Goal: Task Accomplishment & Management: Complete application form

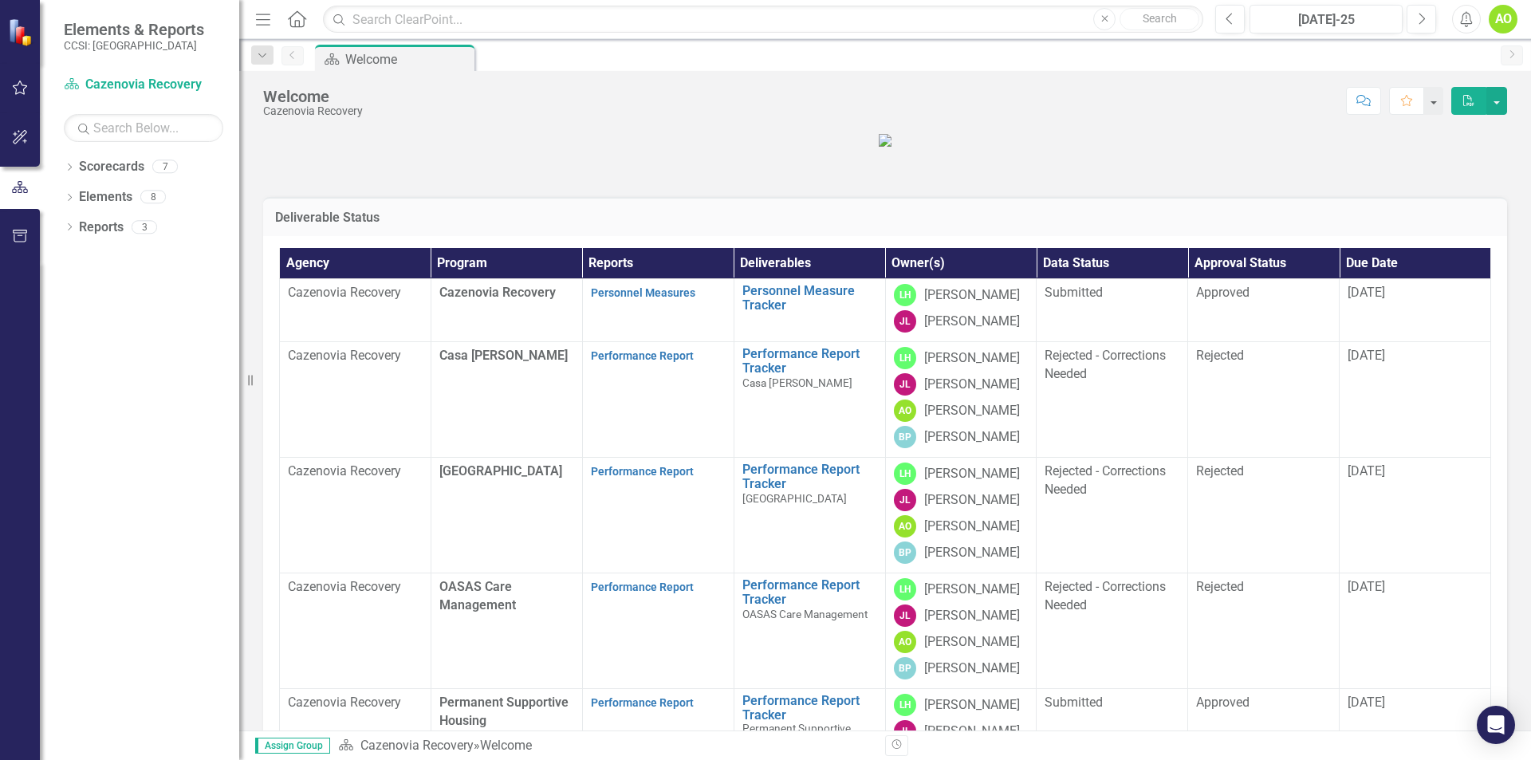
click at [627, 363] on strong "Performance Report" at bounding box center [642, 355] width 103 height 15
click at [627, 362] on link "Performance Report" at bounding box center [642, 355] width 103 height 13
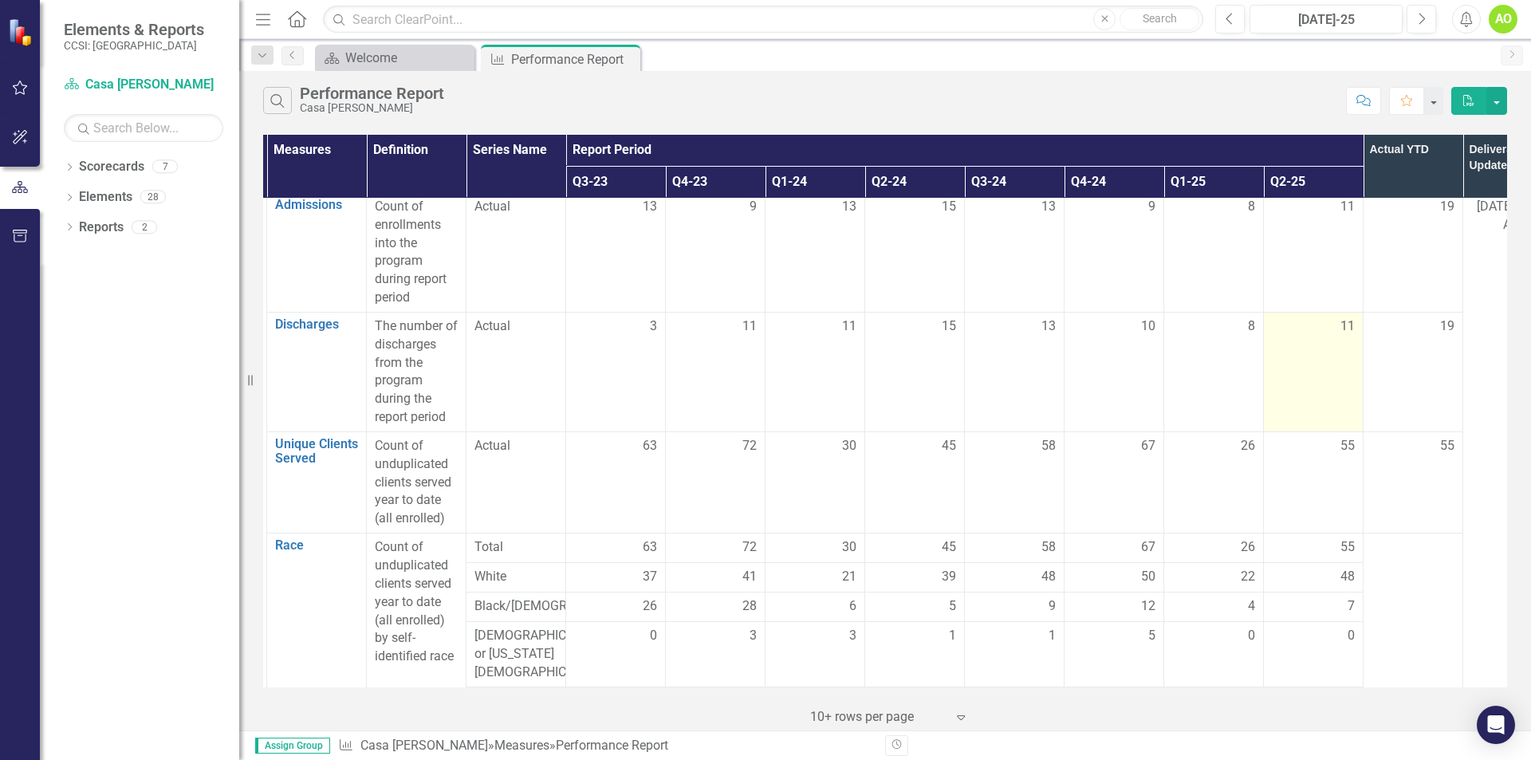
scroll to position [80, 96]
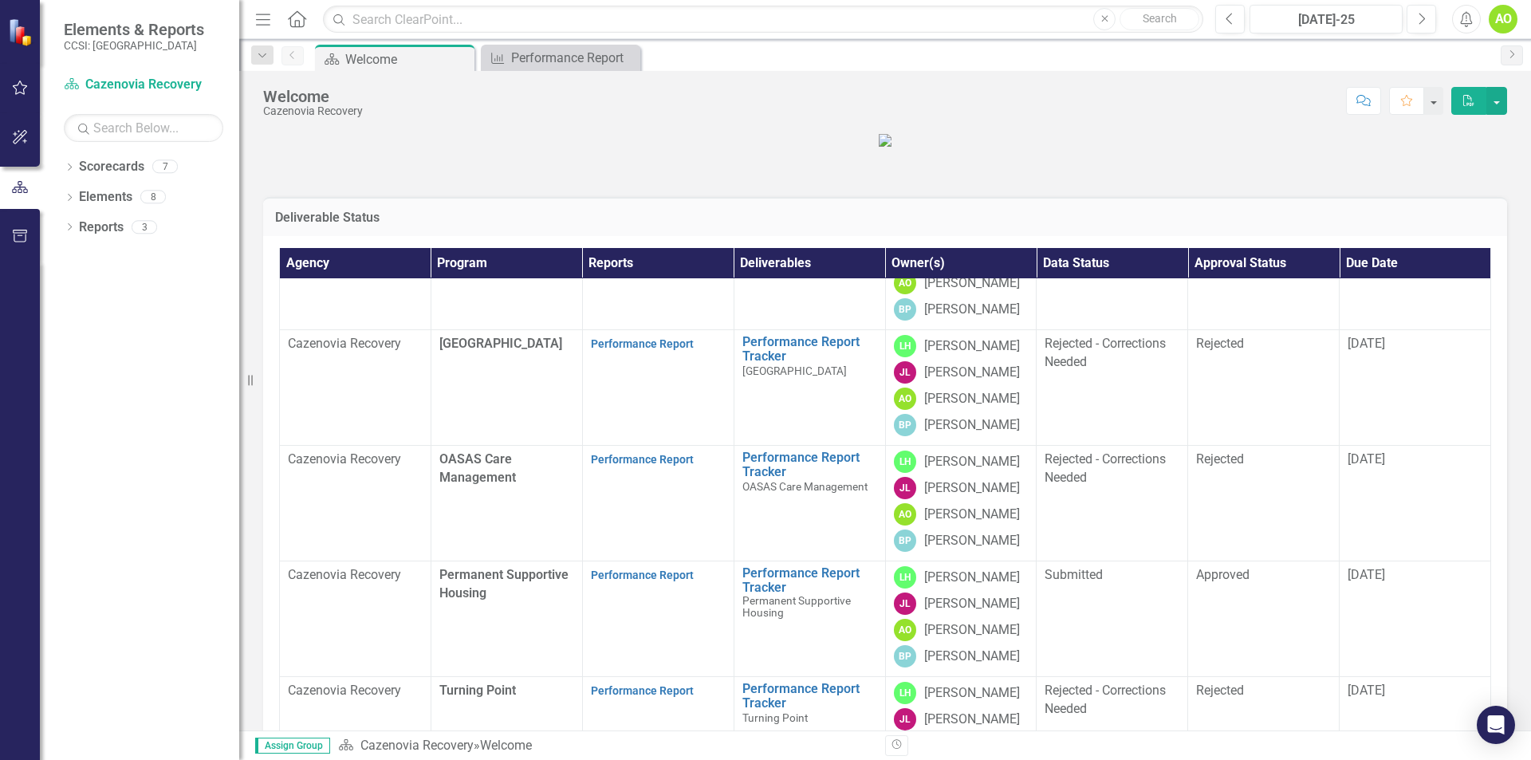
scroll to position [159, 0]
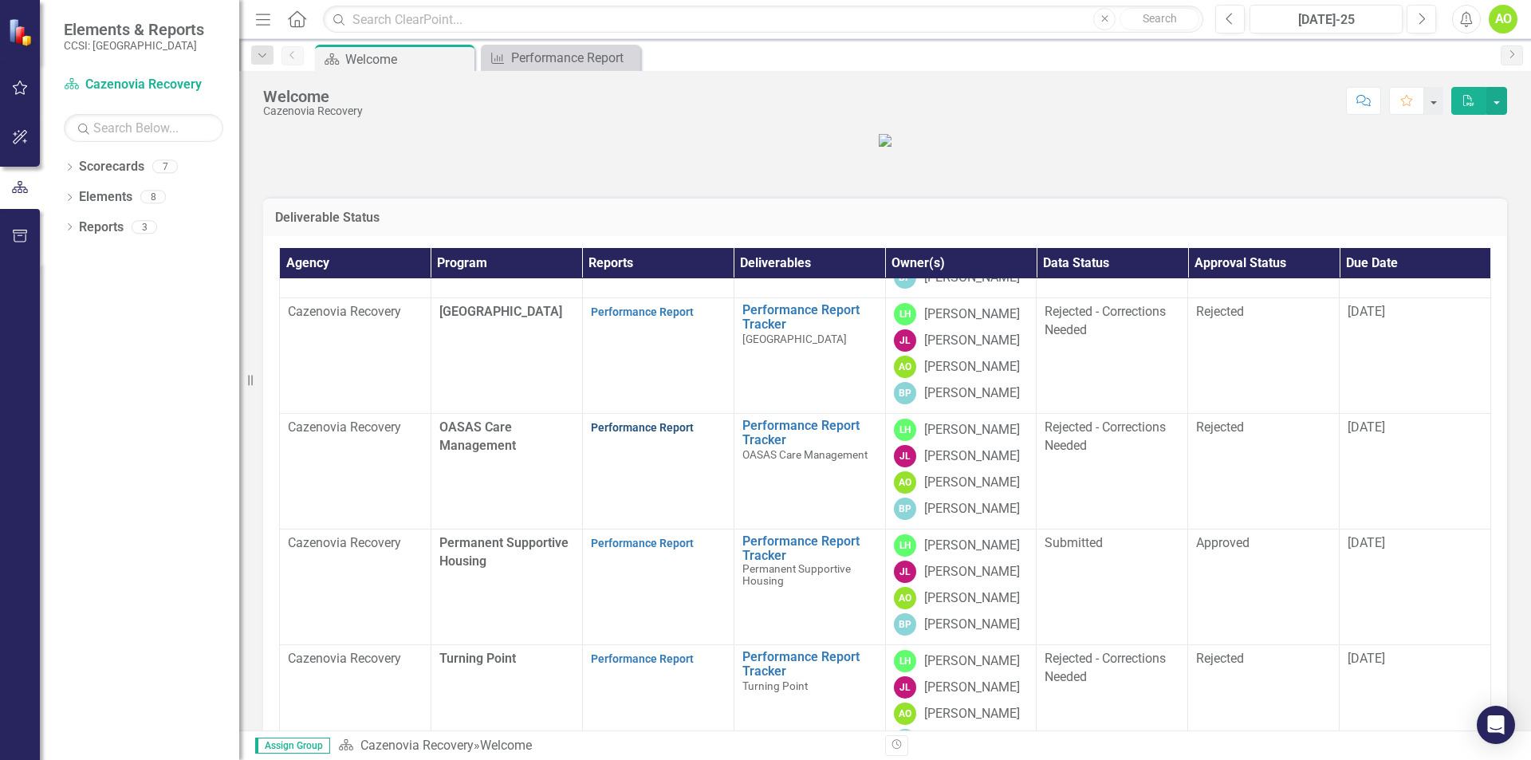
click at [659, 434] on link "Performance Report" at bounding box center [642, 427] width 103 height 13
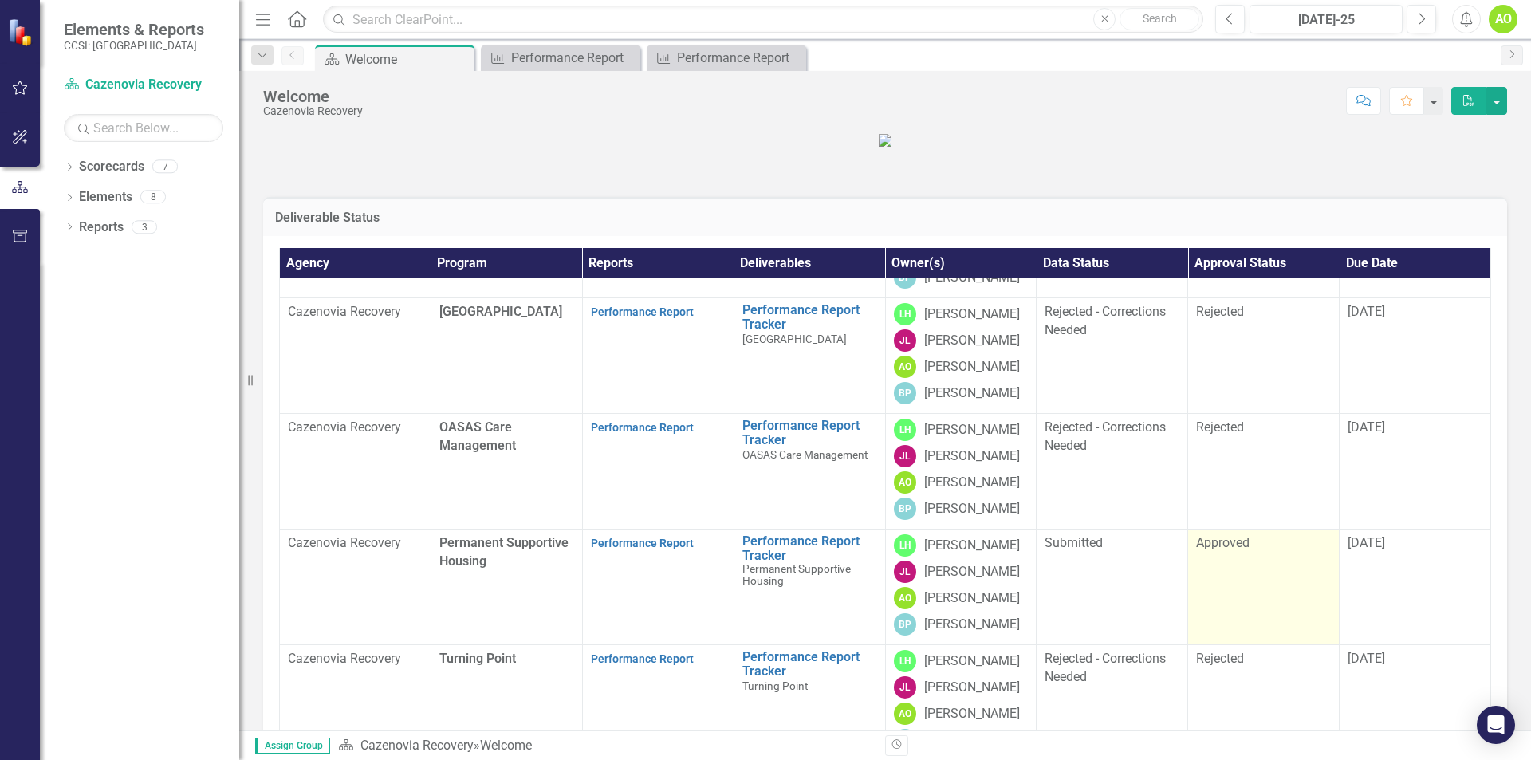
scroll to position [218, 0]
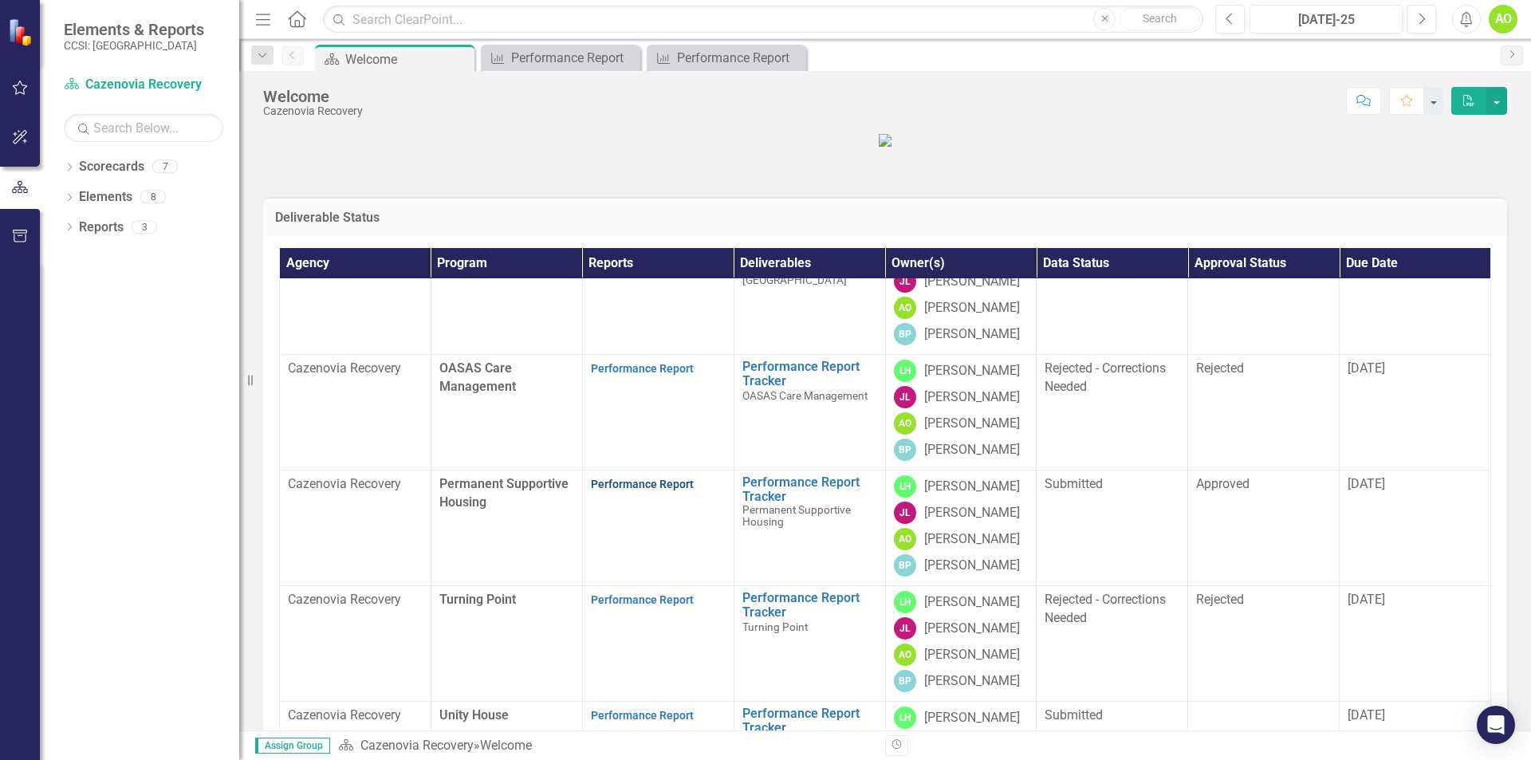
click at [625, 490] on link "Performance Report" at bounding box center [642, 484] width 103 height 13
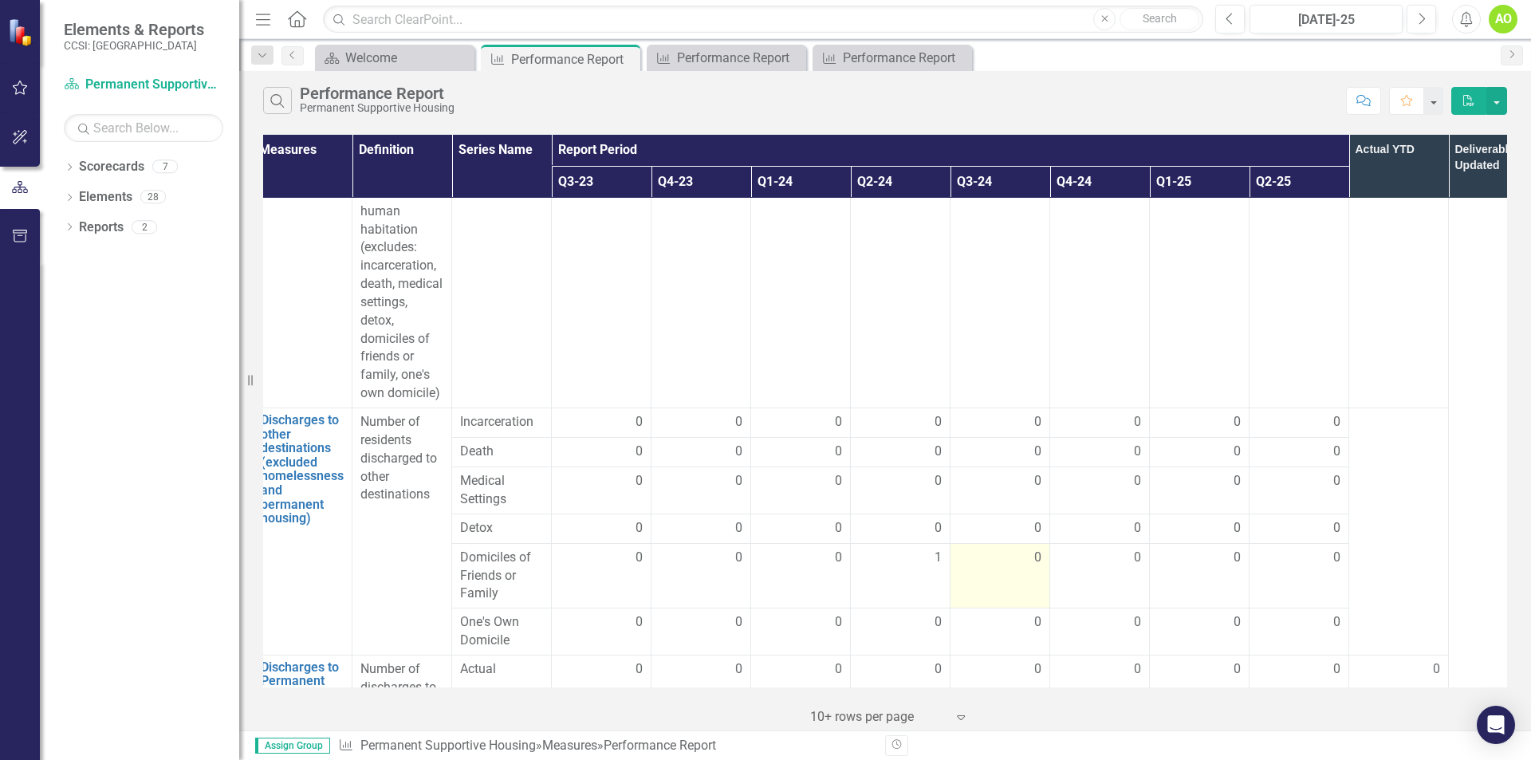
scroll to position [4226, 111]
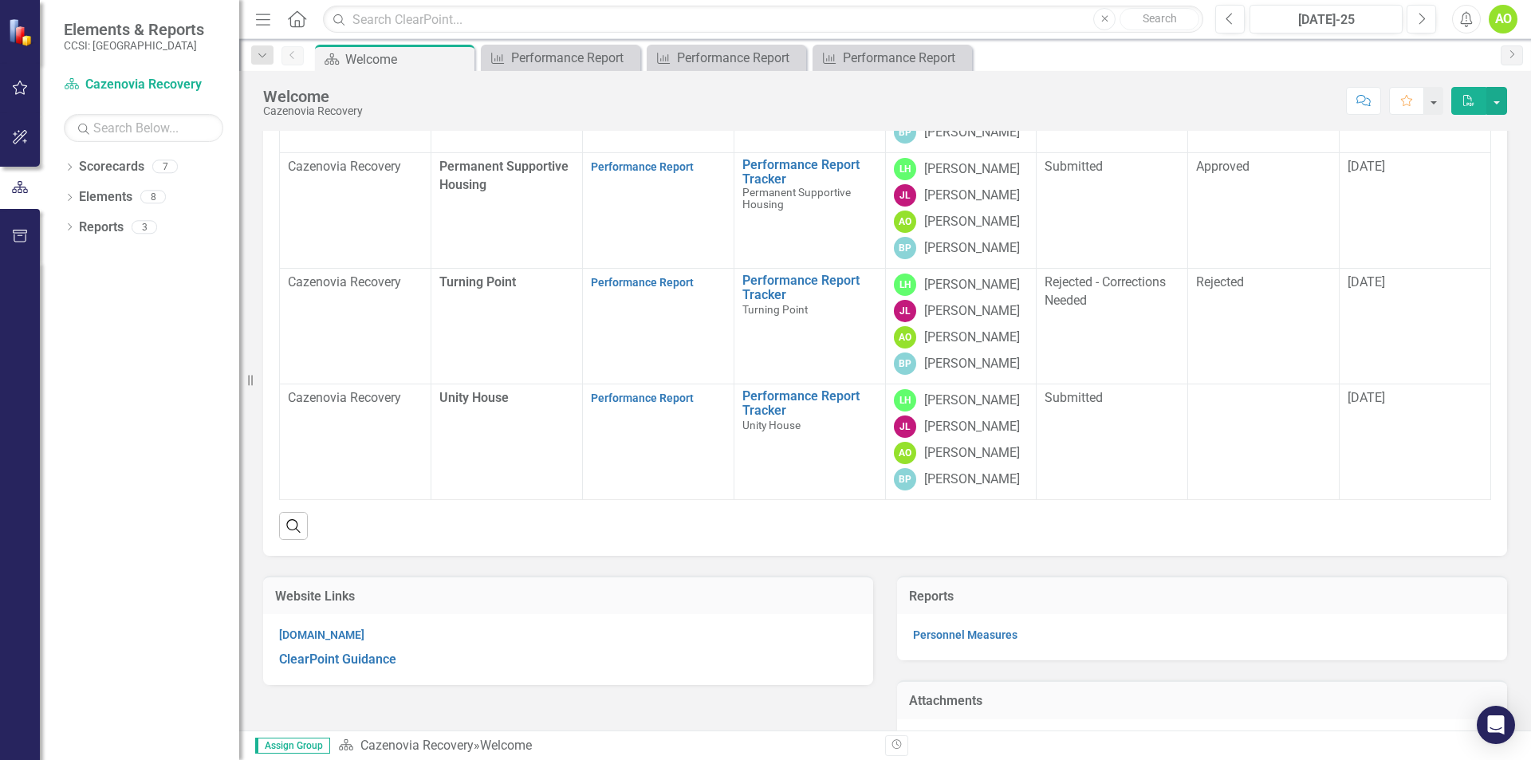
scroll to position [319, 0]
click at [645, 287] on link "Performance Report" at bounding box center [642, 280] width 103 height 13
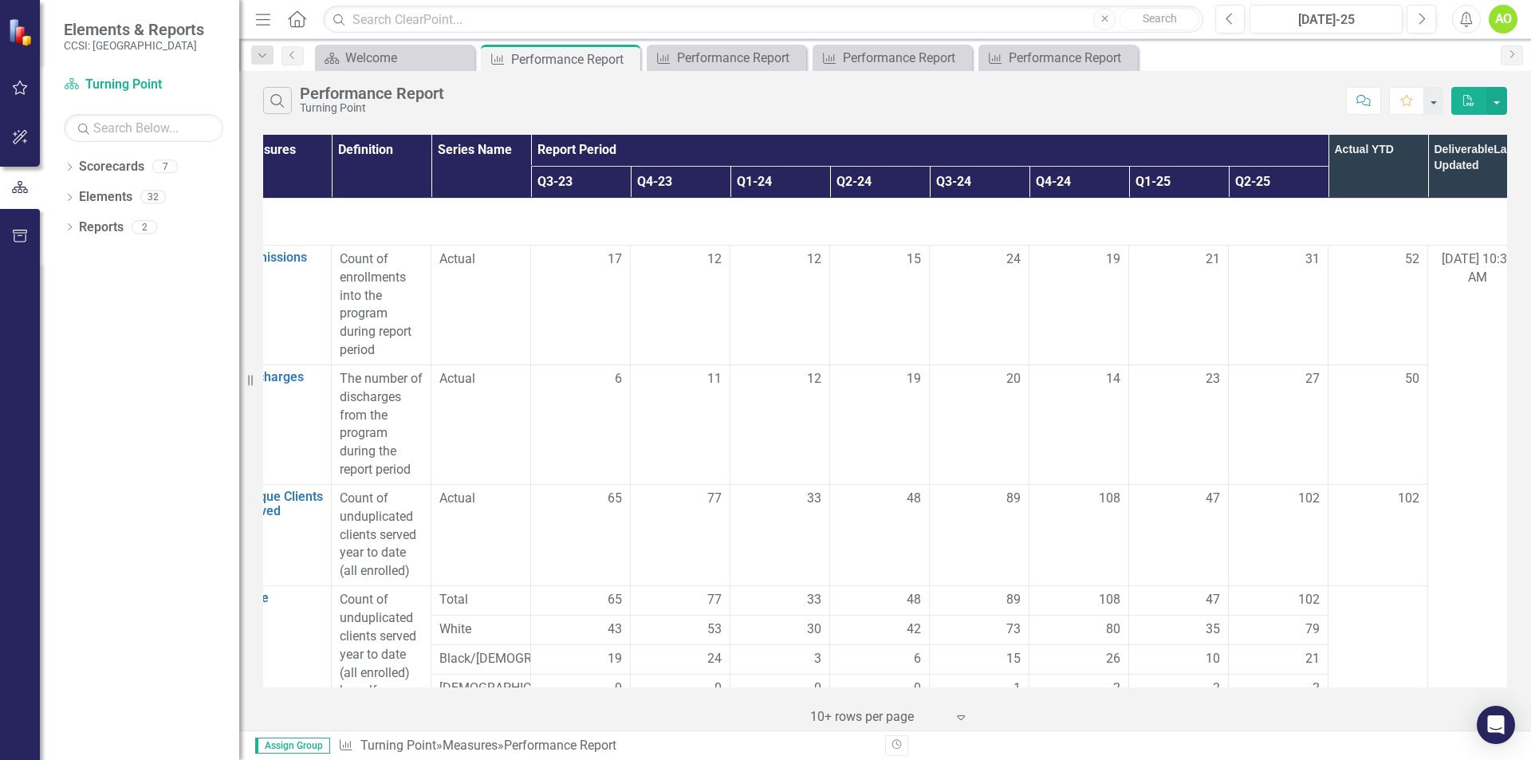
scroll to position [0, 119]
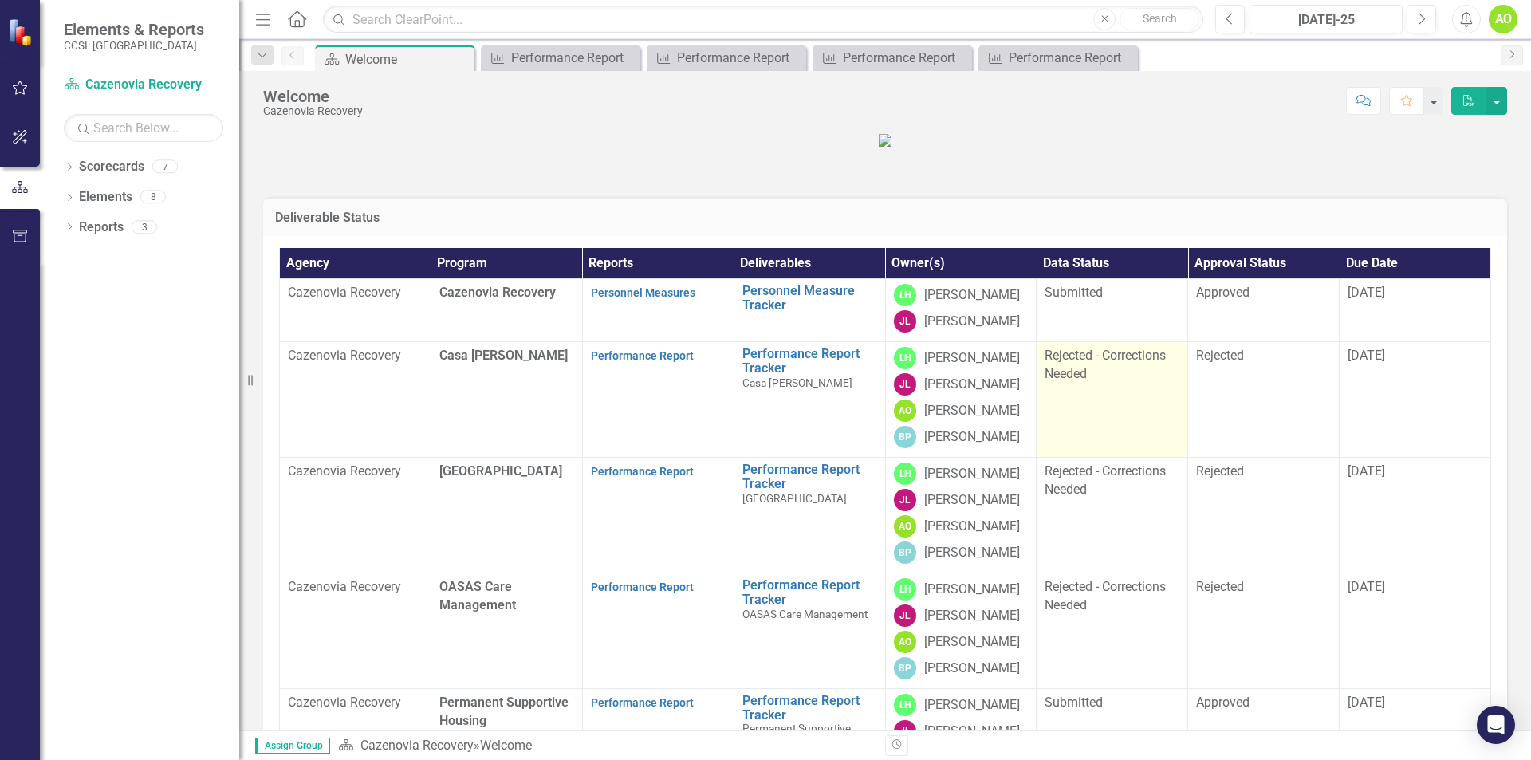
click at [1079, 381] on span "Rejected - Corrections Needed" at bounding box center [1104, 364] width 121 height 33
click at [1143, 458] on td "Rejected - Corrections Needed" at bounding box center [1112, 400] width 151 height 116
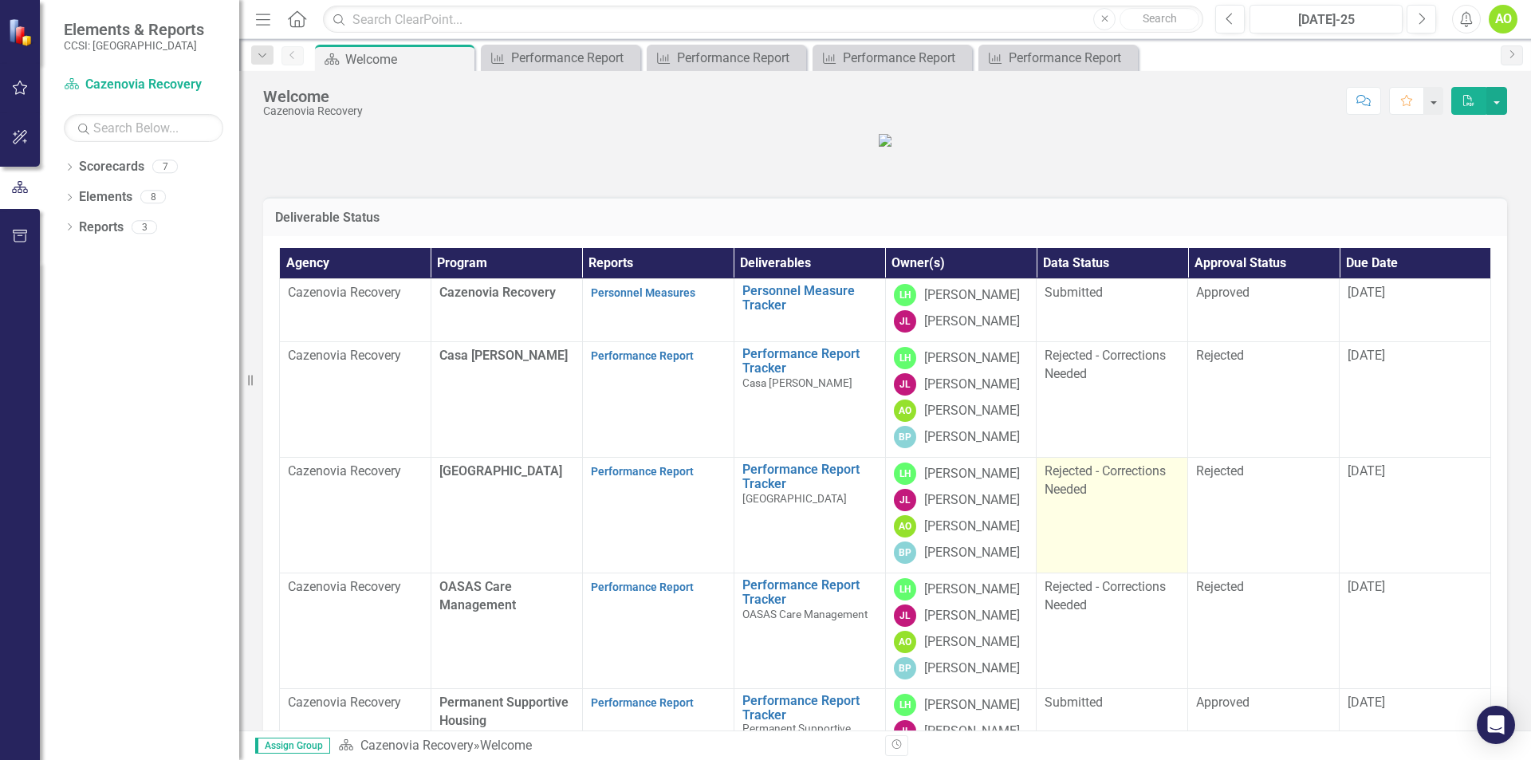
click at [1138, 573] on td "Rejected - Corrections Needed" at bounding box center [1112, 516] width 151 height 116
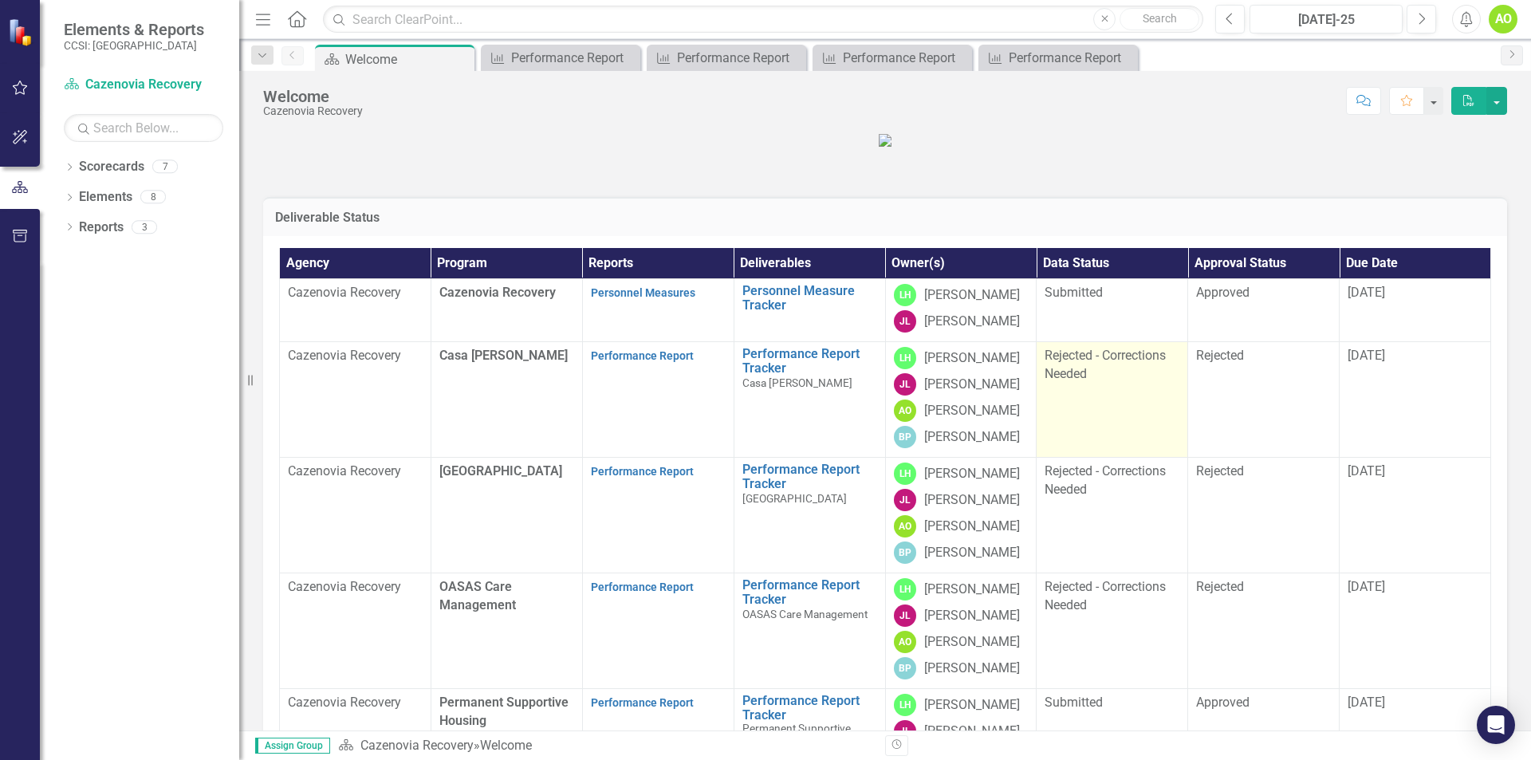
click at [1133, 458] on td "Rejected - Corrections Needed" at bounding box center [1112, 400] width 151 height 116
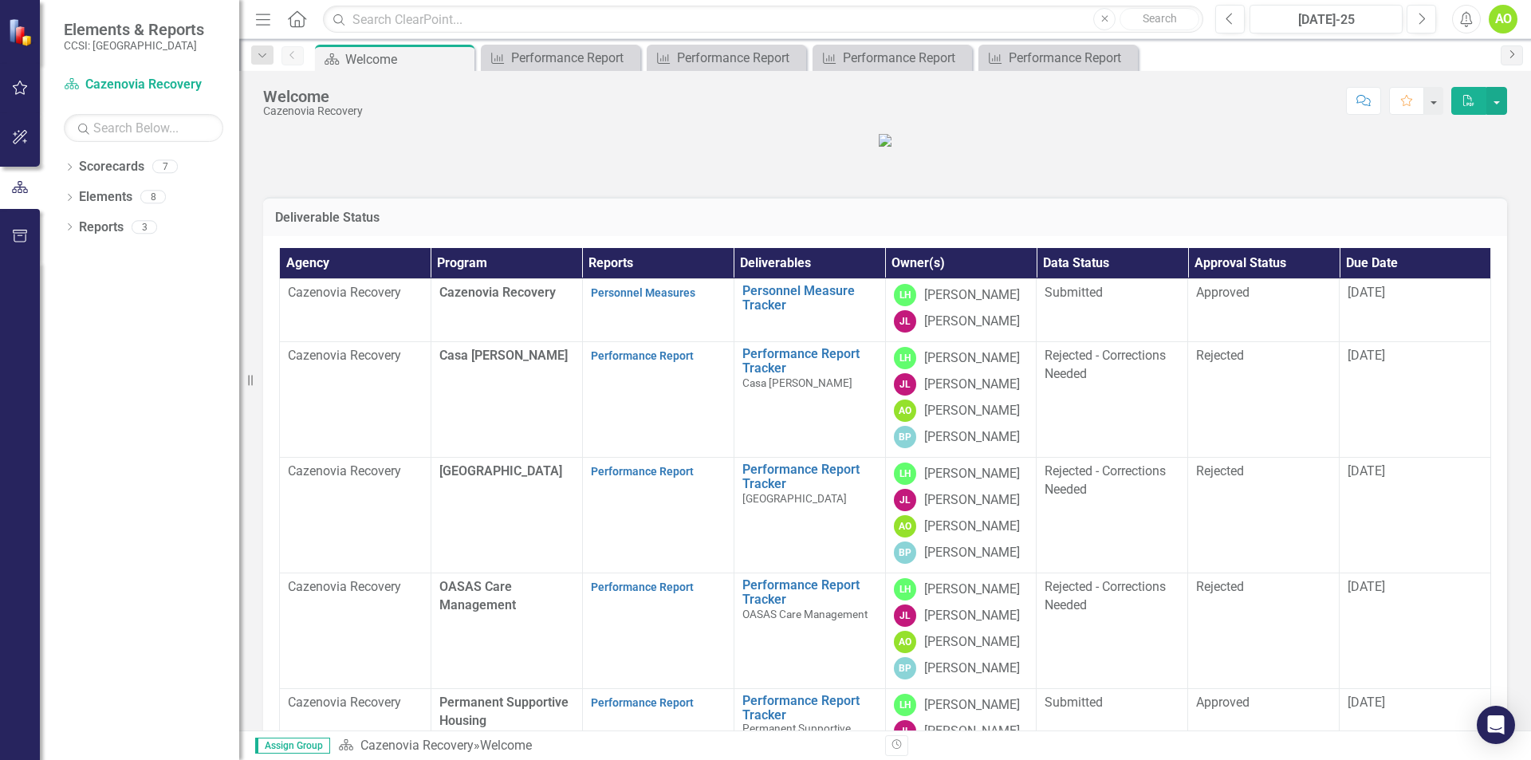
click at [1515, 55] on icon "Next" at bounding box center [1511, 54] width 13 height 10
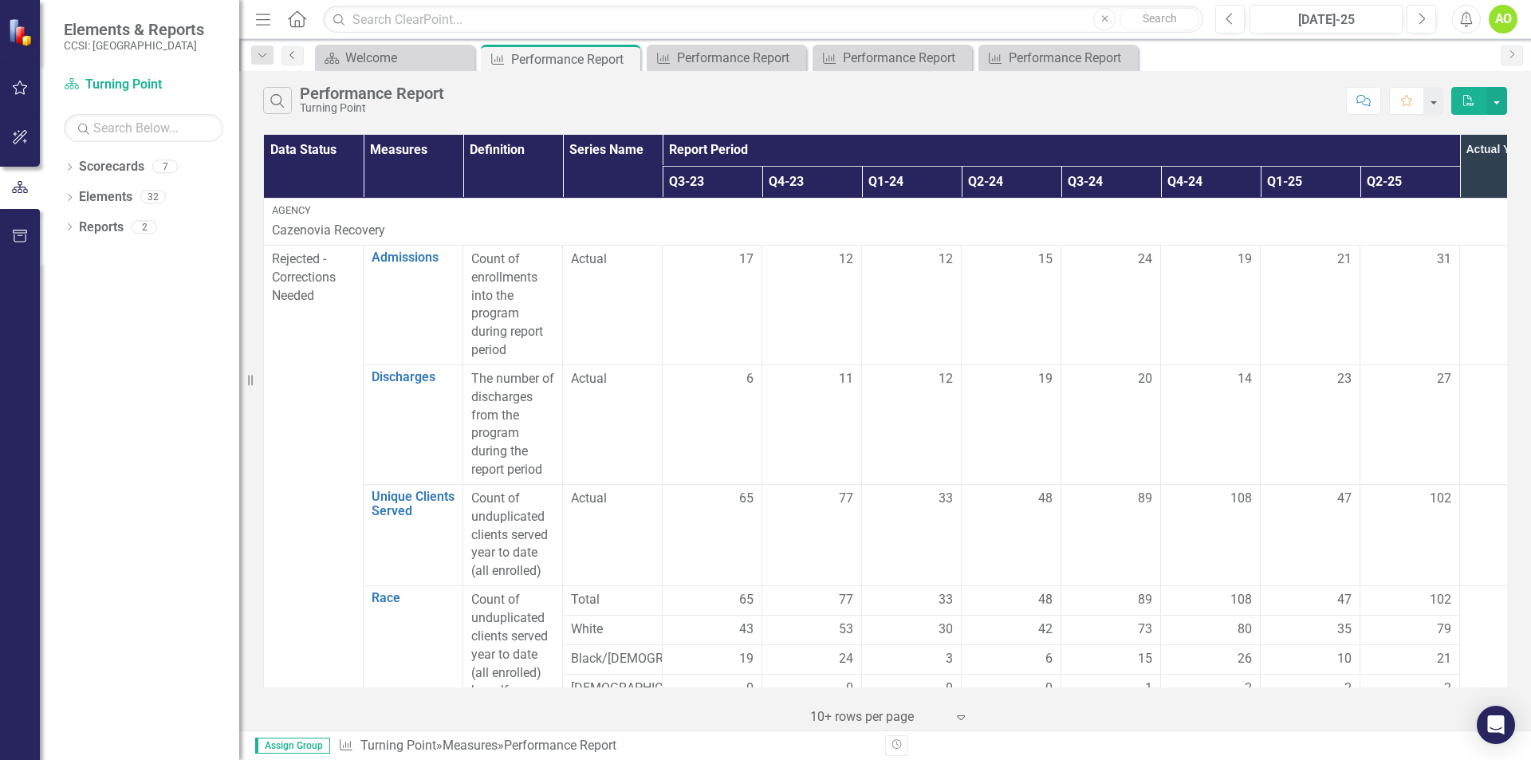
click at [290, 57] on icon "Previous" at bounding box center [292, 55] width 13 height 10
click at [262, 25] on icon "button" at bounding box center [263, 19] width 14 height 11
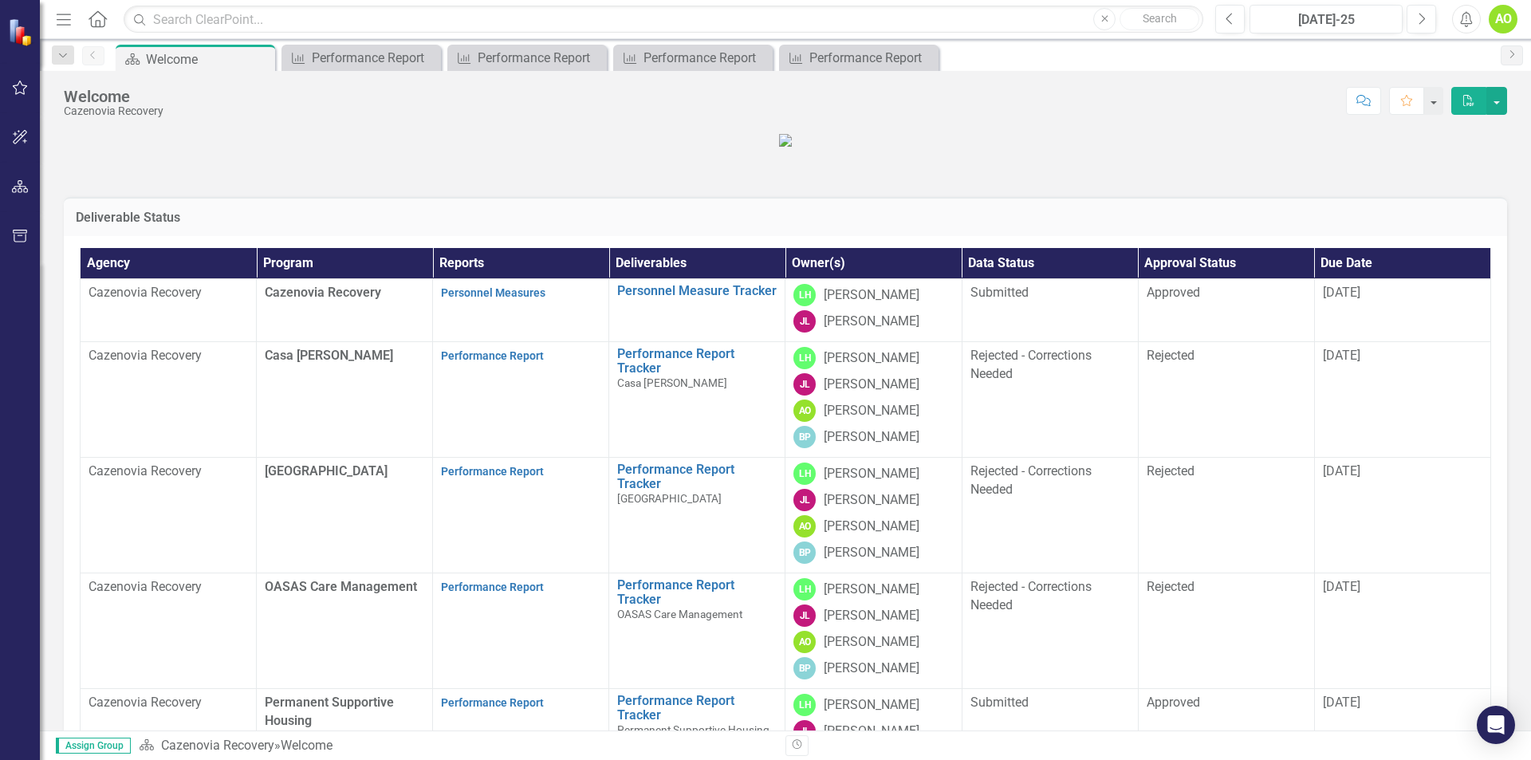
click at [66, 19] on icon "button" at bounding box center [64, 19] width 14 height 11
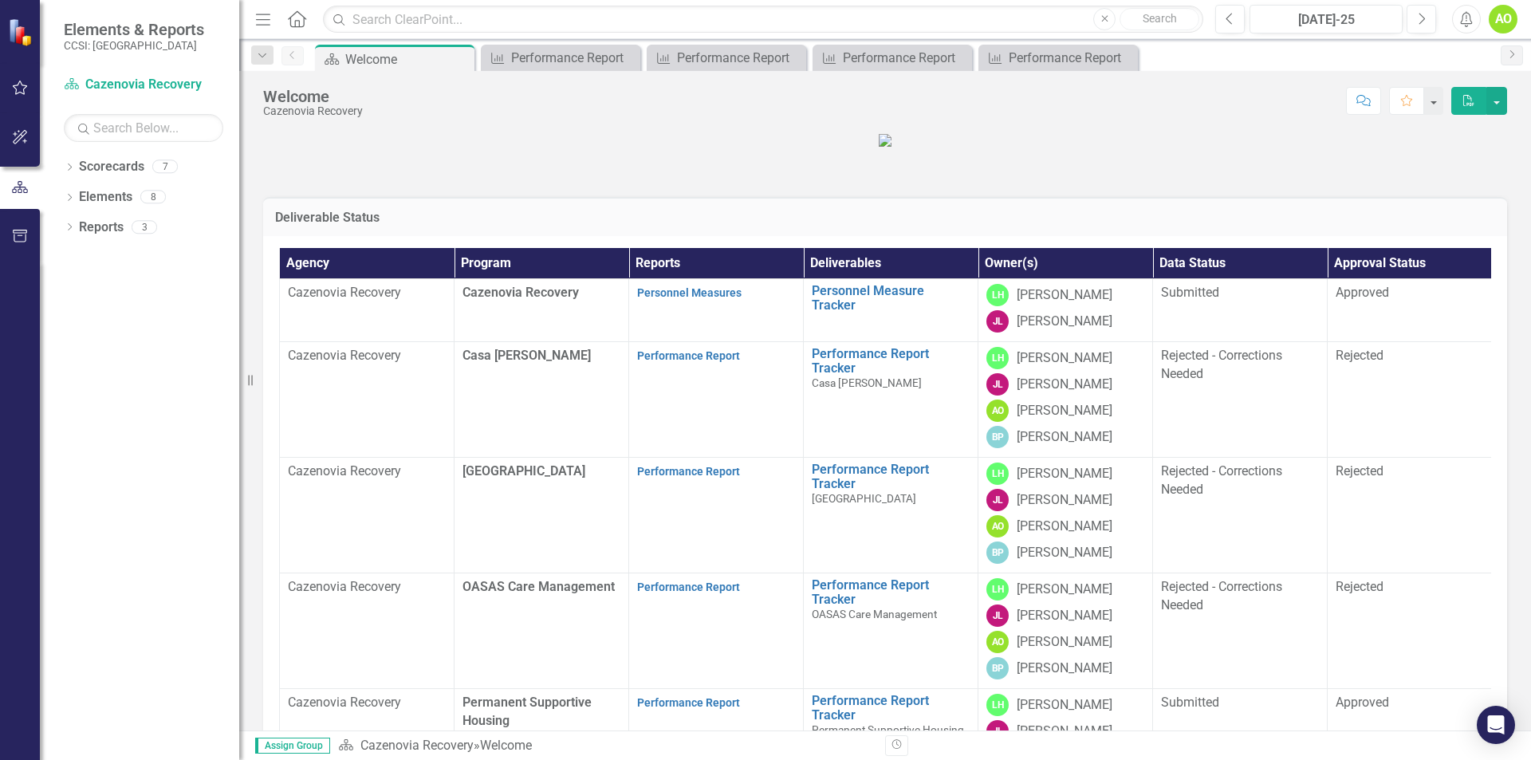
click at [616, 149] on figure at bounding box center [885, 140] width 1244 height 18
click at [1469, 17] on icon "Alerts" at bounding box center [1466, 19] width 17 height 16
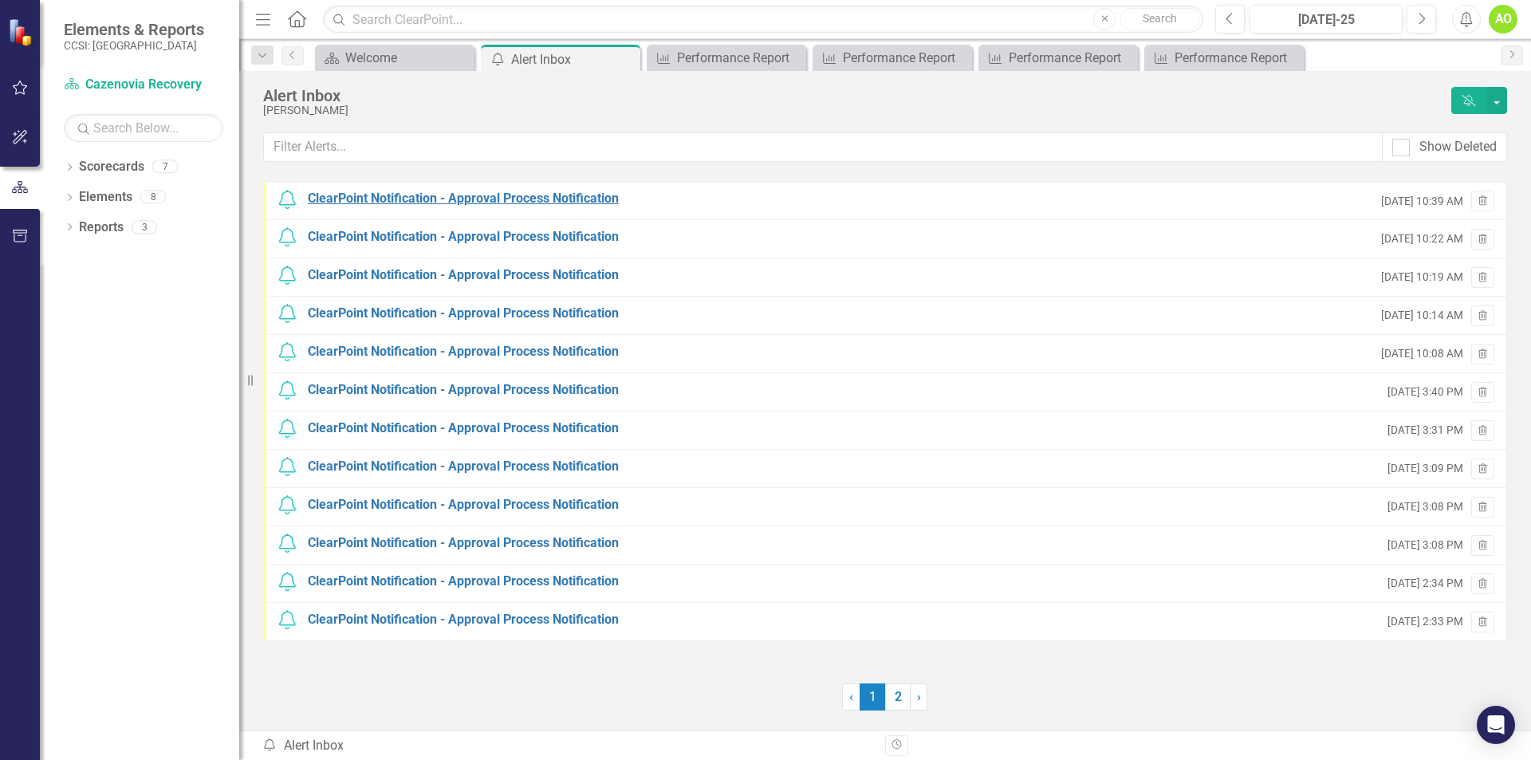
click at [470, 200] on div "ClearPoint Notification - Approval Process Notification" at bounding box center [463, 199] width 311 height 18
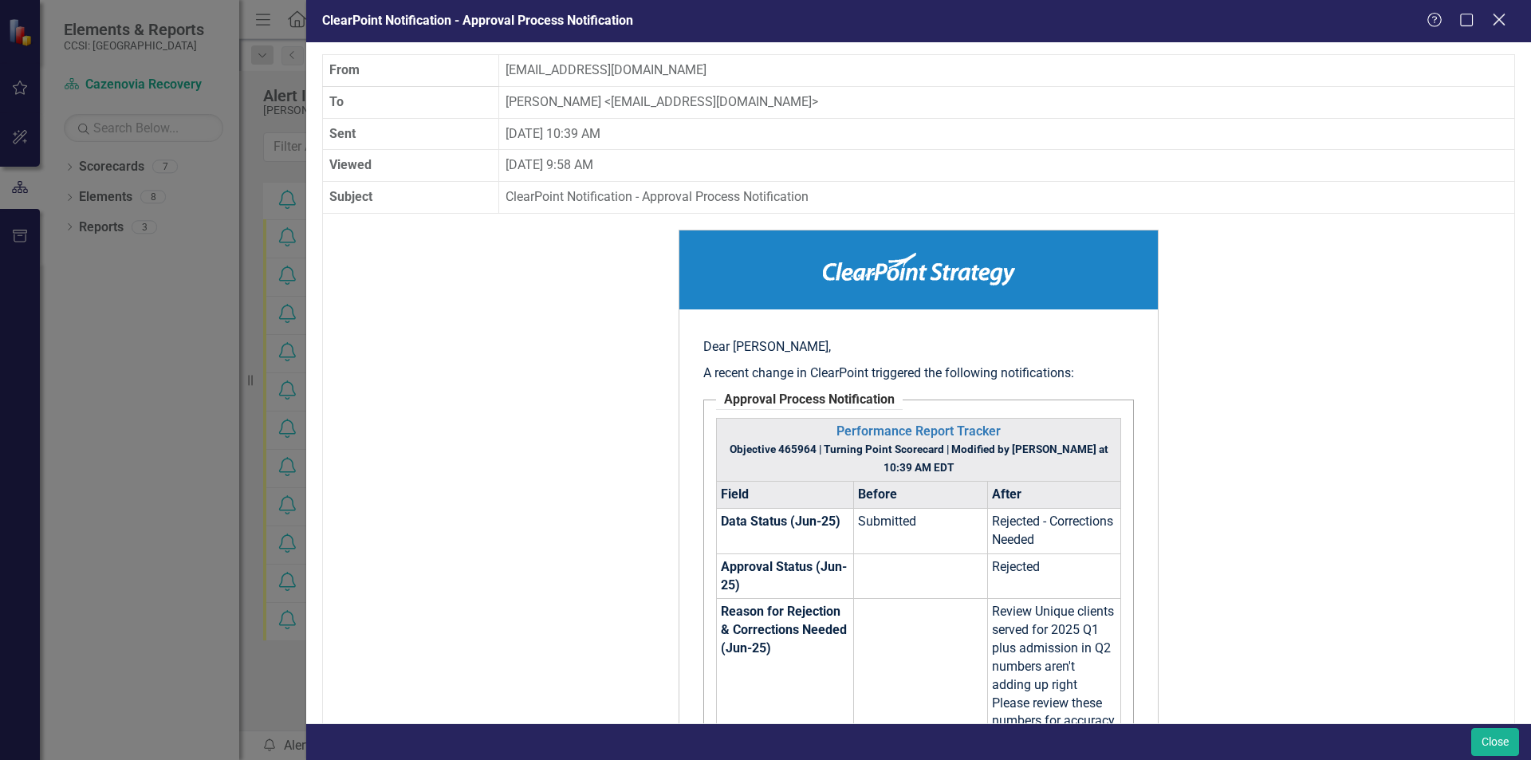
click at [1501, 24] on icon "Close" at bounding box center [1499, 19] width 20 height 15
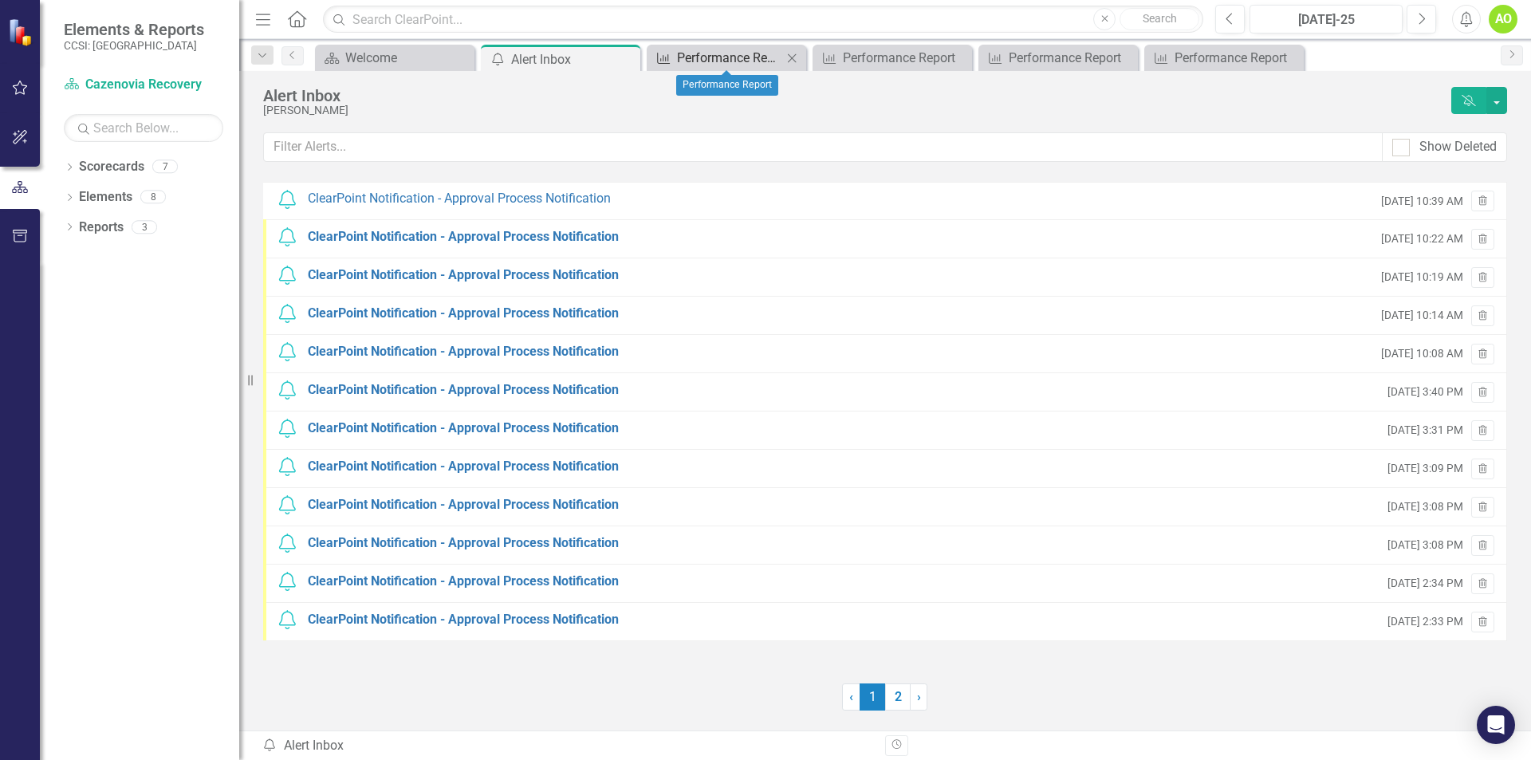
click at [779, 49] on div "Performance Report" at bounding box center [729, 58] width 105 height 20
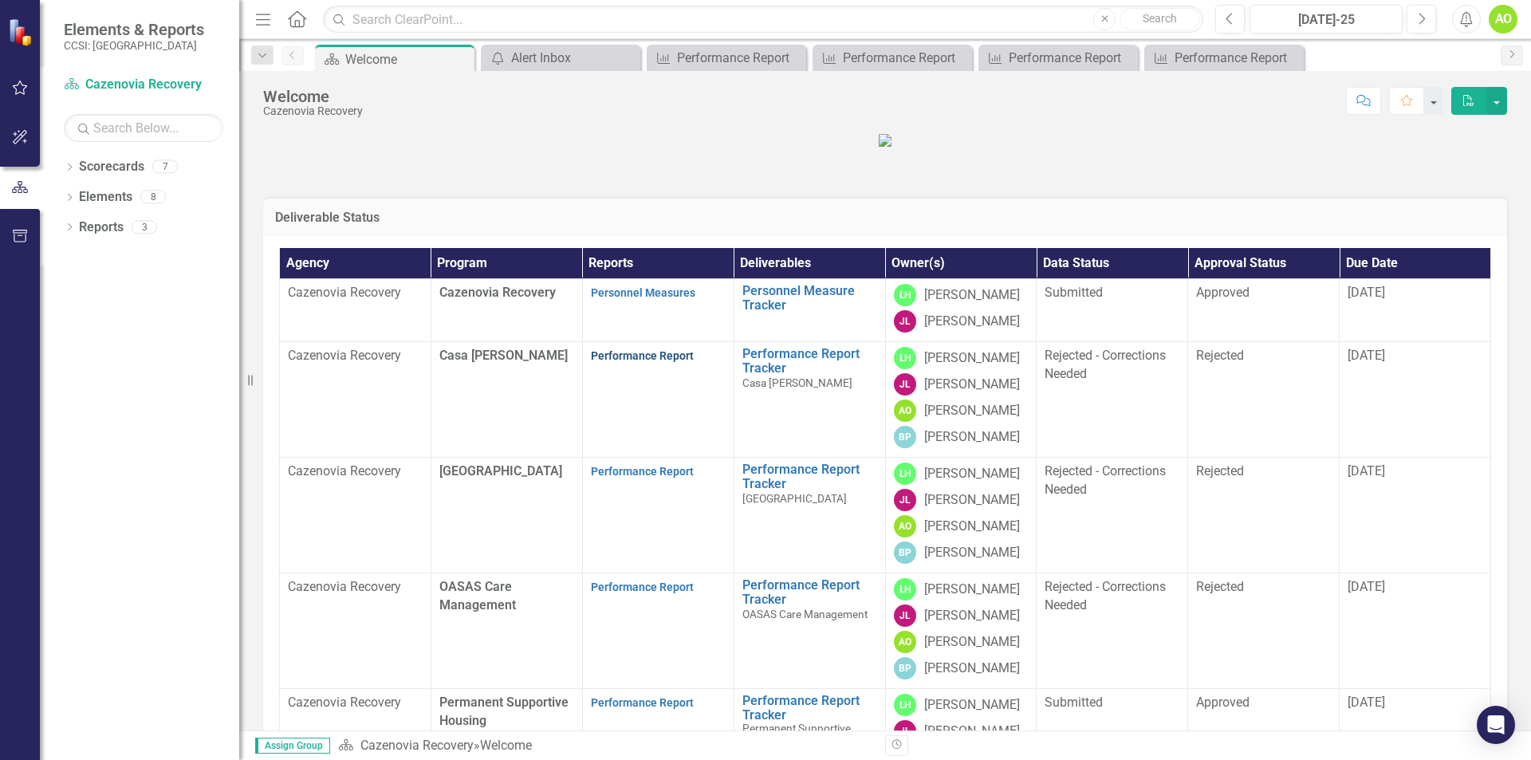
click at [627, 362] on link "Performance Report" at bounding box center [642, 355] width 103 height 13
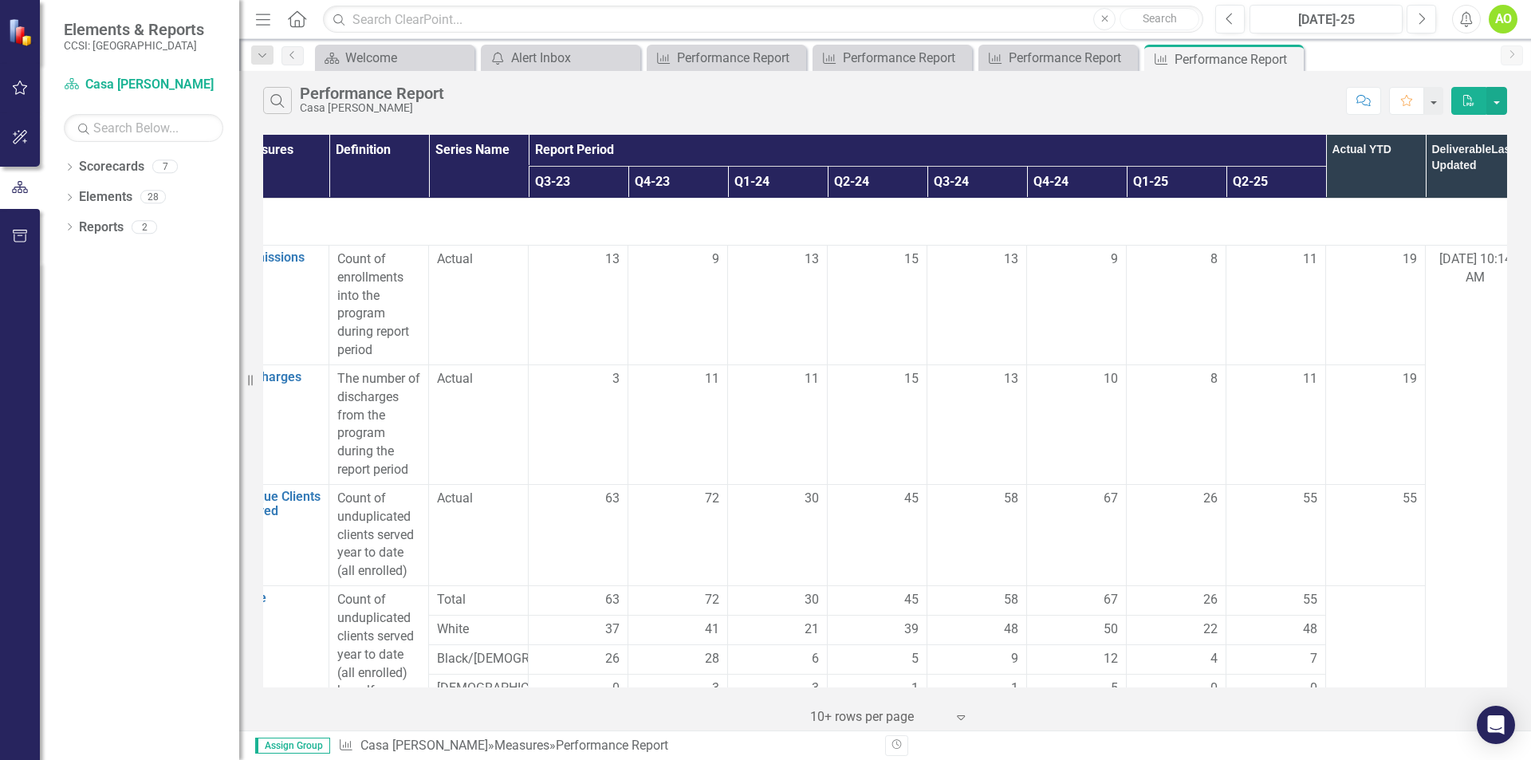
scroll to position [0, 164]
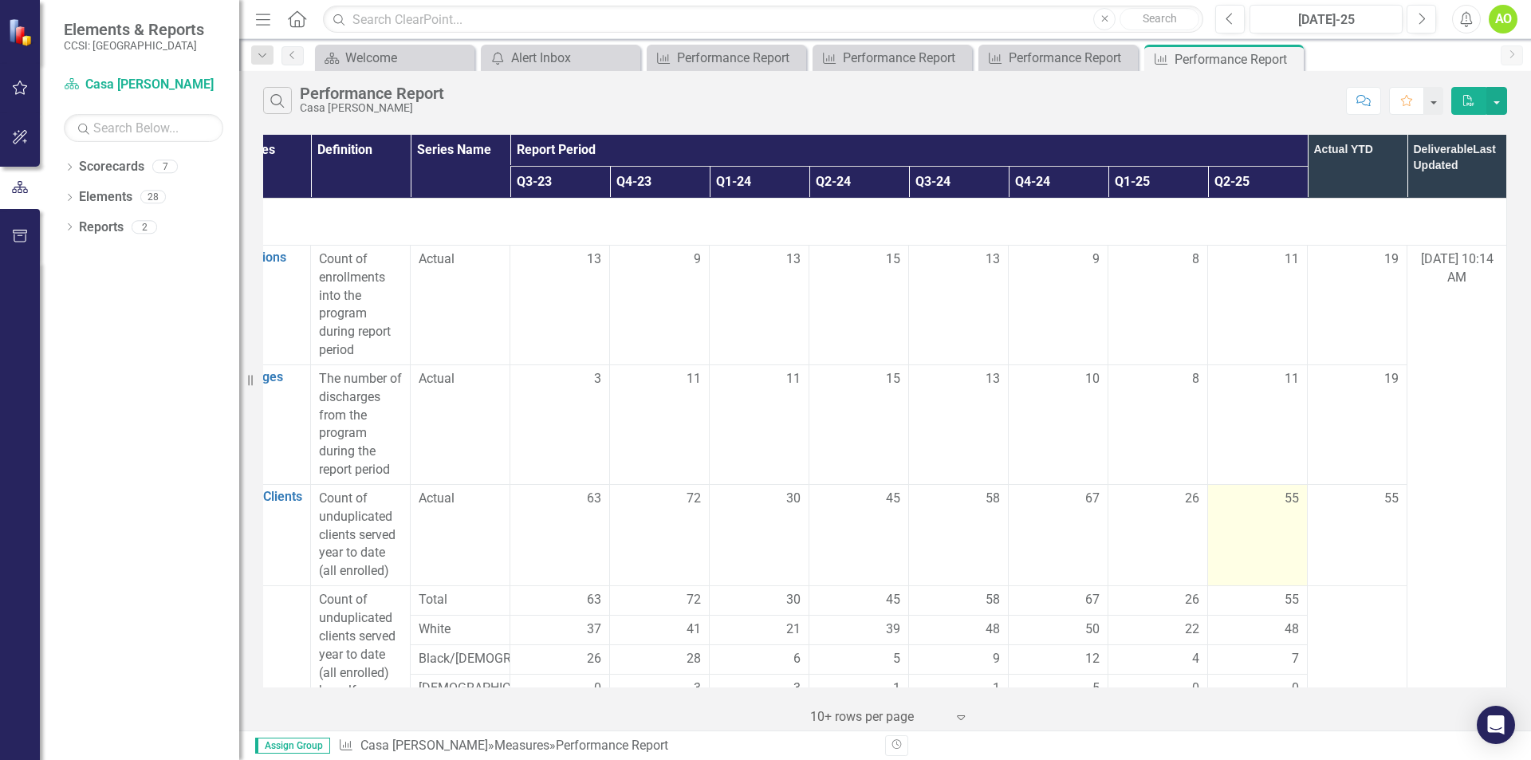
click at [1284, 502] on span "55" at bounding box center [1291, 499] width 14 height 18
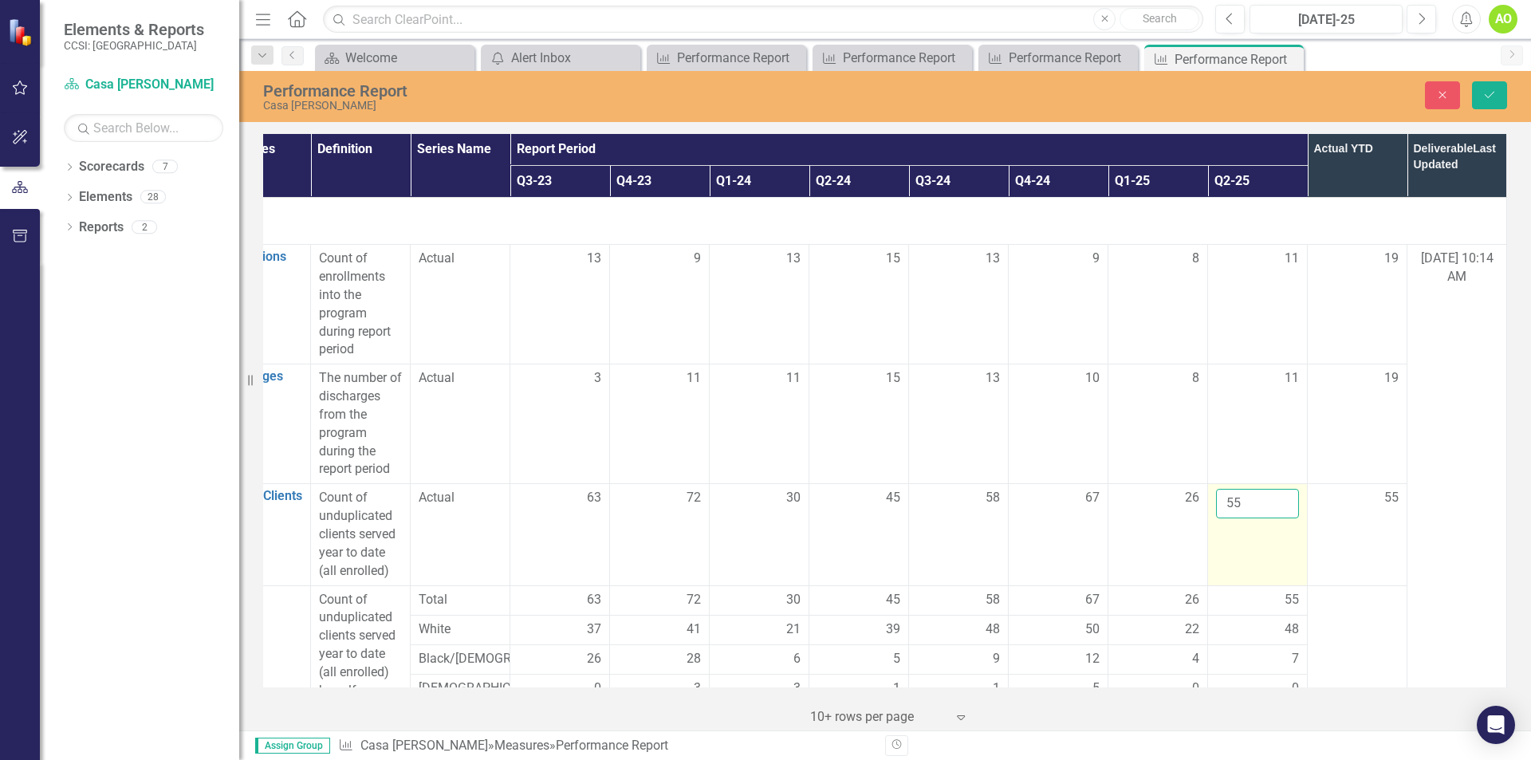
click at [1218, 501] on input "55" at bounding box center [1257, 504] width 83 height 30
type input "5"
type input "37"
click at [1347, 560] on td "55" at bounding box center [1358, 534] width 100 height 101
click at [1284, 627] on span "48" at bounding box center [1291, 629] width 14 height 18
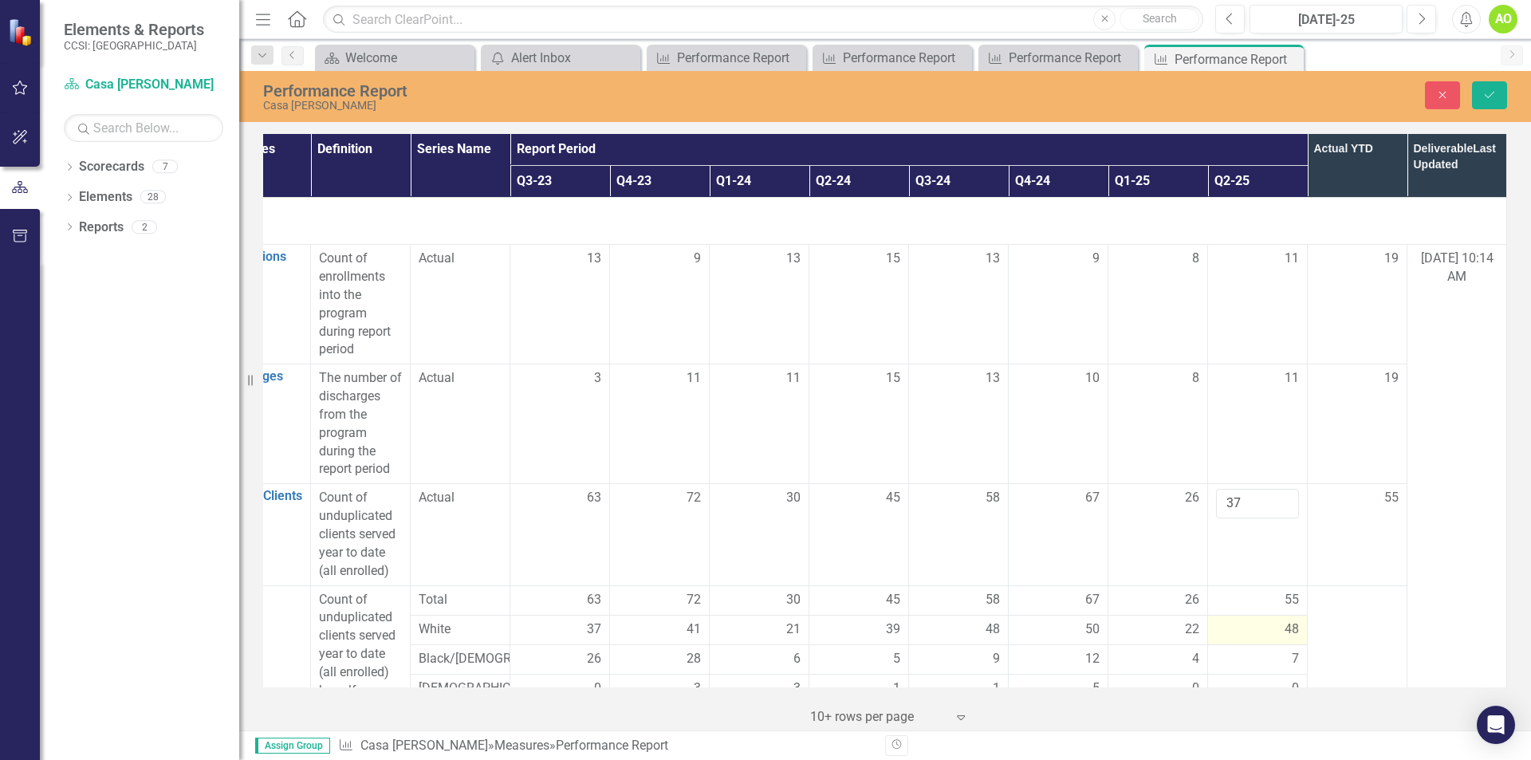
click at [1268, 625] on div "48" at bounding box center [1257, 629] width 83 height 18
click at [1284, 632] on span "48" at bounding box center [1291, 629] width 14 height 18
click at [1284, 631] on span "48" at bounding box center [1291, 629] width 14 height 18
click at [1242, 636] on input "48" at bounding box center [1257, 635] width 83 height 30
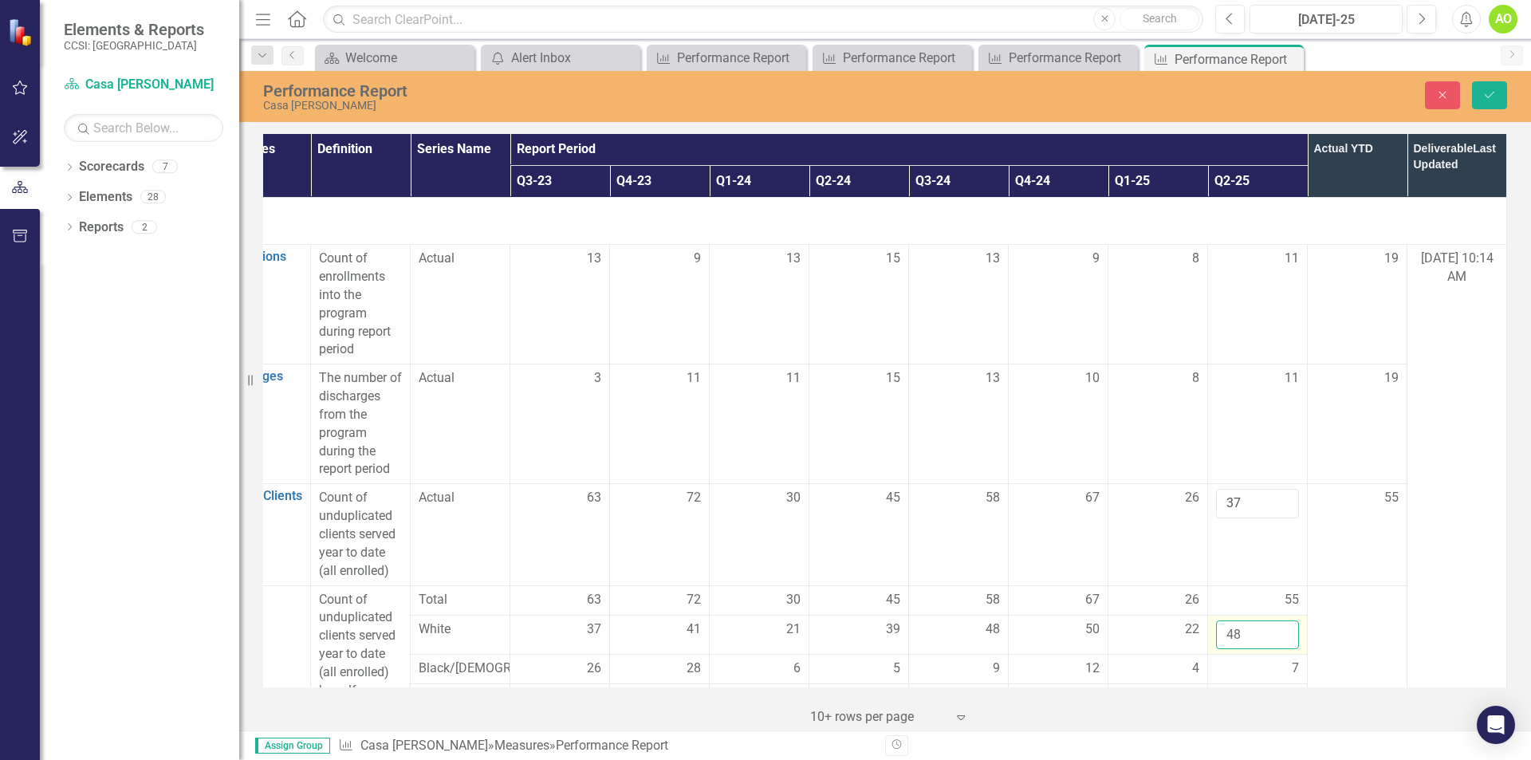
type input "4"
type input "30"
click at [1337, 638] on td at bounding box center [1358, 770] width 100 height 370
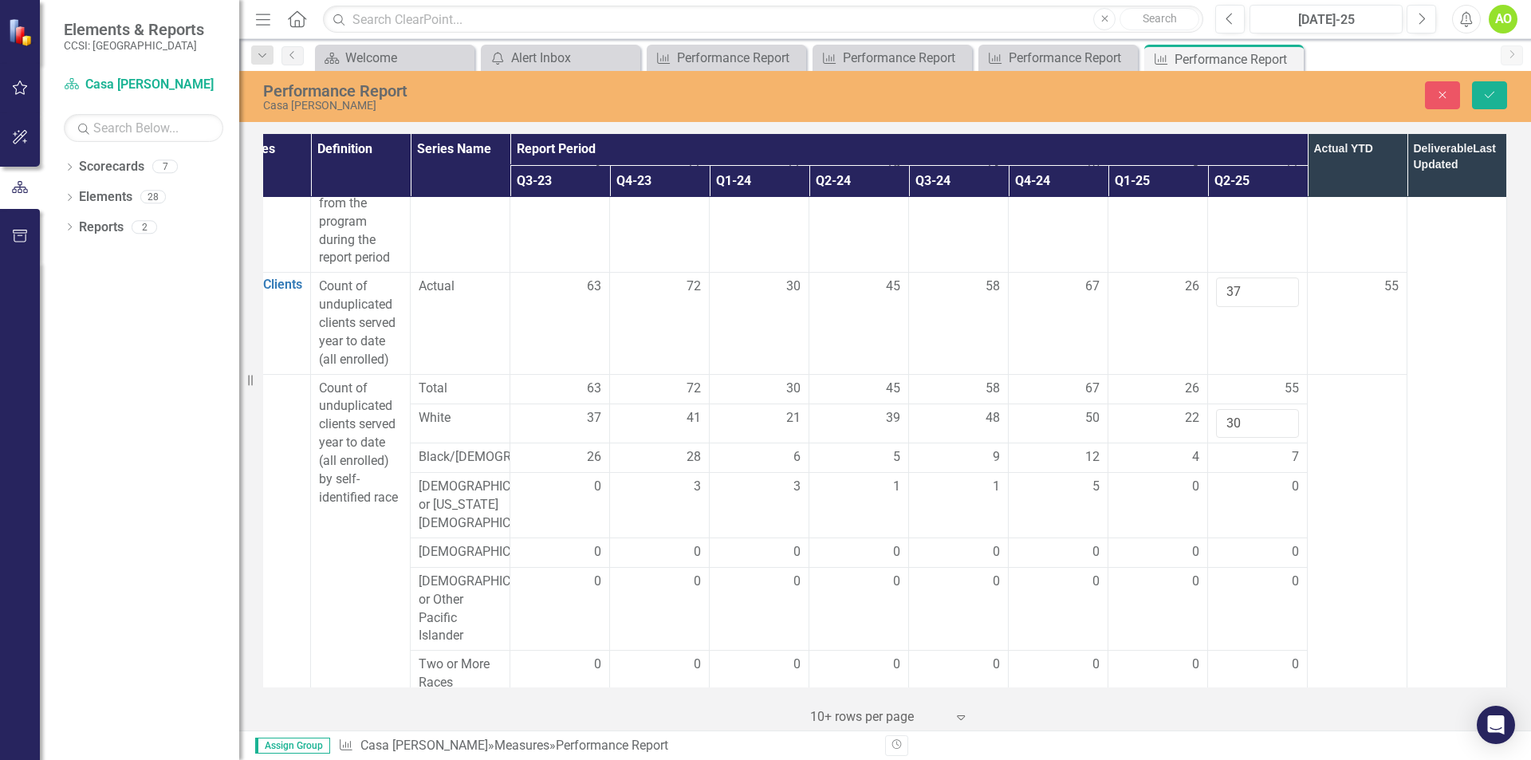
scroll to position [239, 164]
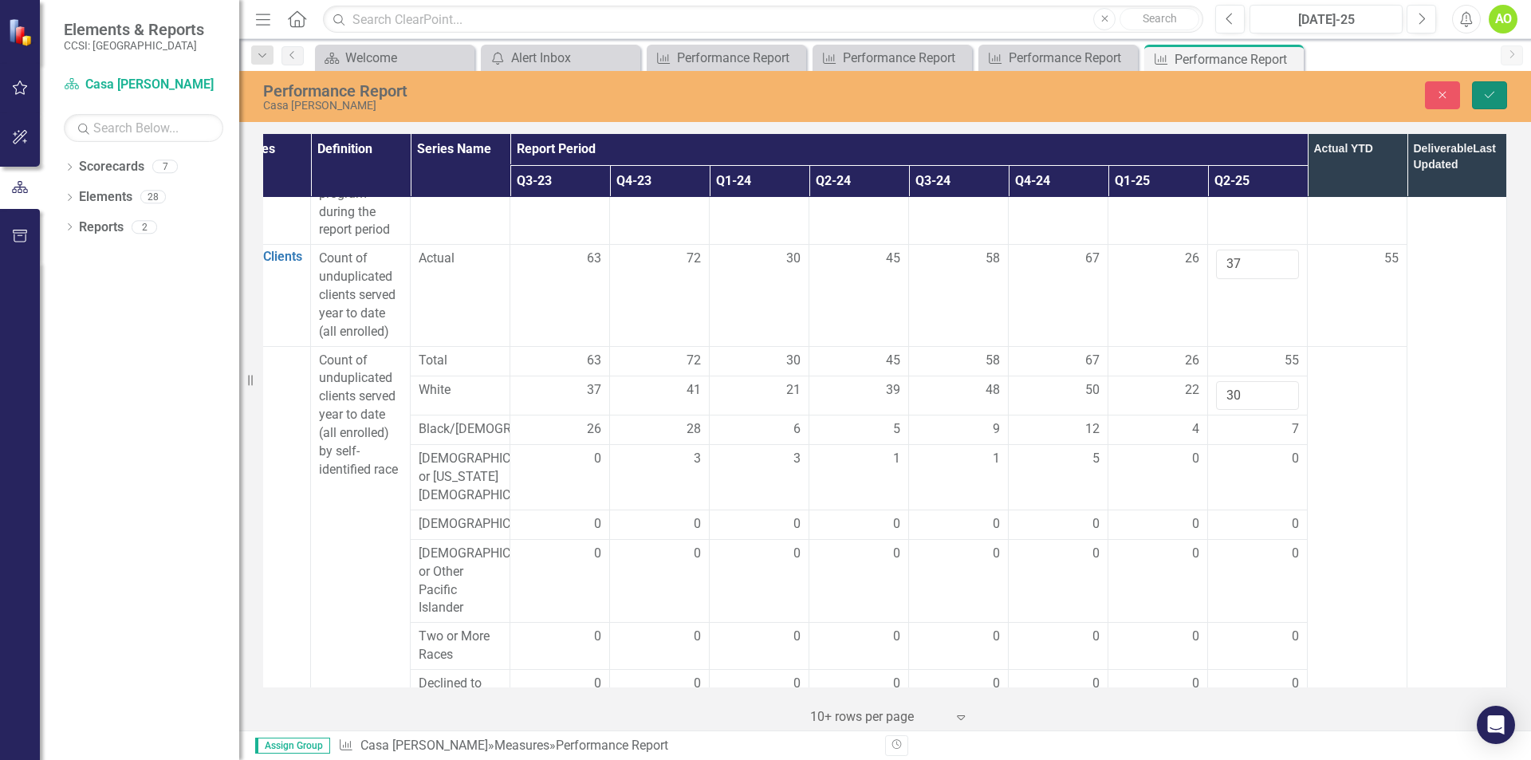
click at [1498, 99] on button "Save" at bounding box center [1489, 95] width 35 height 28
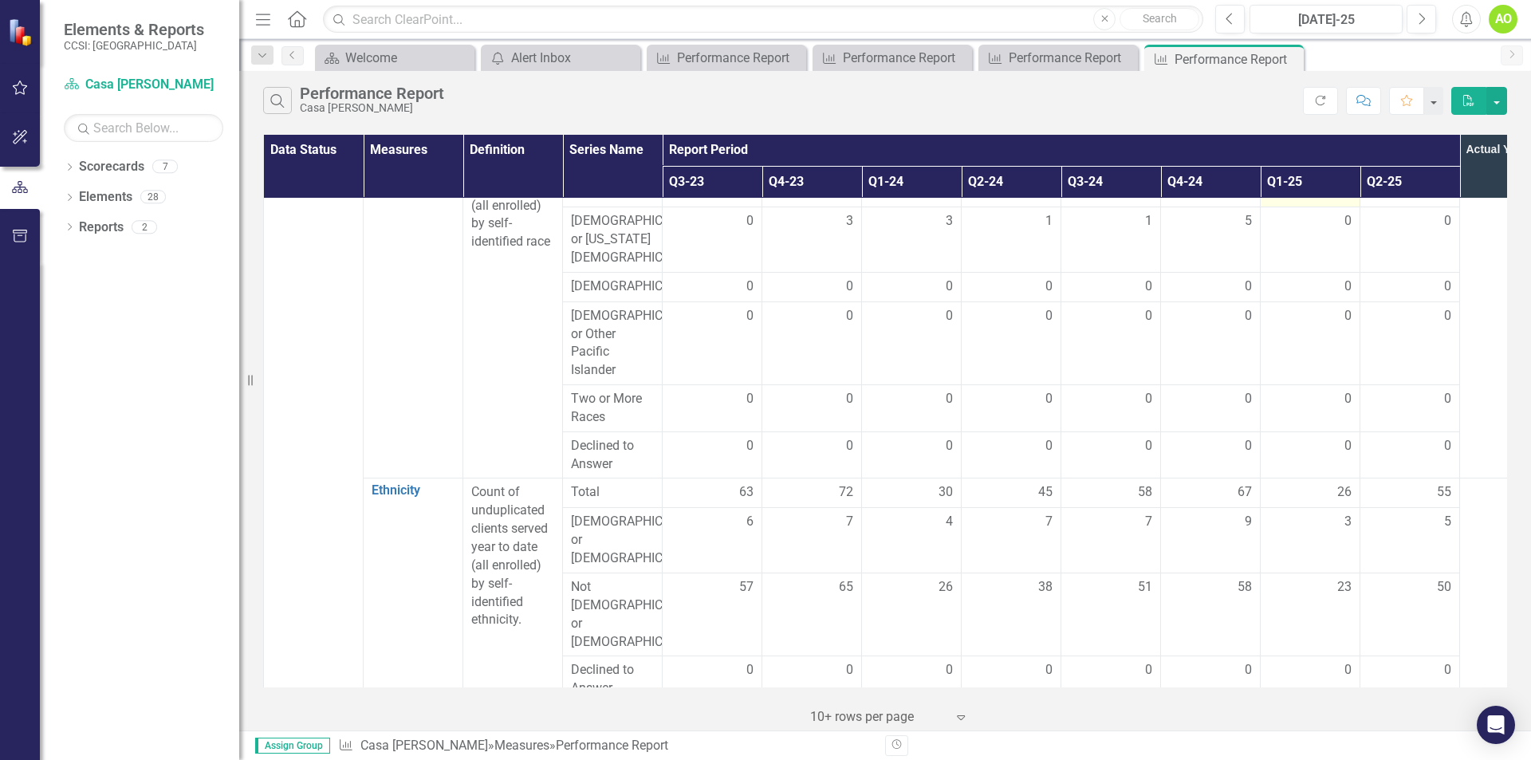
scroll to position [478, 0]
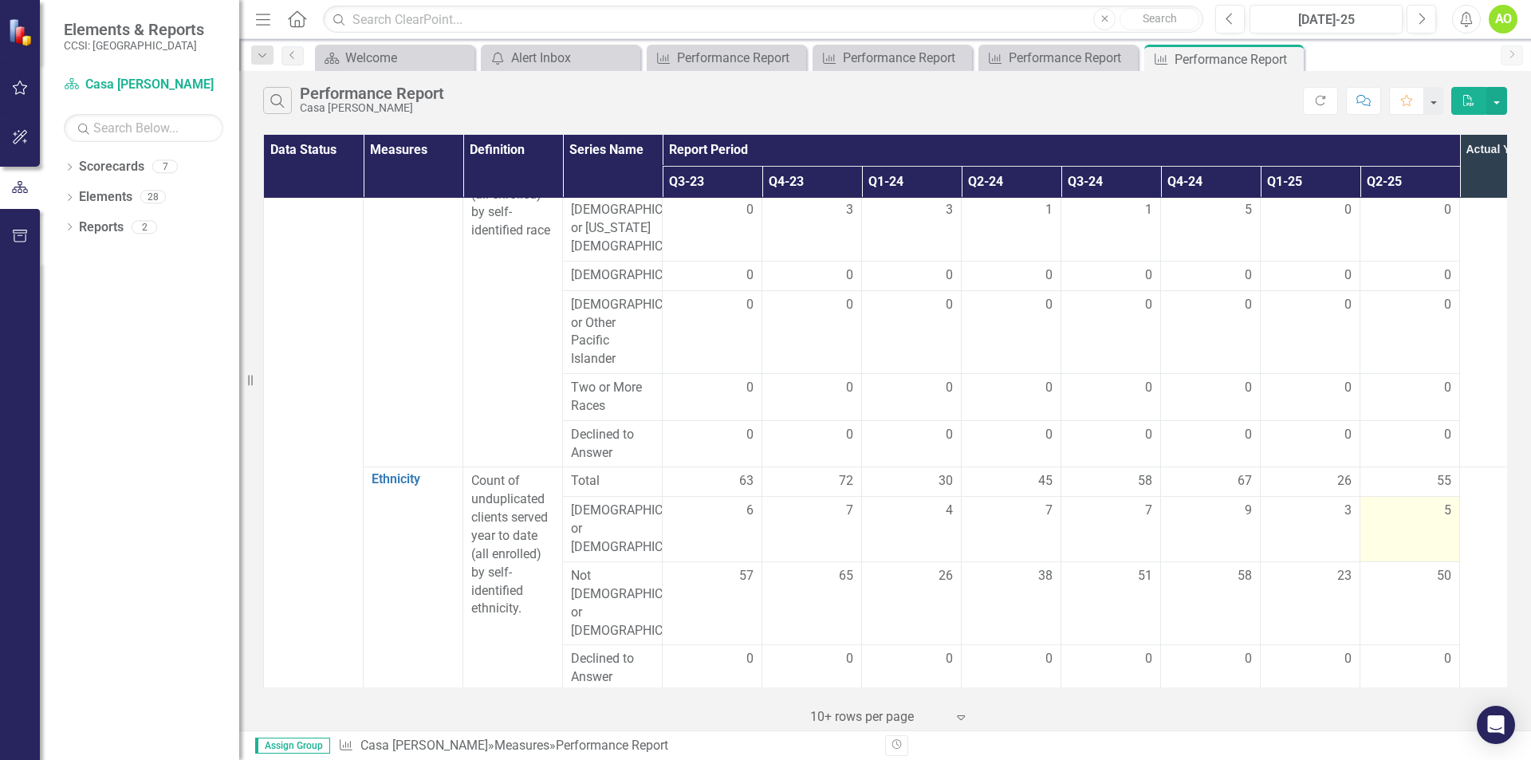
click at [1441, 520] on div "5" at bounding box center [1409, 511] width 83 height 18
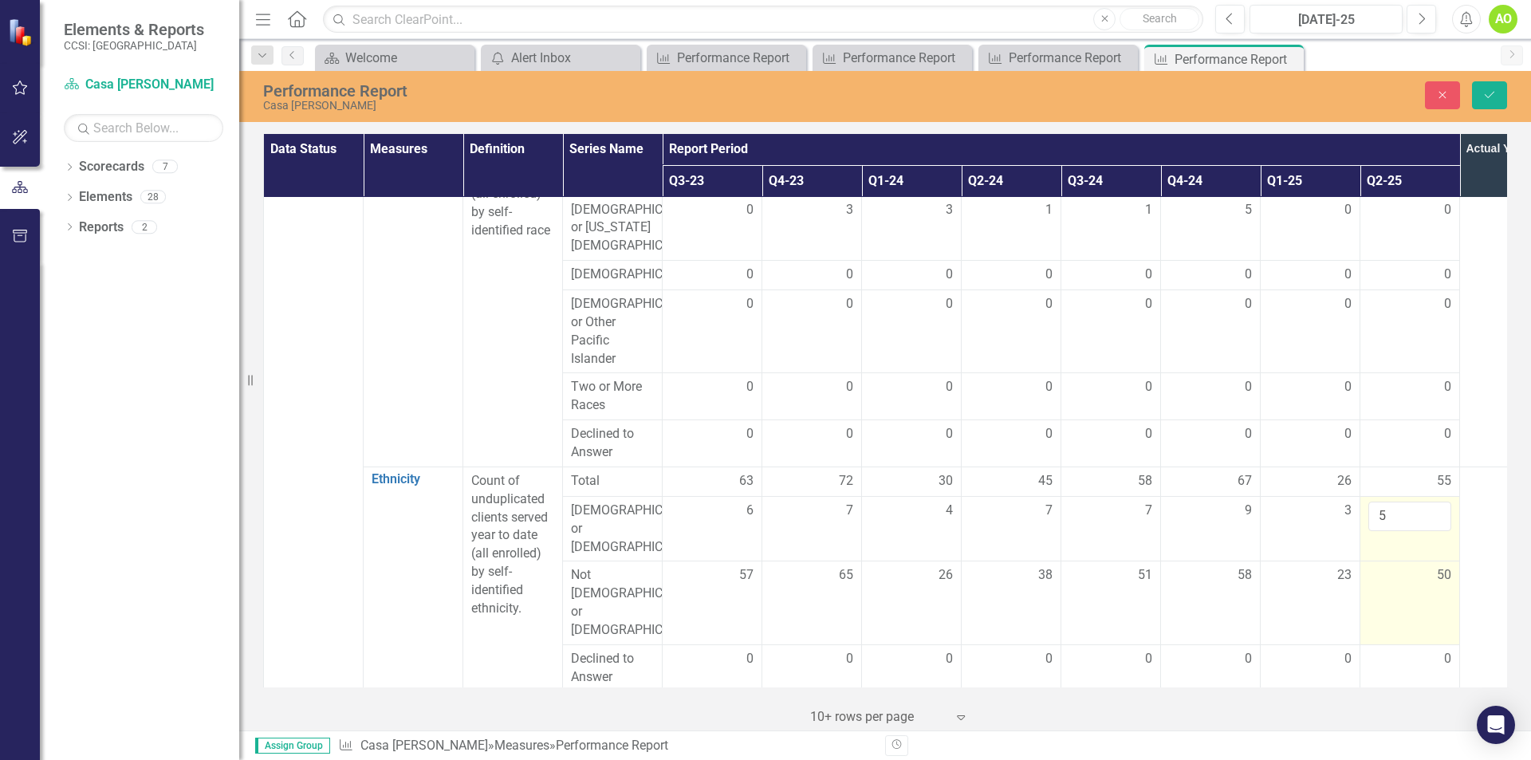
click at [1438, 573] on span "50" at bounding box center [1444, 575] width 14 height 18
click at [1379, 581] on input "50" at bounding box center [1409, 581] width 83 height 30
type input "0"
type input "32"
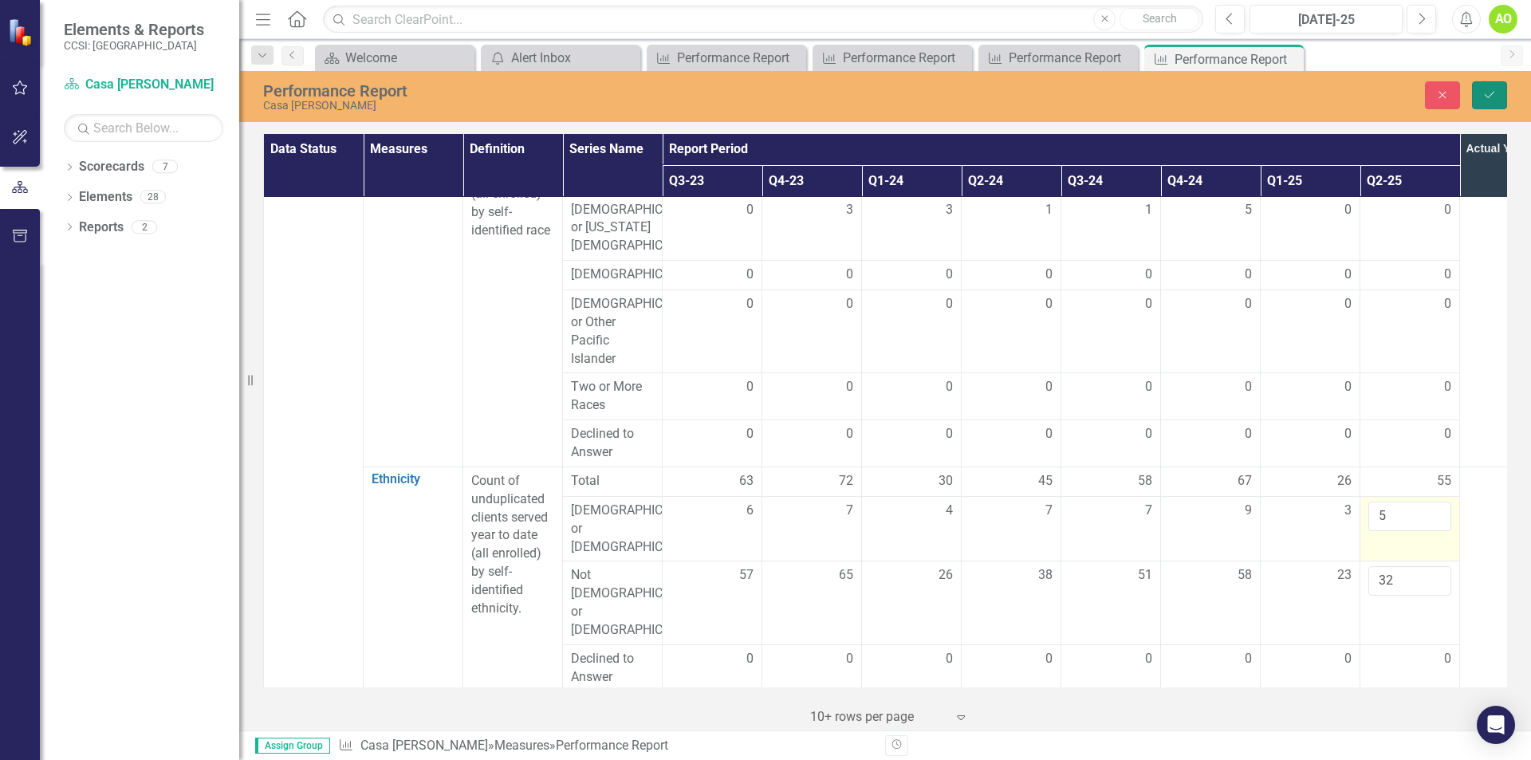
drag, startPoint x: 1493, startPoint y: 90, endPoint x: 1530, endPoint y: 371, distance: 283.0
click at [1493, 90] on icon "Save" at bounding box center [1489, 94] width 14 height 11
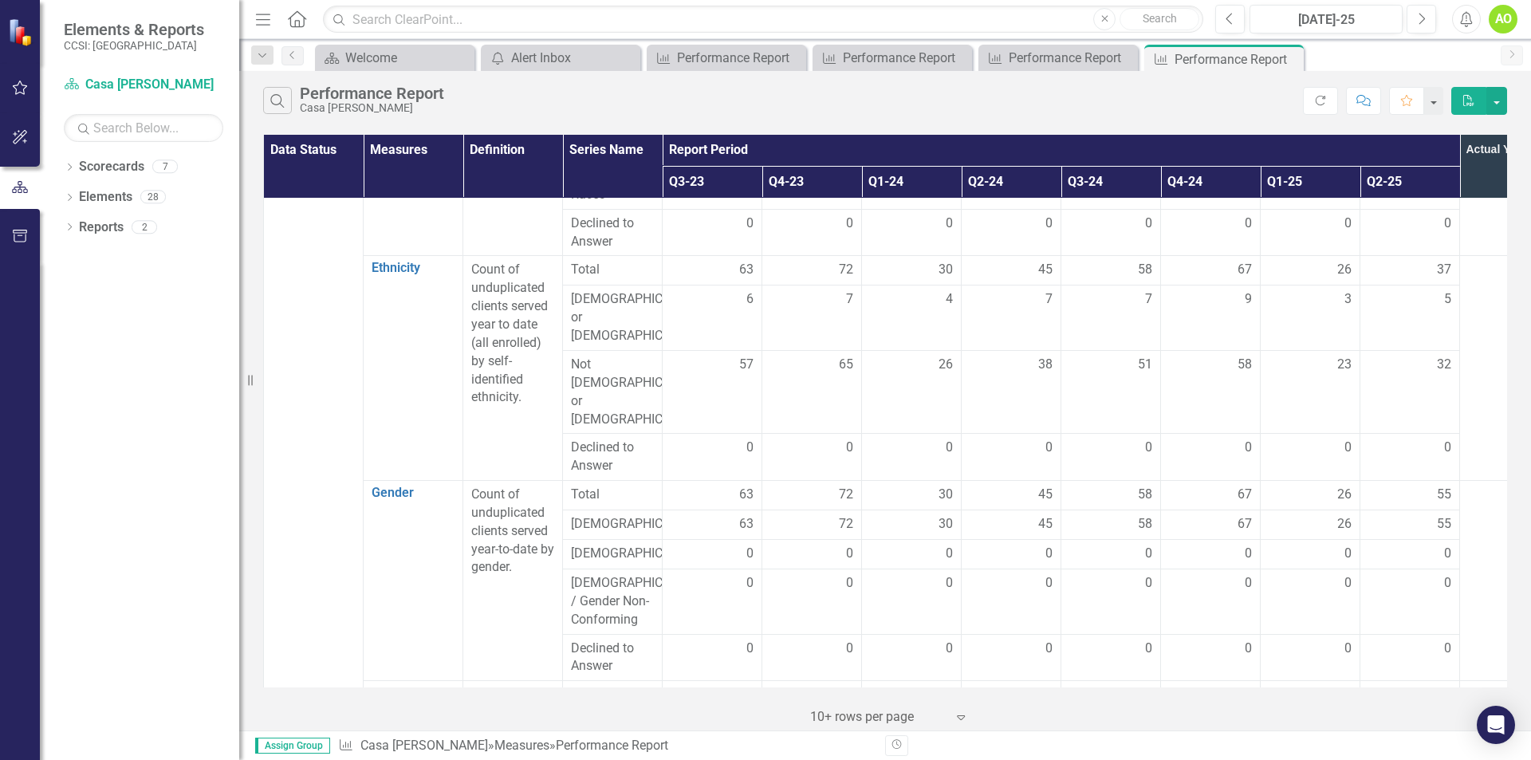
scroll to position [718, 0]
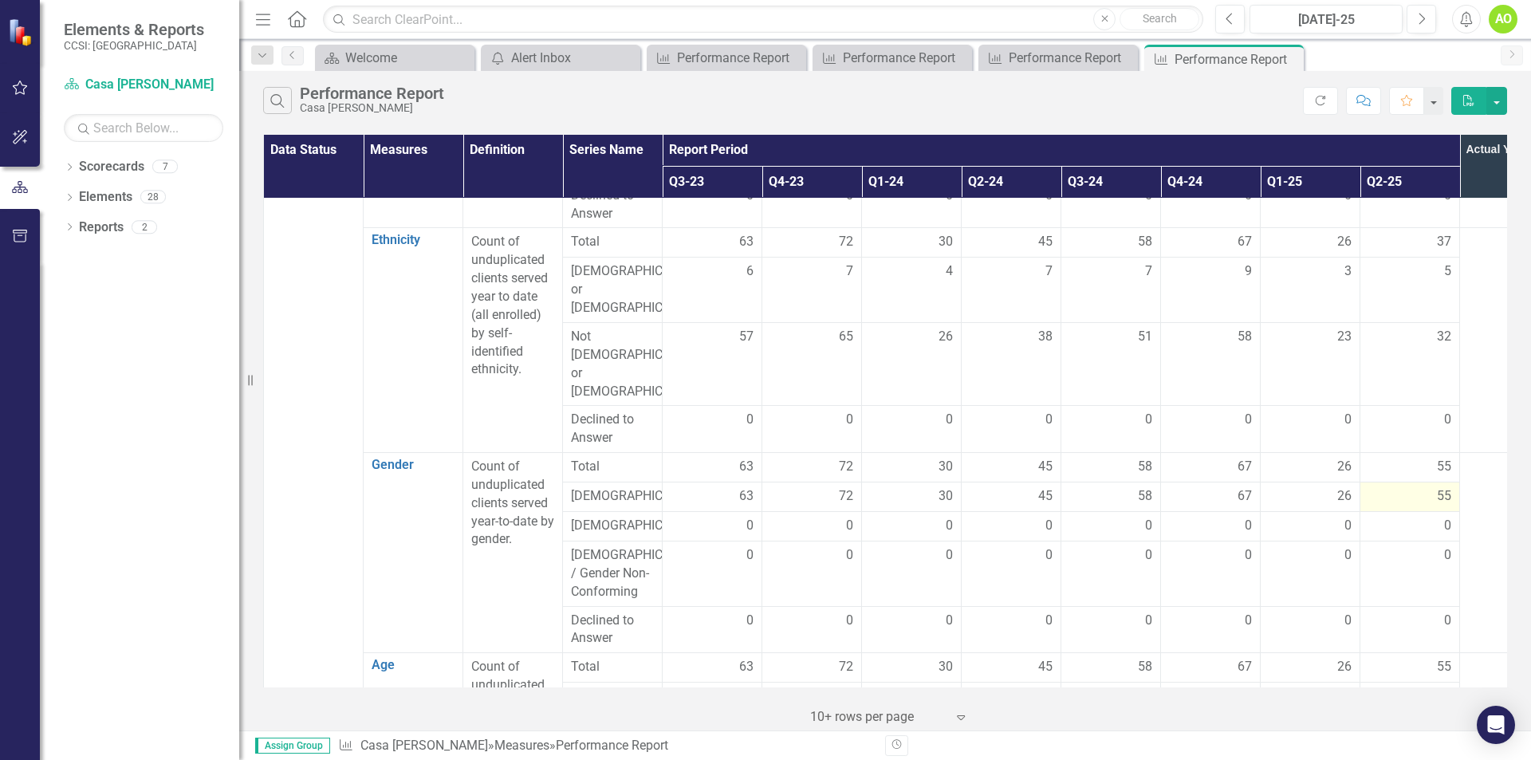
click at [1436, 487] on div "55" at bounding box center [1409, 496] width 83 height 18
click at [1442, 487] on span "55" at bounding box center [1444, 496] width 14 height 18
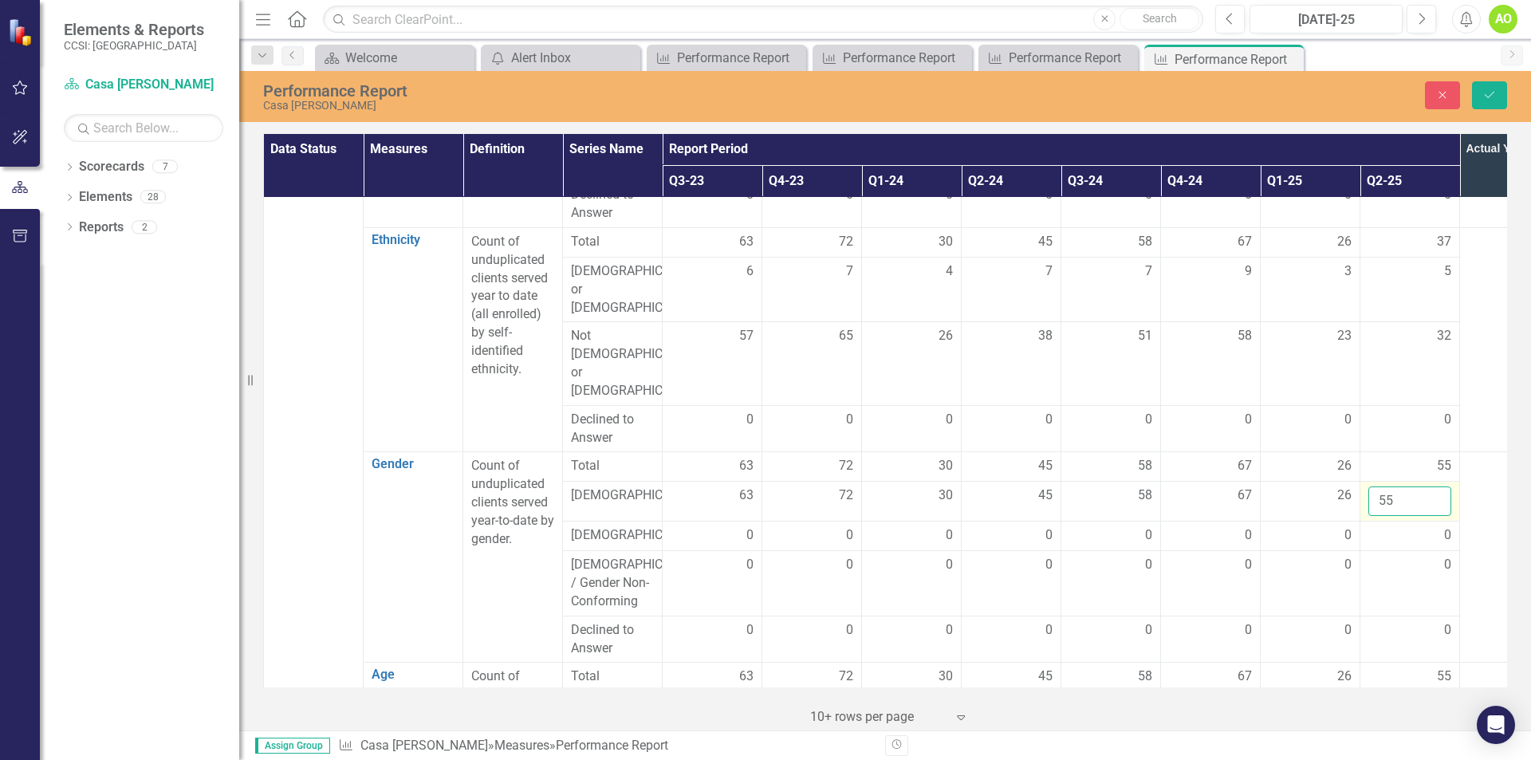
drag, startPoint x: 1421, startPoint y: 453, endPoint x: 1418, endPoint y: 465, distance: 12.4
click at [1418, 486] on input "55" at bounding box center [1409, 501] width 83 height 30
type input "5"
type input "37"
click at [1489, 533] on td at bounding box center [1510, 557] width 100 height 210
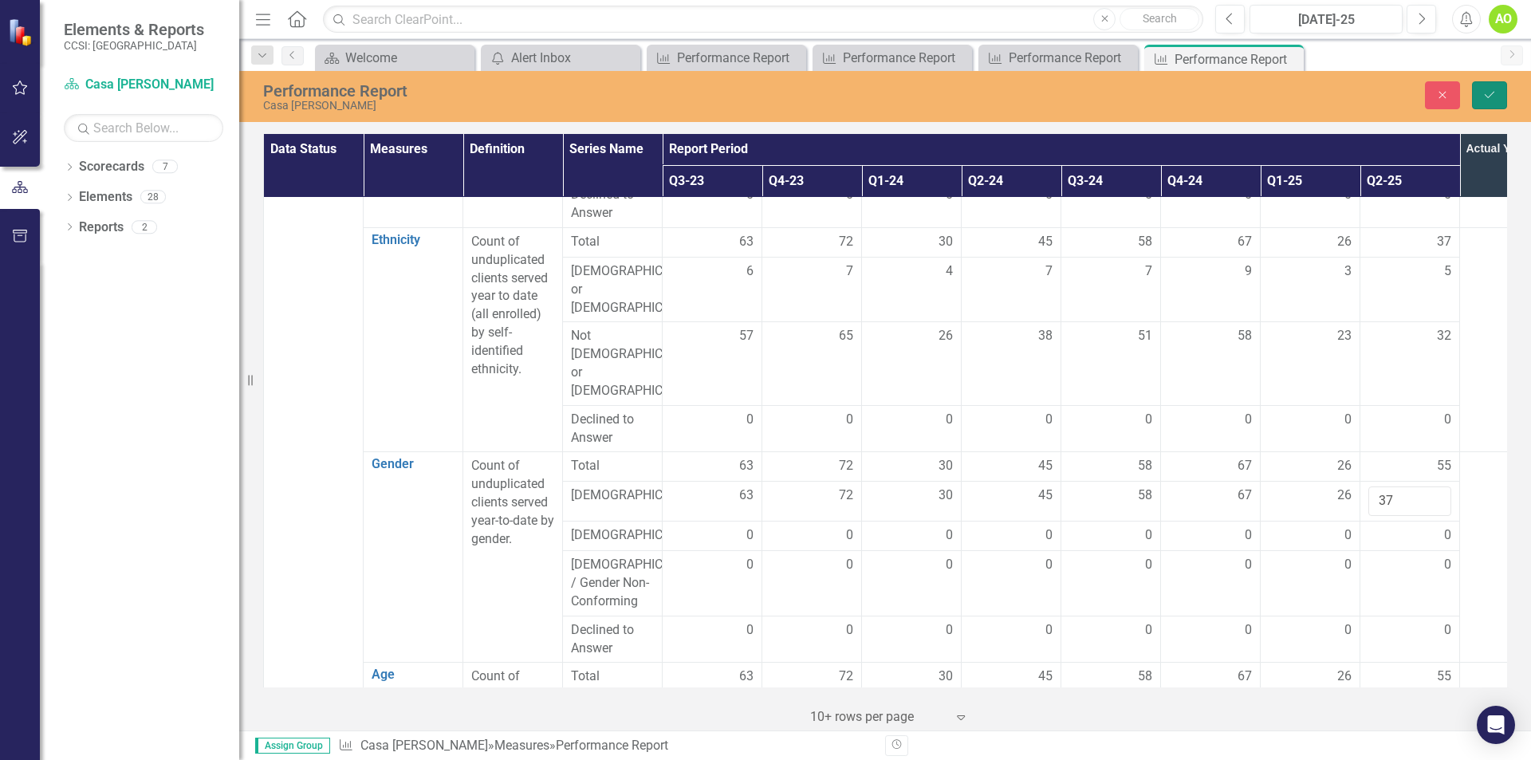
click at [1486, 93] on icon "Save" at bounding box center [1489, 94] width 14 height 11
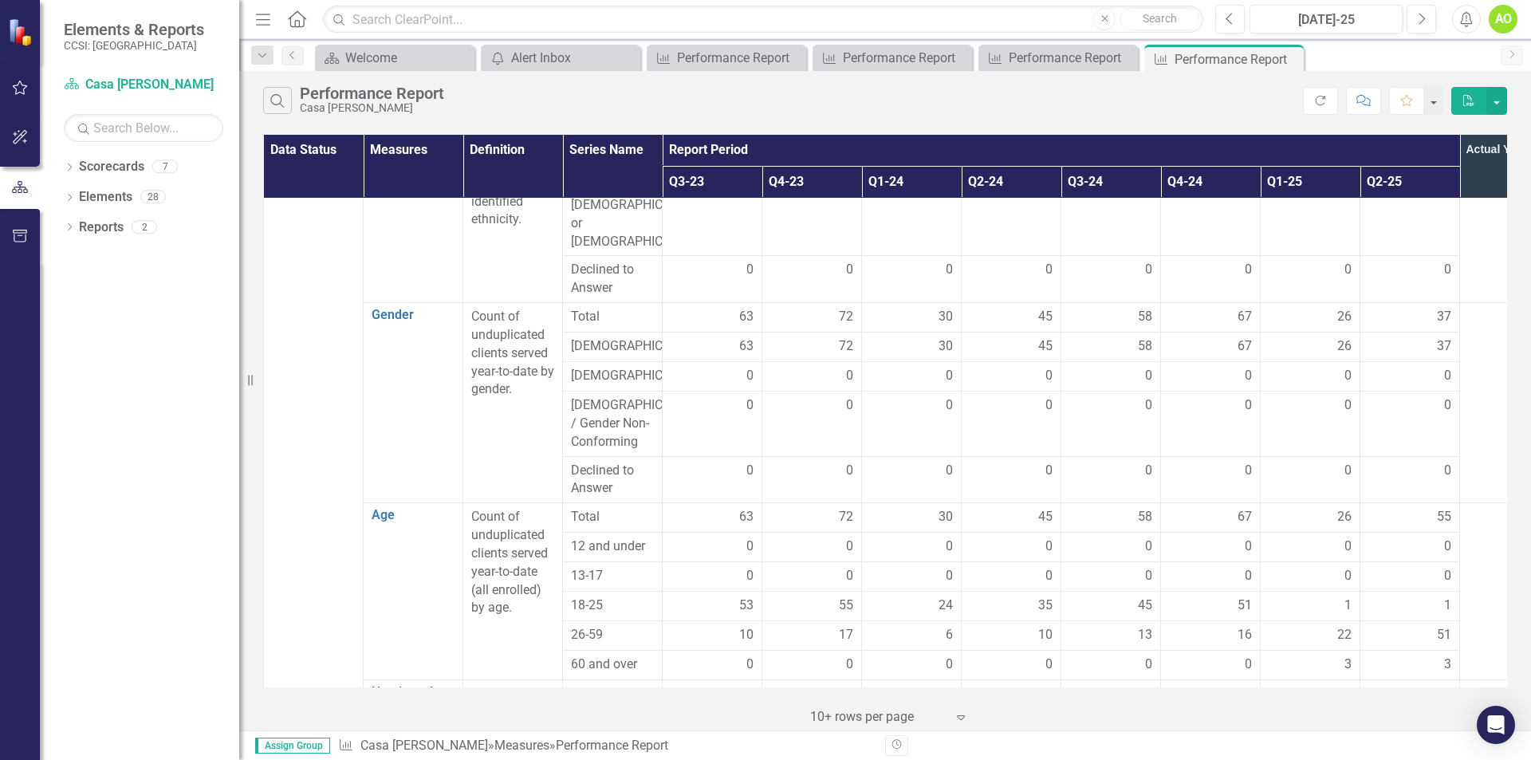
scroll to position [877, 0]
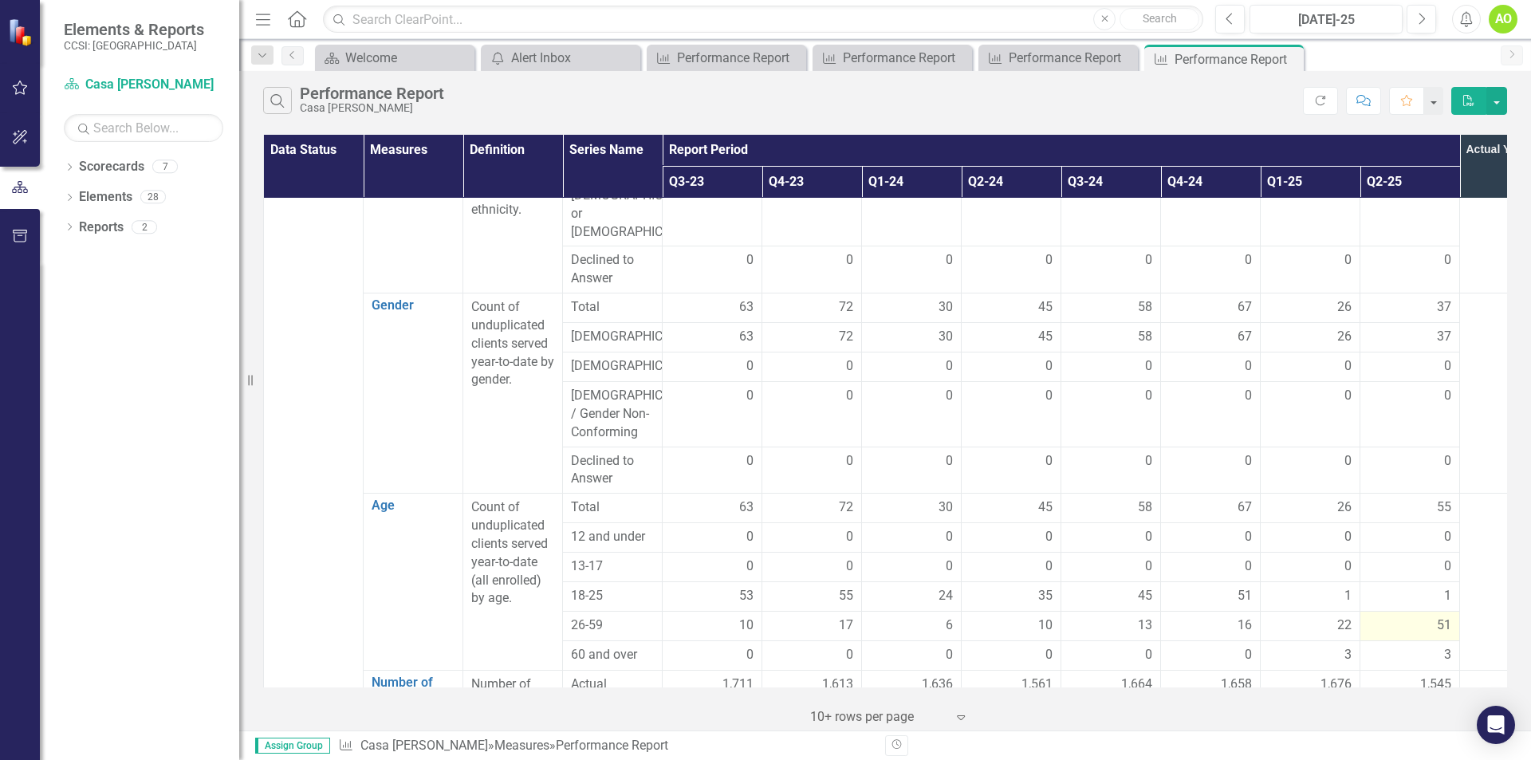
click at [1450, 616] on span "51" at bounding box center [1444, 625] width 14 height 18
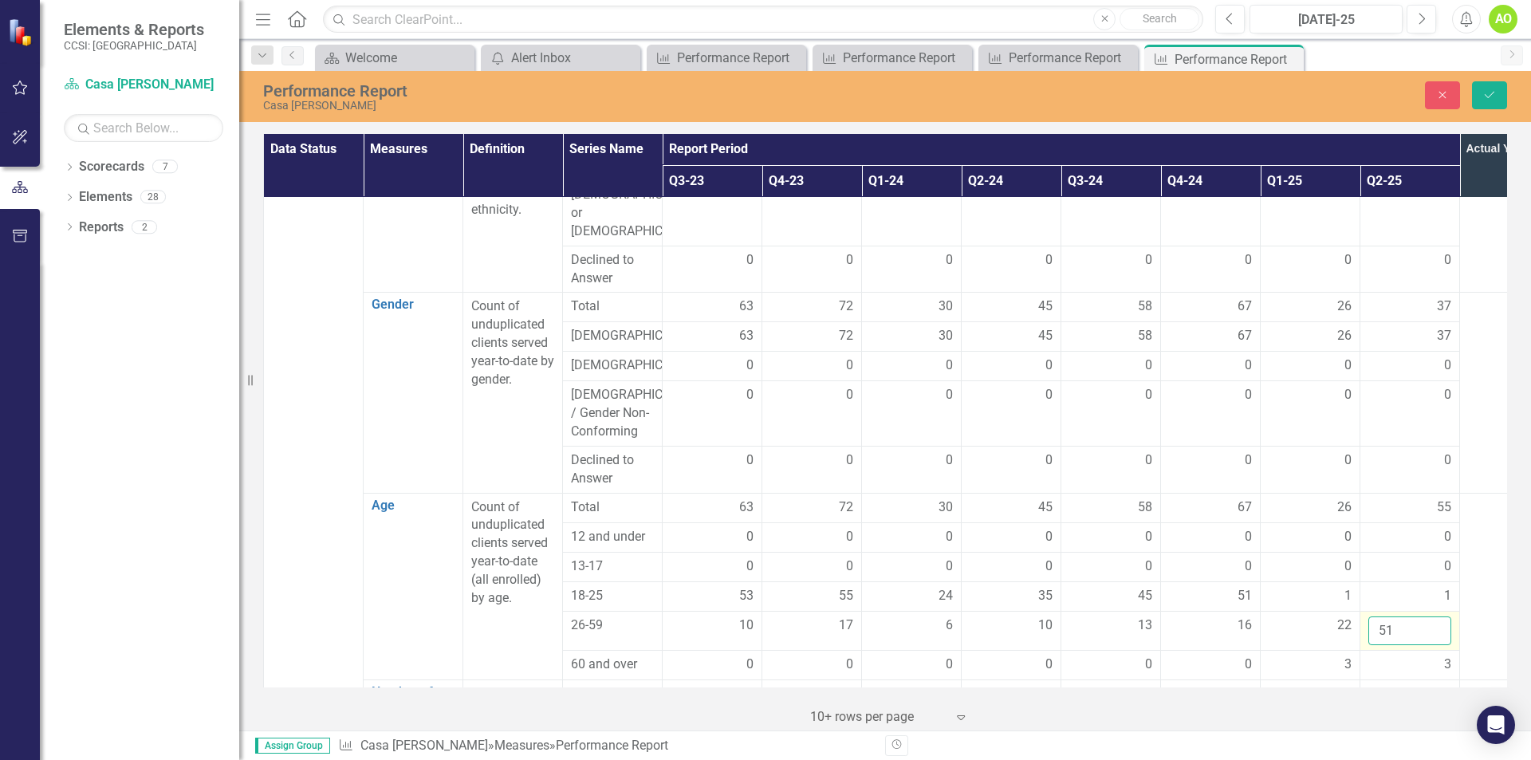
click at [1380, 616] on input "51" at bounding box center [1409, 631] width 83 height 30
type input "1"
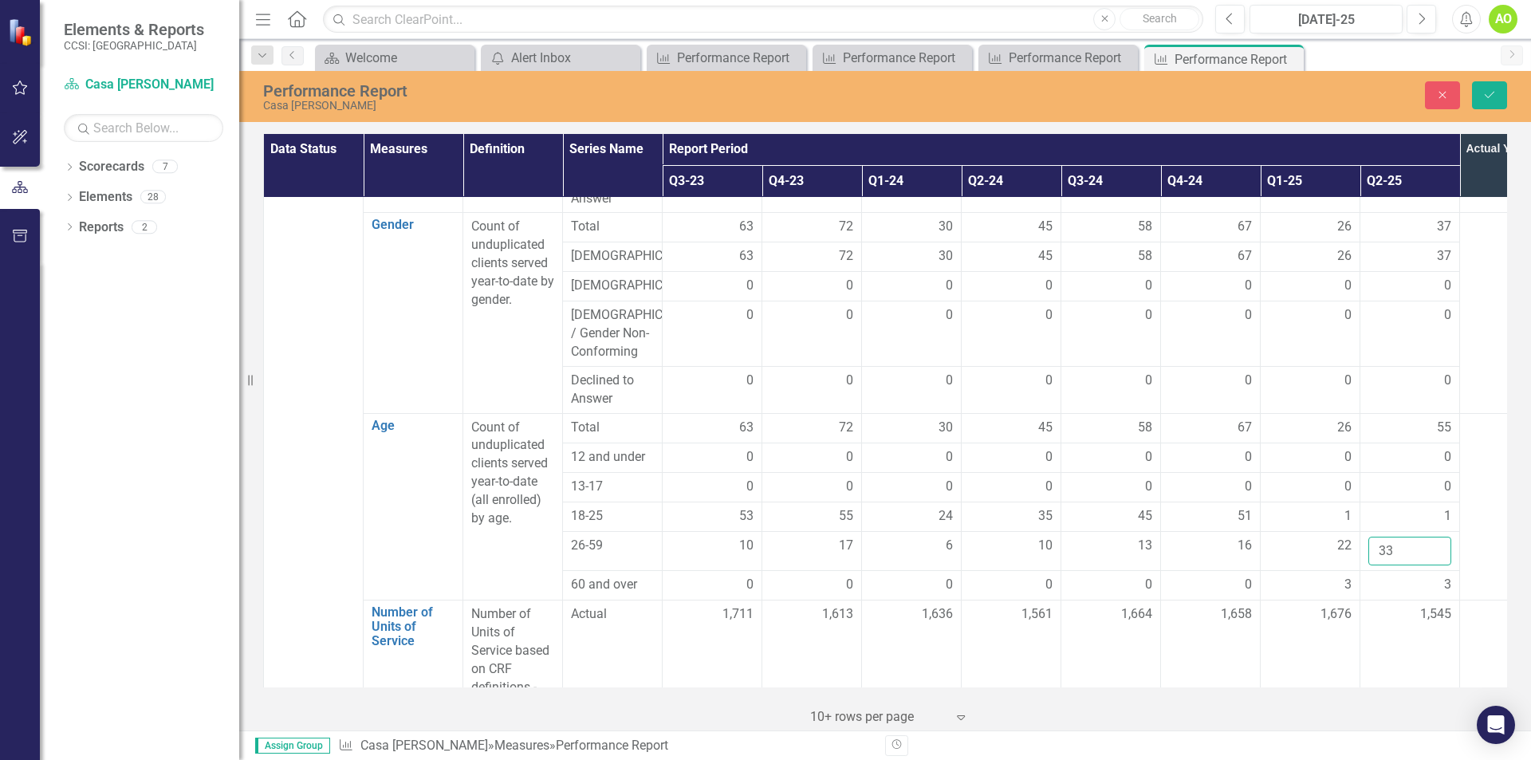
type input "33"
click at [1472, 605] on div "3,221" at bounding box center [1509, 614] width 83 height 18
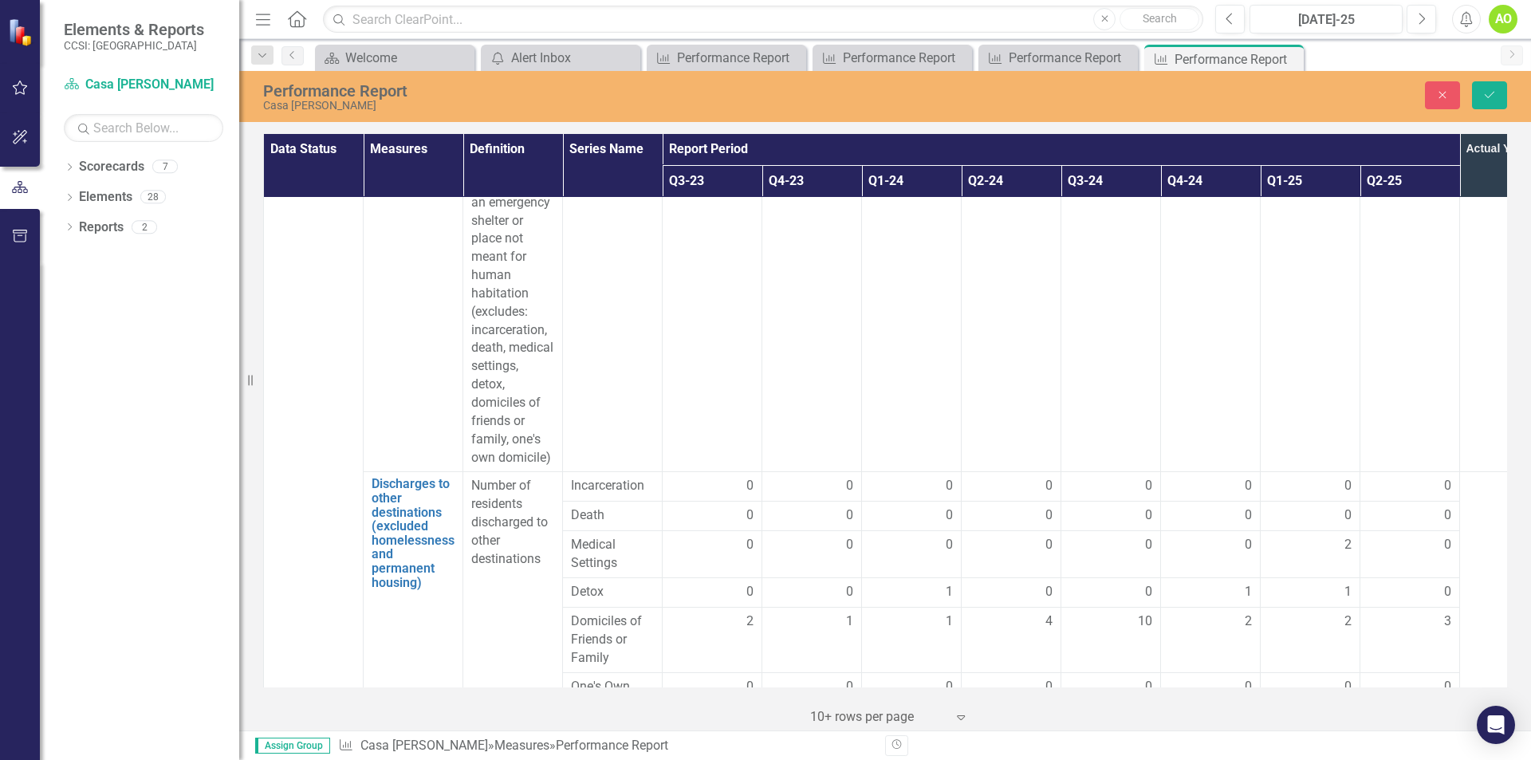
scroll to position [4547, 0]
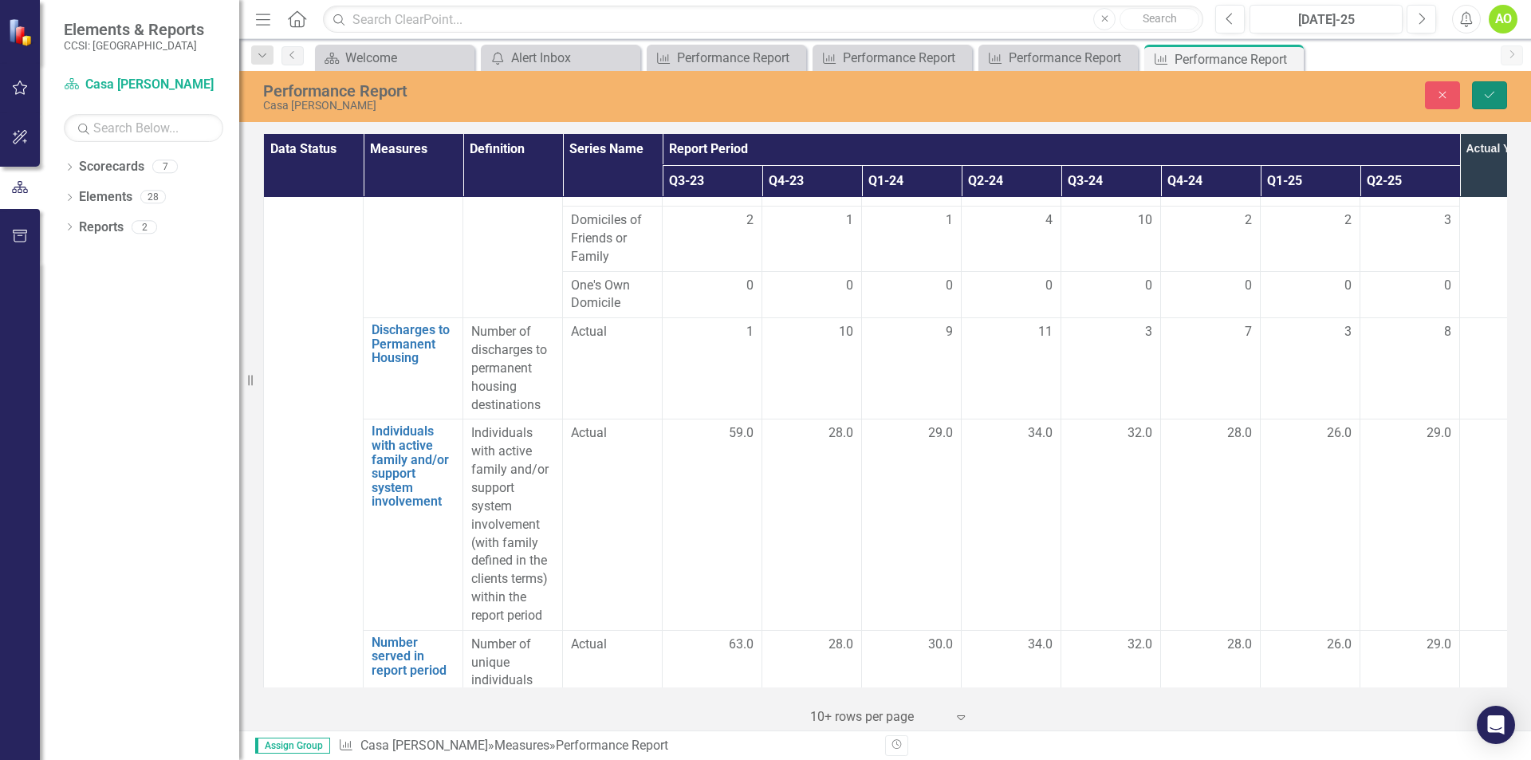
click at [1480, 91] on button "Save" at bounding box center [1489, 95] width 35 height 28
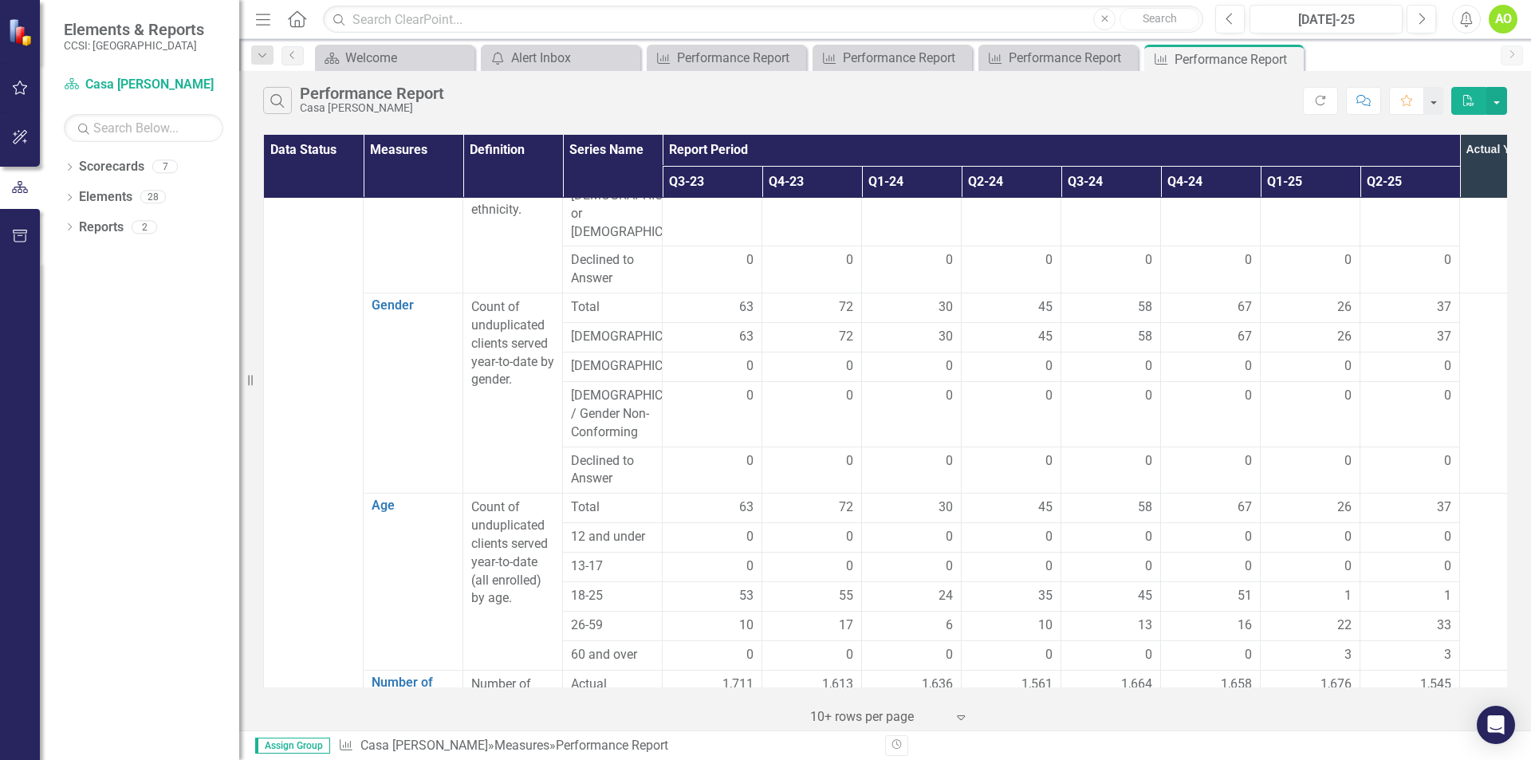
scroll to position [0, 0]
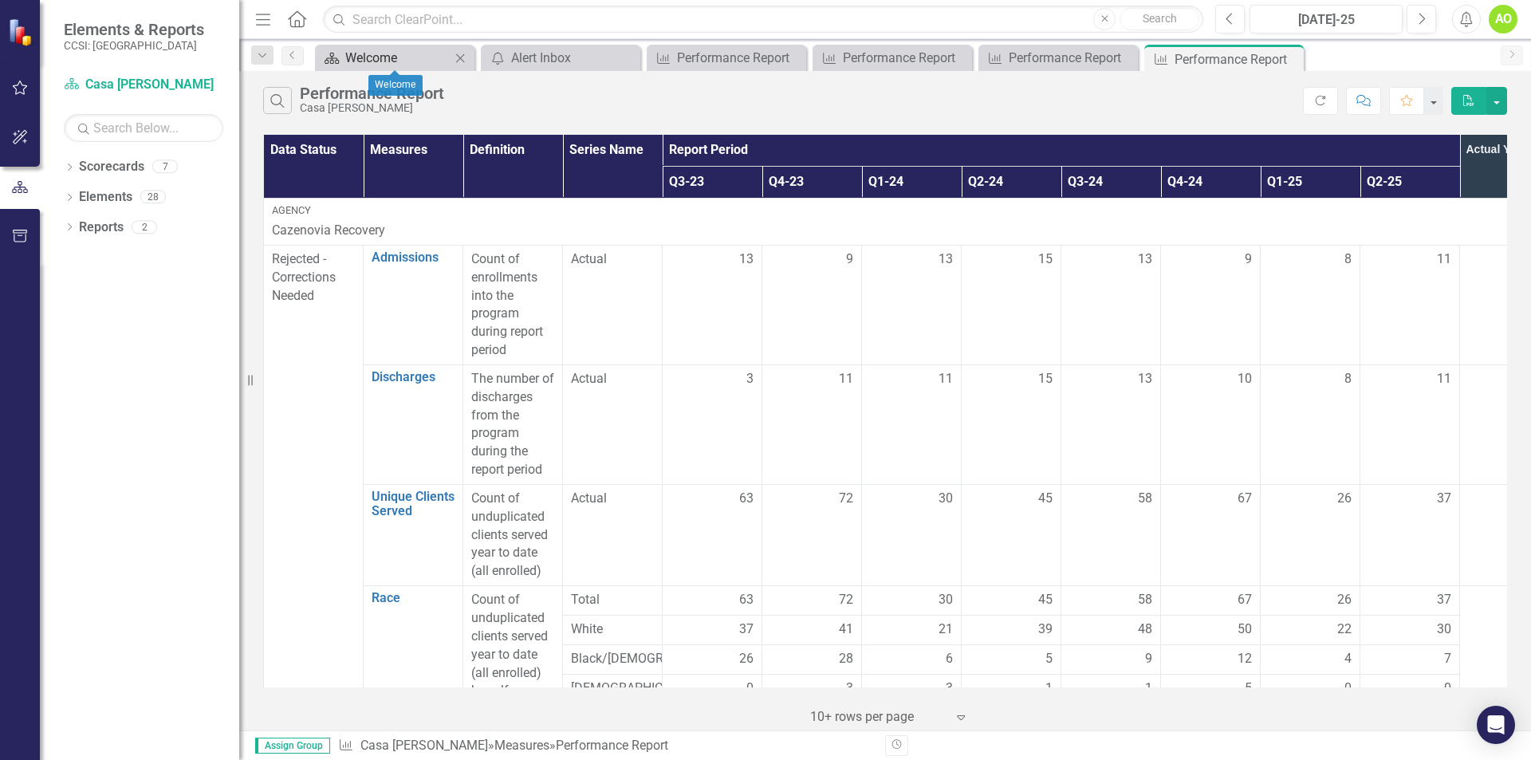
click at [370, 60] on div "Welcome" at bounding box center [397, 58] width 105 height 20
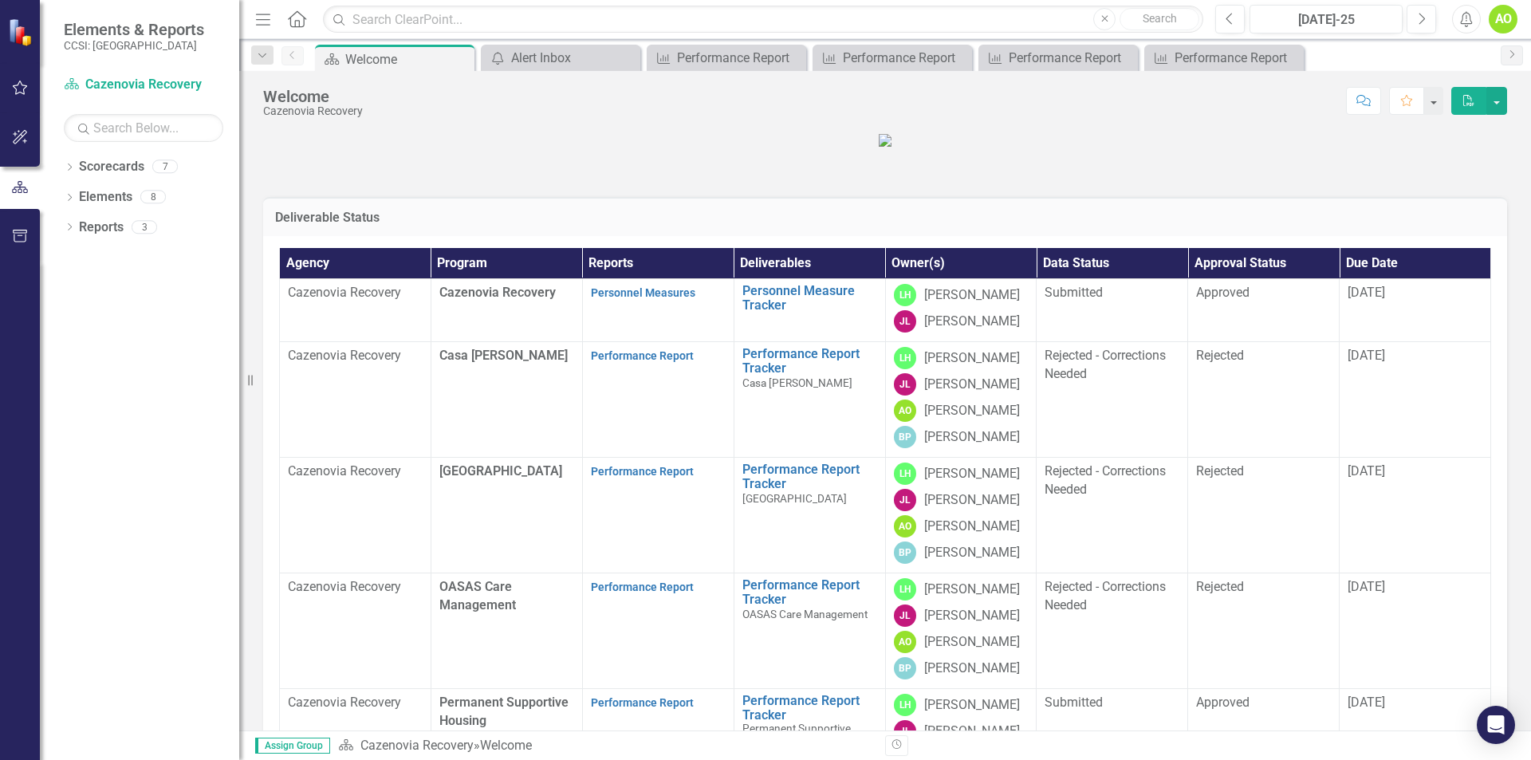
click at [330, 458] on td "Cazenovia Recovery" at bounding box center [355, 400] width 151 height 116
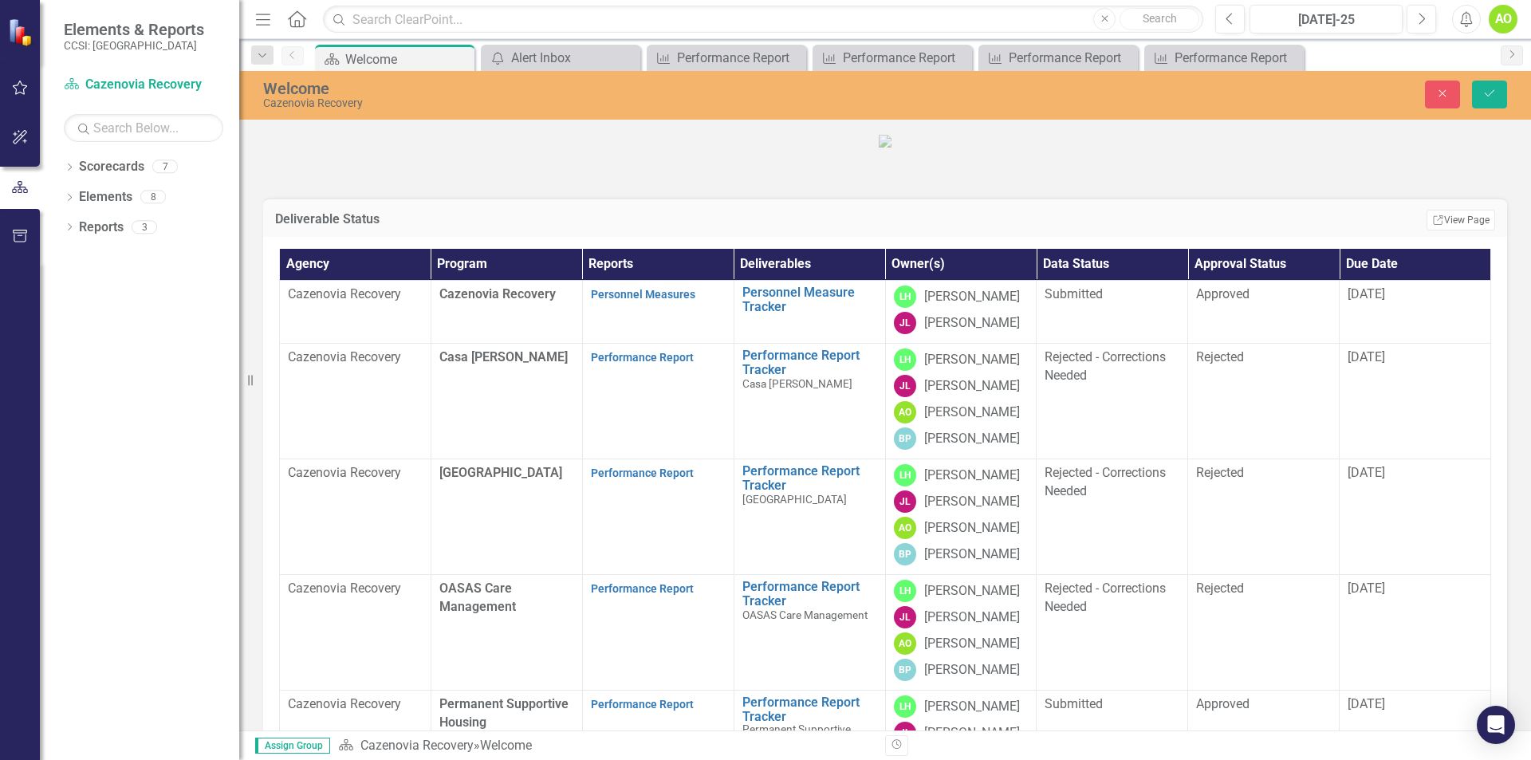
click at [330, 459] on td "Cazenovia Recovery" at bounding box center [355, 402] width 151 height 116
click at [526, 459] on td "Casa [PERSON_NAME]" at bounding box center [506, 402] width 151 height 116
click at [643, 459] on td "Performance Report" at bounding box center [657, 402] width 151 height 116
click at [486, 459] on td "Casa [PERSON_NAME]" at bounding box center [506, 402] width 151 height 116
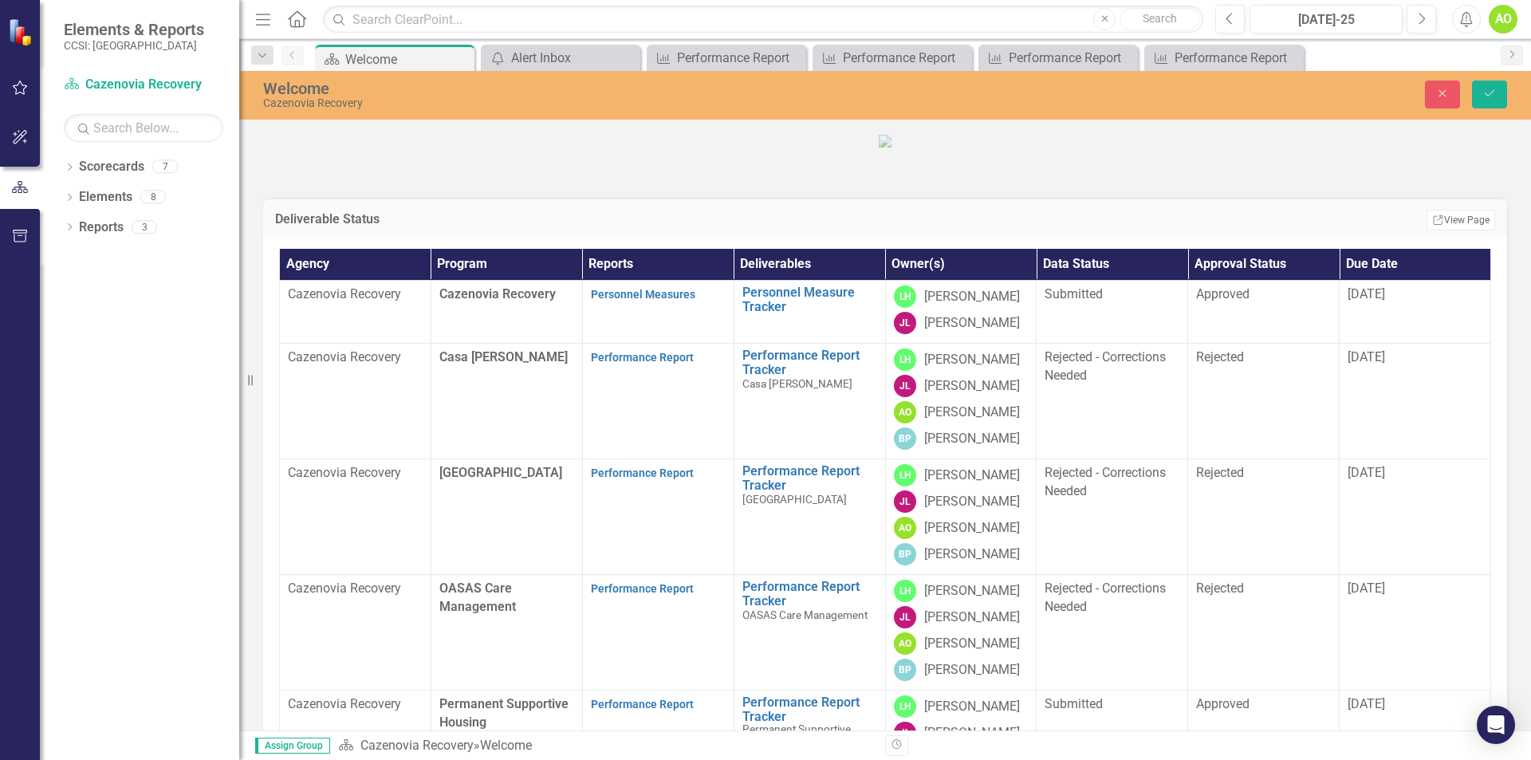
click at [487, 459] on td "Casa [PERSON_NAME]" at bounding box center [506, 402] width 151 height 116
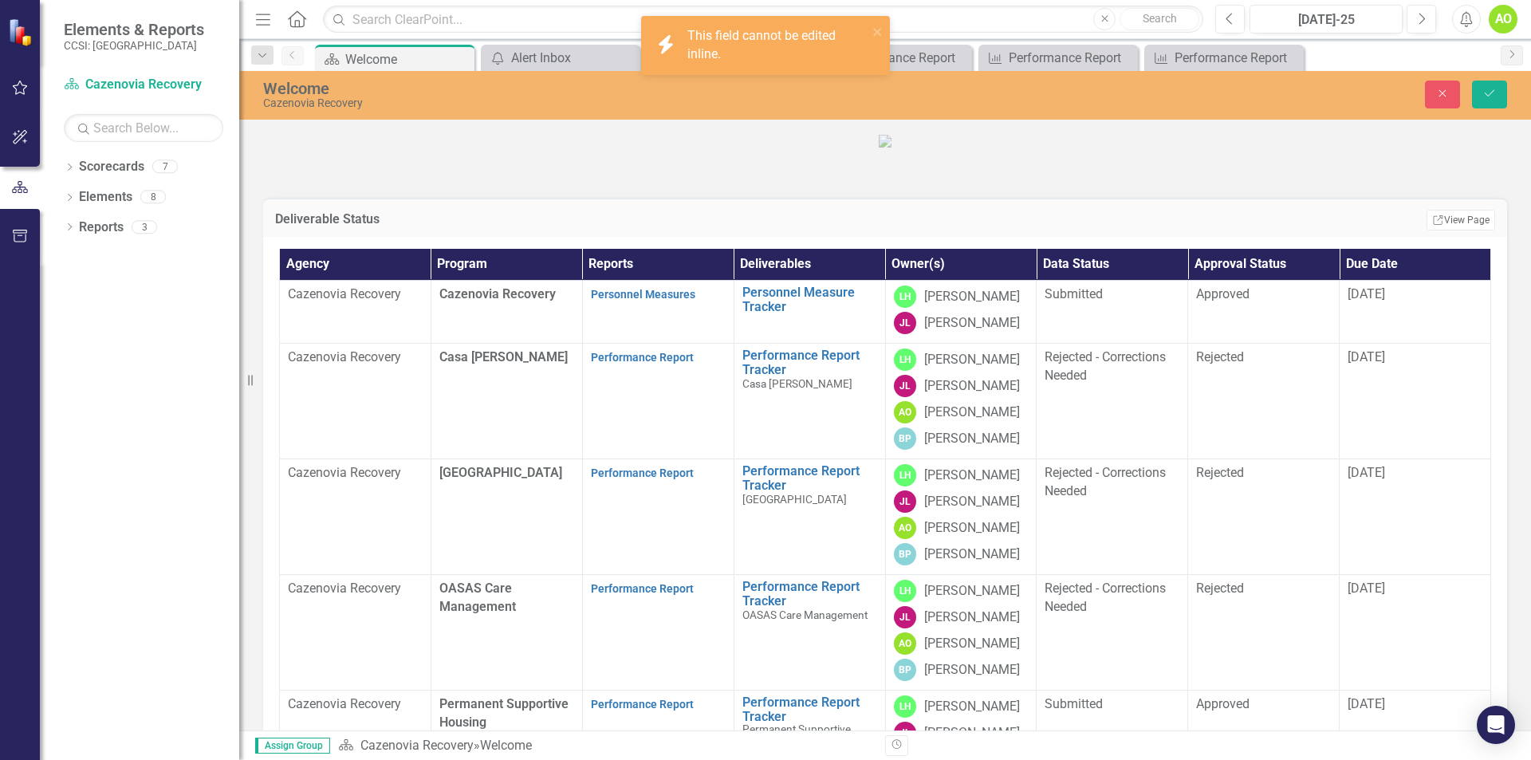
click at [332, 459] on td "Cazenovia Recovery" at bounding box center [355, 402] width 151 height 116
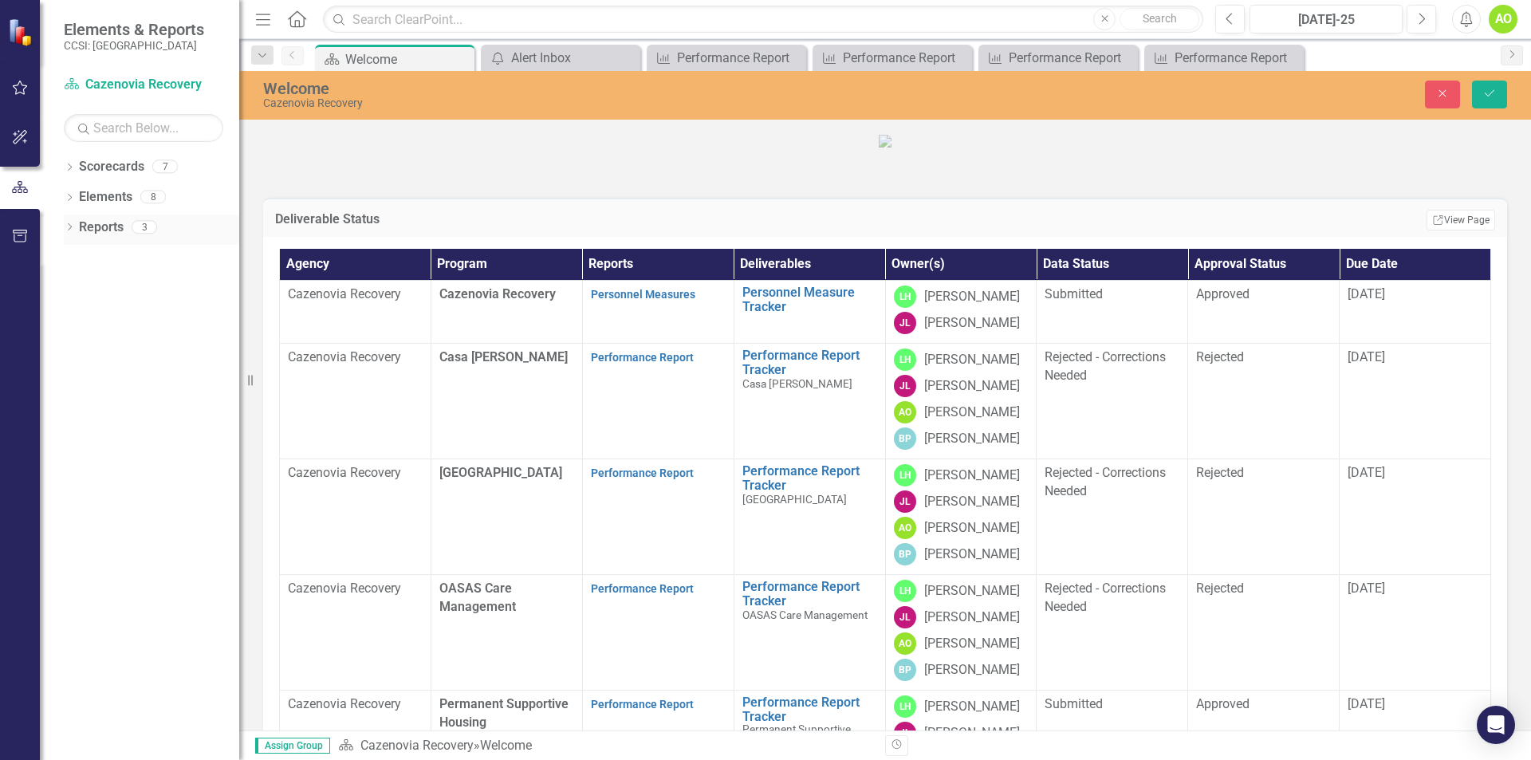
drag, startPoint x: 241, startPoint y: 219, endPoint x: 226, endPoint y: 230, distance: 18.2
click at [226, 230] on div "Elements & Reports CCSI: Erie Scorecard Cazenovia Recovery Search Dropdown Scor…" at bounding box center [119, 380] width 239 height 760
drag, startPoint x: 242, startPoint y: 246, endPoint x: 171, endPoint y: 248, distance: 70.2
click at [171, 248] on div "Elements & Reports CCSI: Erie Scorecard Cazenovia Recovery Search Dropdown Scor…" at bounding box center [119, 380] width 239 height 760
click at [248, 384] on icon "Resize" at bounding box center [254, 380] width 16 height 13
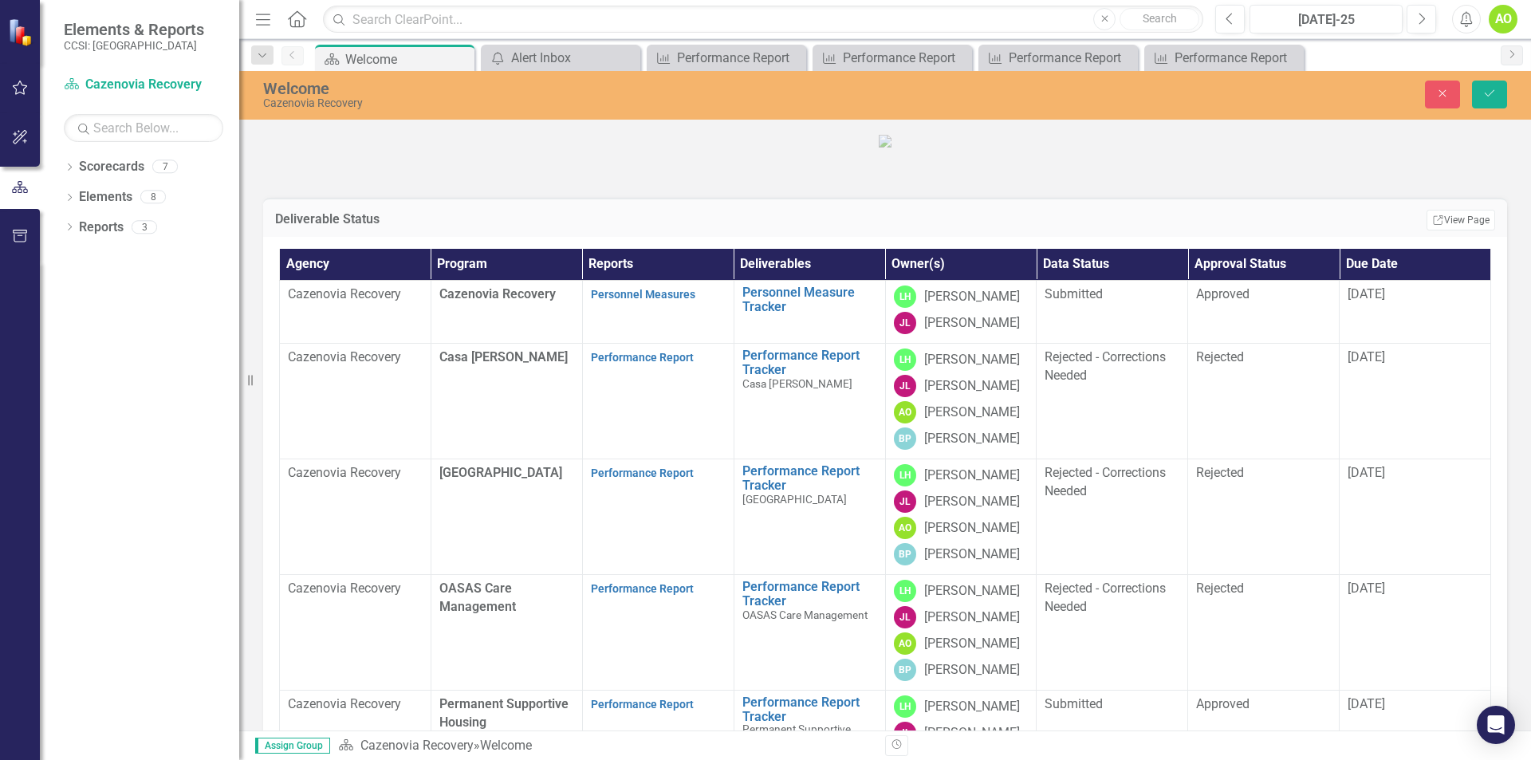
click at [254, 384] on icon "Resize" at bounding box center [254, 380] width 16 height 13
drag, startPoint x: 246, startPoint y: 384, endPoint x: 234, endPoint y: 388, distance: 13.4
click at [100, 384] on div "Elements & Reports CCSI: Erie Scorecard Cazenovia Recovery Search Dropdown Scor…" at bounding box center [119, 380] width 239 height 760
drag, startPoint x: 250, startPoint y: 382, endPoint x: 129, endPoint y: 369, distance: 121.1
click at [129, 369] on div "Elements & Reports CCSI: Erie Scorecard Cazenovia Recovery Search Dropdown Scor…" at bounding box center [119, 380] width 239 height 760
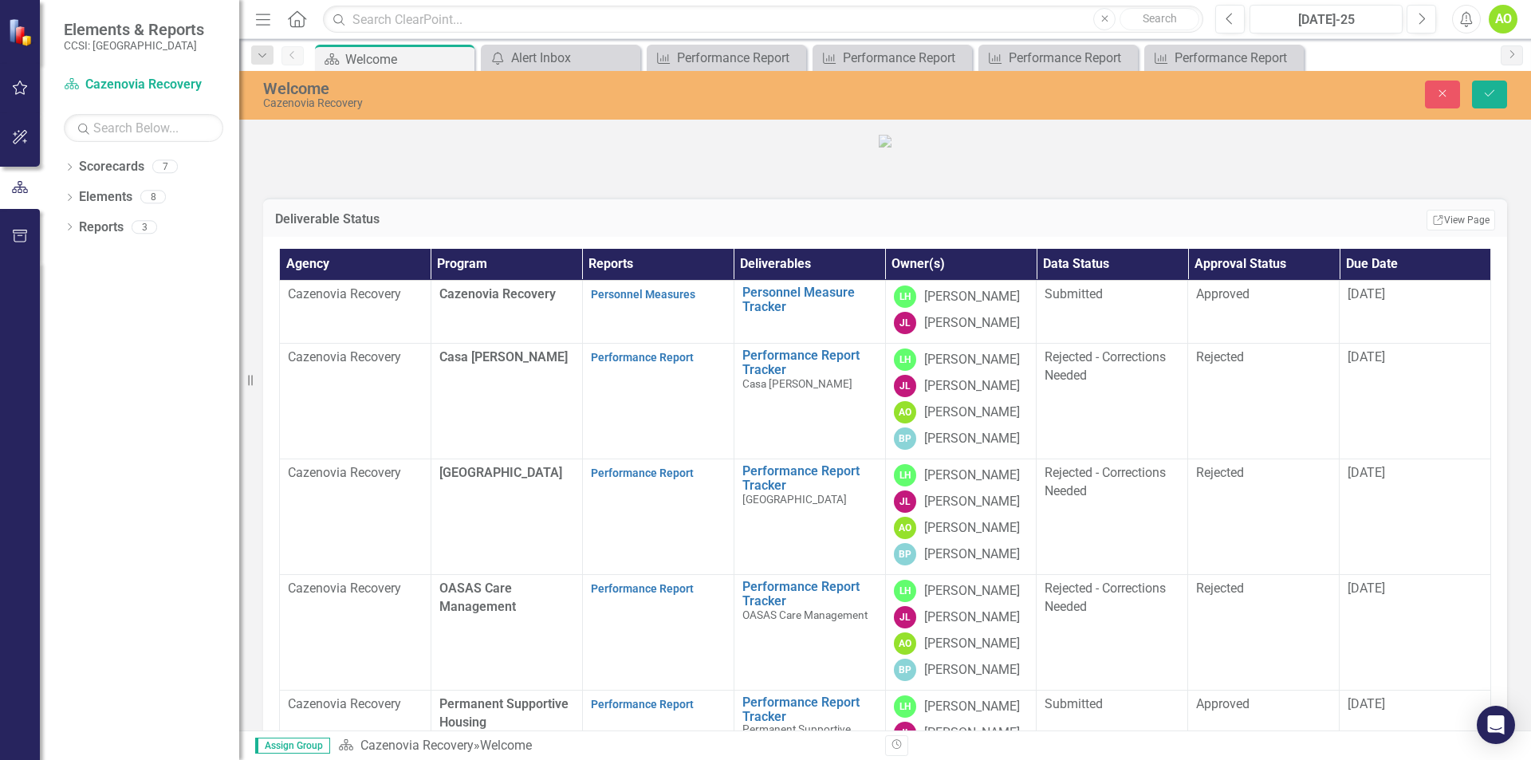
drag, startPoint x: 298, startPoint y: 445, endPoint x: 299, endPoint y: 472, distance: 27.1
click at [299, 459] on td "Cazenovia Recovery" at bounding box center [355, 402] width 151 height 116
click at [301, 459] on td "Cazenovia Recovery" at bounding box center [355, 402] width 151 height 116
click at [1504, 104] on button "Save" at bounding box center [1489, 95] width 35 height 28
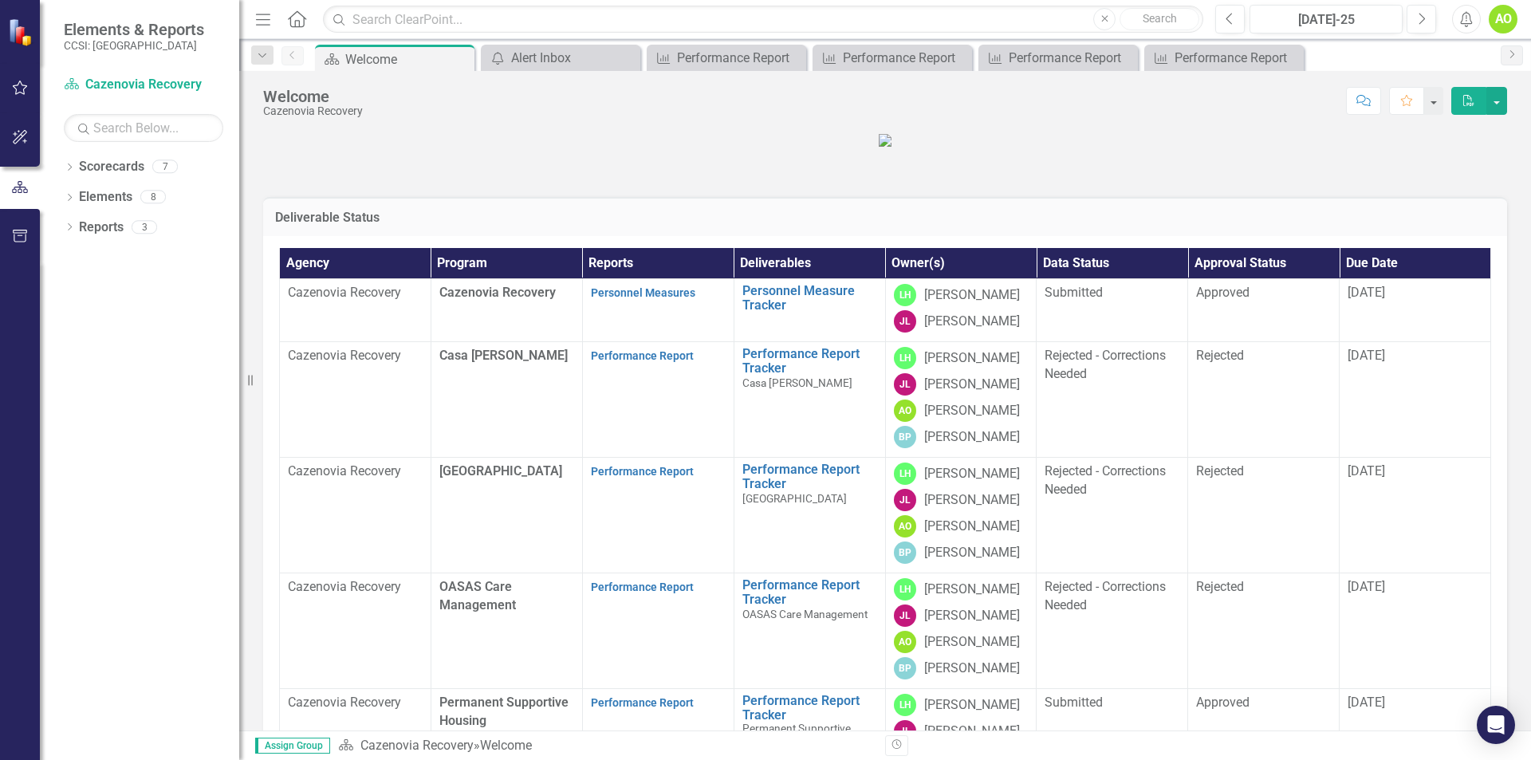
click at [347, 458] on td "Cazenovia Recovery" at bounding box center [355, 400] width 151 height 116
click at [666, 362] on link "Performance Report" at bounding box center [642, 355] width 103 height 13
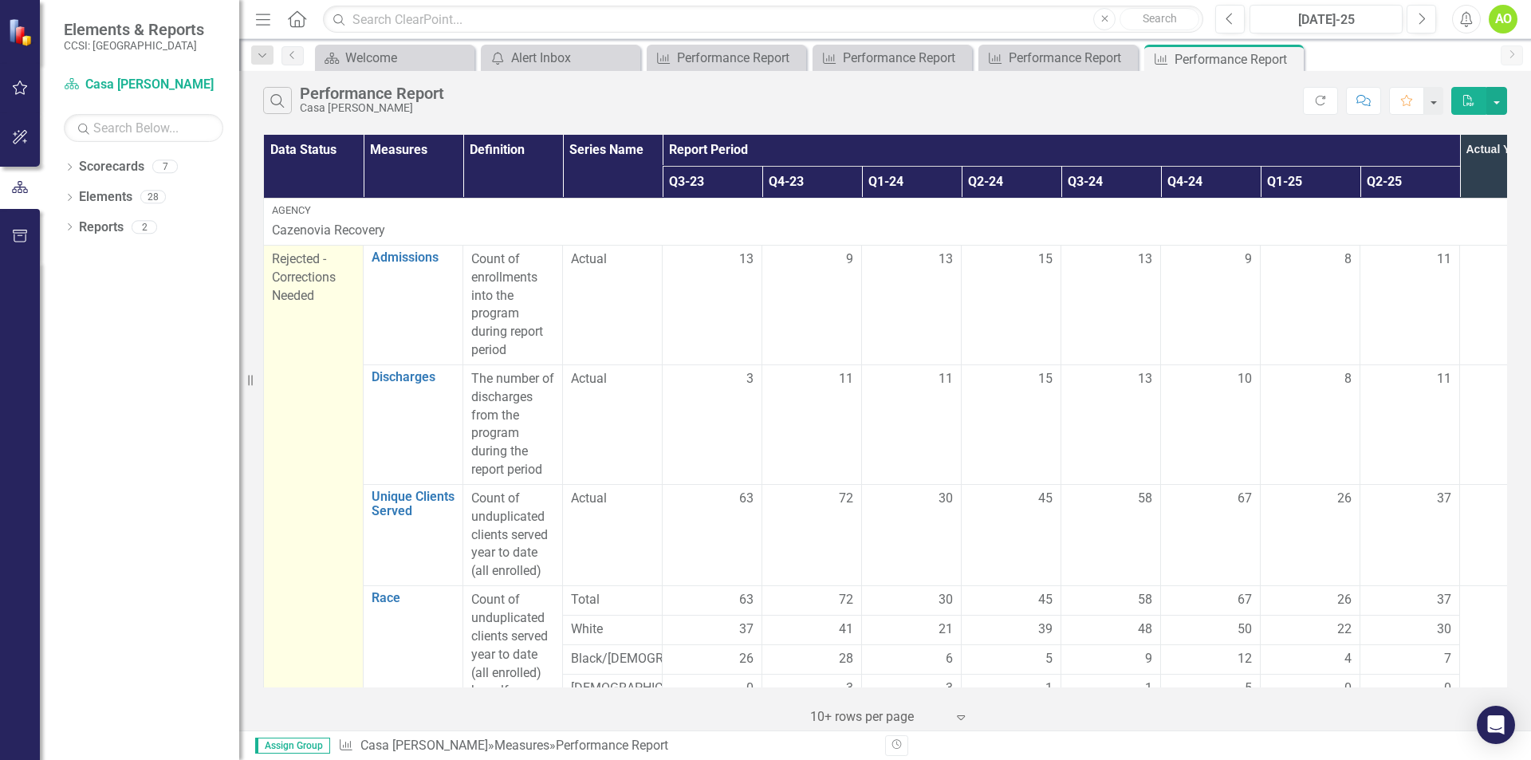
drag, startPoint x: 301, startPoint y: 350, endPoint x: 305, endPoint y: 281, distance: 68.7
click at [305, 281] on span "Rejected - Corrections Needed" at bounding box center [304, 277] width 64 height 52
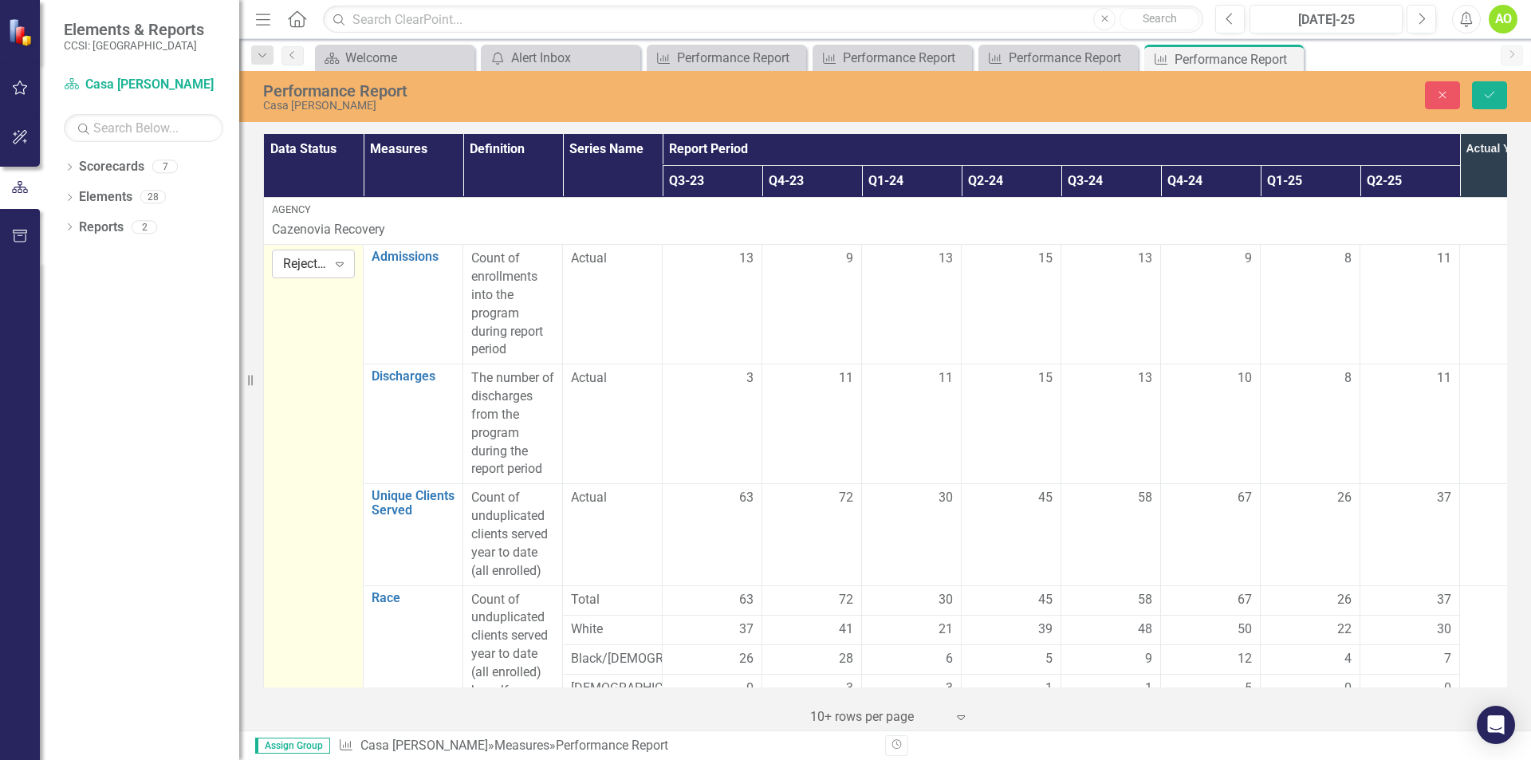
click at [339, 266] on icon "Expand" at bounding box center [340, 264] width 16 height 13
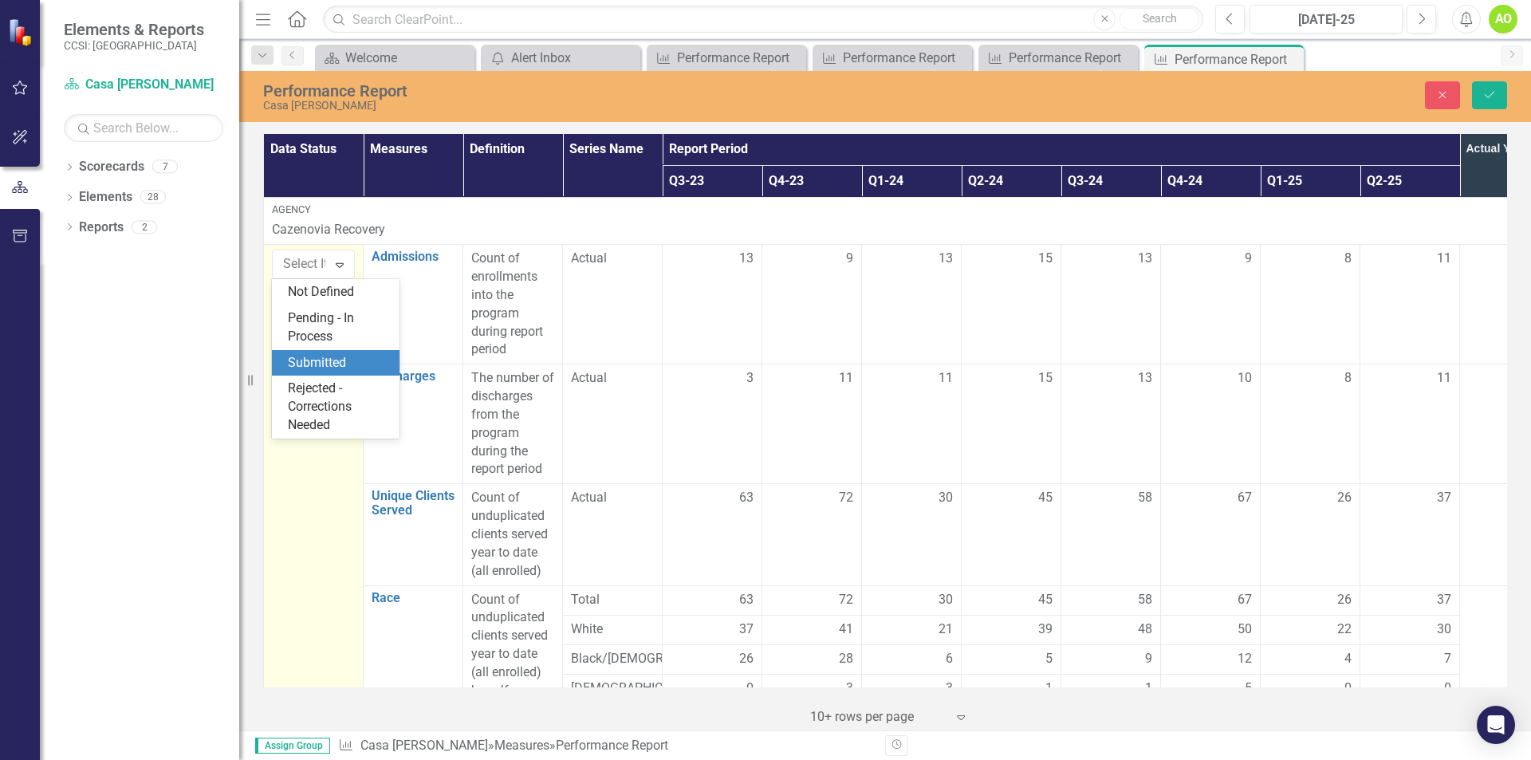
click at [332, 354] on div "Submitted" at bounding box center [339, 363] width 102 height 18
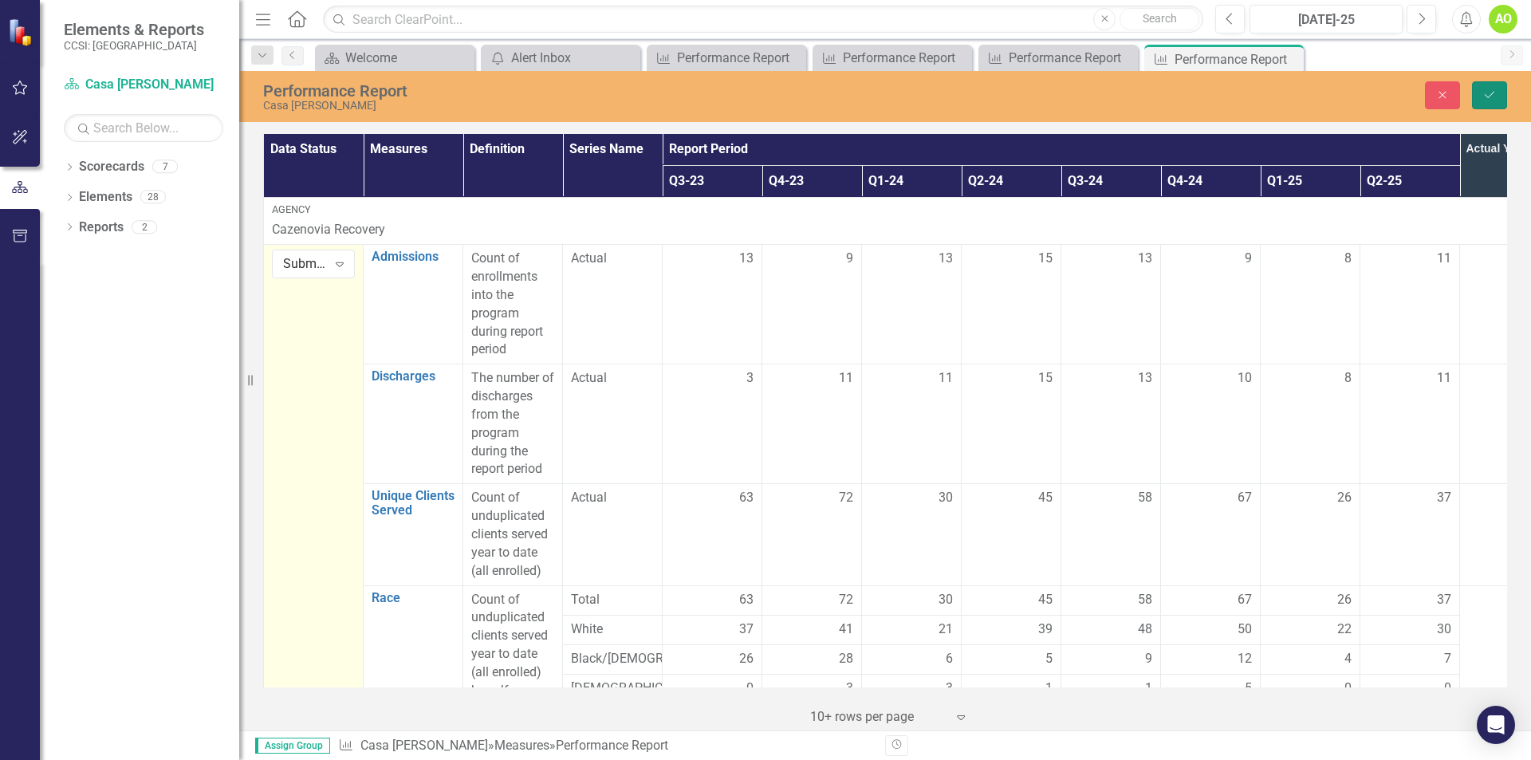
click at [1487, 99] on icon "Save" at bounding box center [1489, 94] width 14 height 11
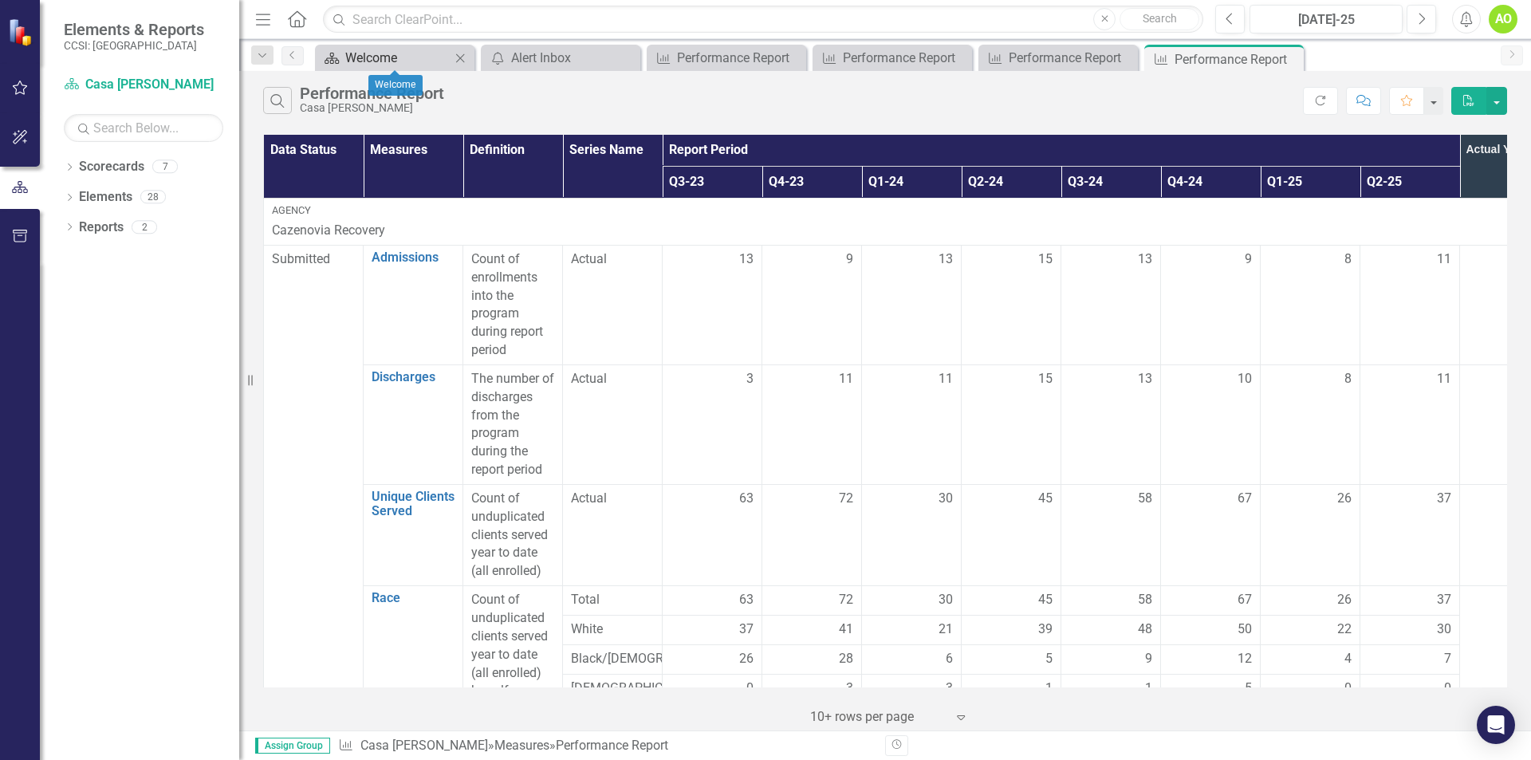
click at [376, 54] on div "Welcome" at bounding box center [397, 58] width 105 height 20
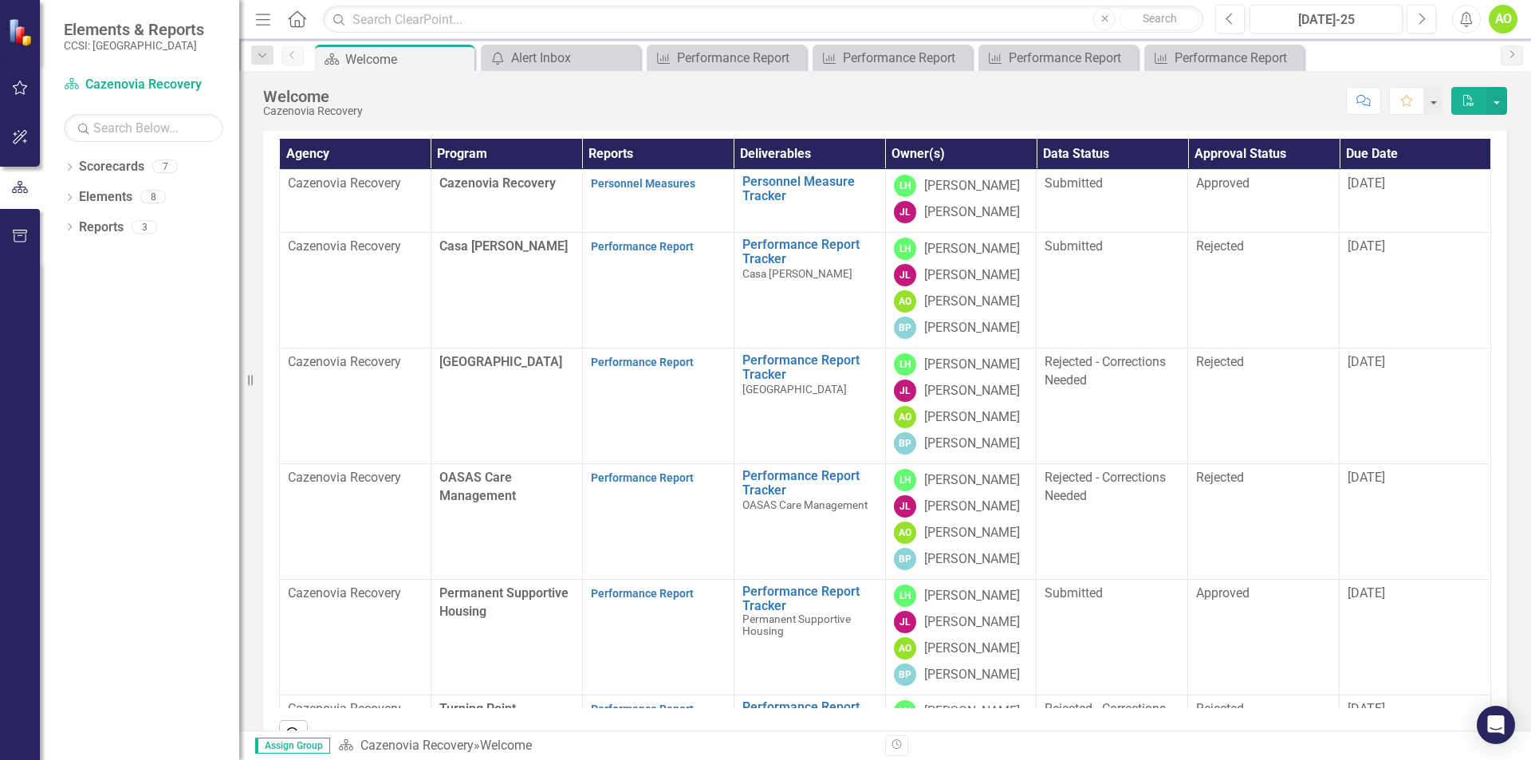
scroll to position [159, 0]
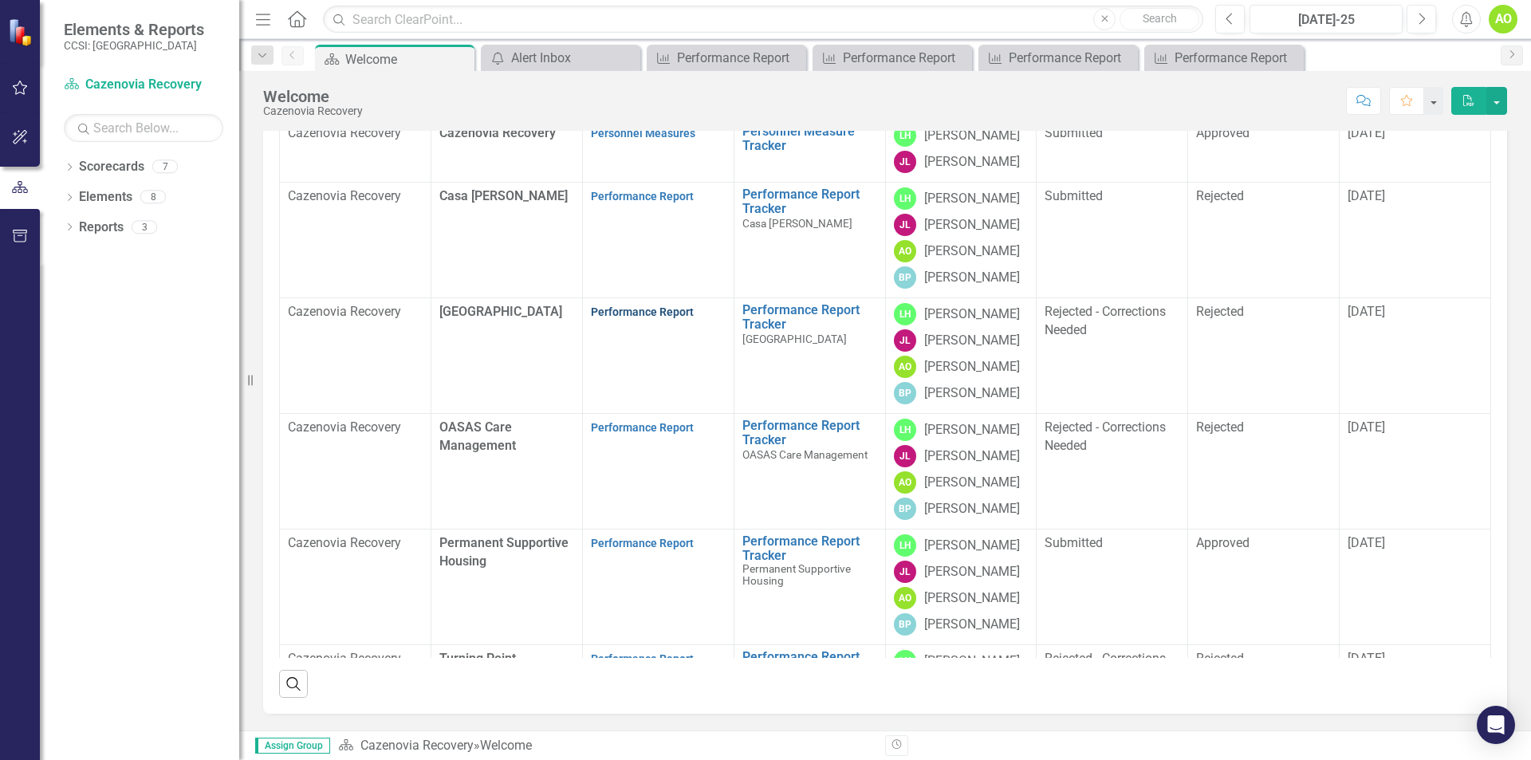
click at [644, 318] on link "Performance Report" at bounding box center [642, 311] width 103 height 13
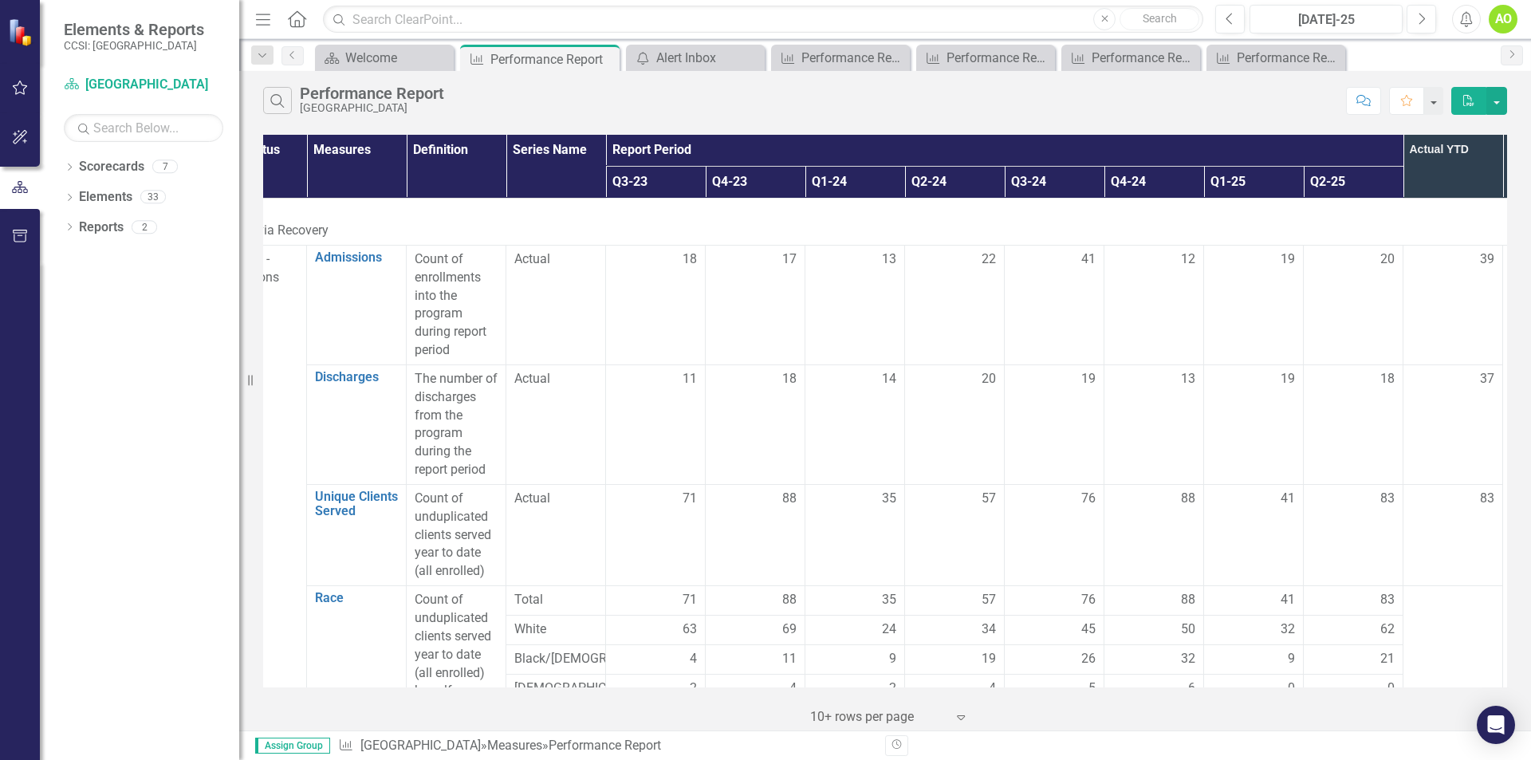
scroll to position [0, 53]
click at [1364, 507] on div "83" at bounding box center [1356, 499] width 83 height 18
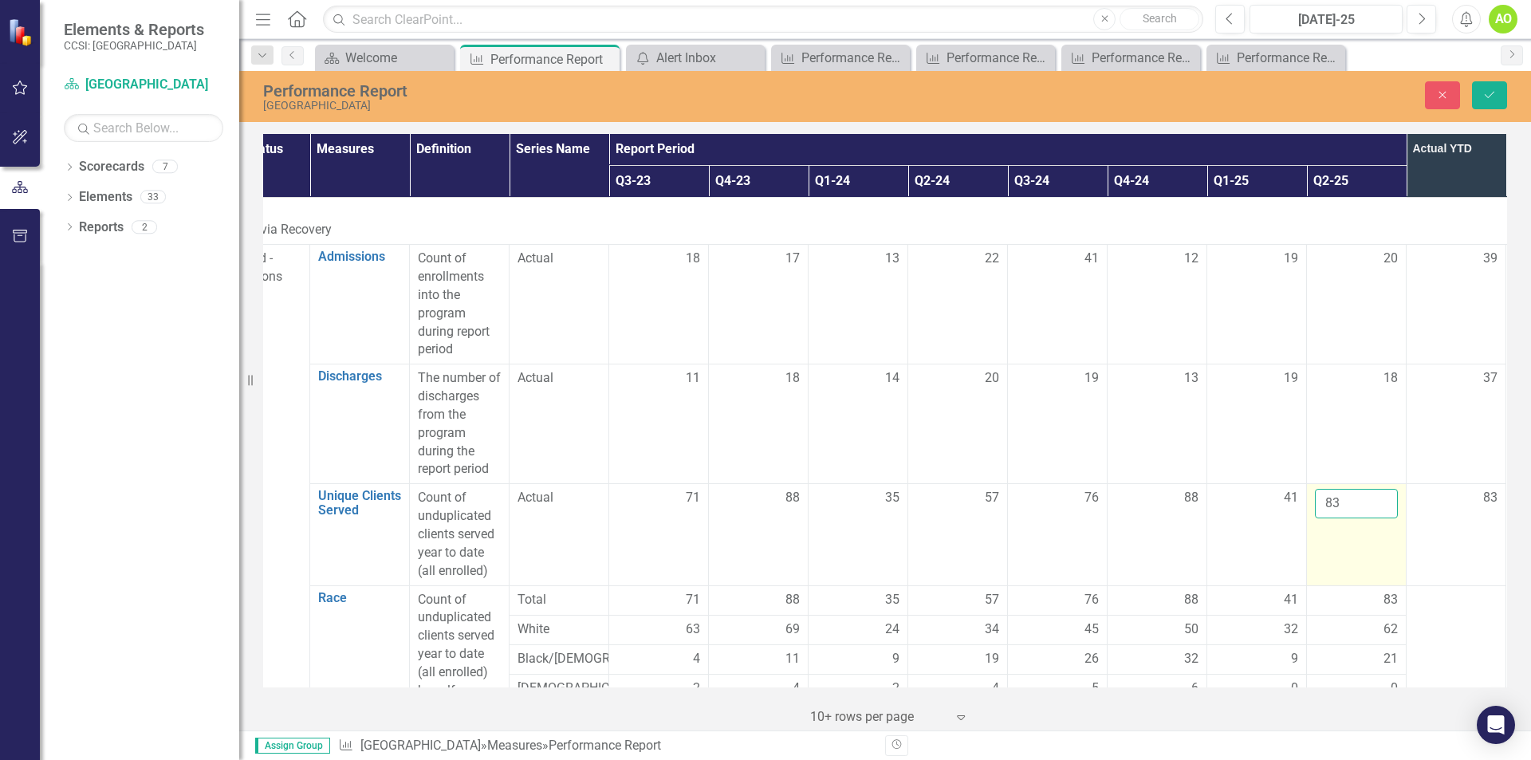
click at [1321, 500] on input "83" at bounding box center [1356, 504] width 83 height 30
type input "3"
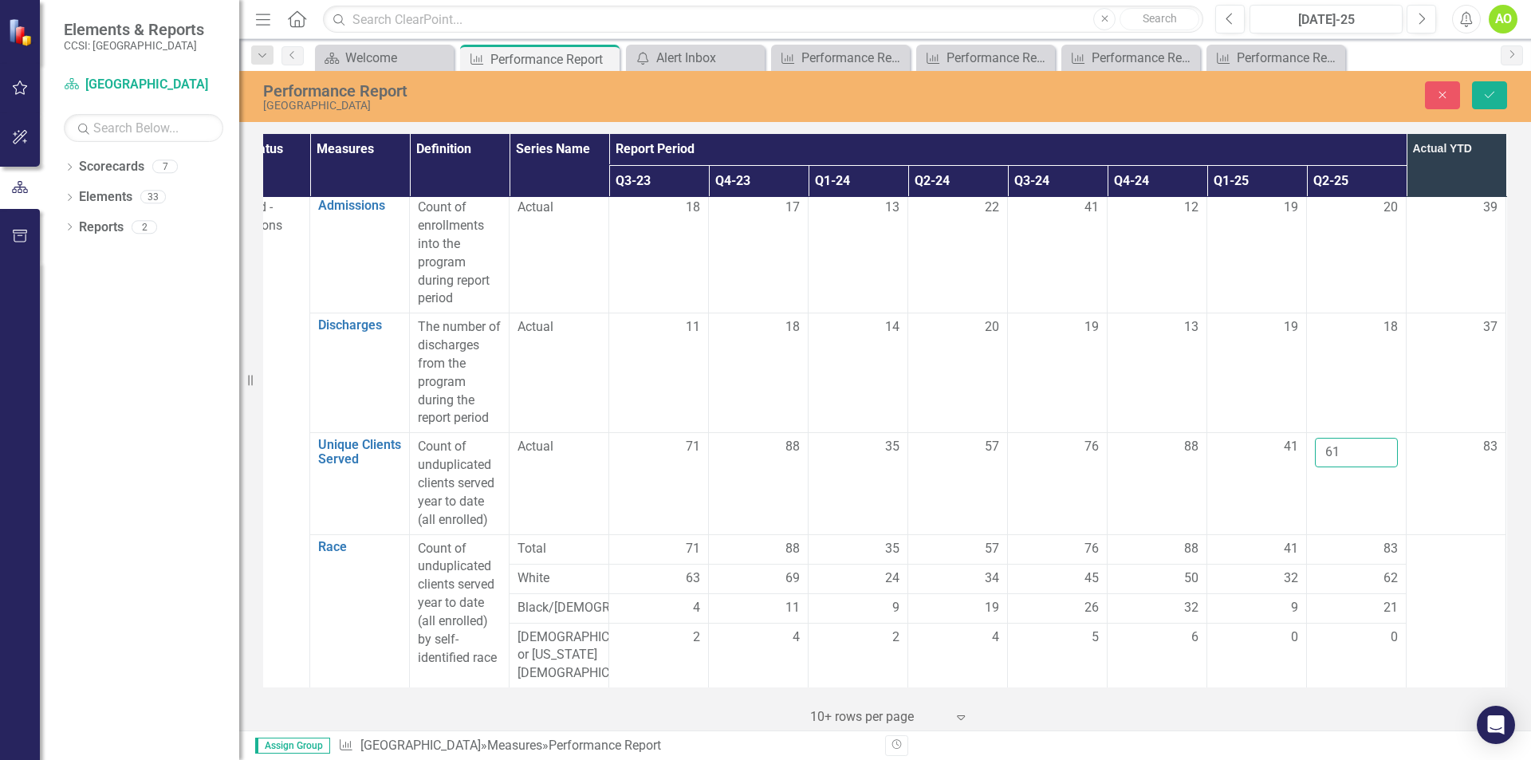
scroll to position [80, 53]
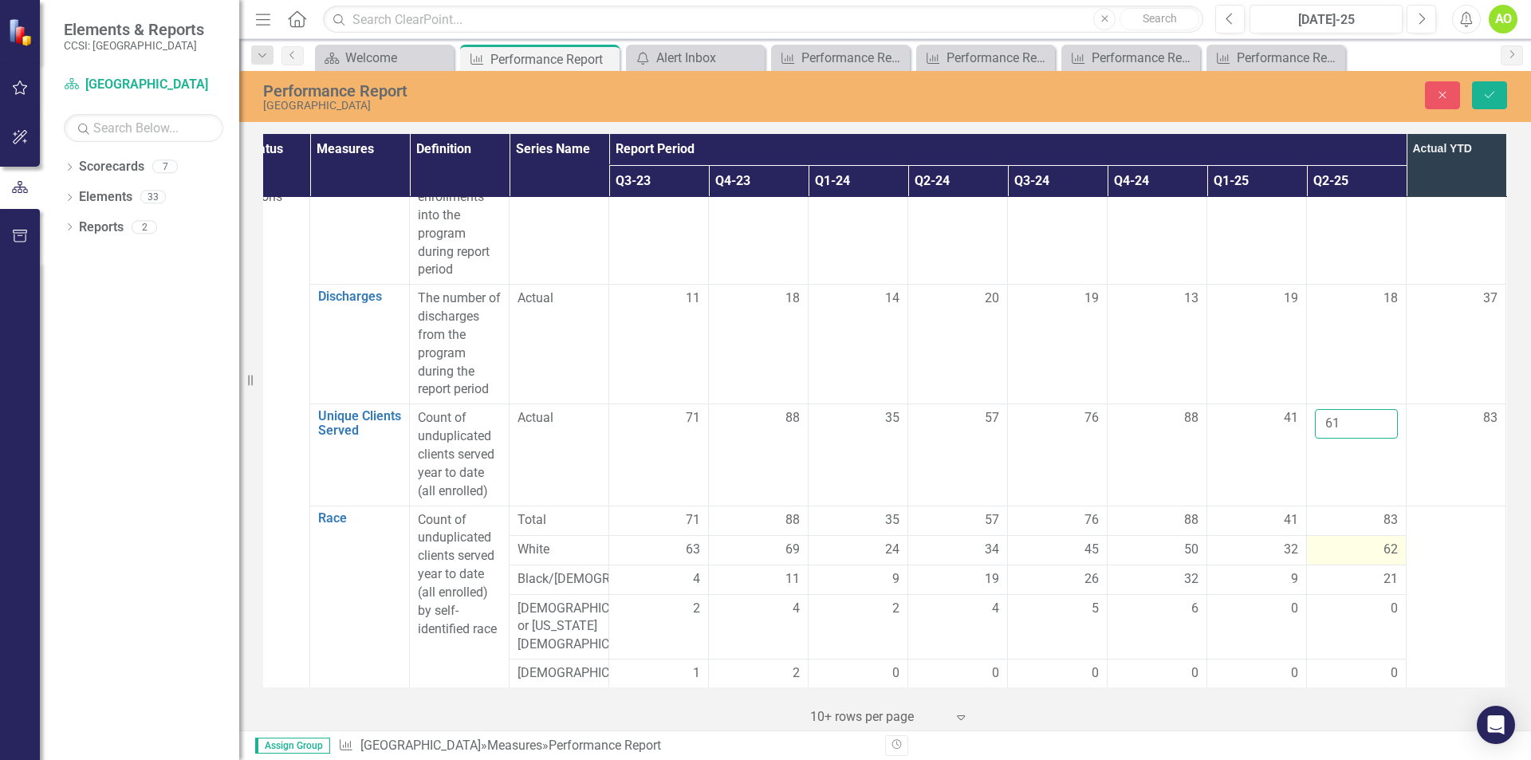
type input "61"
click at [1381, 551] on div "62" at bounding box center [1356, 550] width 83 height 18
click at [1359, 563] on input "62" at bounding box center [1356, 556] width 83 height 30
type input "6"
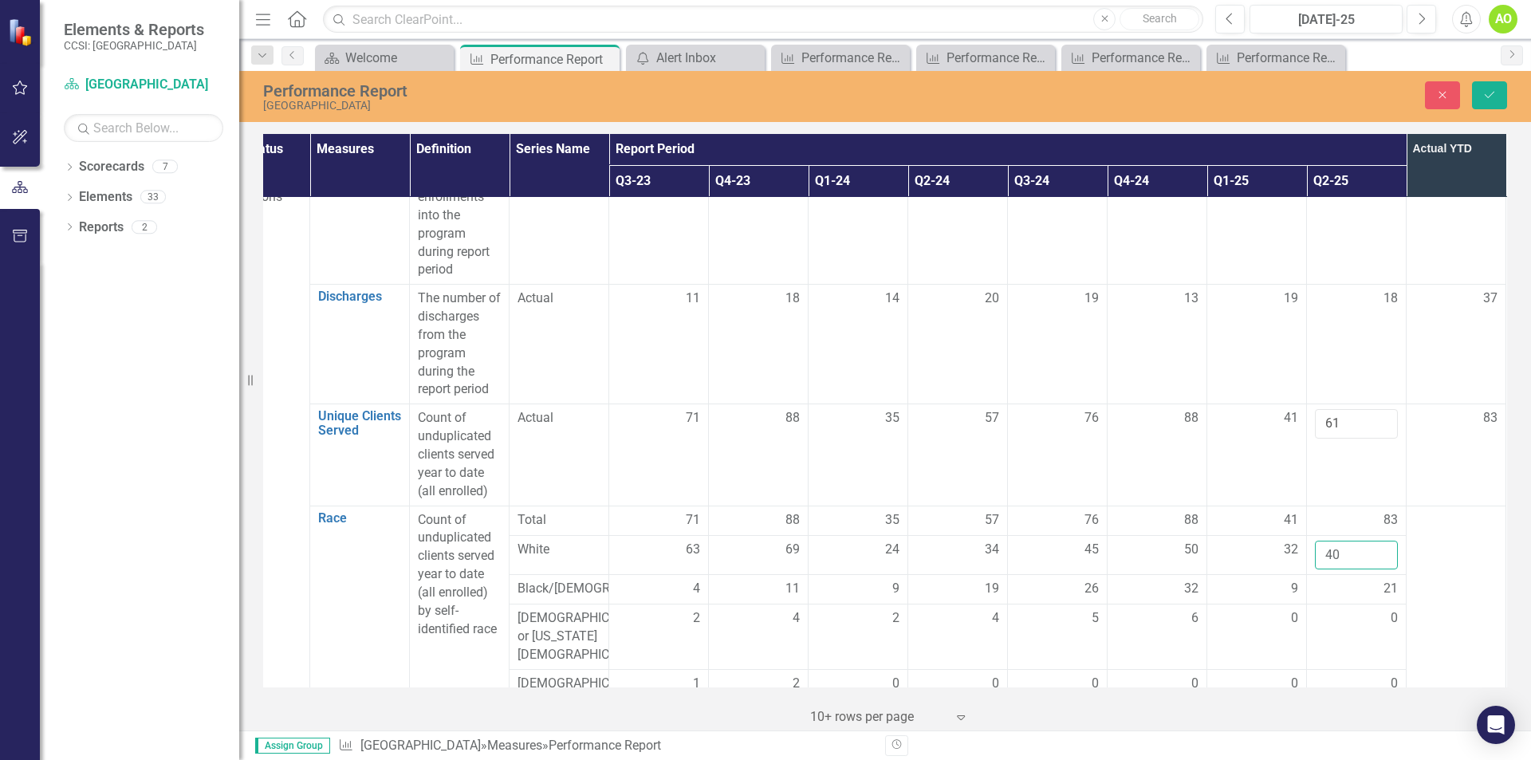
type input "40"
click at [1460, 549] on td at bounding box center [1456, 691] width 100 height 370
click at [1492, 92] on icon "Save" at bounding box center [1489, 94] width 14 height 11
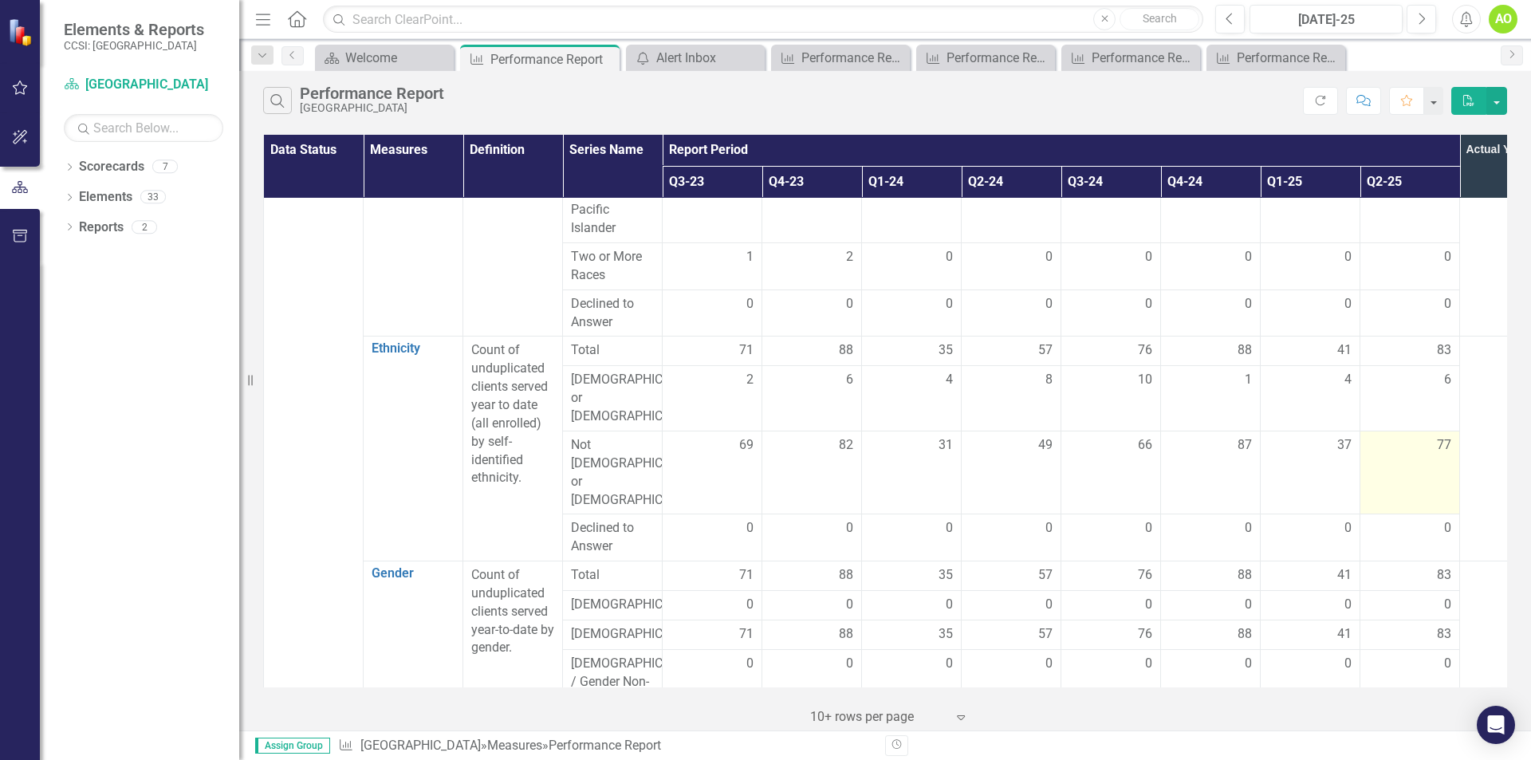
scroll to position [638, 0]
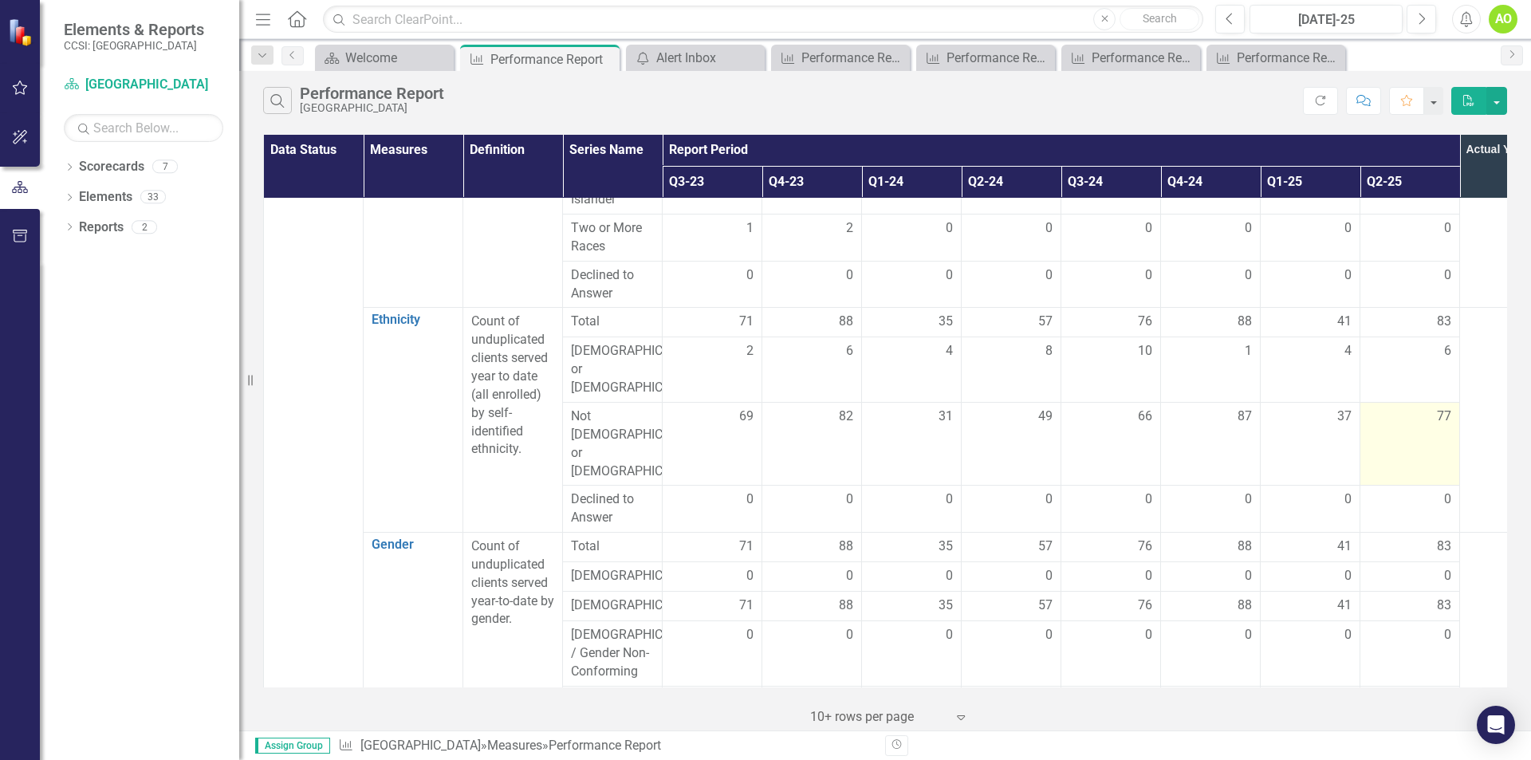
click at [1438, 416] on span "77" at bounding box center [1444, 416] width 14 height 18
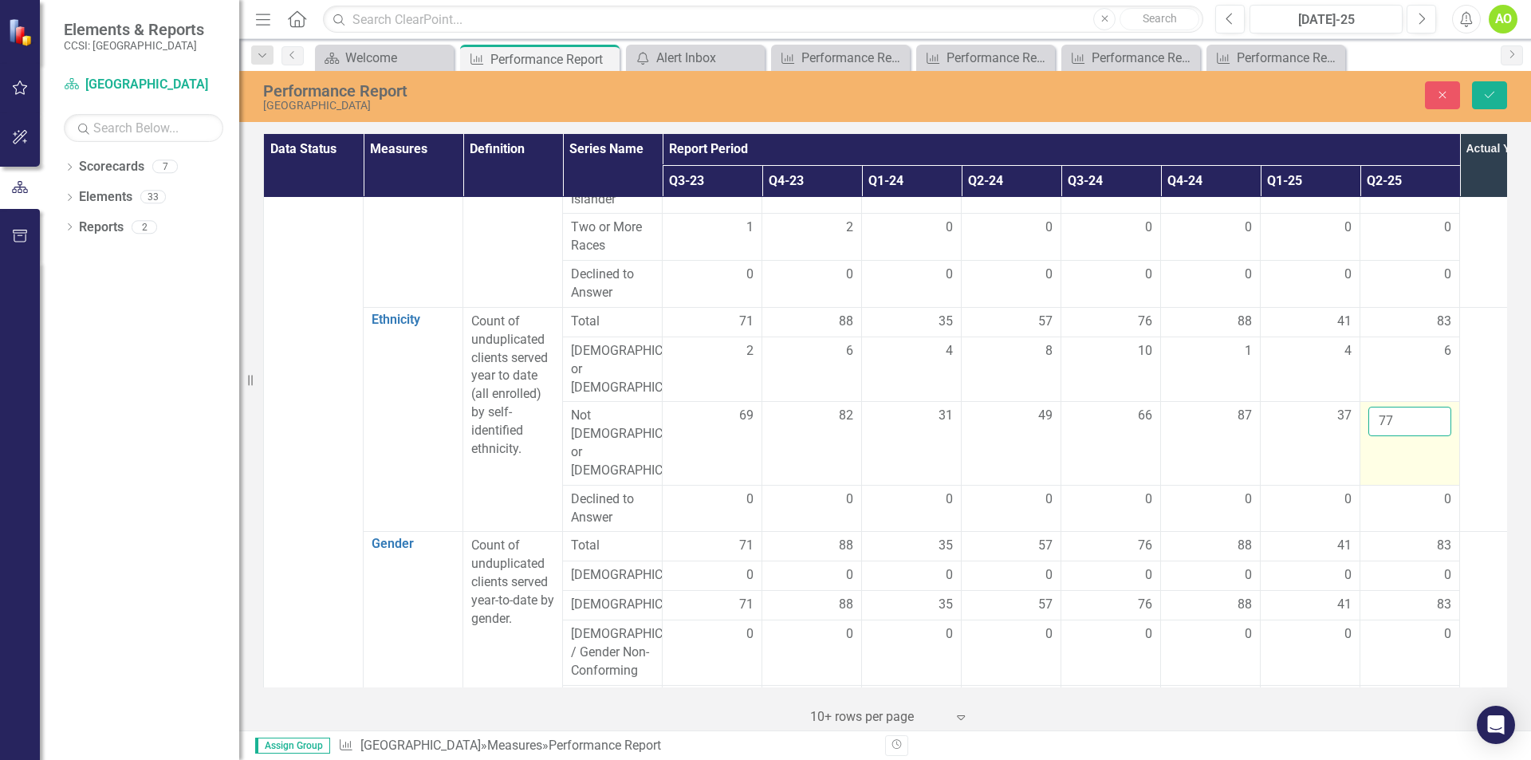
click at [1380, 420] on input "77" at bounding box center [1409, 422] width 83 height 30
type input "7"
type input "55"
click at [1494, 490] on td at bounding box center [1510, 419] width 100 height 225
click at [1493, 86] on button "Save" at bounding box center [1489, 95] width 35 height 28
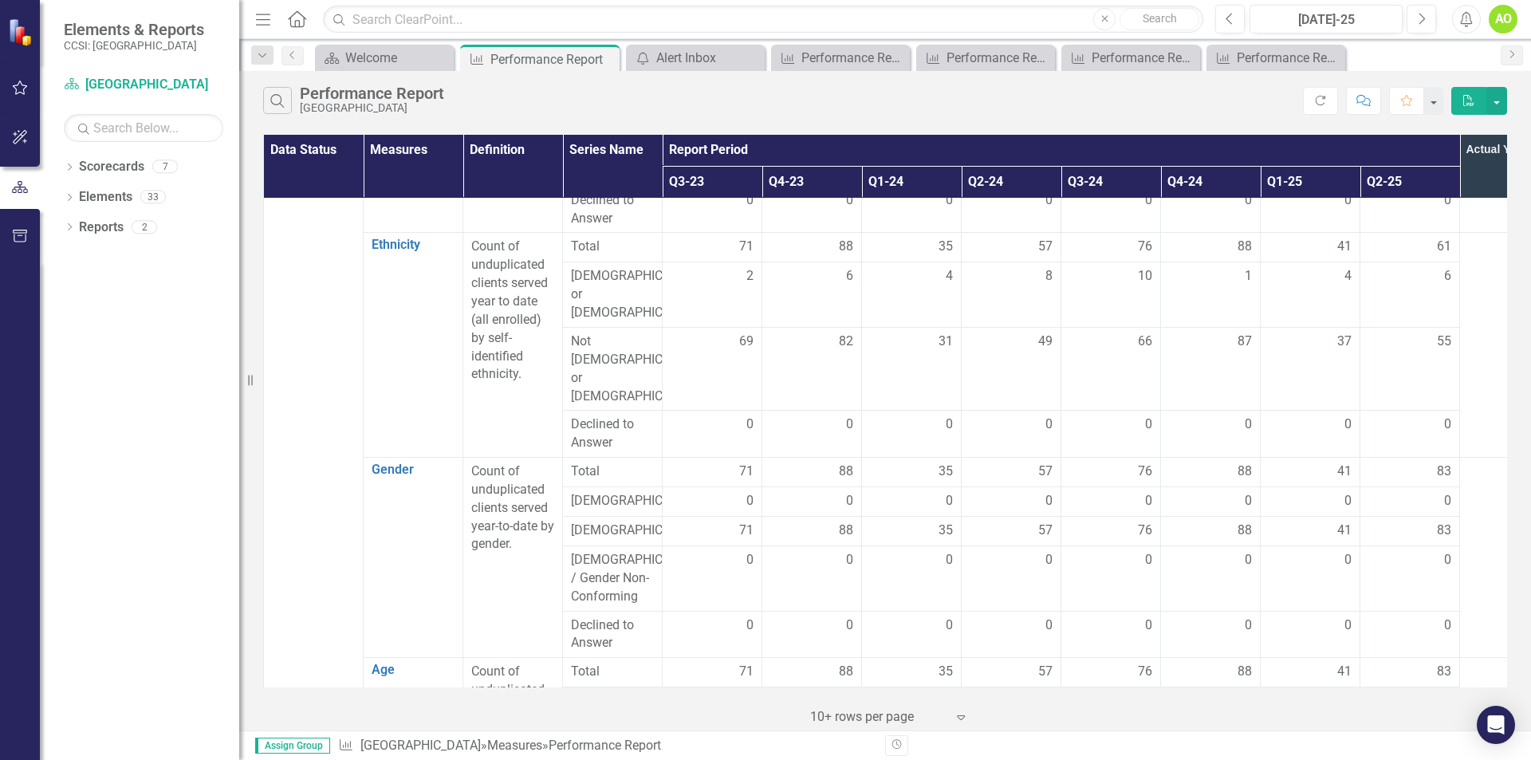
scroll to position [718, 0]
click at [1433, 517] on div "83" at bounding box center [1409, 526] width 83 height 18
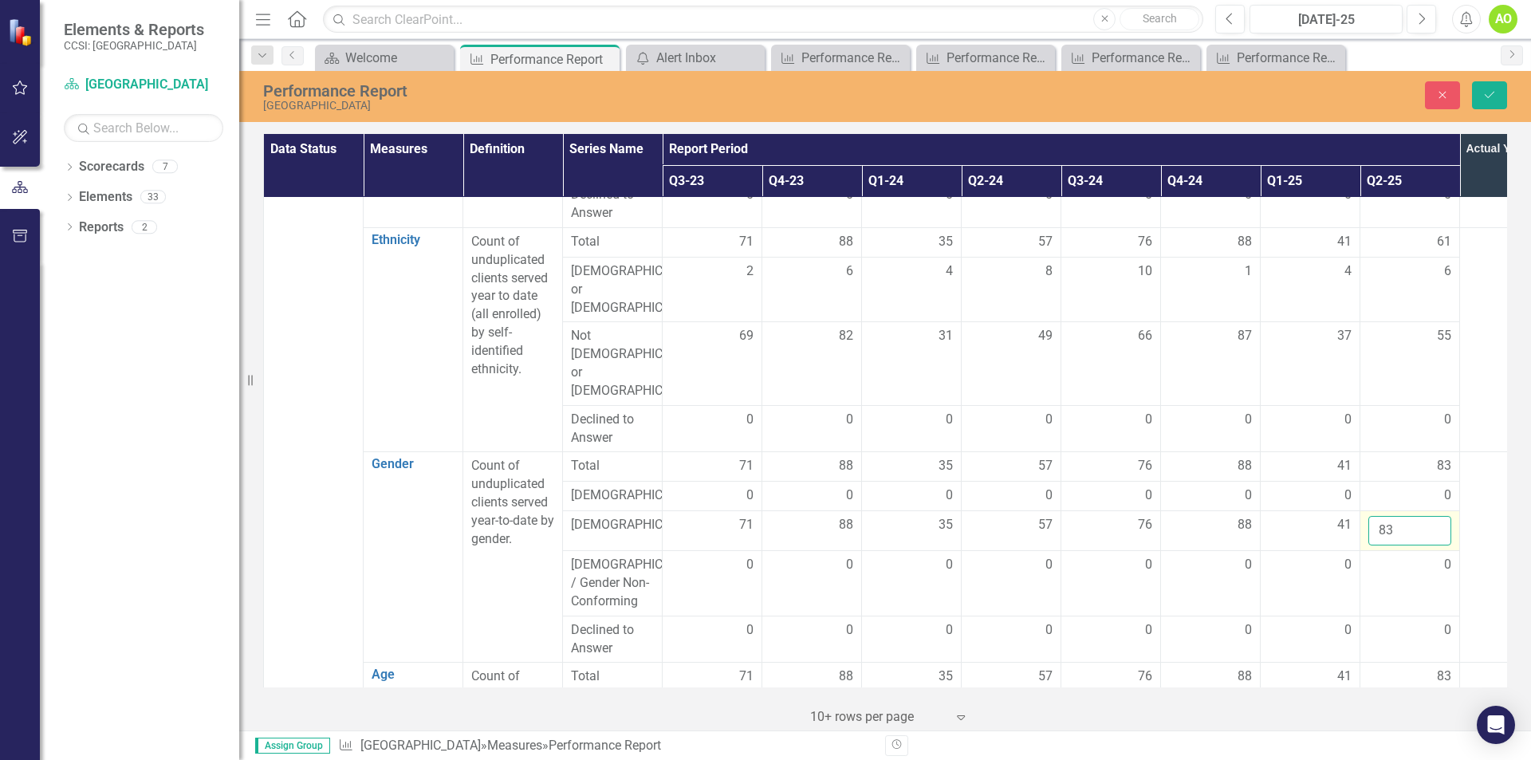
click at [1372, 516] on input "83" at bounding box center [1409, 531] width 83 height 30
type input "3"
type input "61"
click at [1474, 523] on td at bounding box center [1510, 557] width 100 height 210
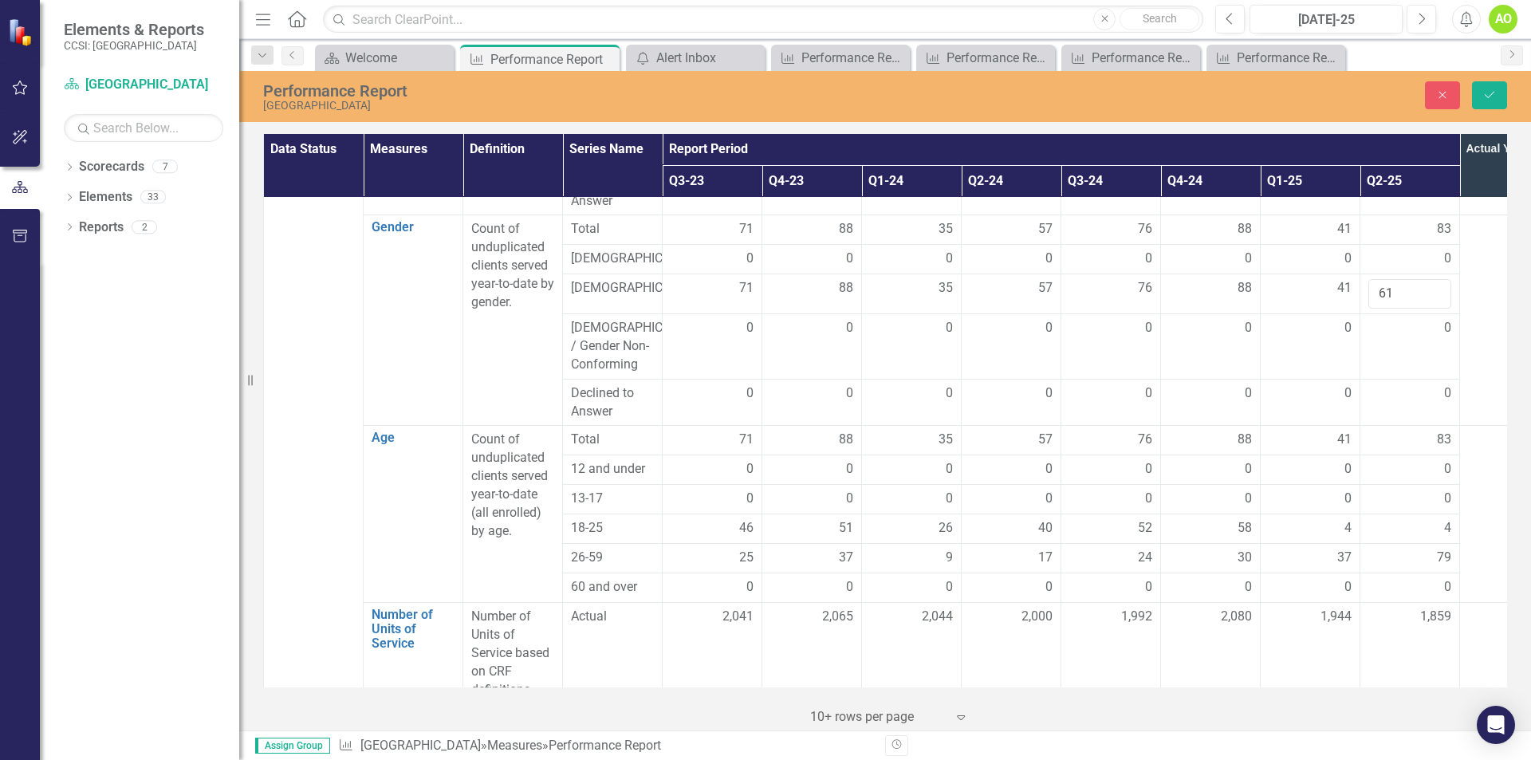
scroll to position [957, 0]
click at [1441, 546] on span "79" at bounding box center [1444, 555] width 14 height 18
click at [1412, 546] on input "79" at bounding box center [1409, 561] width 83 height 30
type input "7"
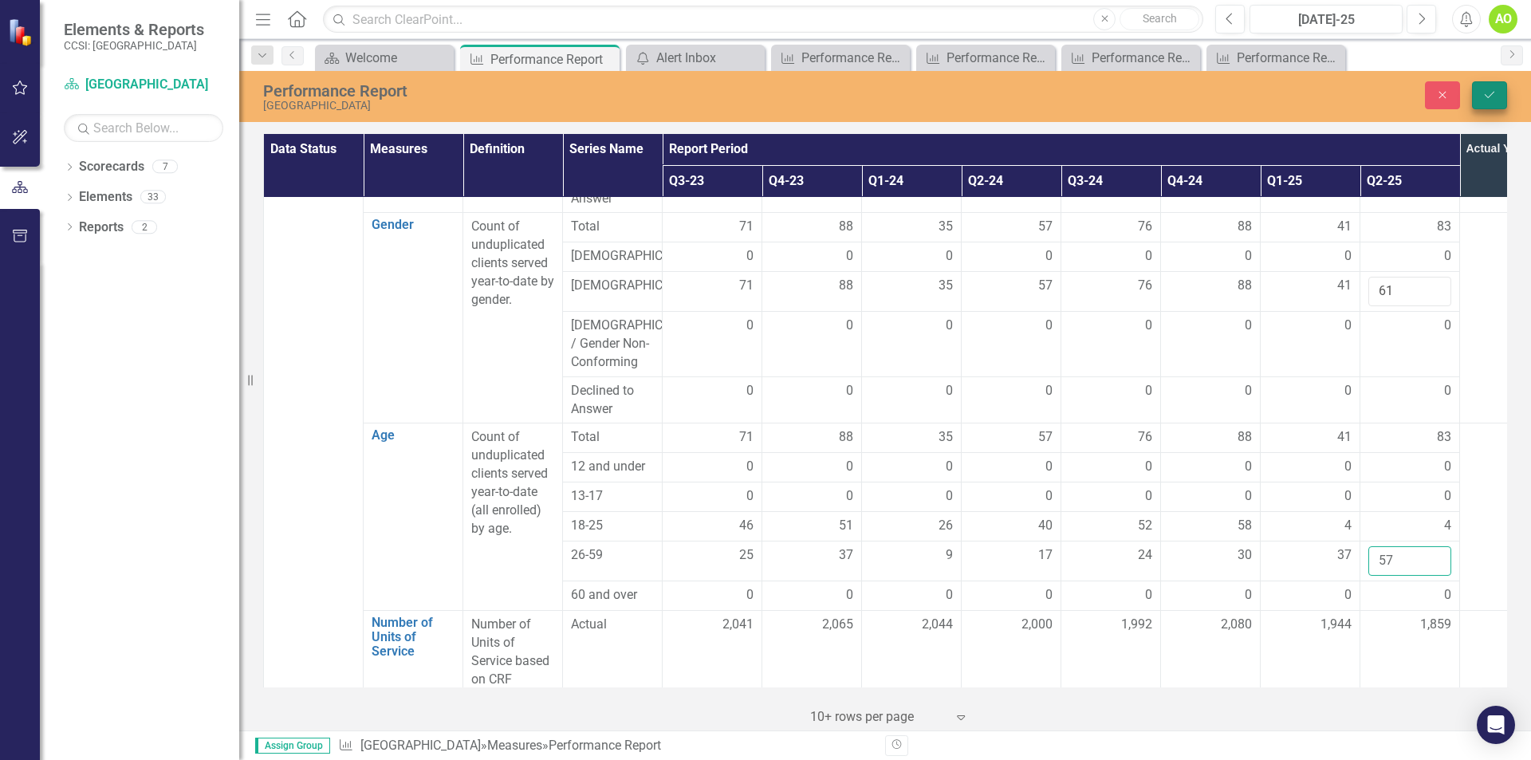
type input "57"
click at [1486, 95] on icon "Save" at bounding box center [1489, 94] width 14 height 11
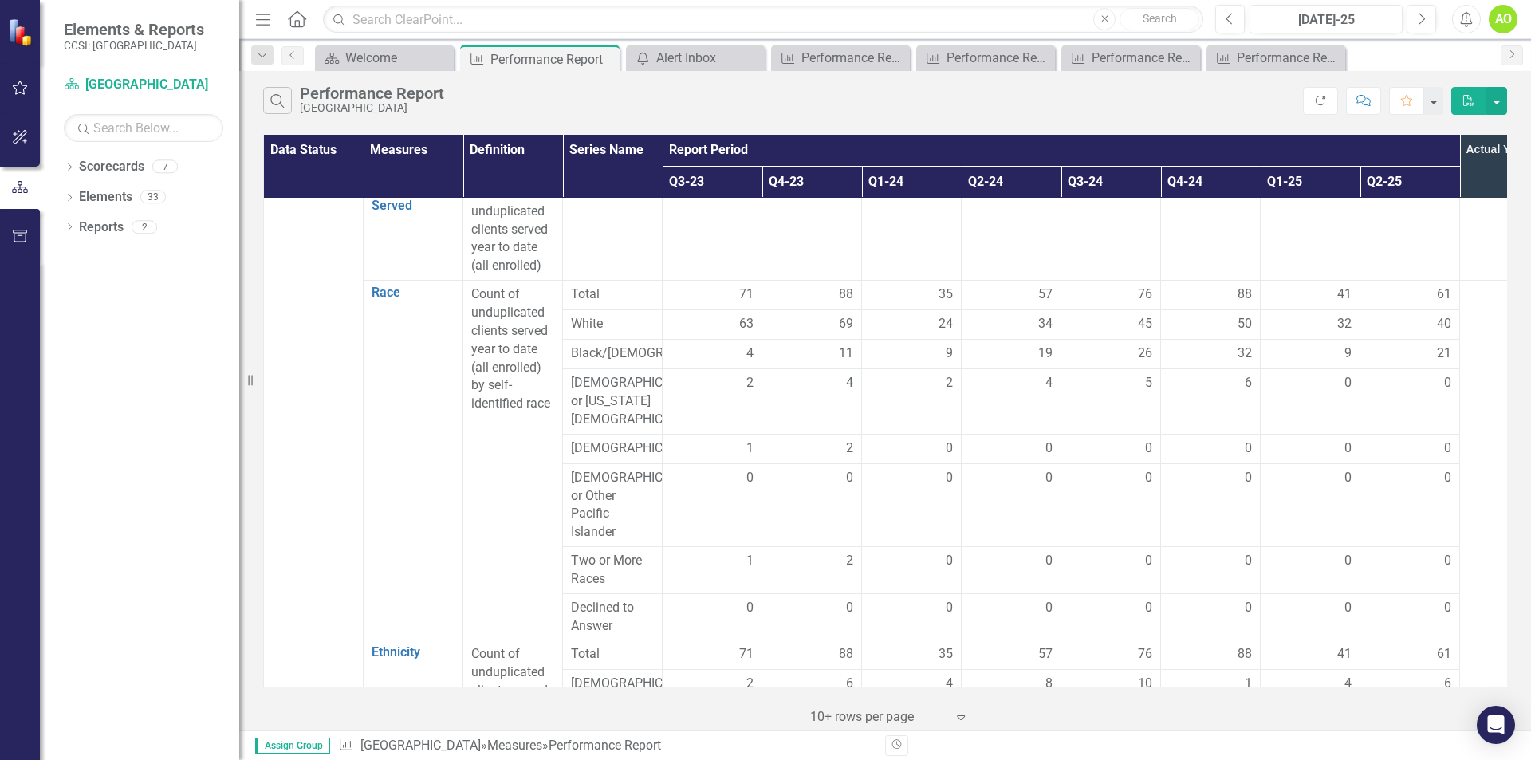
scroll to position [0, 0]
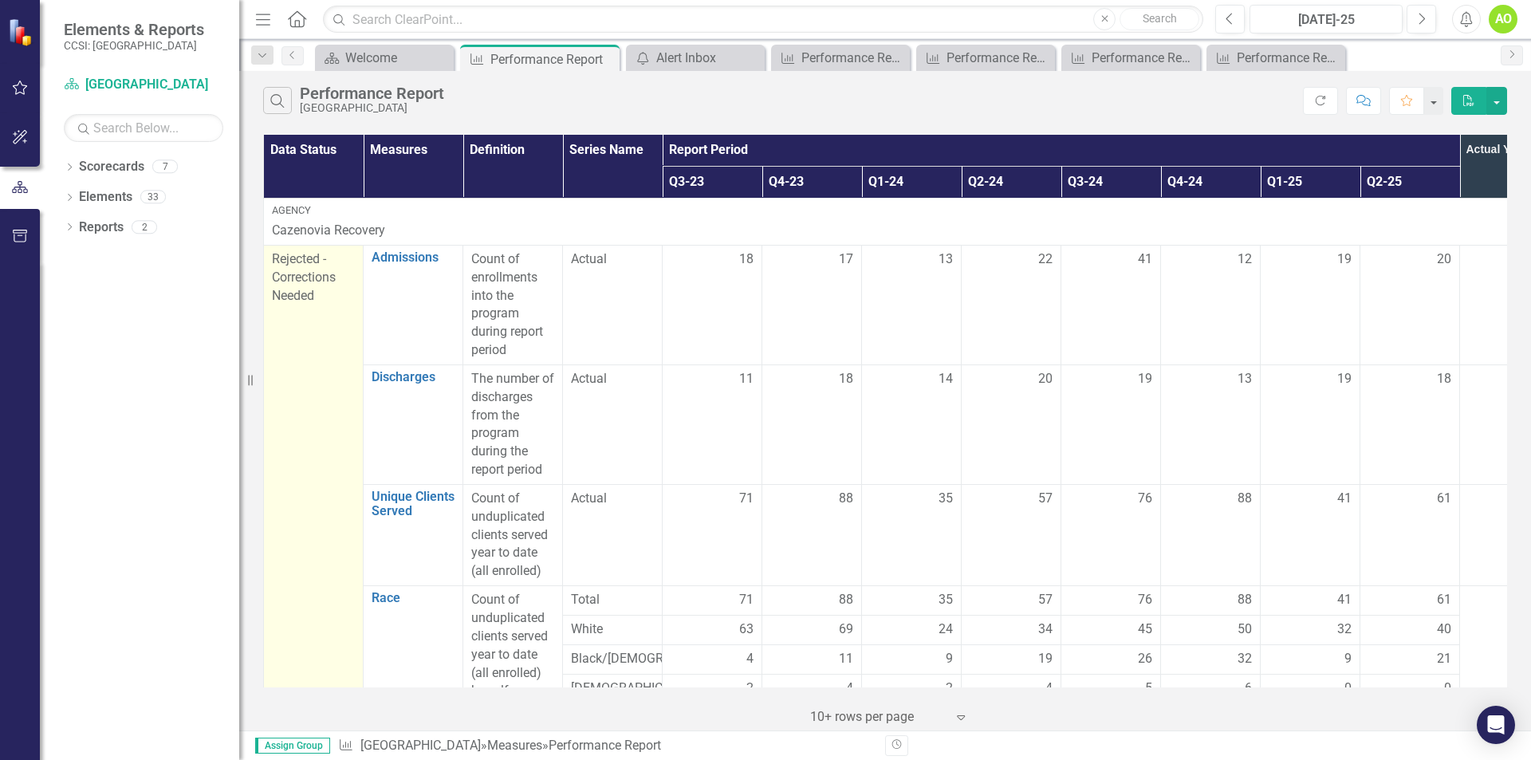
click at [307, 270] on span "Rejected - Corrections Needed" at bounding box center [304, 277] width 64 height 52
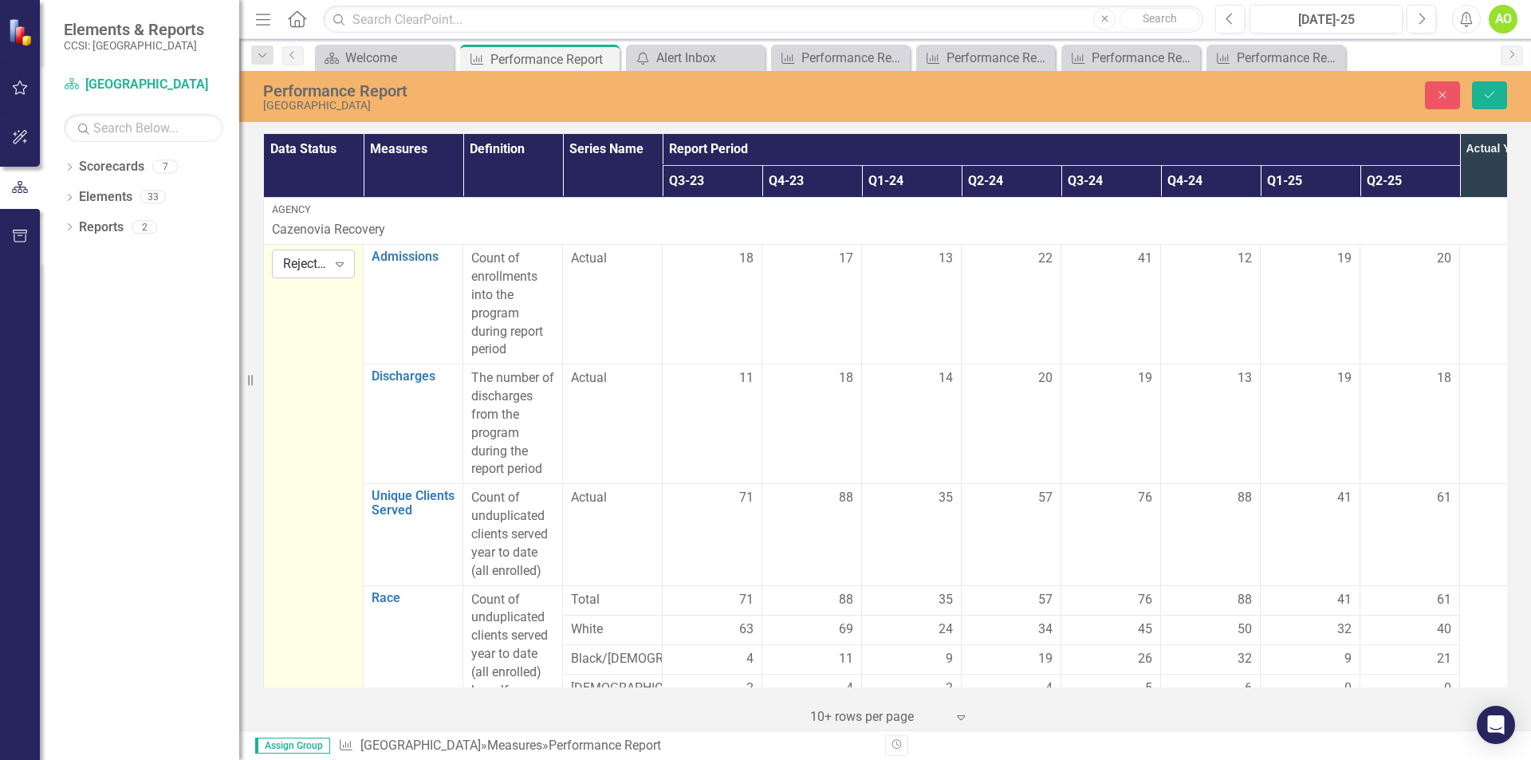
click at [342, 271] on div "Expand" at bounding box center [339, 264] width 29 height 26
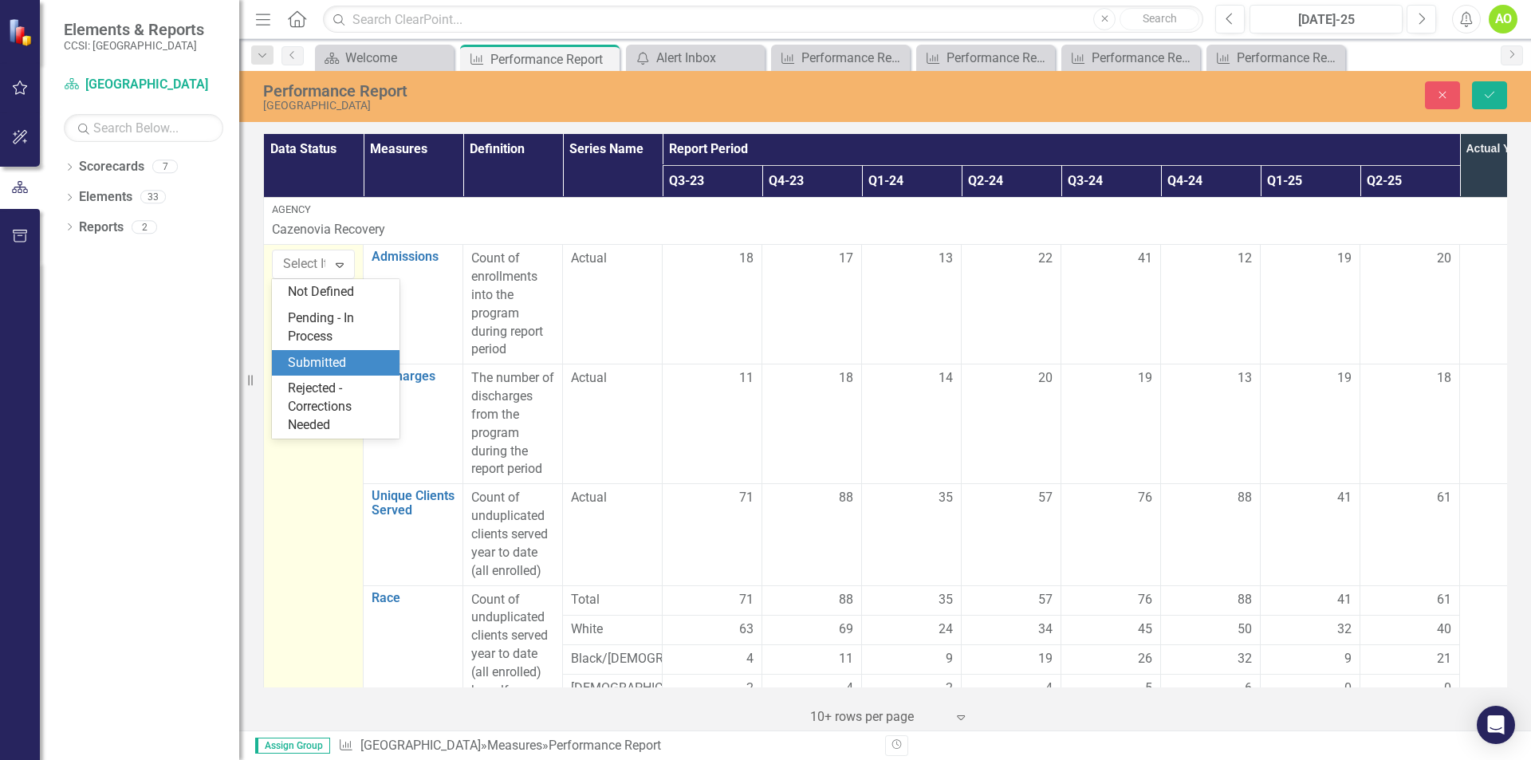
click at [328, 355] on div "Submitted" at bounding box center [339, 363] width 102 height 18
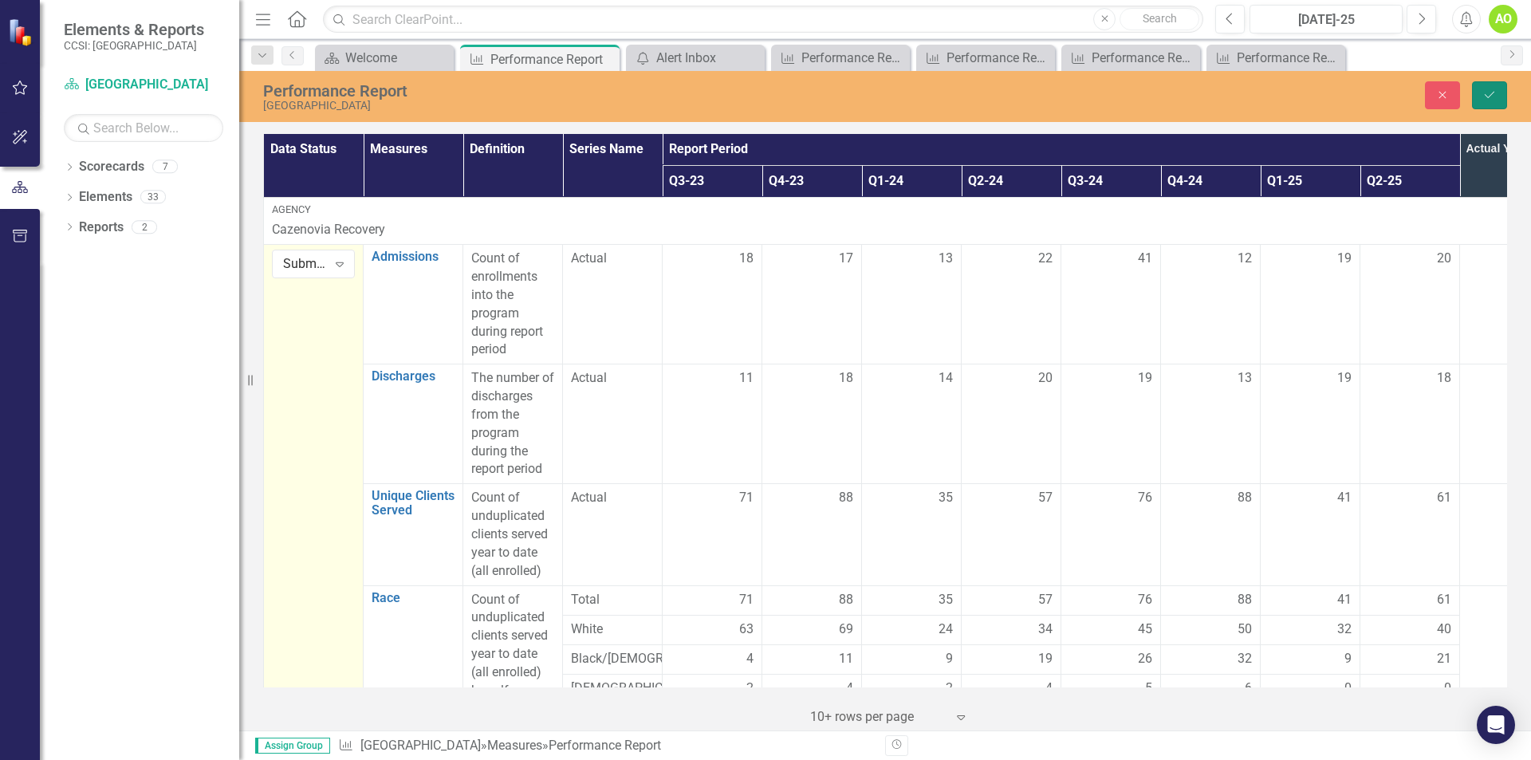
click at [1490, 89] on icon "Save" at bounding box center [1489, 94] width 14 height 11
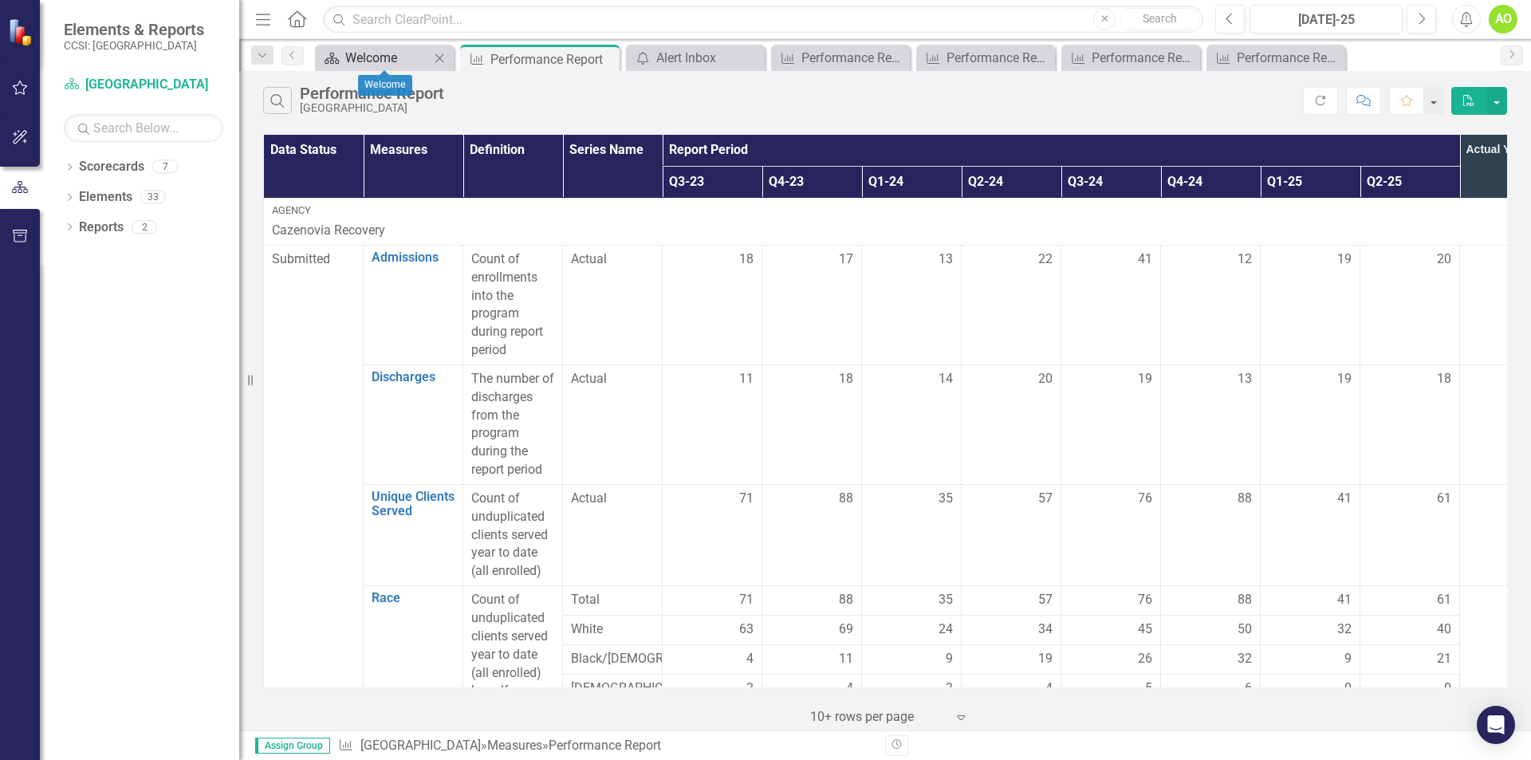
click at [373, 58] on div "Welcome" at bounding box center [387, 58] width 85 height 20
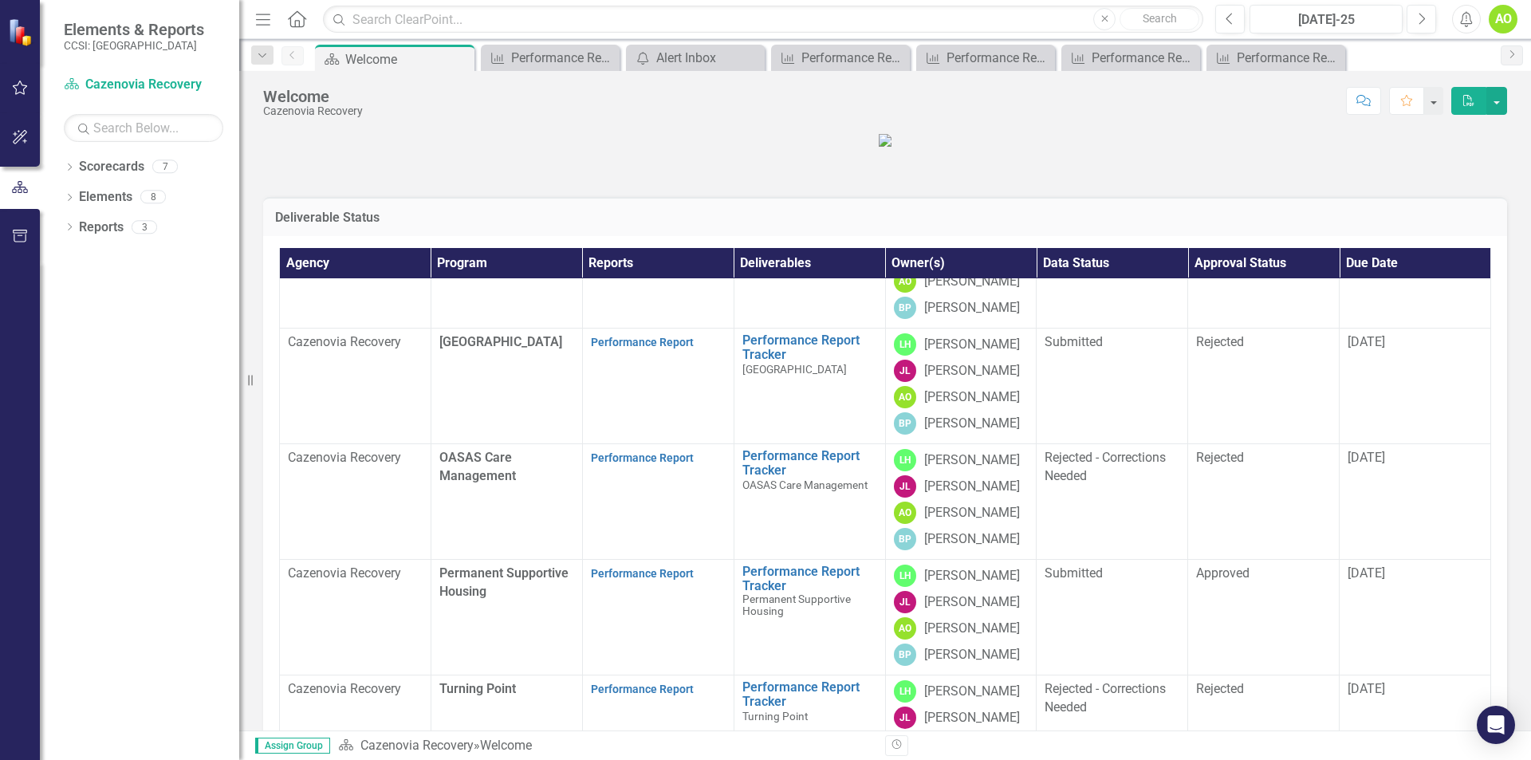
scroll to position [159, 0]
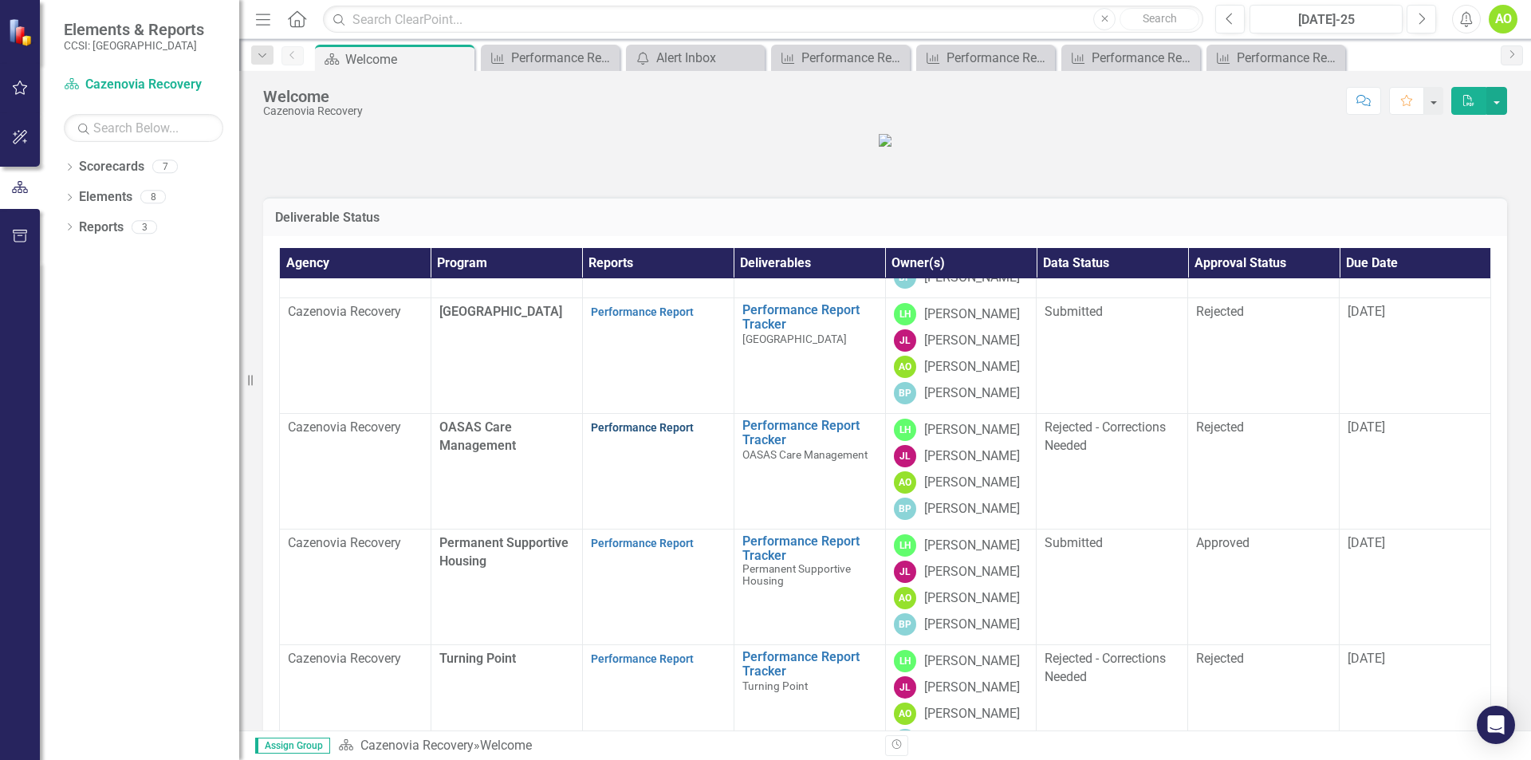
click at [623, 434] on link "Performance Report" at bounding box center [642, 427] width 103 height 13
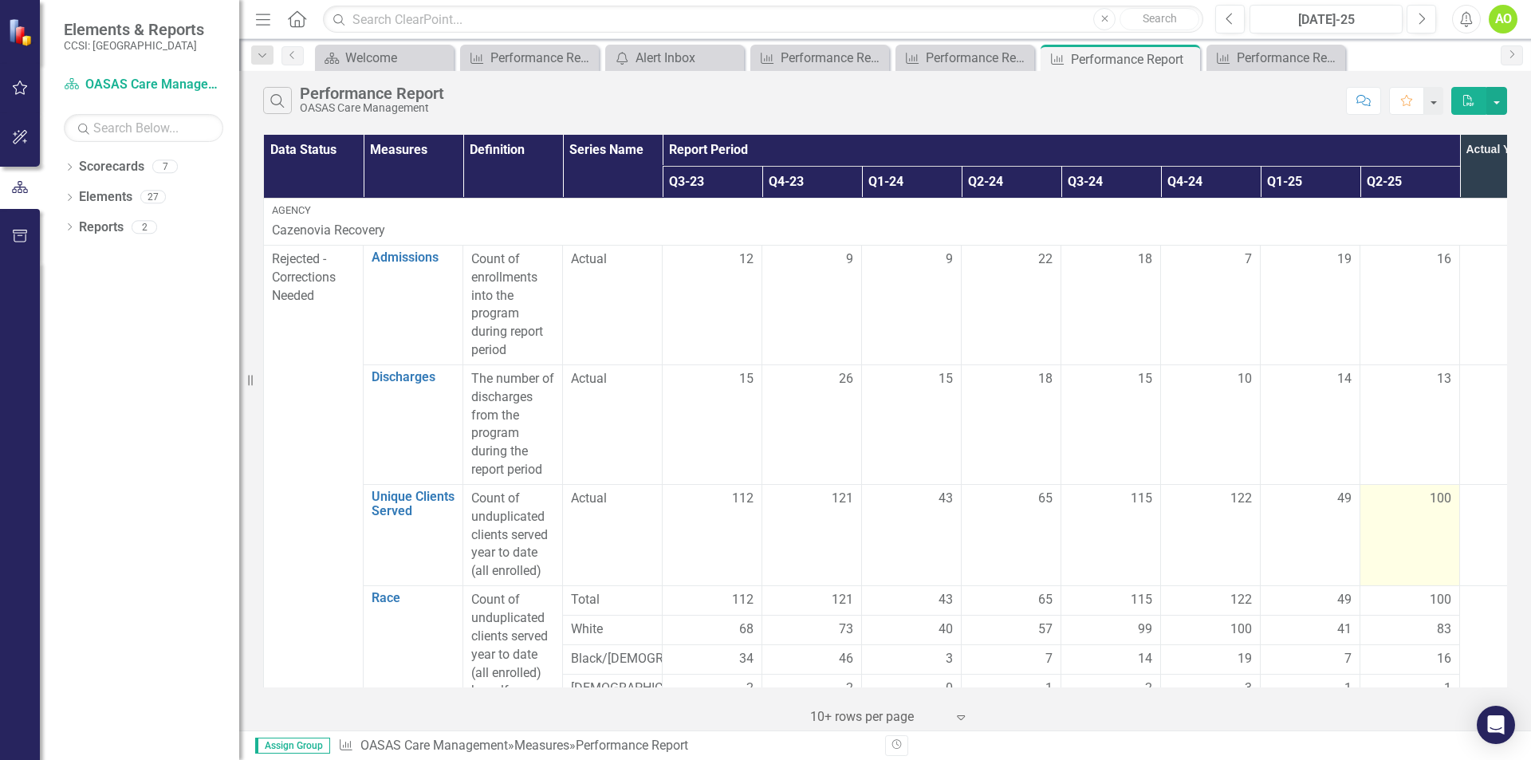
click at [1425, 502] on div "100" at bounding box center [1409, 499] width 83 height 18
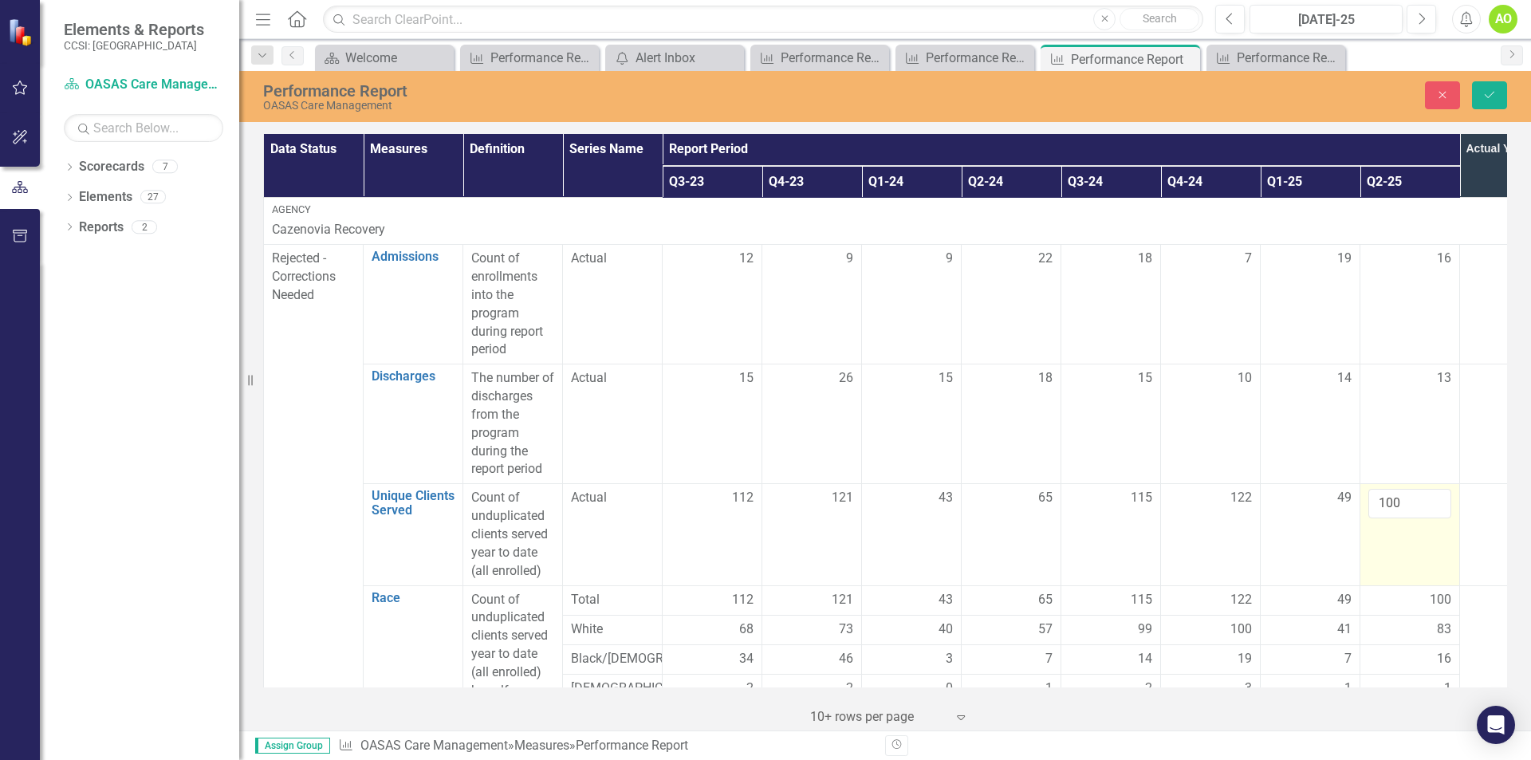
click at [1364, 507] on td "100" at bounding box center [1410, 534] width 100 height 101
click at [1379, 502] on input "100" at bounding box center [1409, 504] width 83 height 30
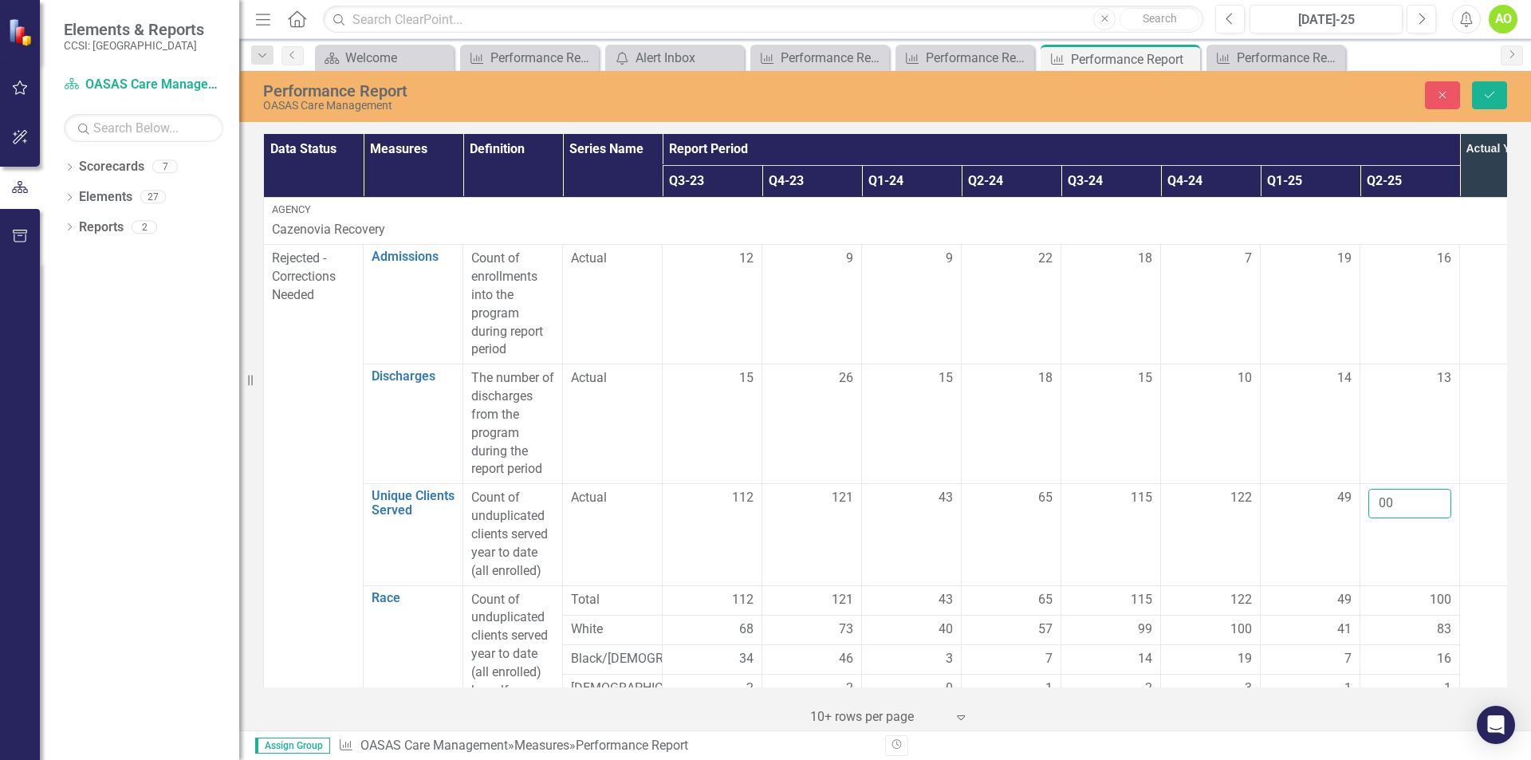
type input "0"
type input "65"
click at [1406, 604] on div "100" at bounding box center [1409, 600] width 83 height 18
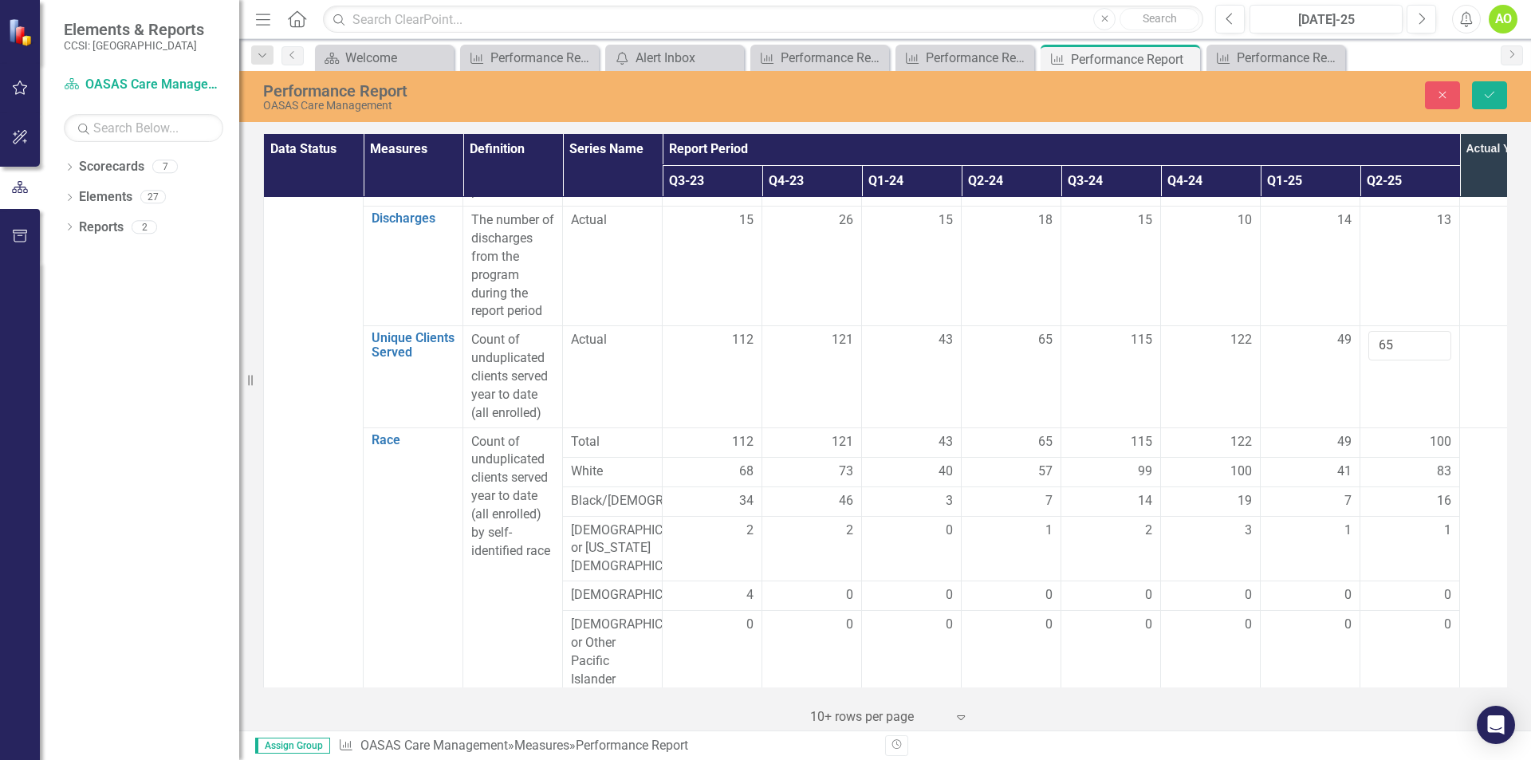
scroll to position [159, 0]
click at [1438, 475] on span "83" at bounding box center [1444, 470] width 14 height 18
click at [1375, 475] on input "83" at bounding box center [1409, 476] width 83 height 30
type input "3"
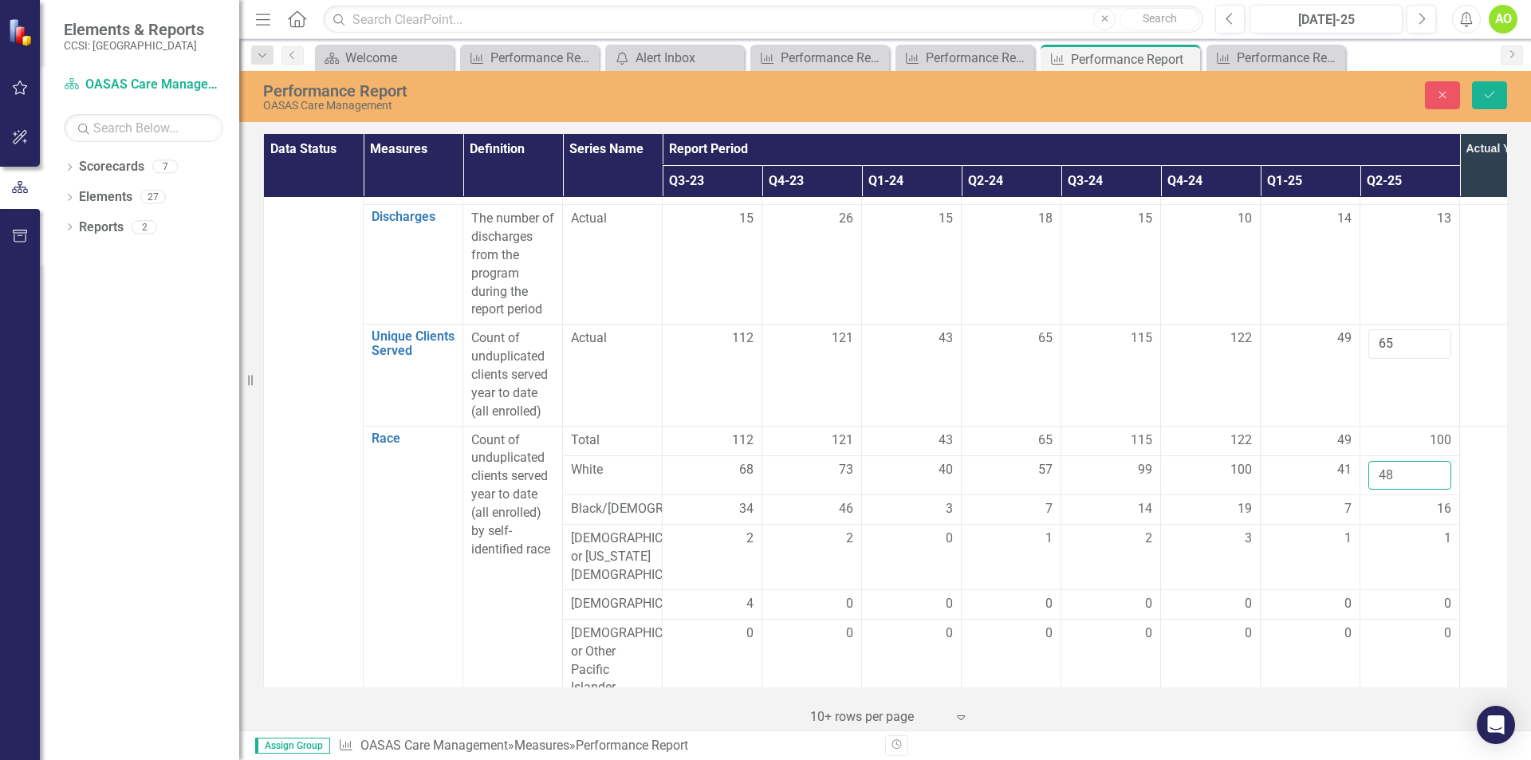
type input "48"
click at [1486, 502] on td at bounding box center [1510, 611] width 100 height 370
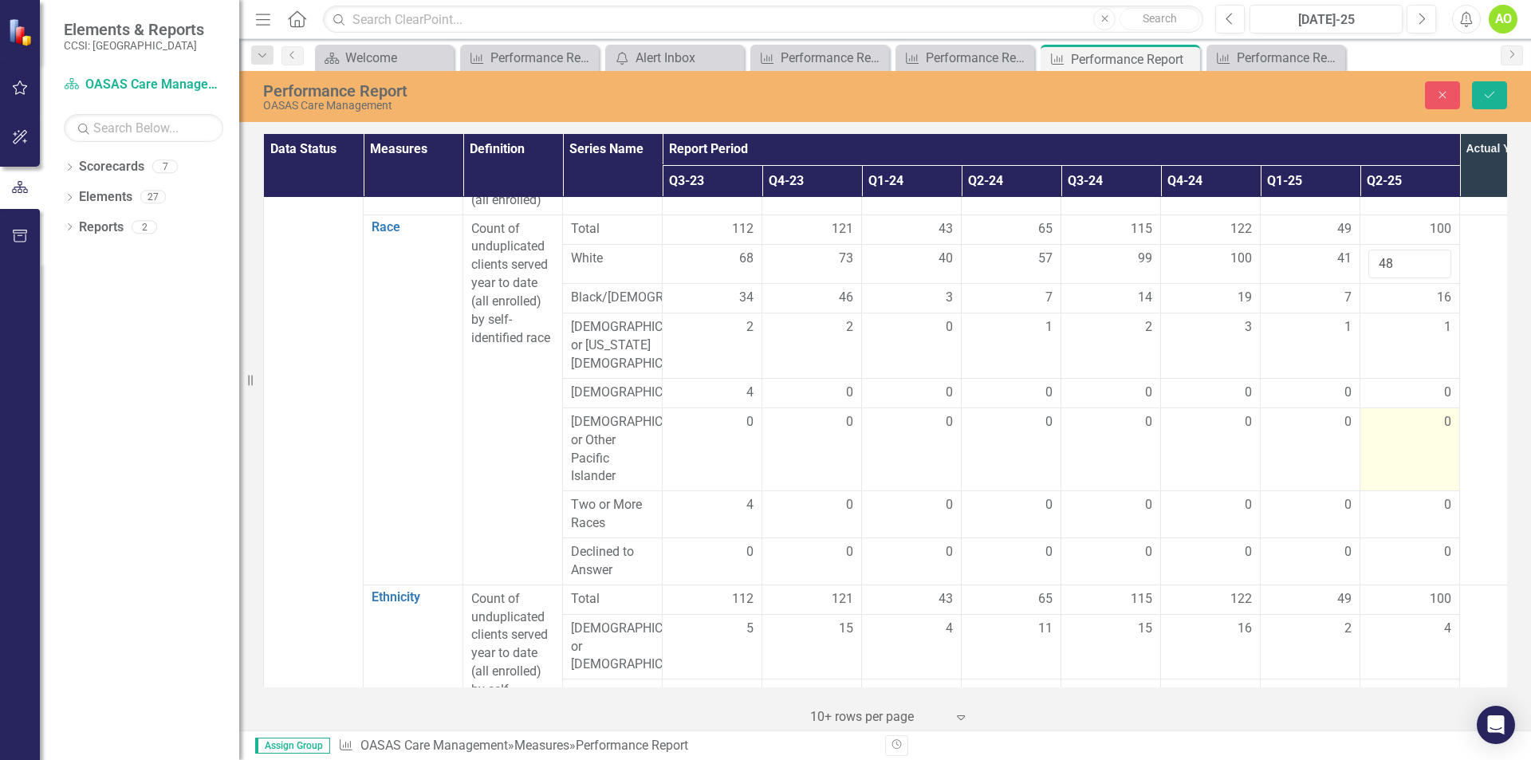
scroll to position [399, 0]
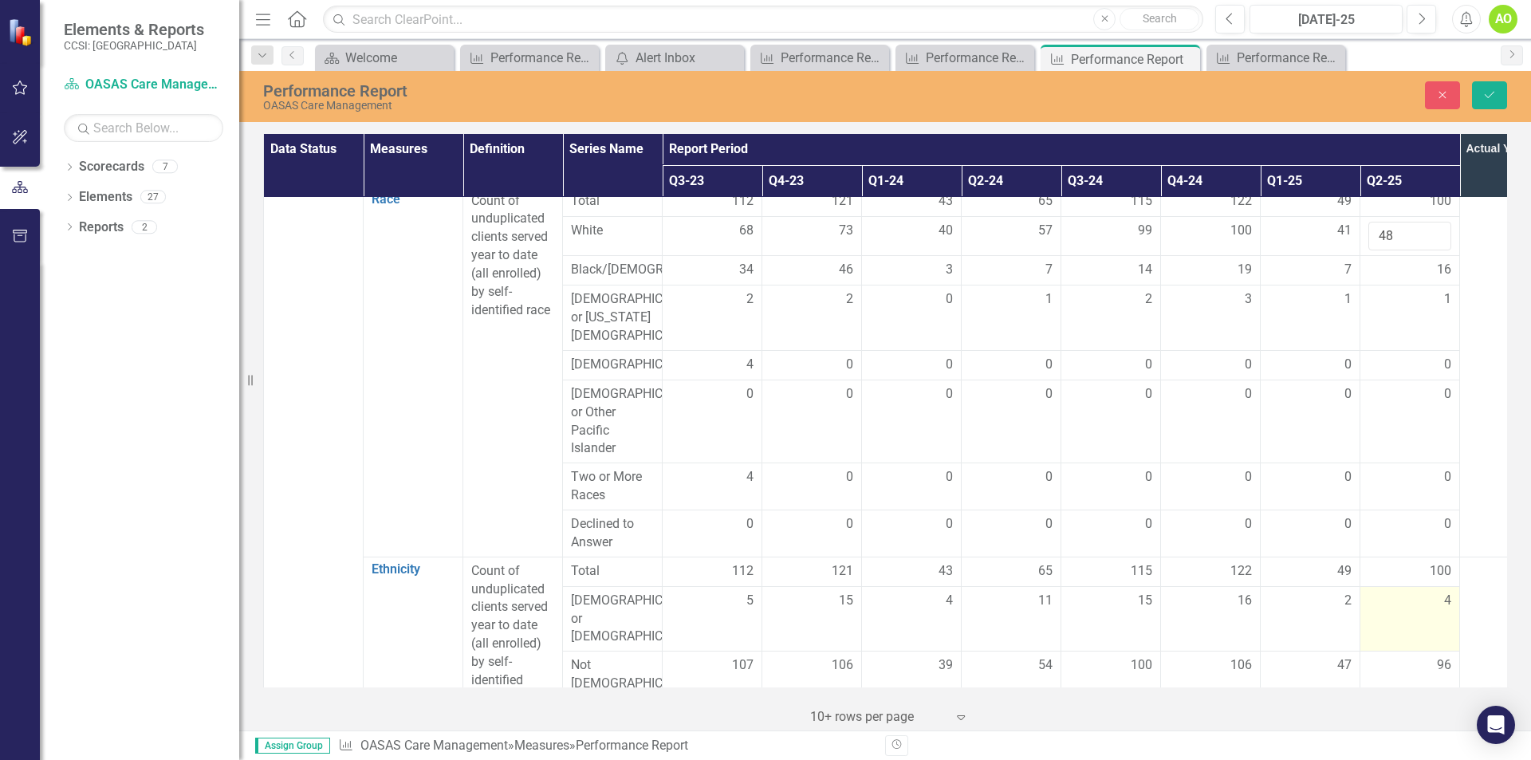
click at [1416, 610] on div "4" at bounding box center [1409, 601] width 83 height 18
click at [1436, 661] on div "96" at bounding box center [1409, 665] width 83 height 18
click at [1415, 663] on input "96" at bounding box center [1409, 671] width 83 height 30
click at [1402, 667] on input "96" at bounding box center [1409, 671] width 83 height 30
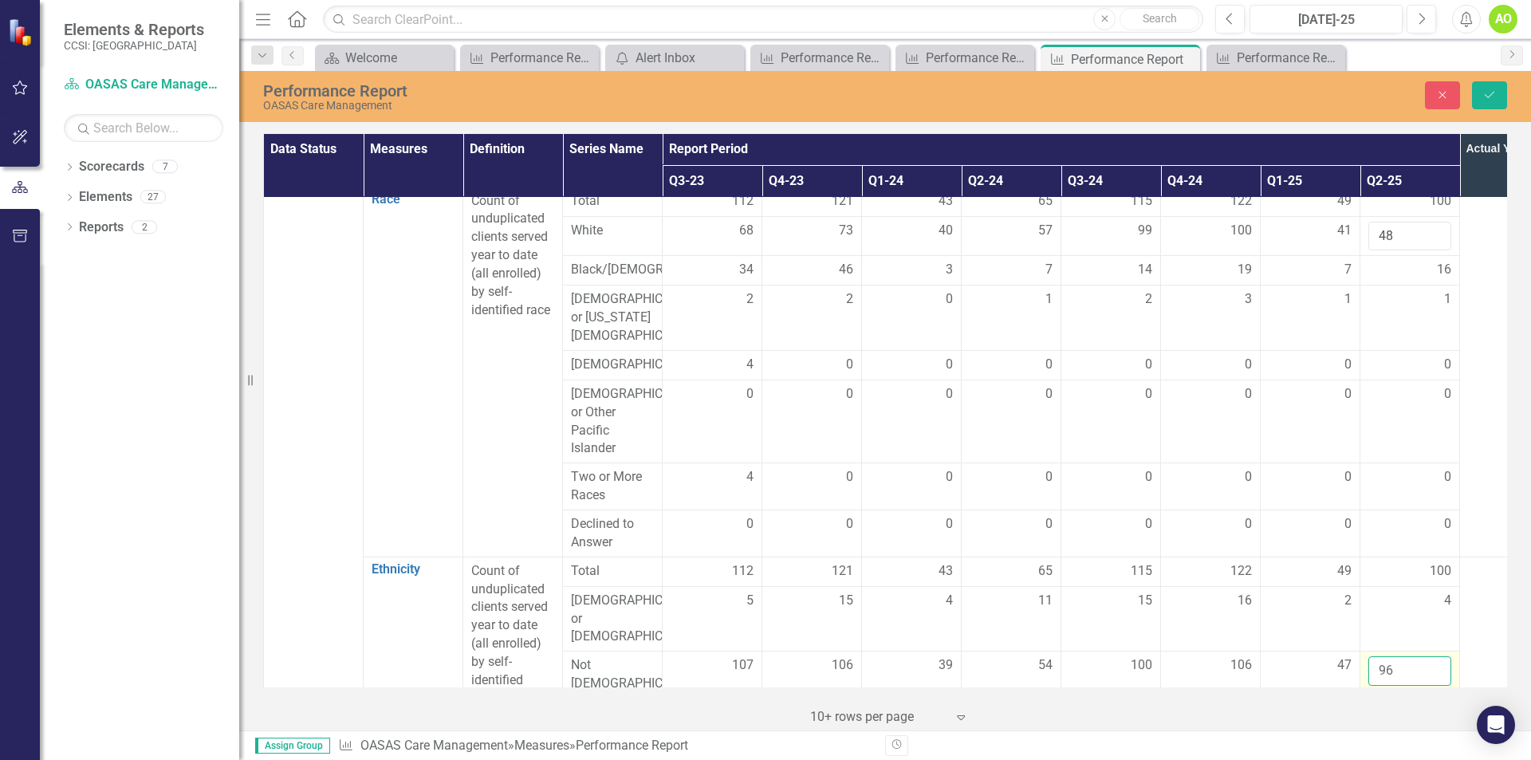
type input "9"
type input "61"
click at [1477, 531] on td at bounding box center [1510, 369] width 100 height 370
click at [1493, 81] on div "Performance Report OASAS Care Management Close Save" at bounding box center [885, 95] width 1292 height 33
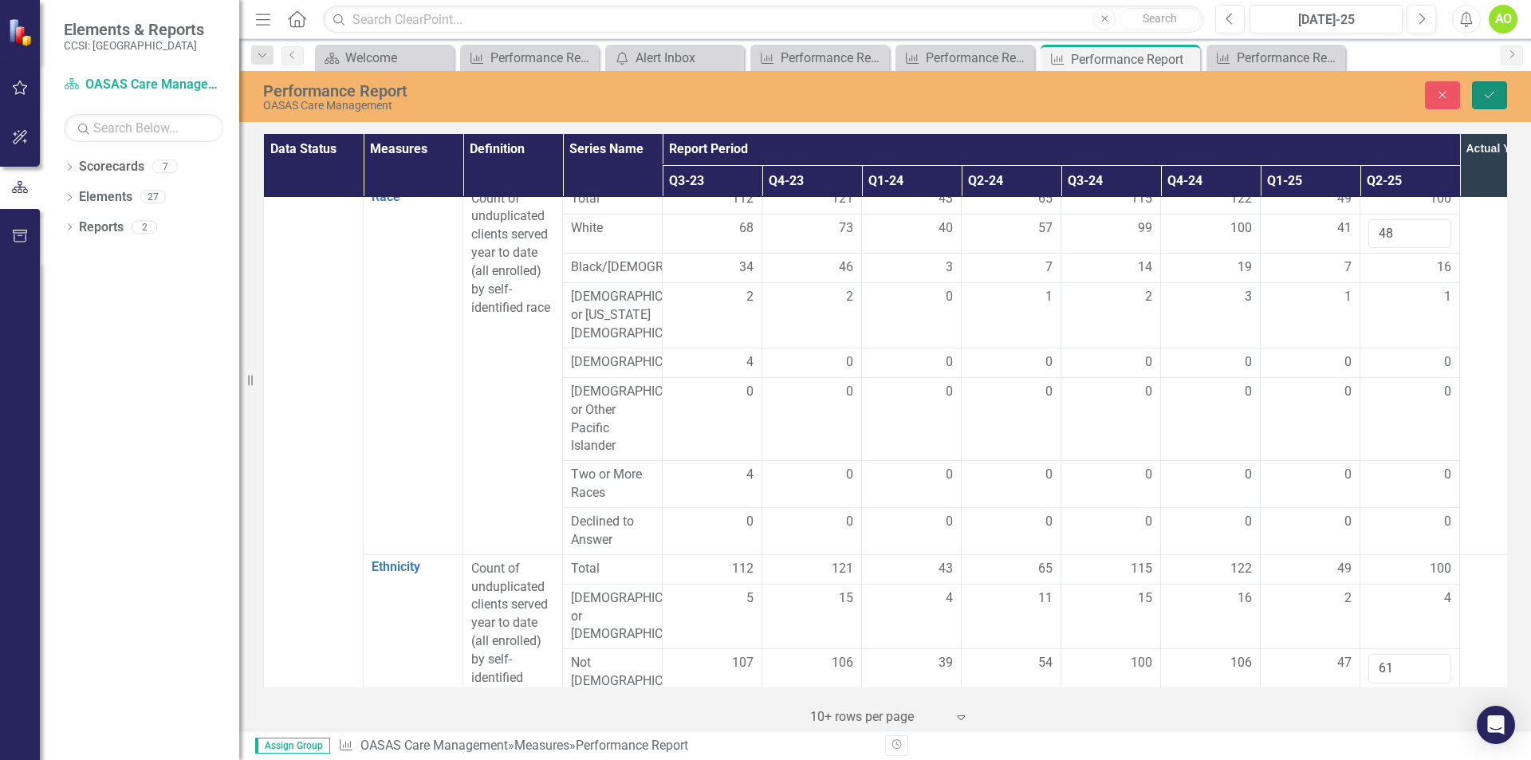
click at [1489, 85] on button "Save" at bounding box center [1489, 95] width 35 height 28
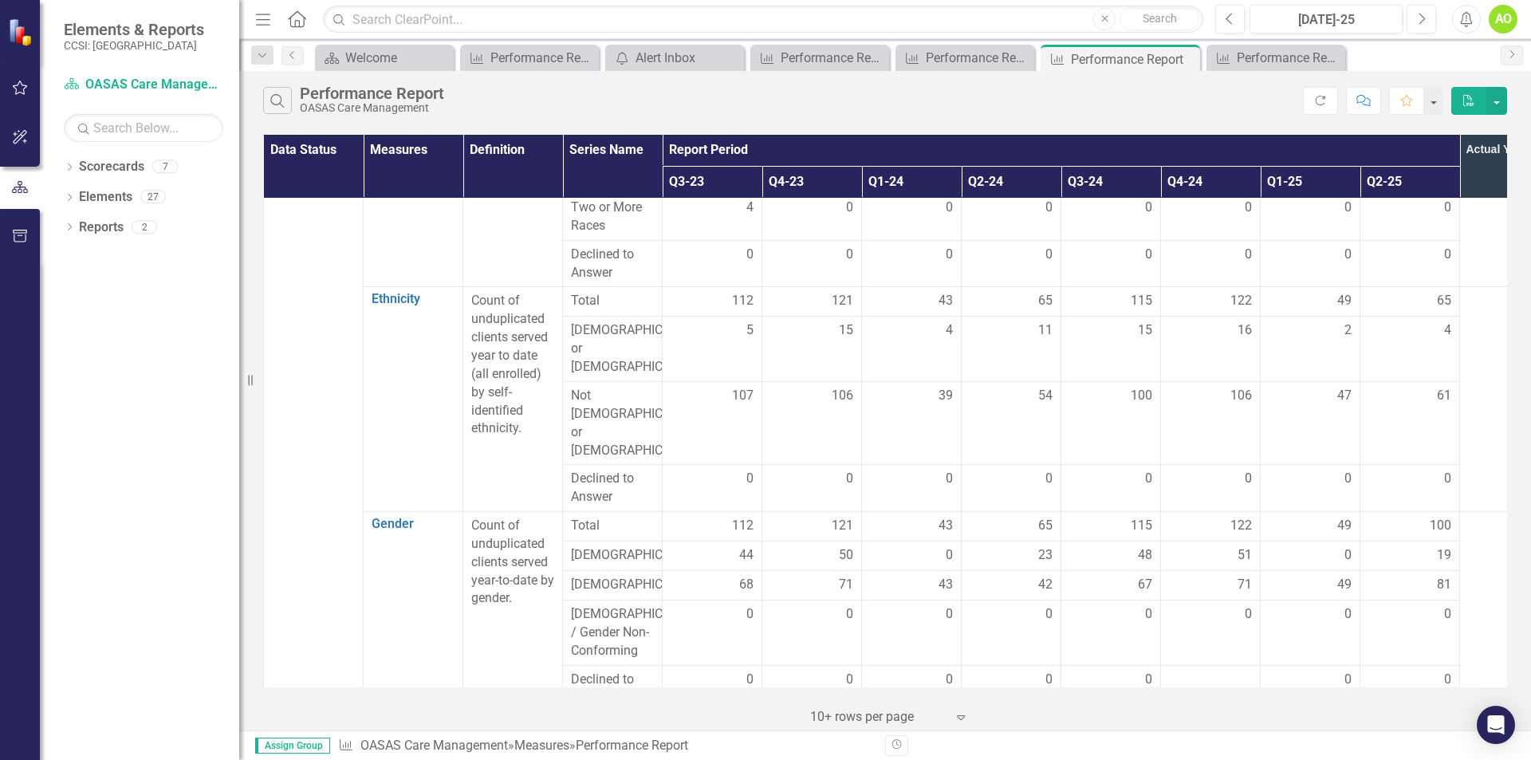
scroll to position [718, 0]
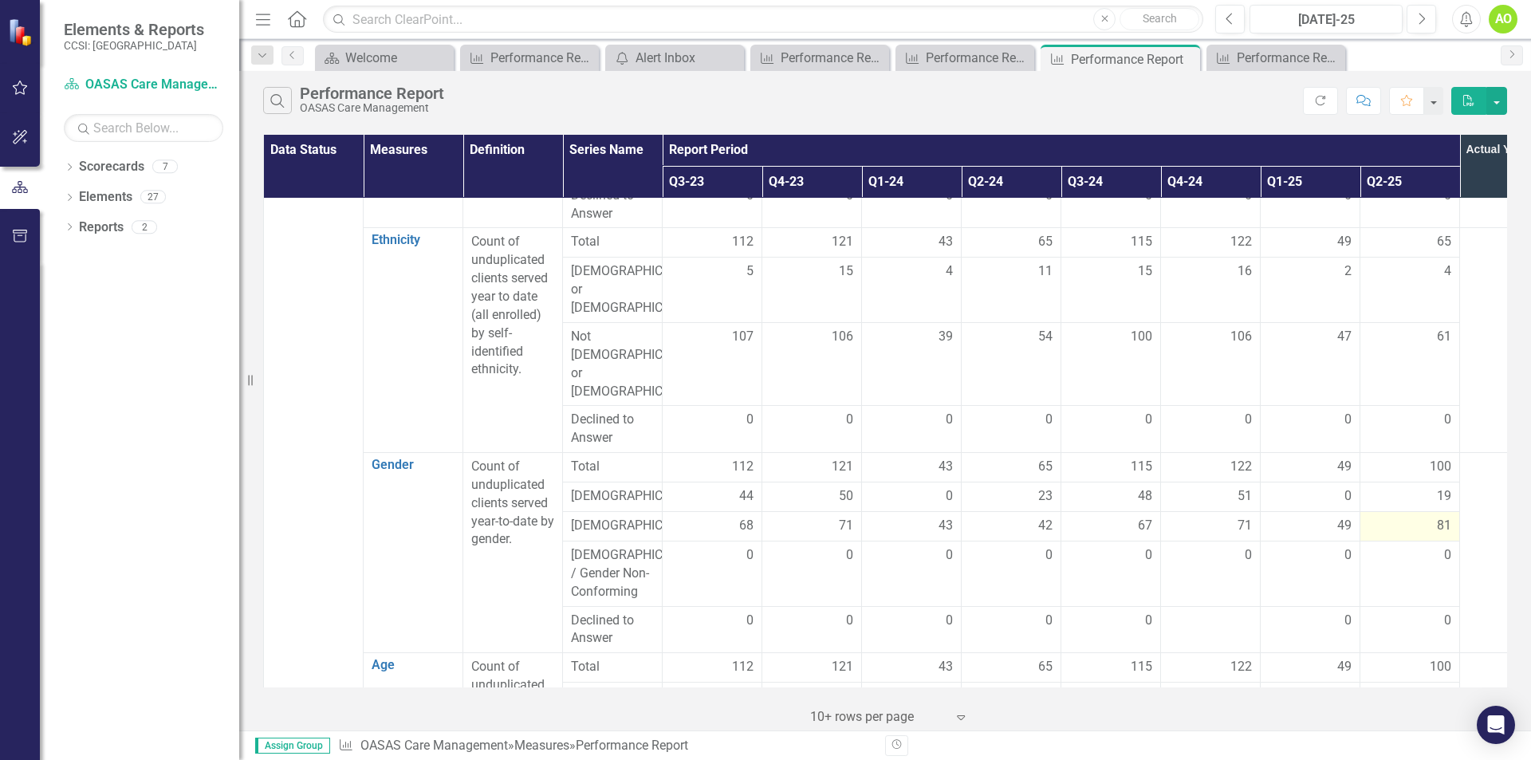
click at [1434, 517] on div "81" at bounding box center [1409, 526] width 83 height 18
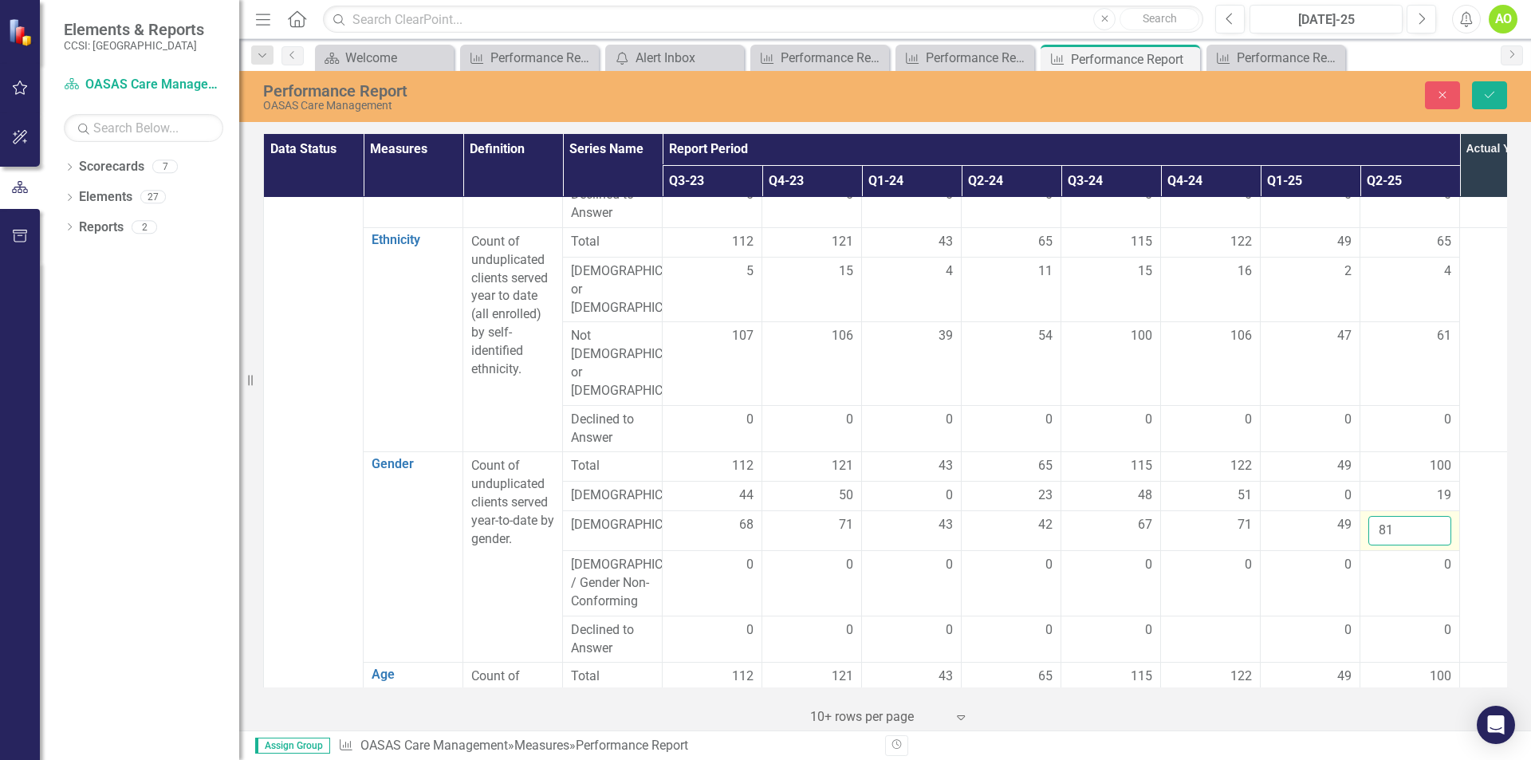
click at [1381, 516] on input "81" at bounding box center [1409, 531] width 83 height 30
type input "1"
type input "46"
click at [1481, 509] on td at bounding box center [1510, 557] width 100 height 210
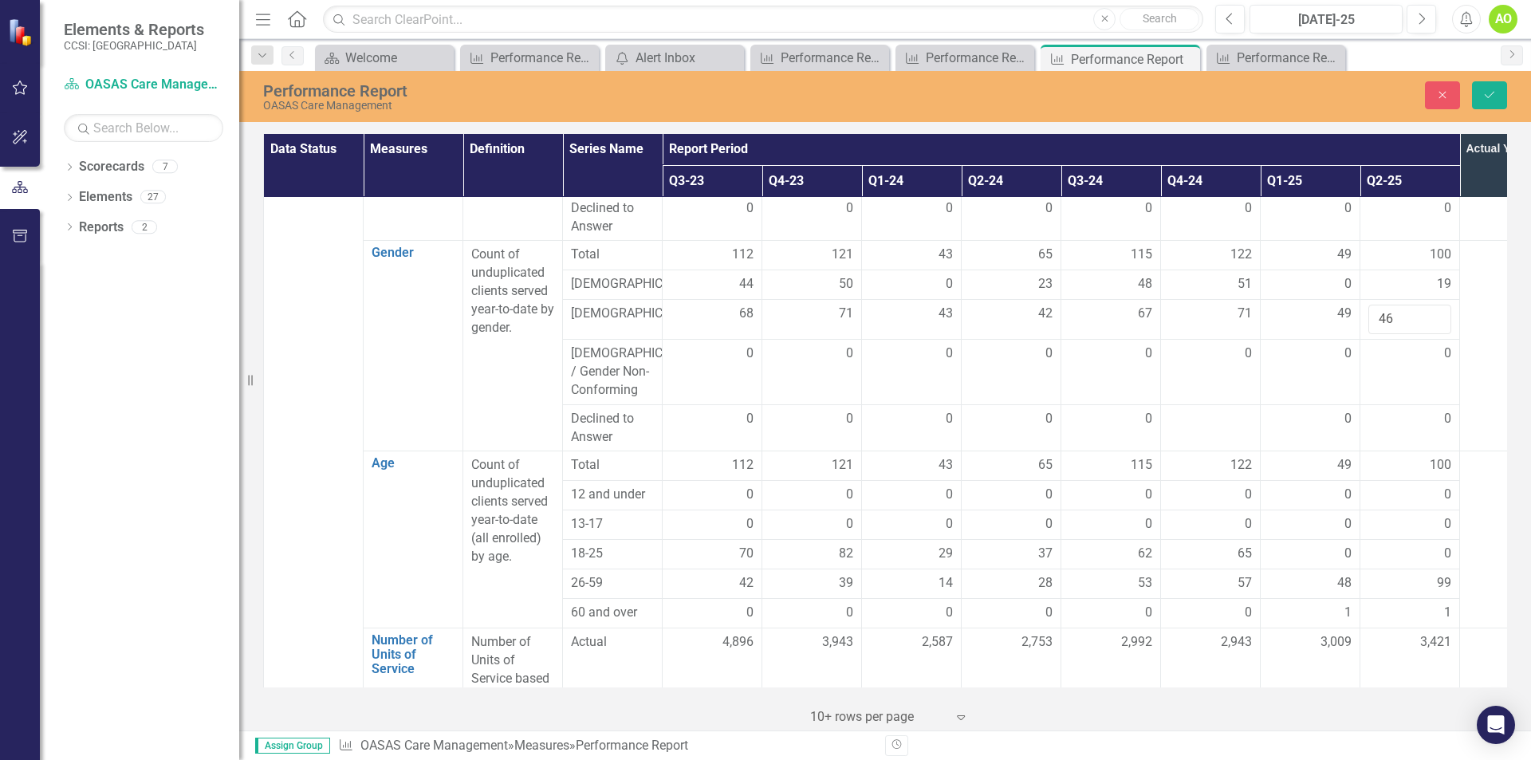
scroll to position [957, 0]
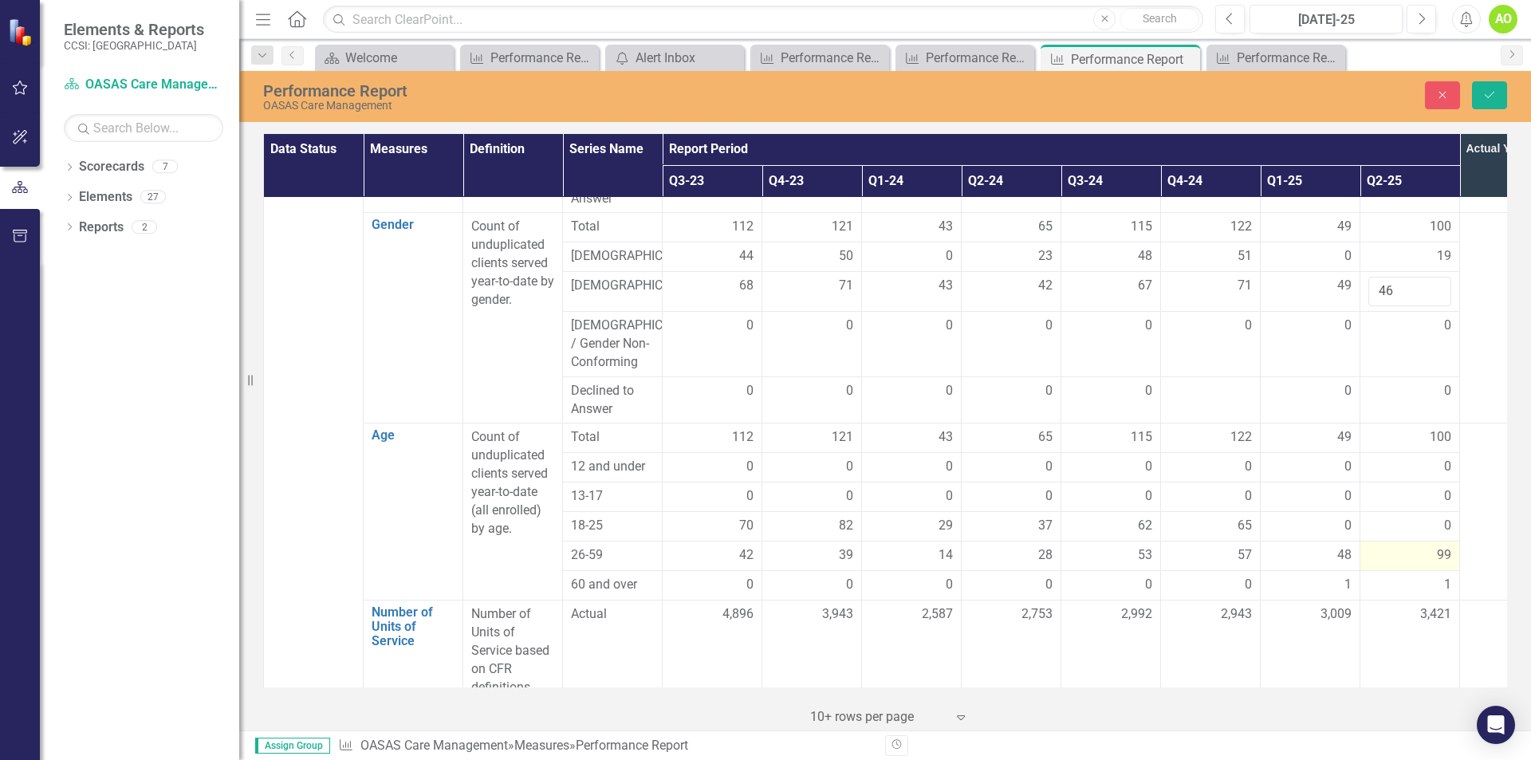
click at [1438, 546] on span "99" at bounding box center [1444, 555] width 14 height 18
click at [1402, 546] on input "99" at bounding box center [1409, 561] width 83 height 30
type input "9"
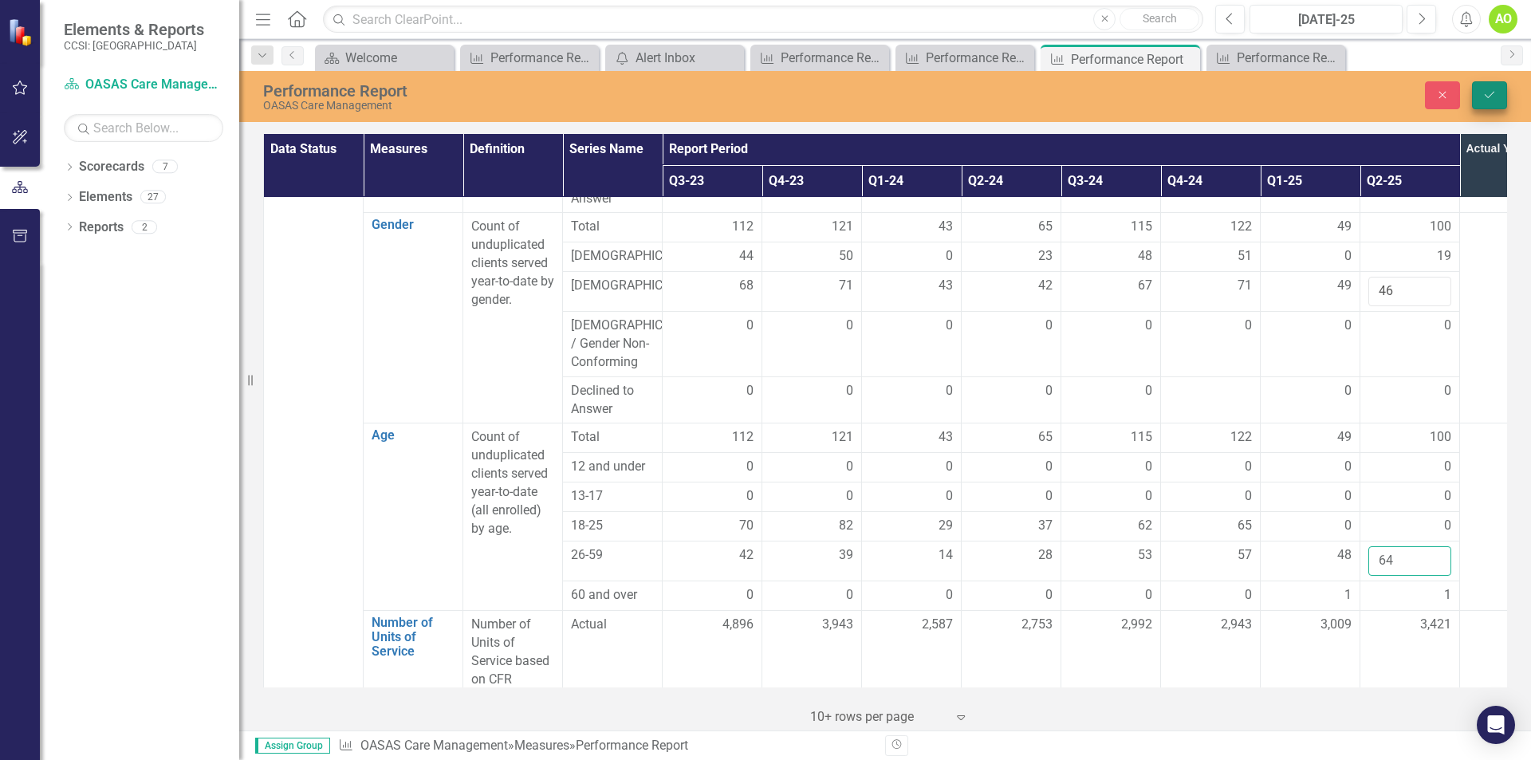
type input "64"
click at [1497, 86] on button "Save" at bounding box center [1489, 95] width 35 height 28
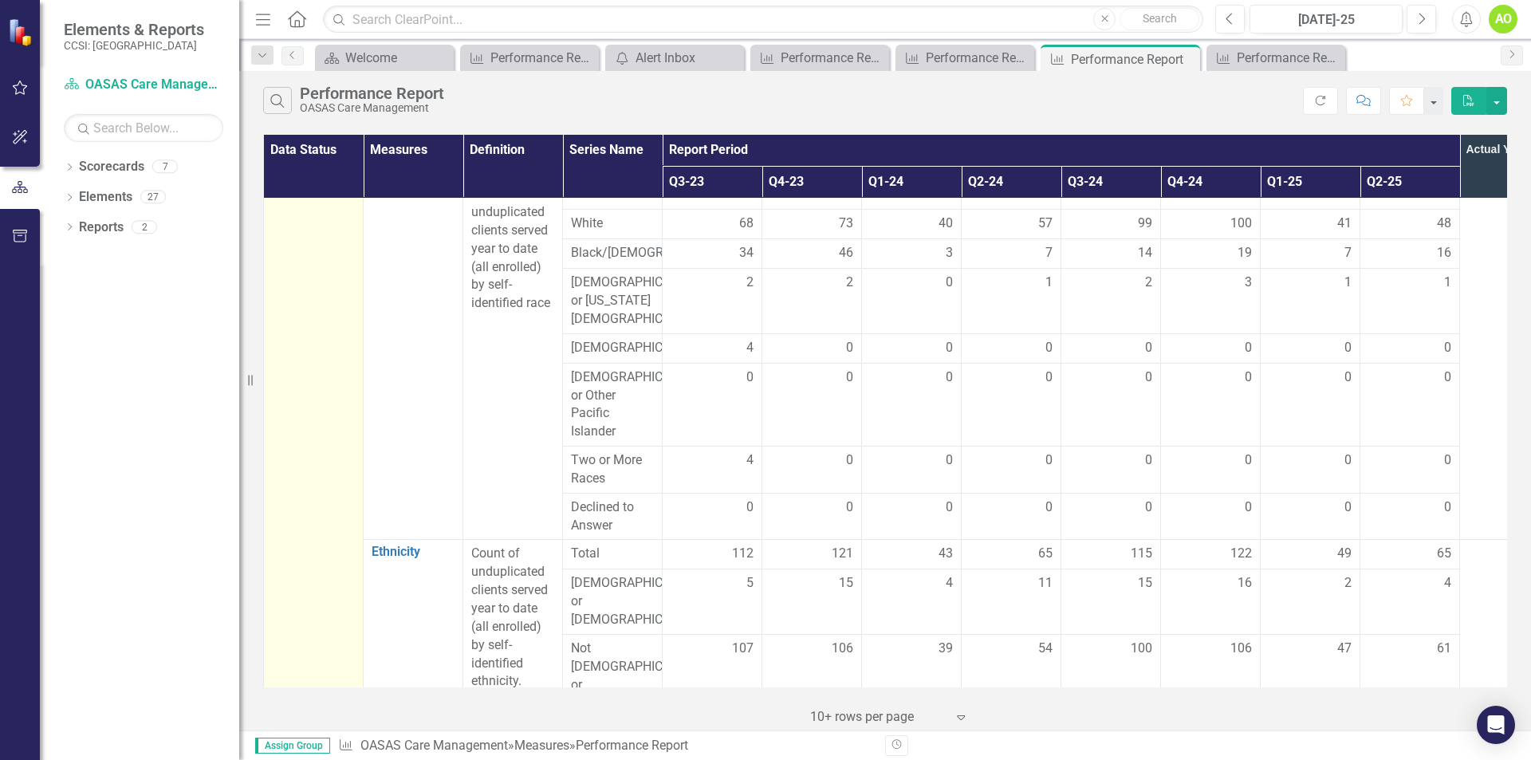
scroll to position [0, 0]
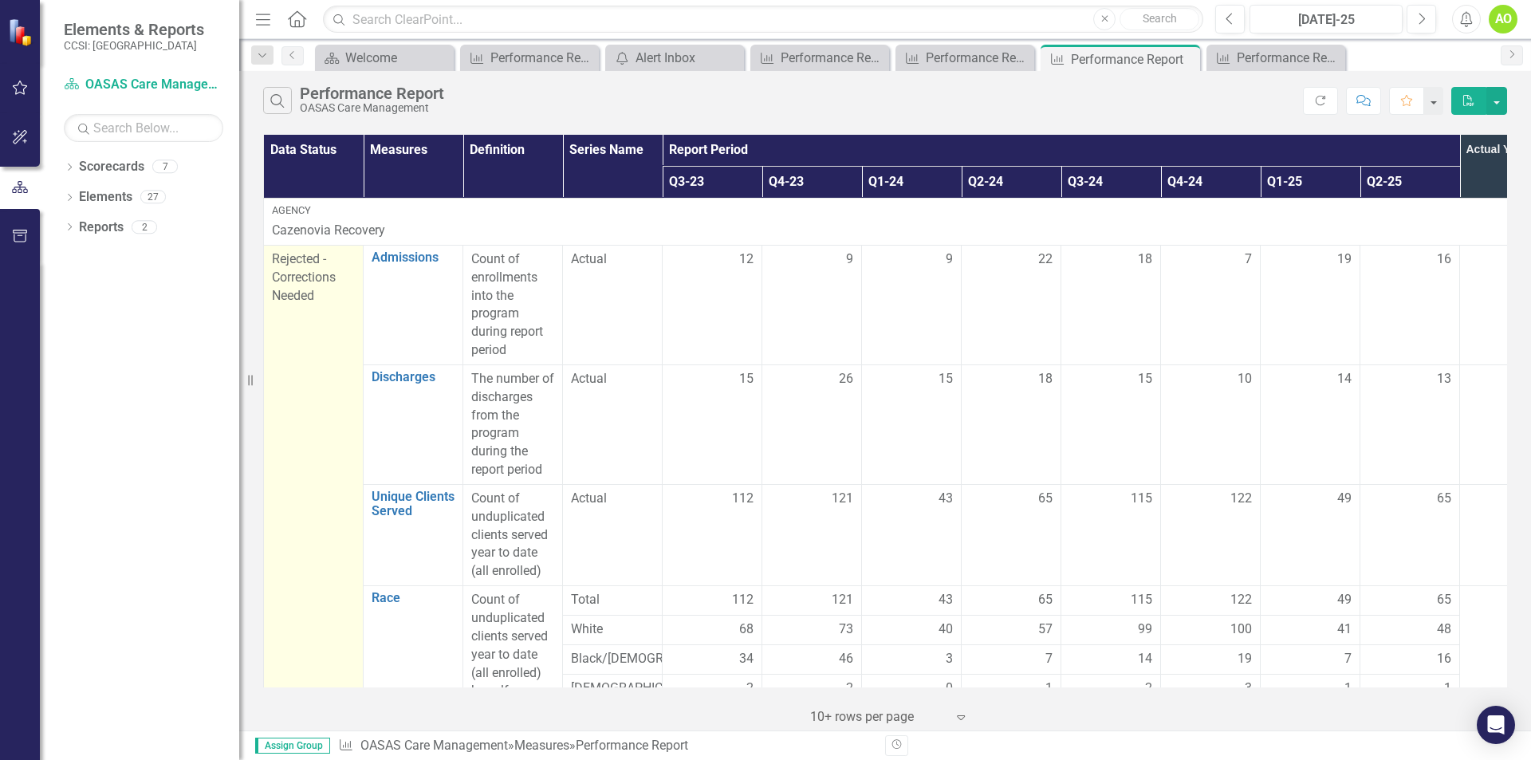
drag, startPoint x: 315, startPoint y: 300, endPoint x: 314, endPoint y: 287, distance: 12.8
click at [314, 287] on span "Rejected - Corrections Needed" at bounding box center [304, 277] width 64 height 52
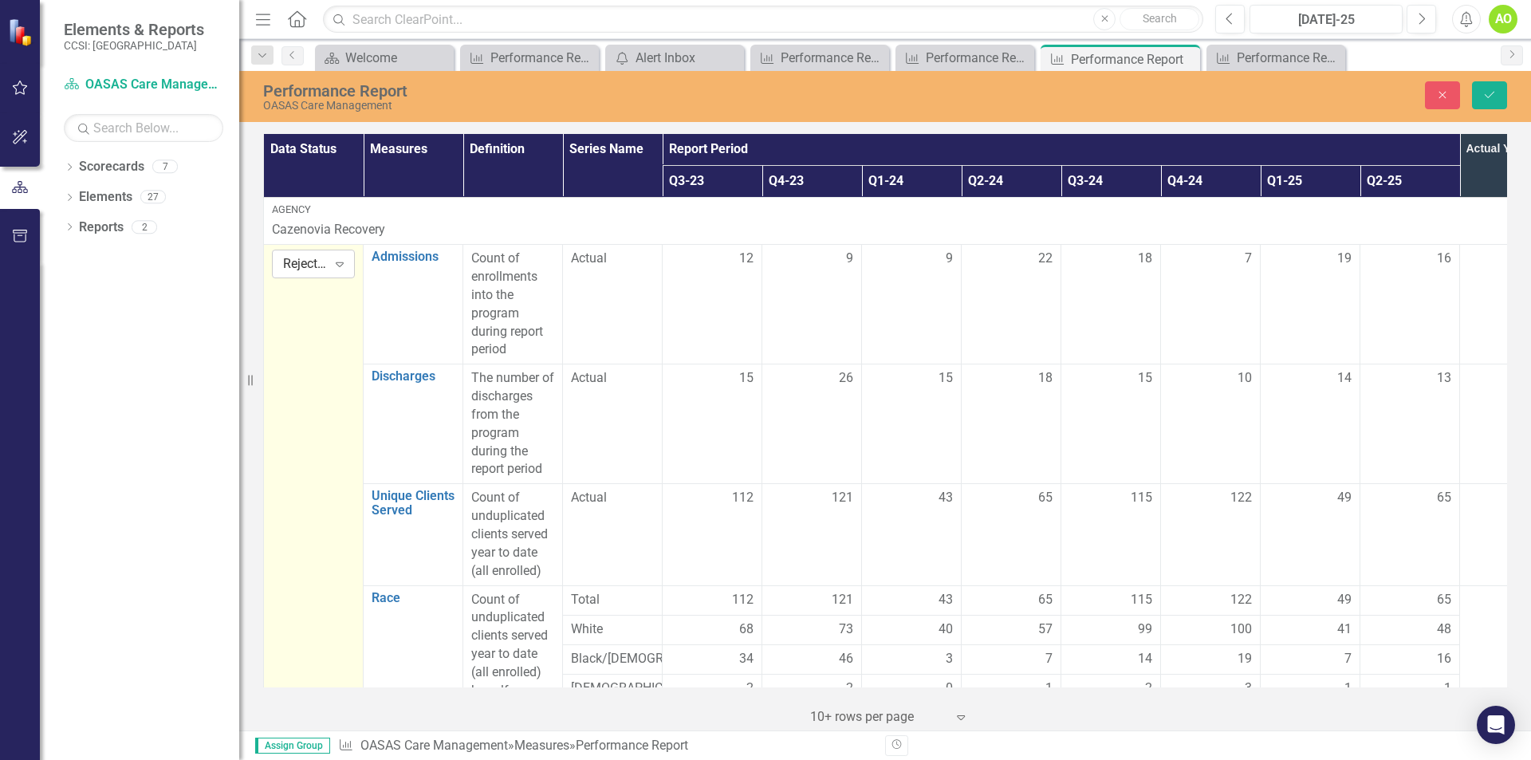
click at [336, 271] on div "Expand" at bounding box center [339, 264] width 29 height 26
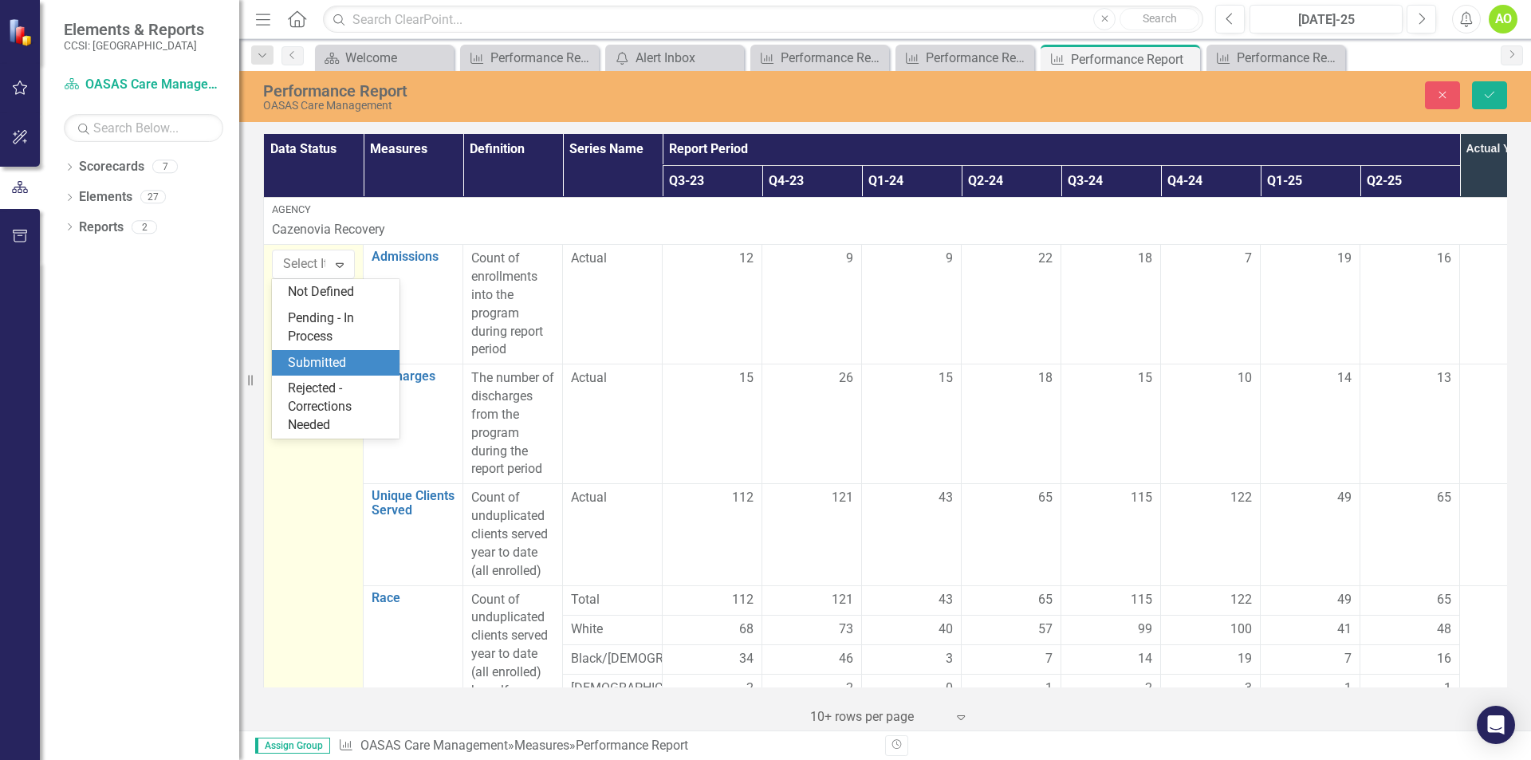
click at [320, 364] on div "Submitted" at bounding box center [339, 363] width 102 height 18
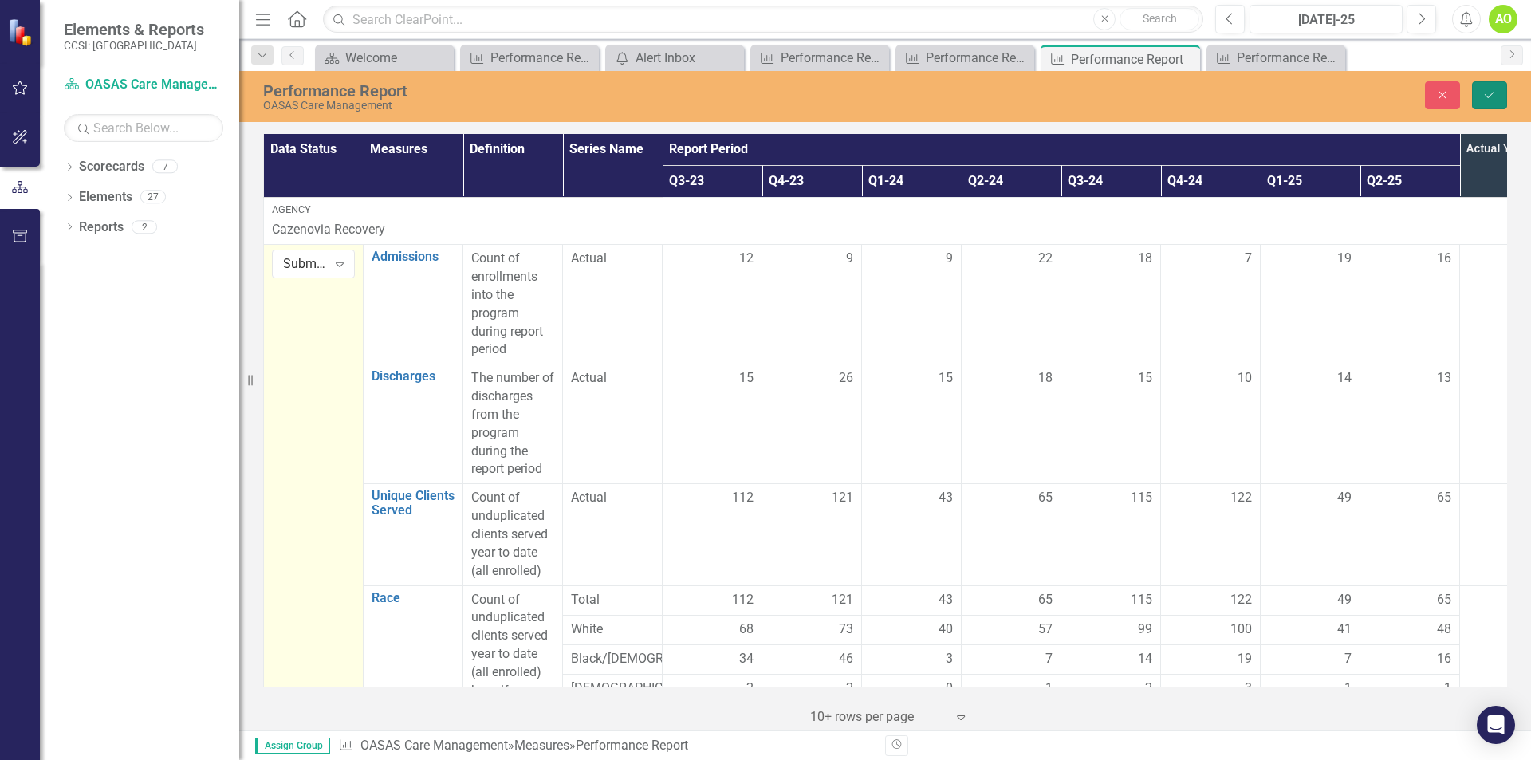
click at [1481, 101] on button "Save" at bounding box center [1489, 95] width 35 height 28
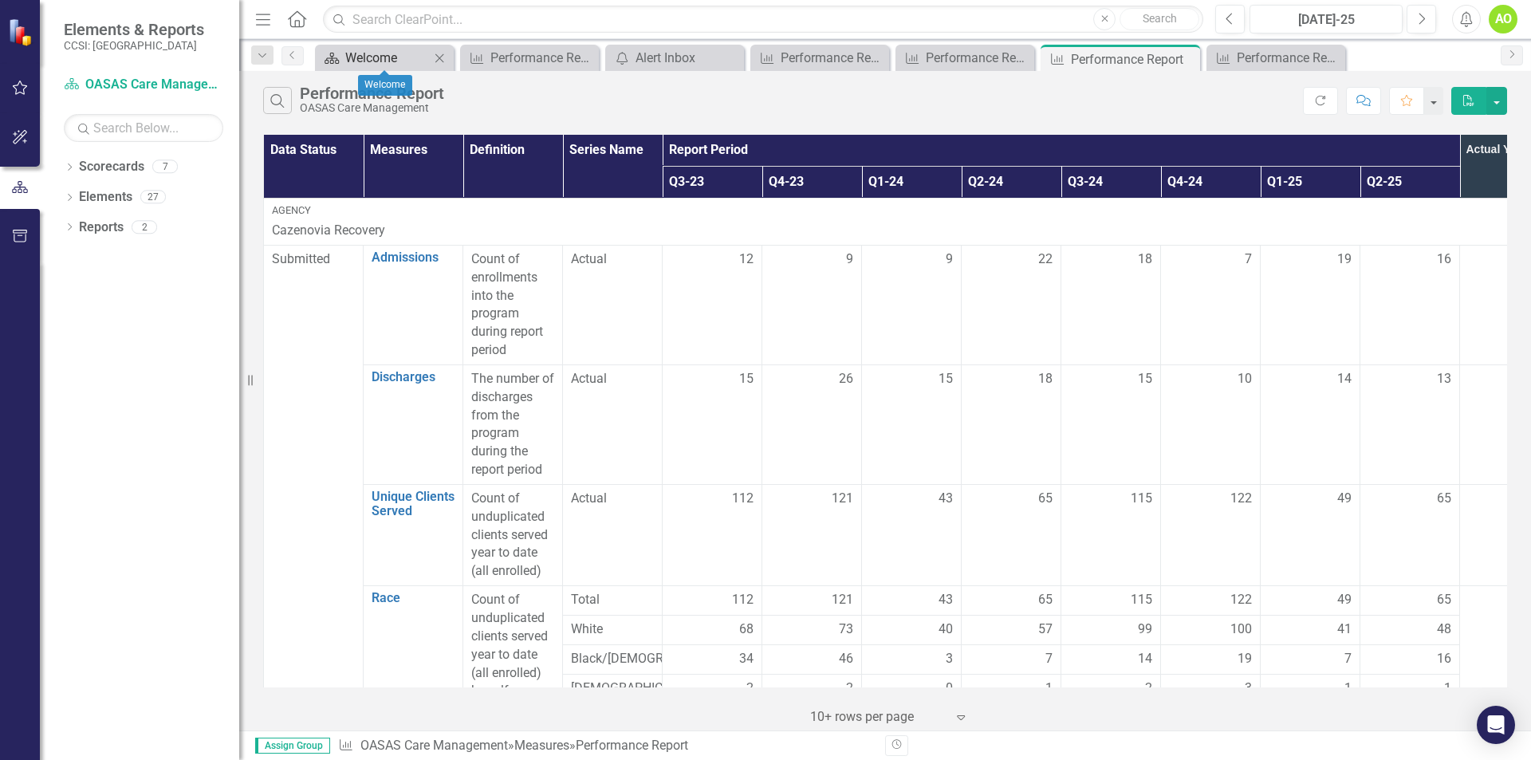
click at [387, 61] on div "Welcome" at bounding box center [387, 58] width 85 height 20
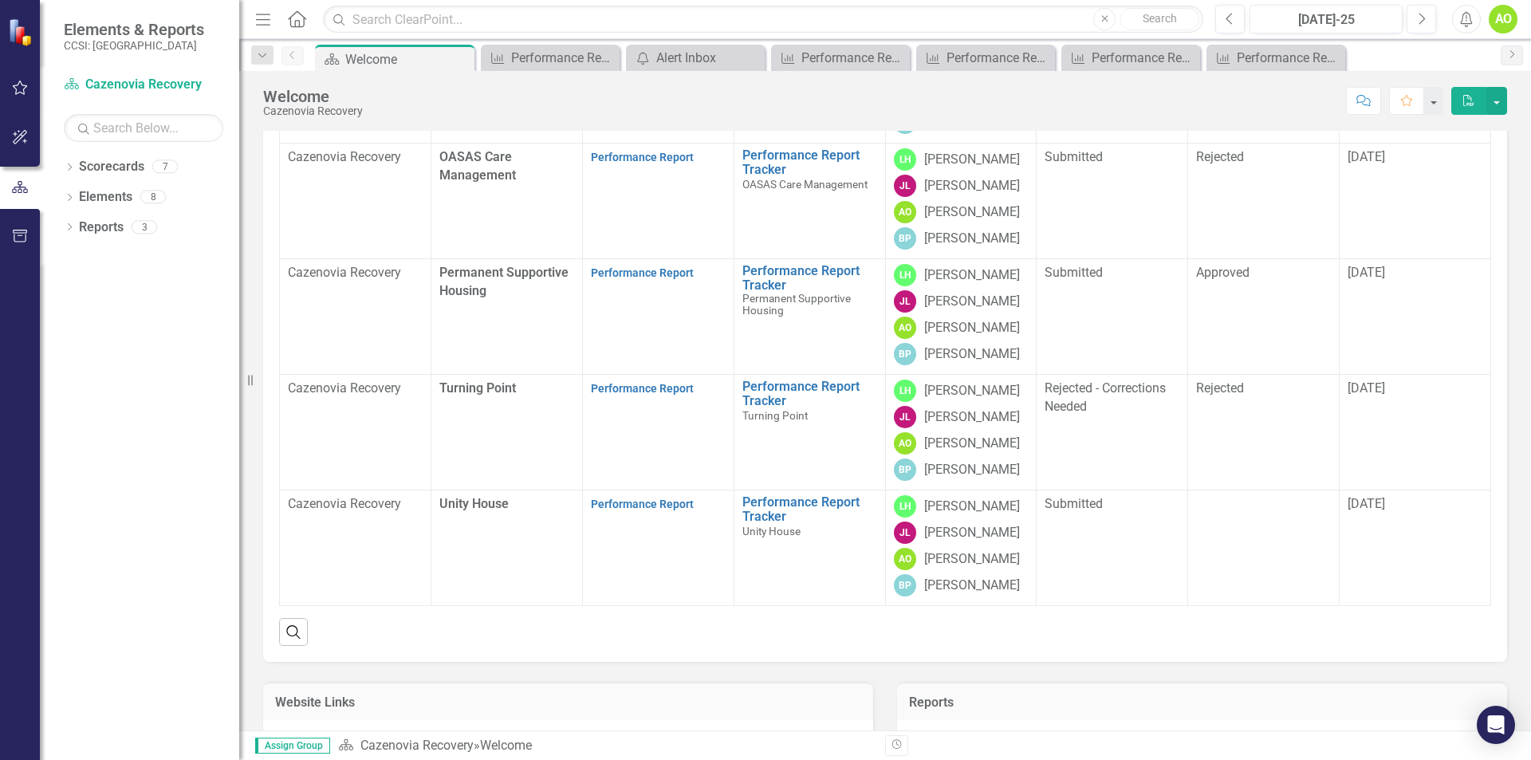
scroll to position [239, 0]
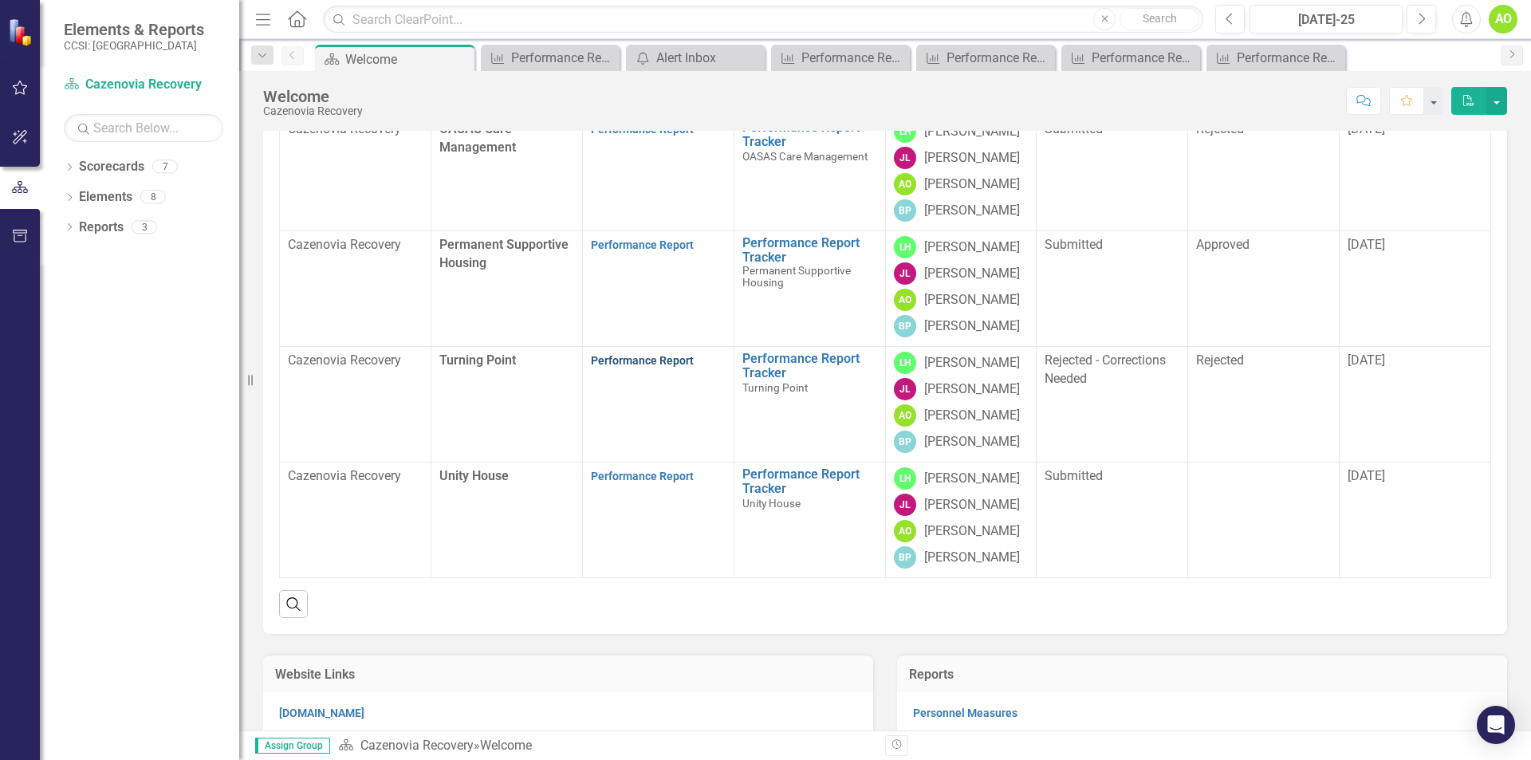
click at [641, 367] on link "Performance Report" at bounding box center [642, 360] width 103 height 13
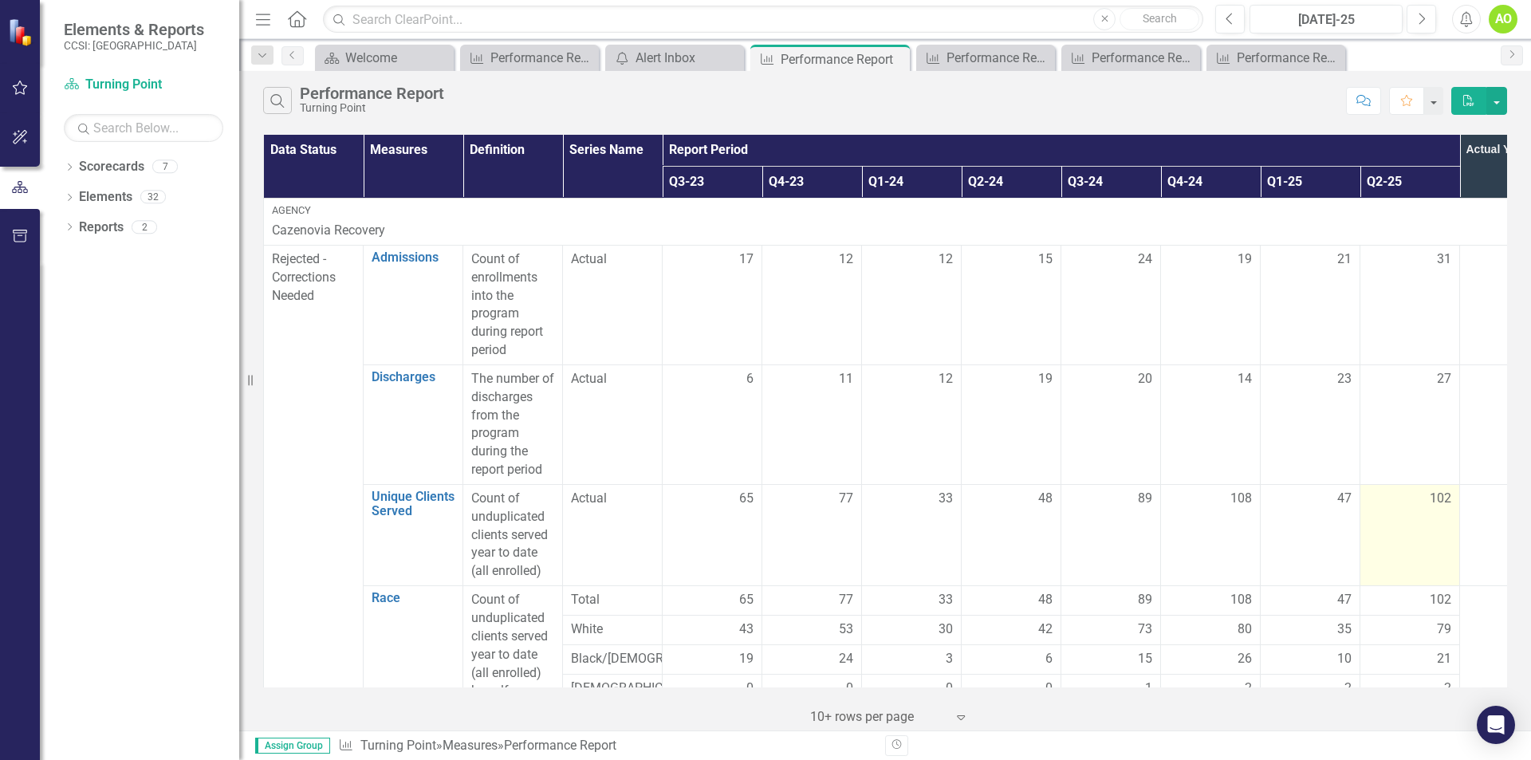
click at [1426, 500] on div "102" at bounding box center [1409, 499] width 83 height 18
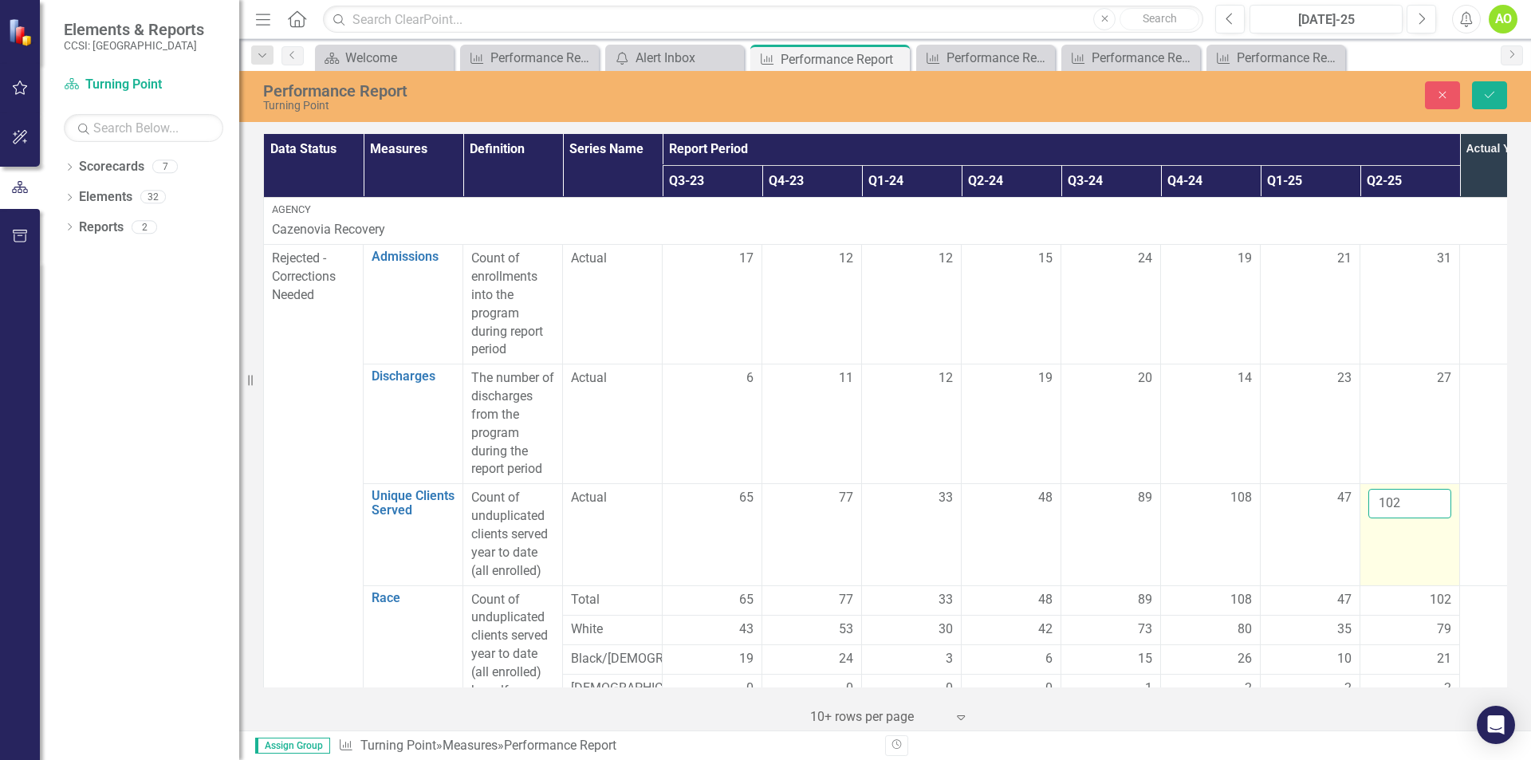
click at [1379, 503] on input "102" at bounding box center [1409, 504] width 83 height 30
type input "2"
type input "78"
click at [1489, 527] on td "102" at bounding box center [1510, 534] width 100 height 101
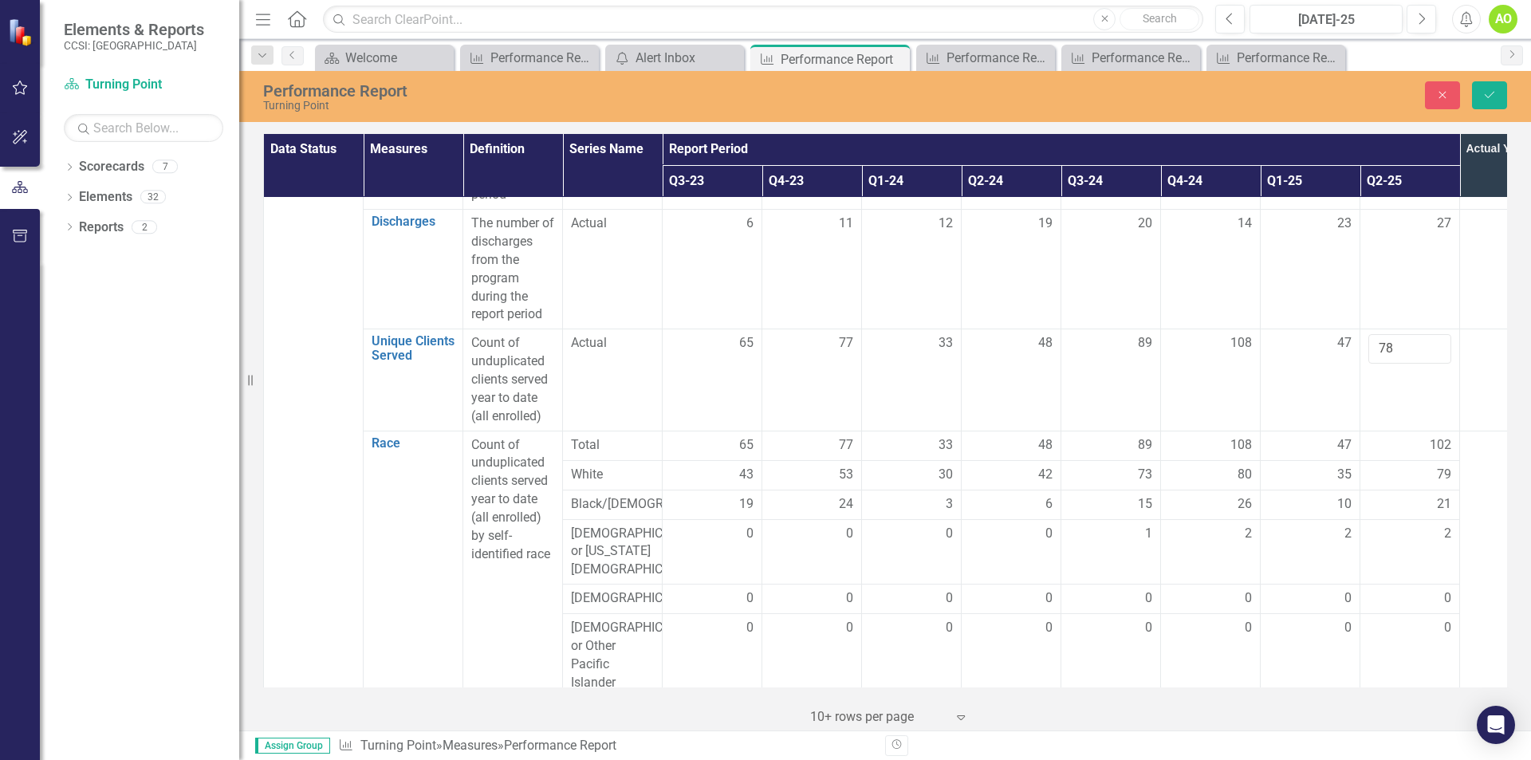
scroll to position [159, 0]
click at [1435, 468] on div "79" at bounding box center [1409, 470] width 83 height 18
click at [1403, 476] on input "79" at bounding box center [1409, 476] width 83 height 30
type input "7"
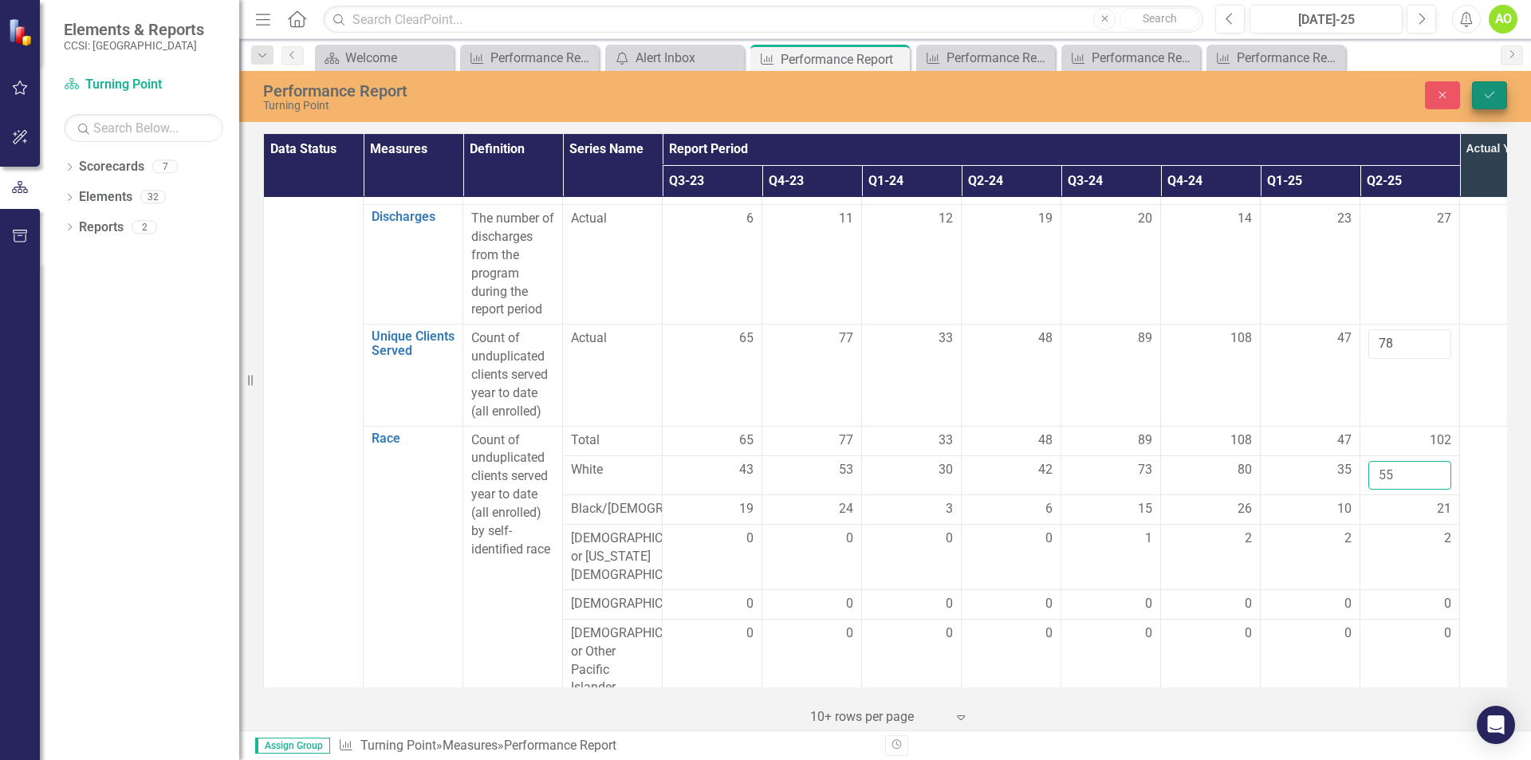
type input "55"
click at [1491, 89] on icon "Save" at bounding box center [1489, 94] width 14 height 11
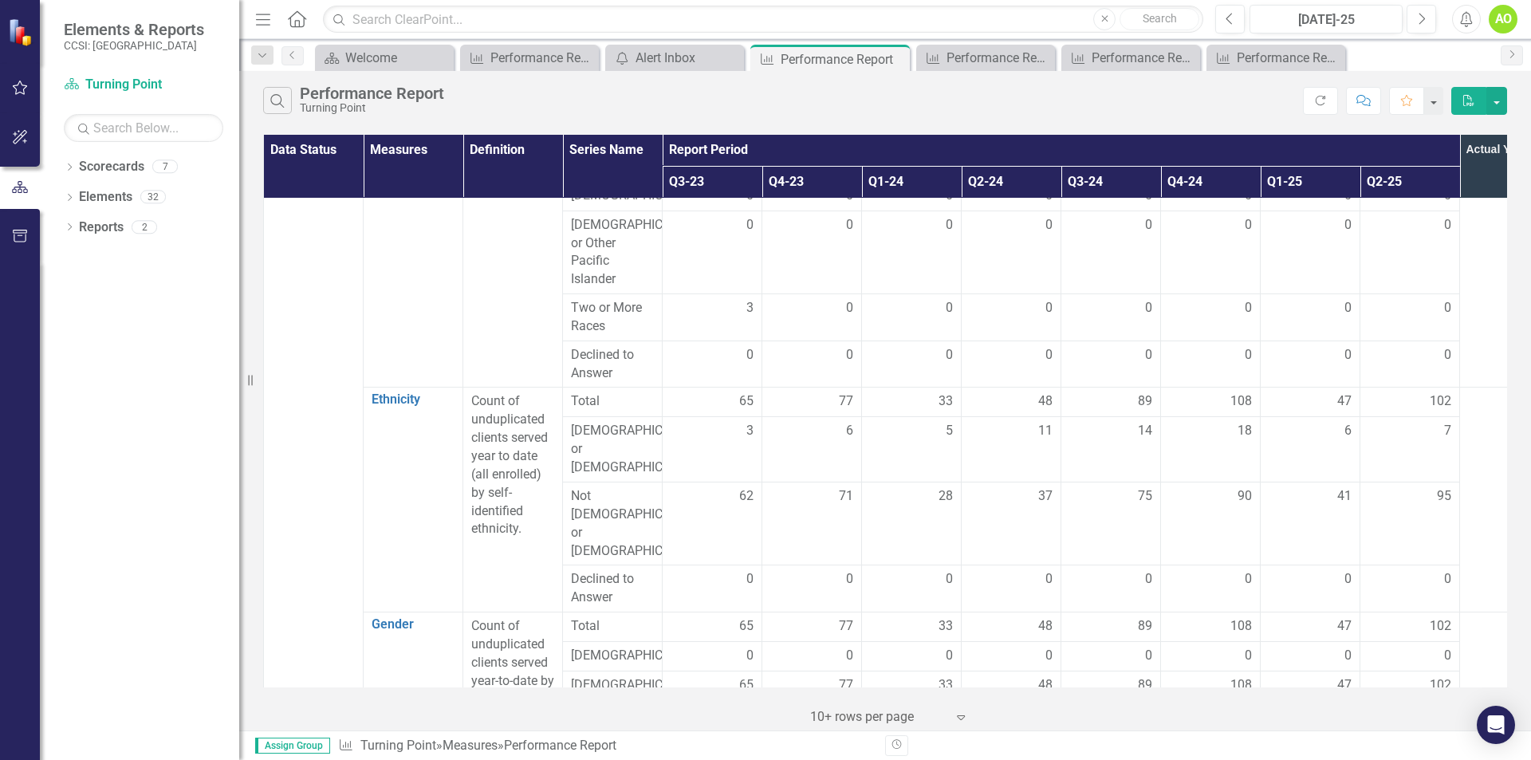
scroll to position [638, 0]
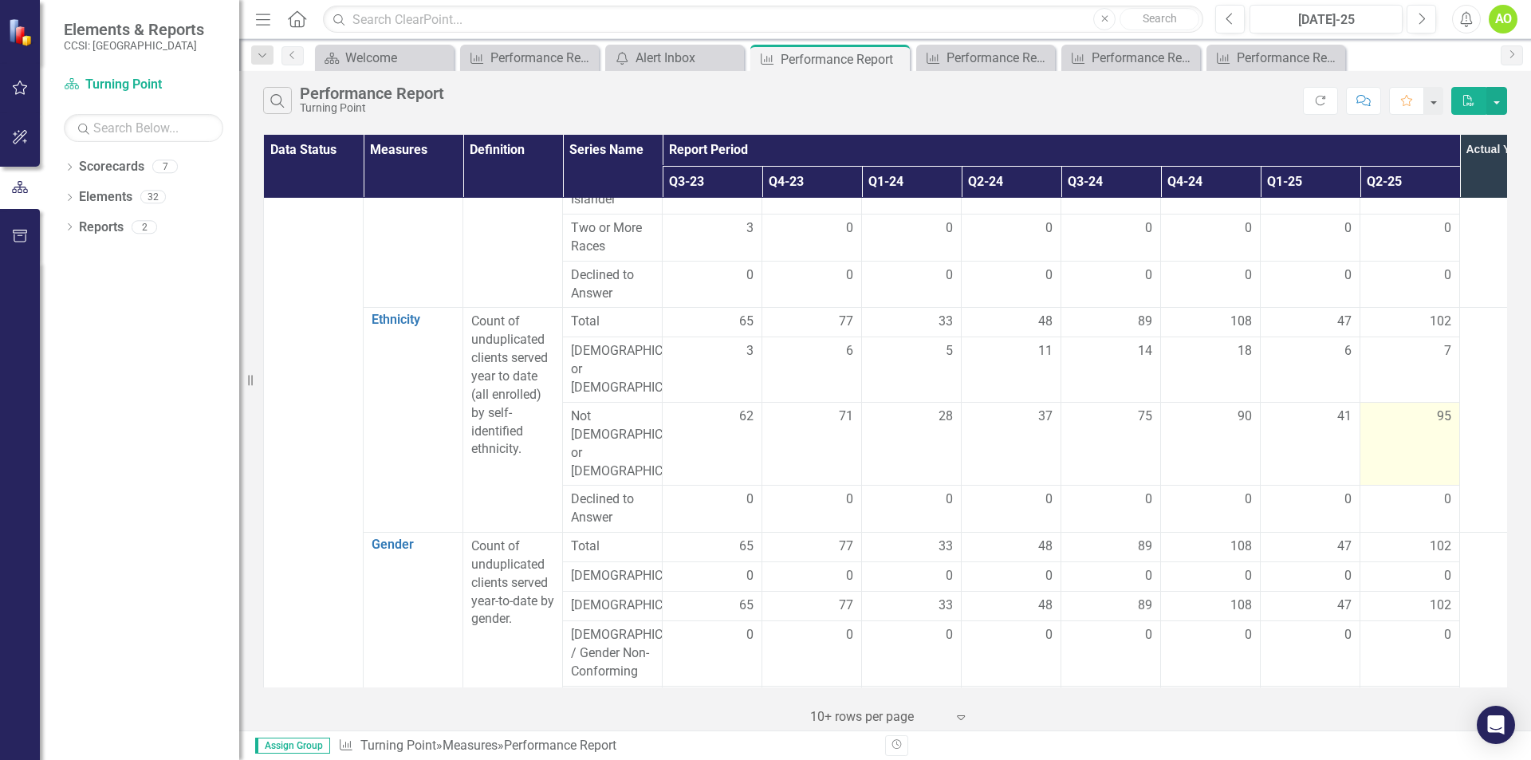
click at [1416, 426] on td "95" at bounding box center [1410, 443] width 100 height 83
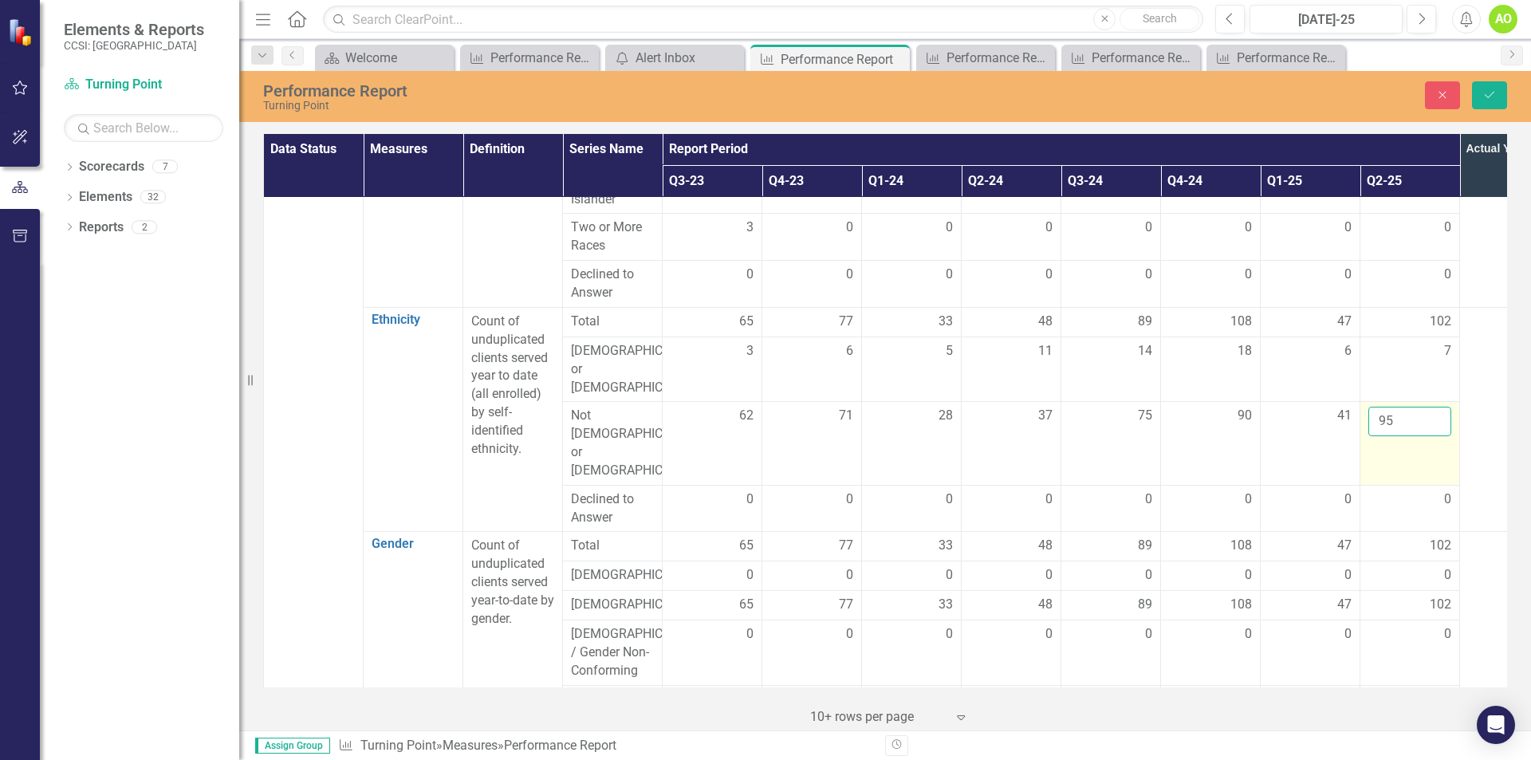
click at [1374, 424] on input "95" at bounding box center [1409, 422] width 83 height 30
type input "5"
type input "71"
click at [1434, 596] on span "102" at bounding box center [1441, 605] width 22 height 18
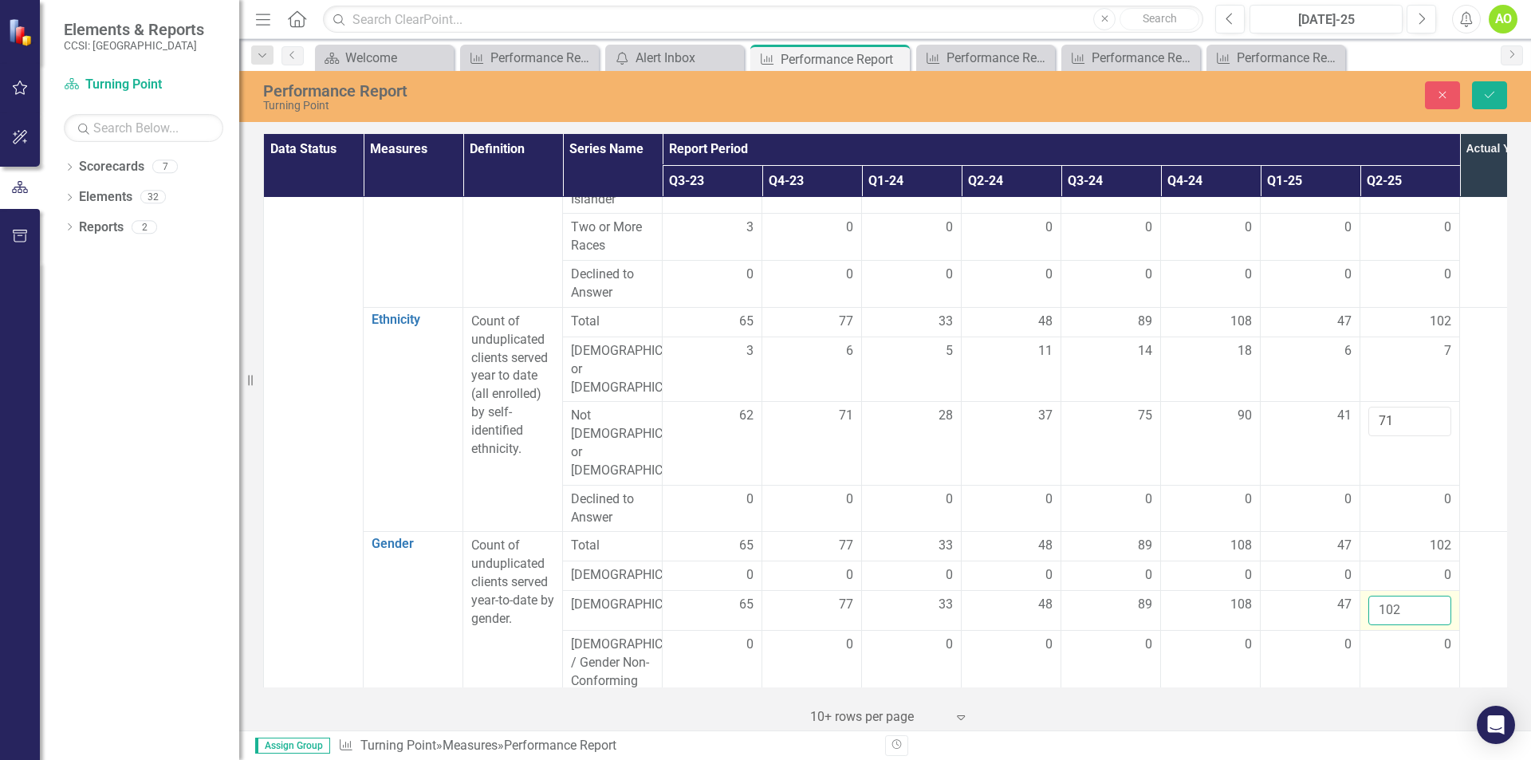
click at [1378, 596] on input "102" at bounding box center [1409, 611] width 83 height 30
type input "2"
type input "71"
click at [1497, 87] on button "Save" at bounding box center [1489, 95] width 35 height 28
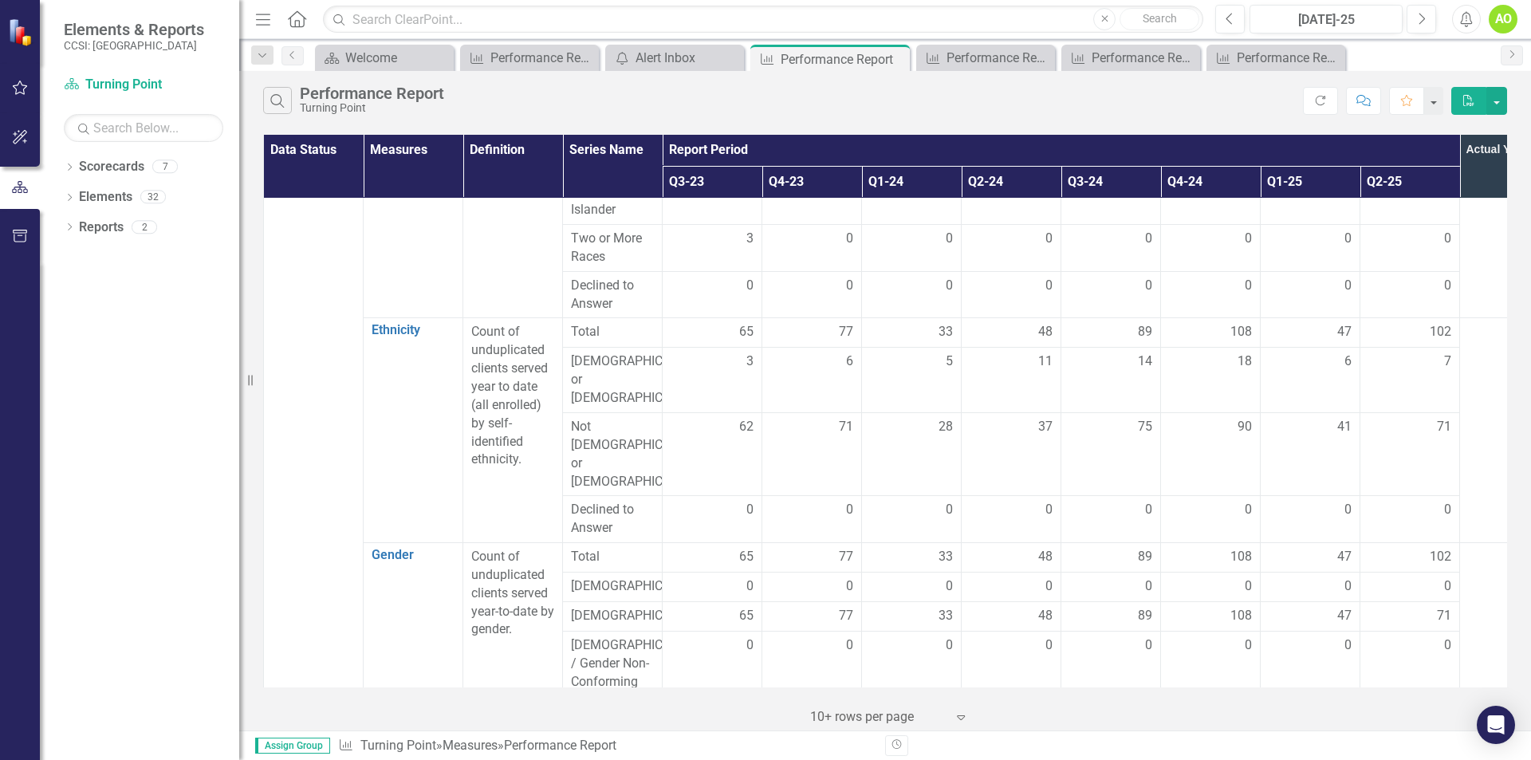
scroll to position [718, 0]
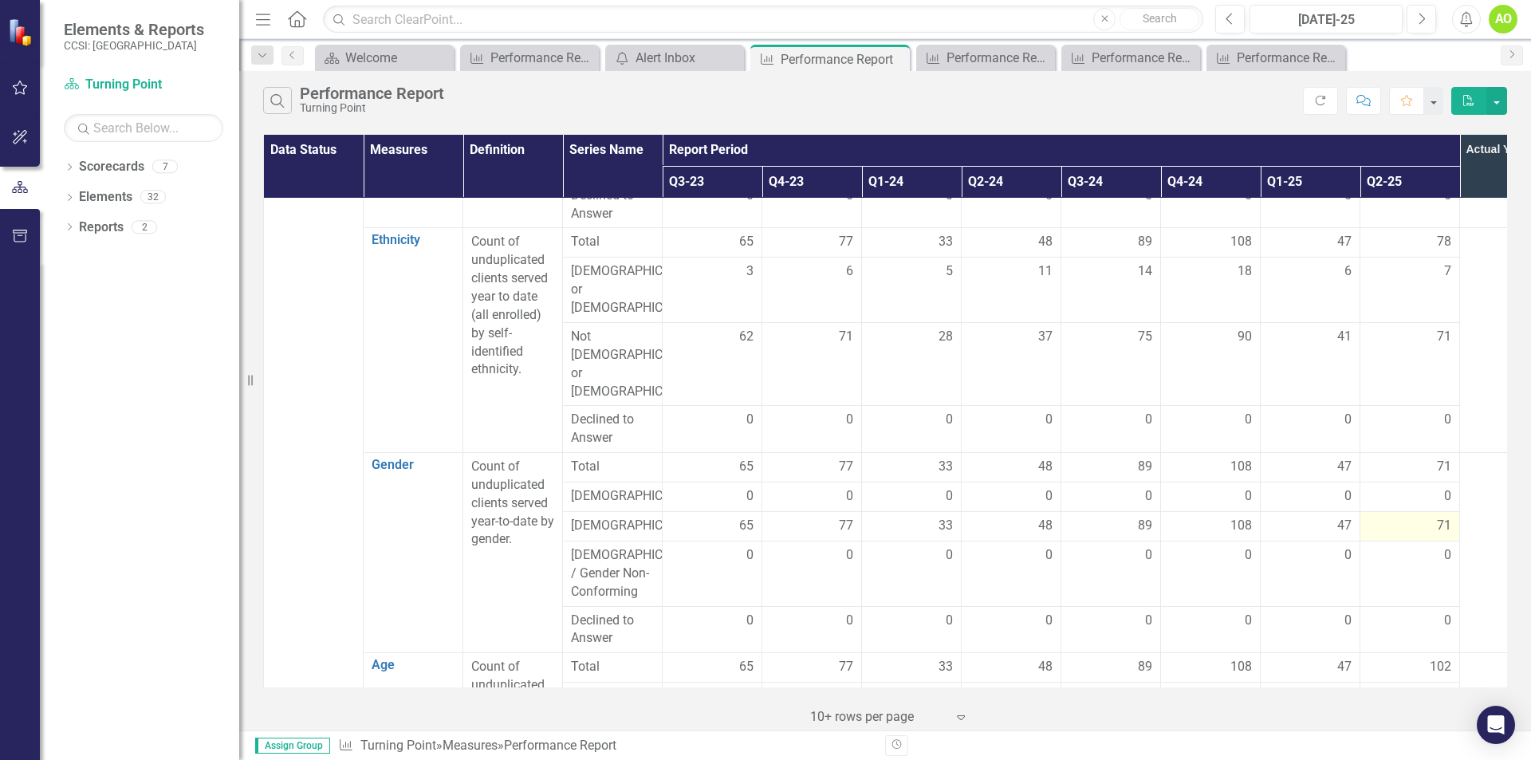
click at [1449, 517] on span "71" at bounding box center [1444, 526] width 14 height 18
click at [1448, 517] on span "71" at bounding box center [1444, 526] width 14 height 18
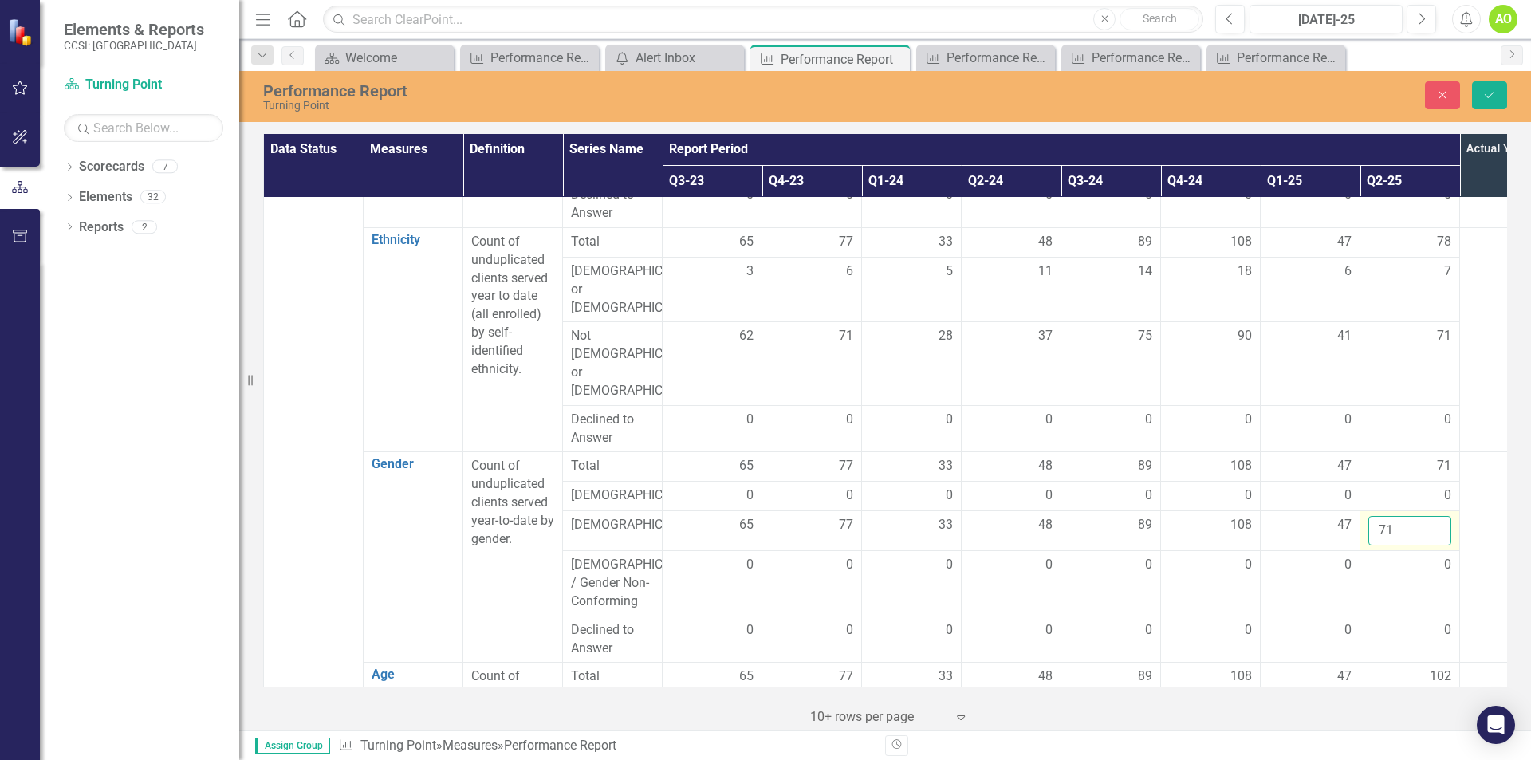
click at [1395, 516] on input "71" at bounding box center [1409, 531] width 83 height 30
type input "78"
click at [1472, 596] on td at bounding box center [1510, 557] width 100 height 210
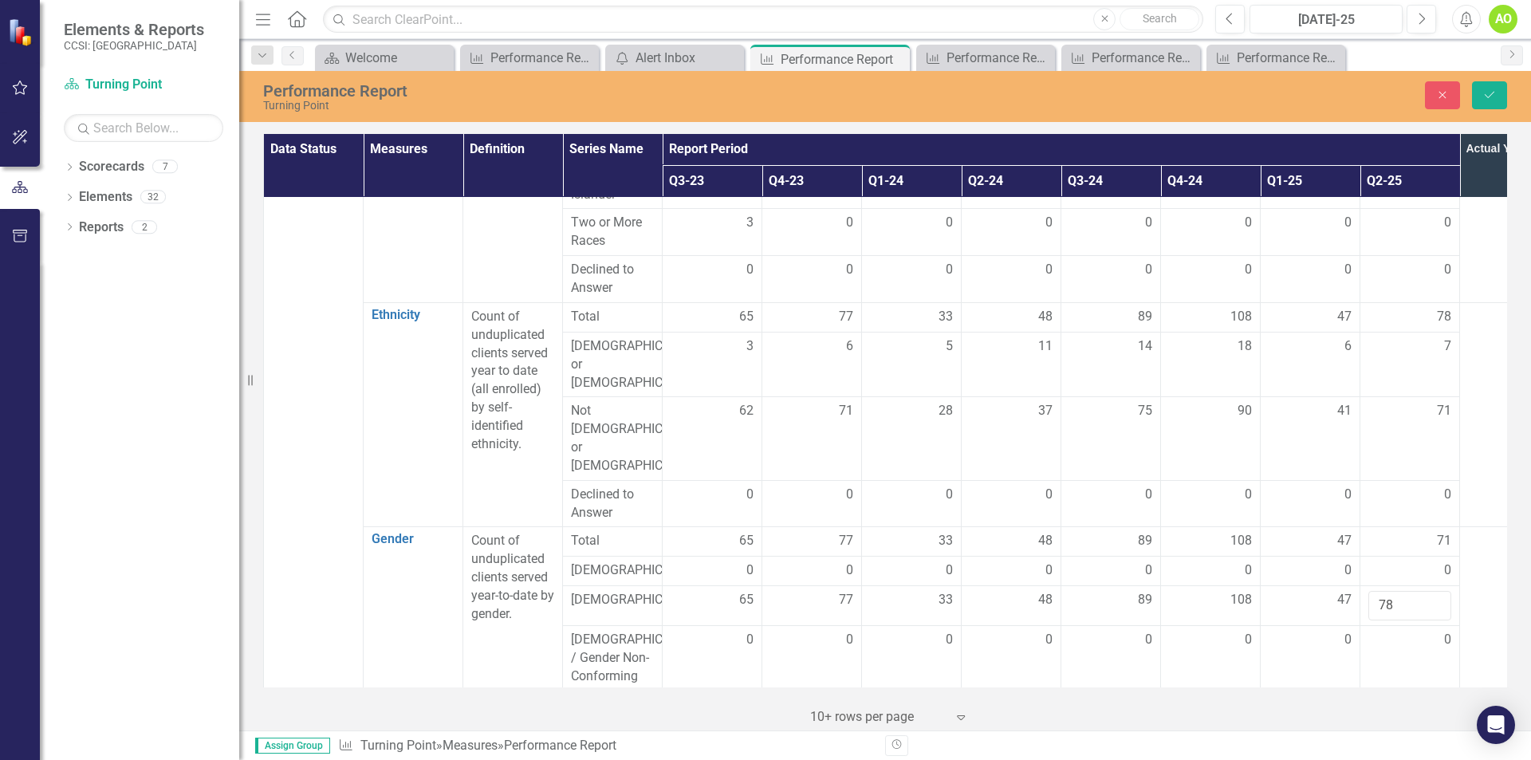
scroll to position [638, 0]
click at [1494, 95] on icon "Save" at bounding box center [1489, 94] width 14 height 11
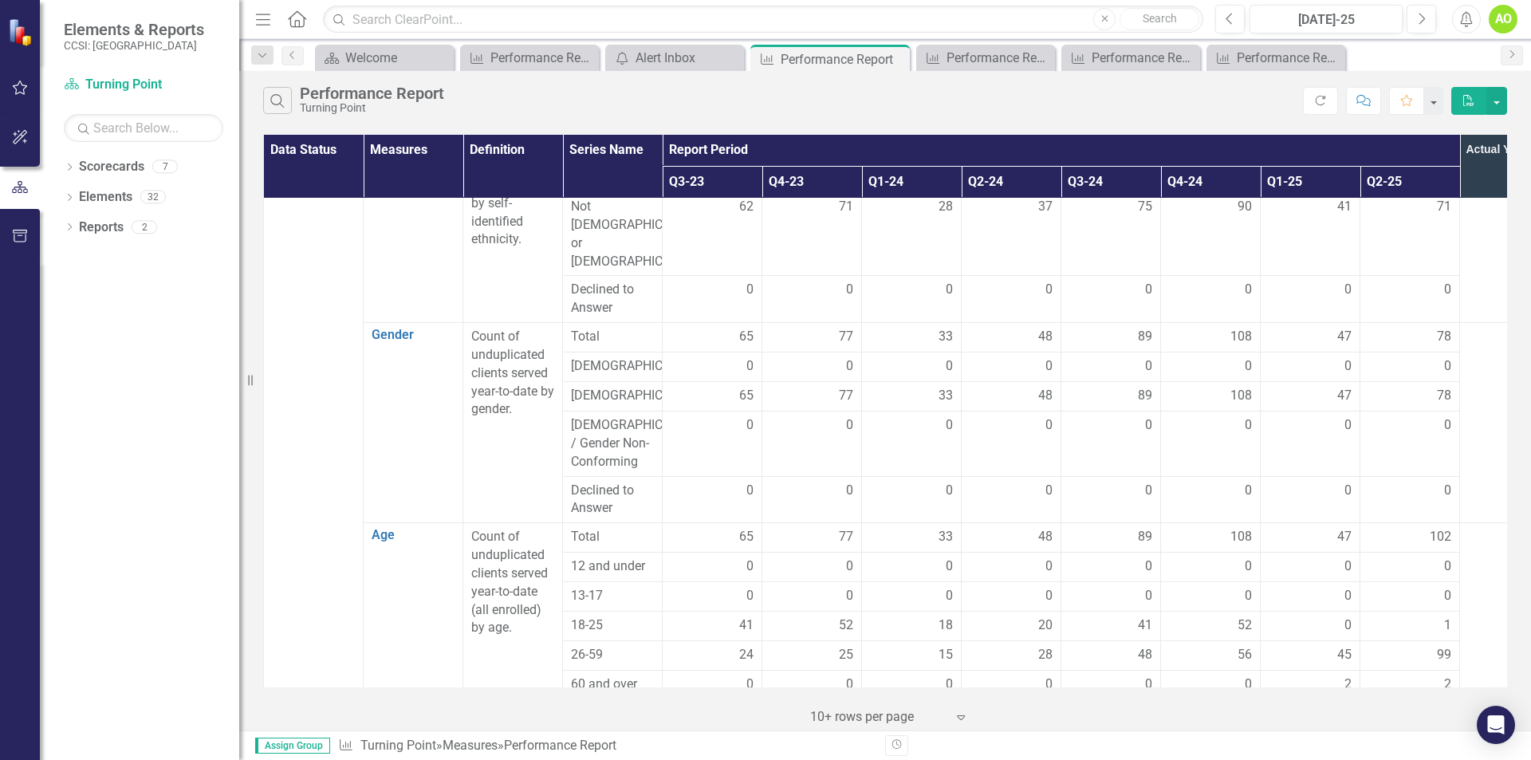
scroll to position [957, 0]
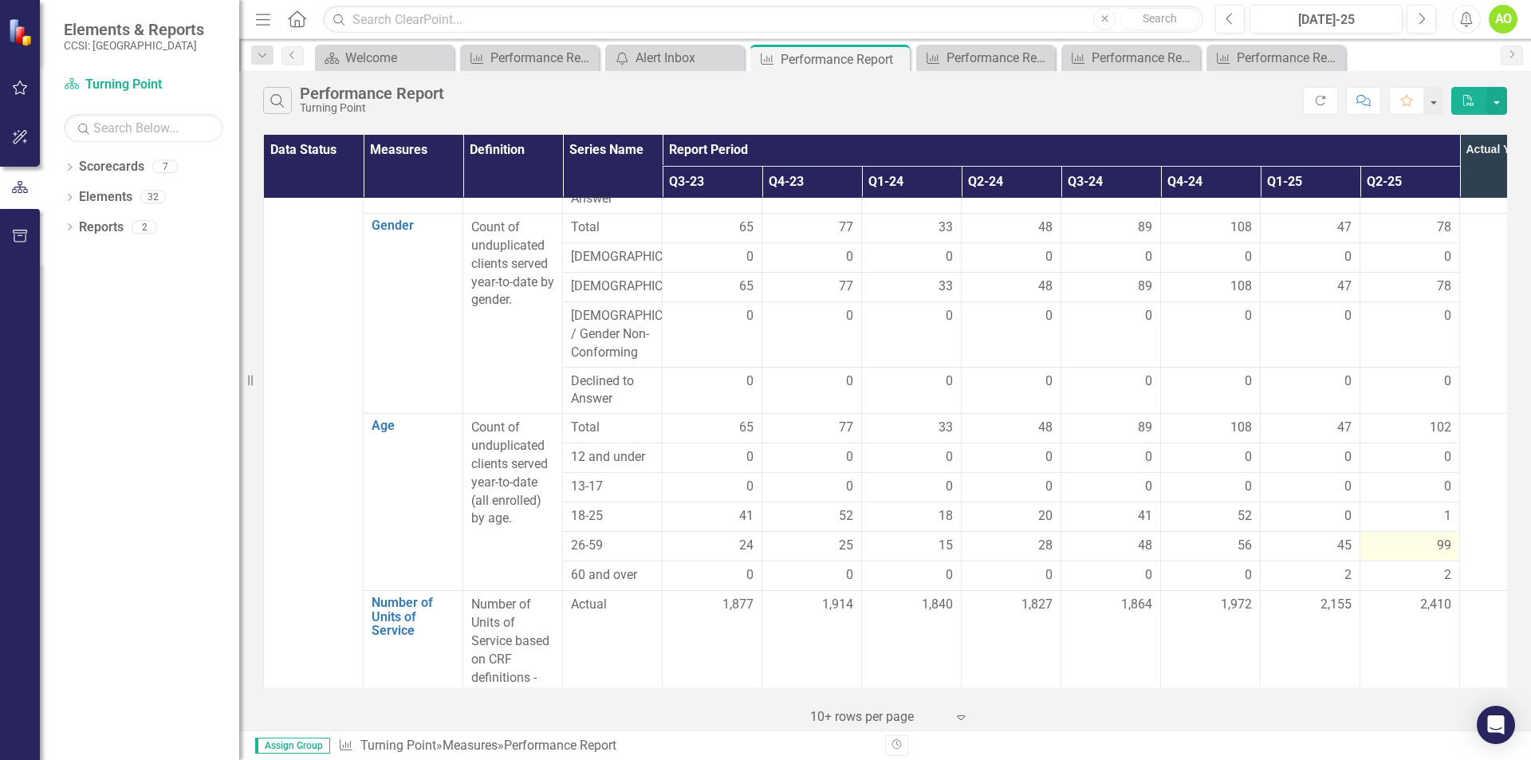
click at [1441, 537] on span "99" at bounding box center [1444, 546] width 14 height 18
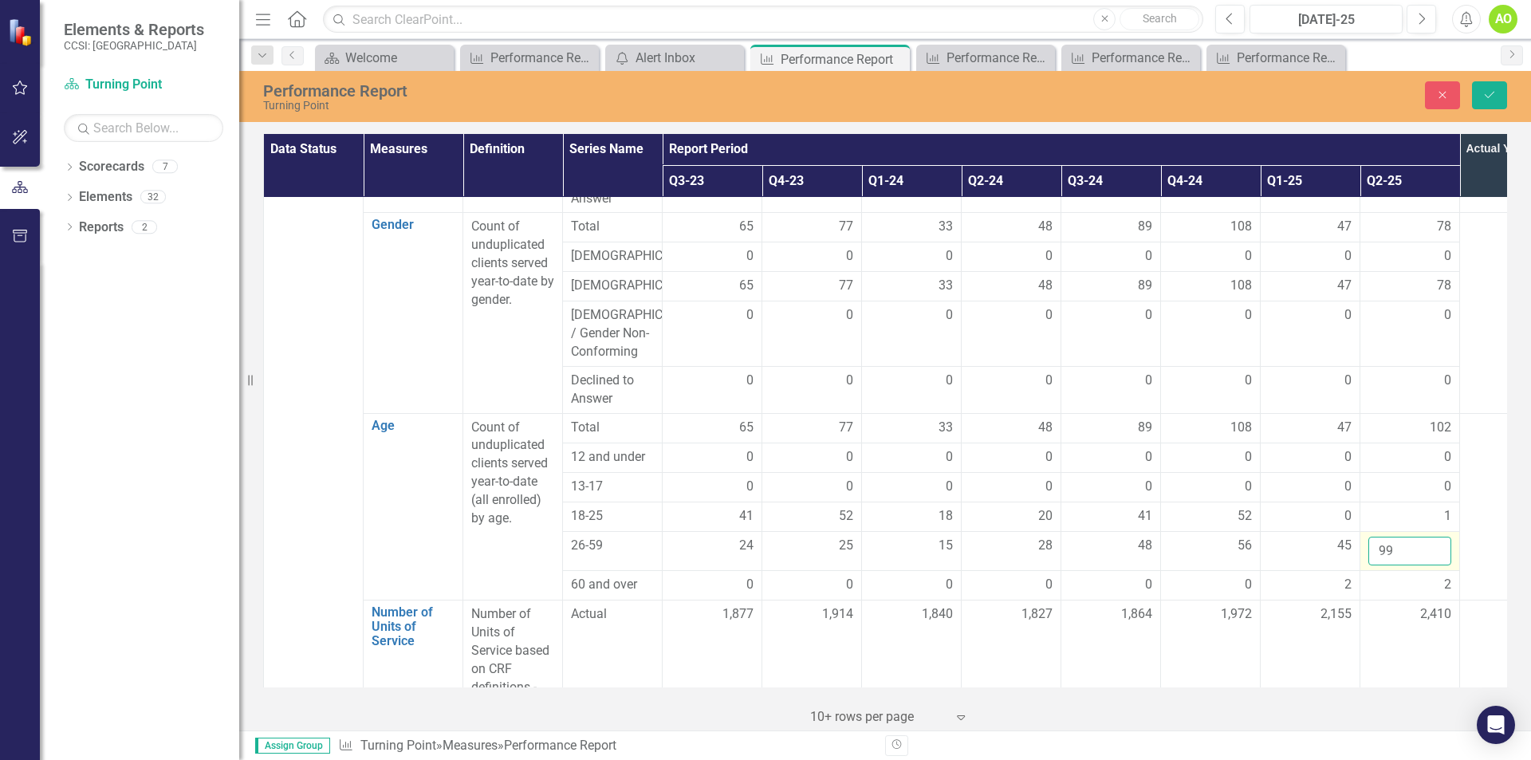
click at [1379, 537] on input "99" at bounding box center [1409, 552] width 83 height 30
type input "9"
type input "75"
click at [1489, 89] on icon "Save" at bounding box center [1489, 94] width 14 height 11
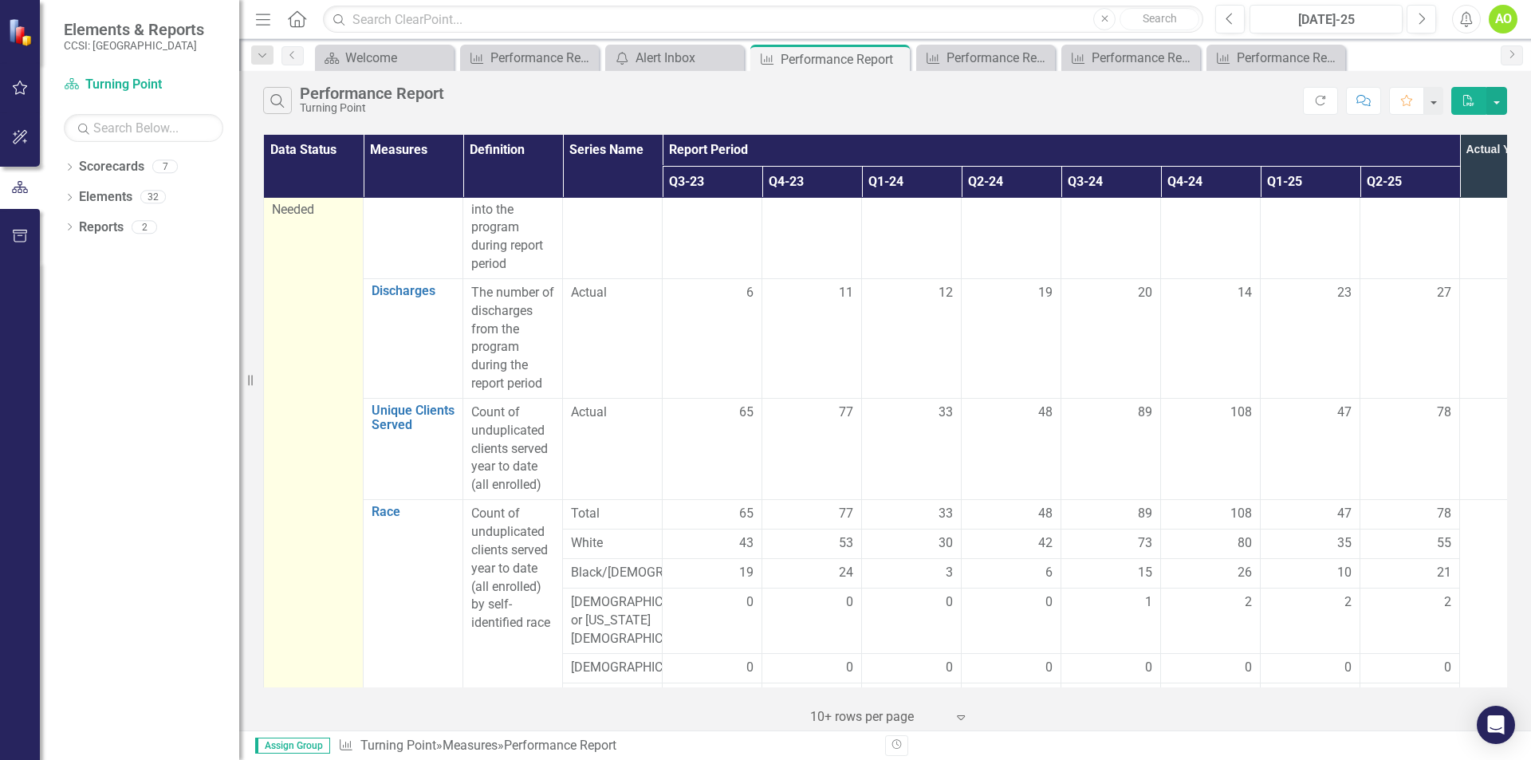
scroll to position [0, 0]
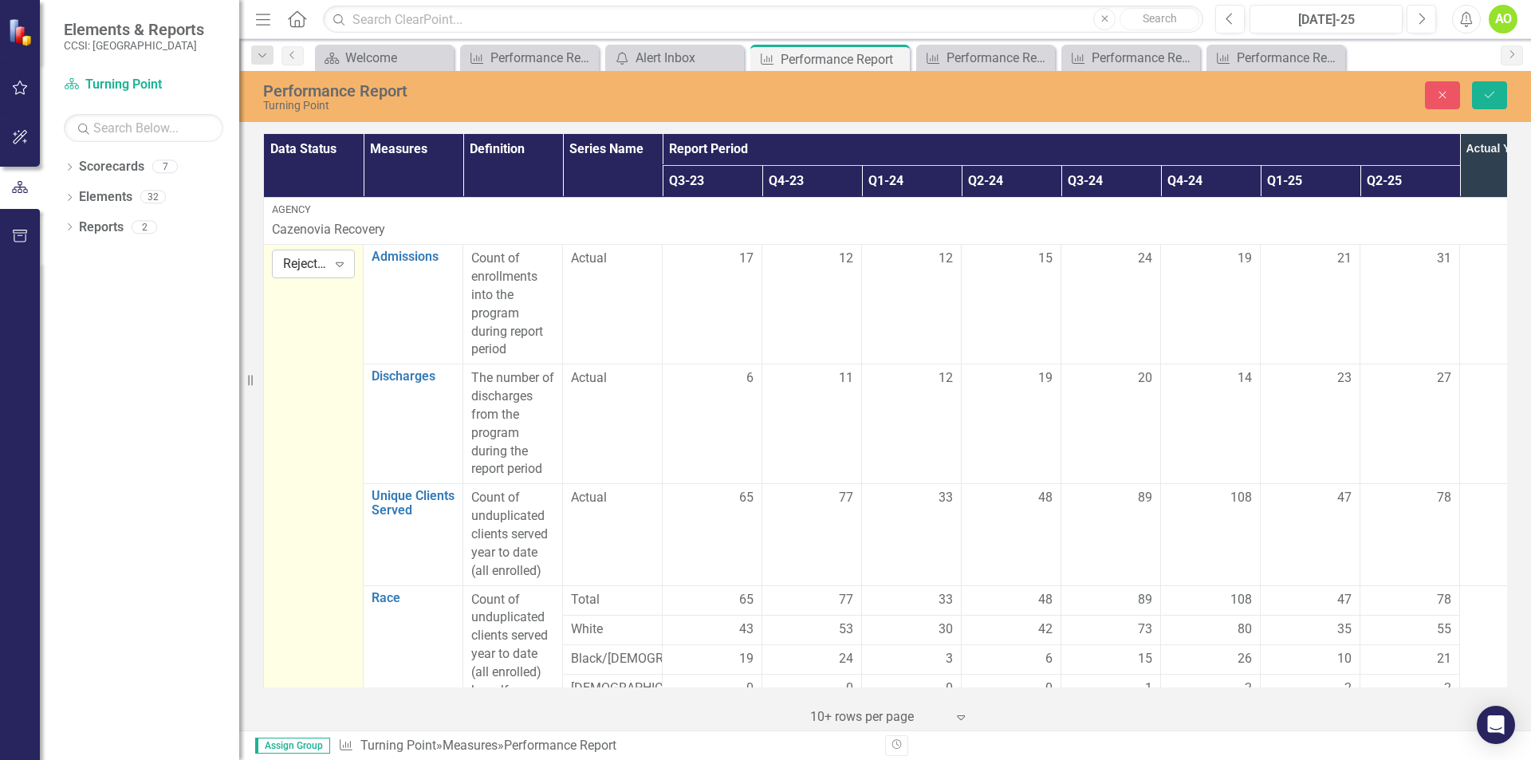
click at [336, 271] on div "Expand" at bounding box center [339, 264] width 29 height 26
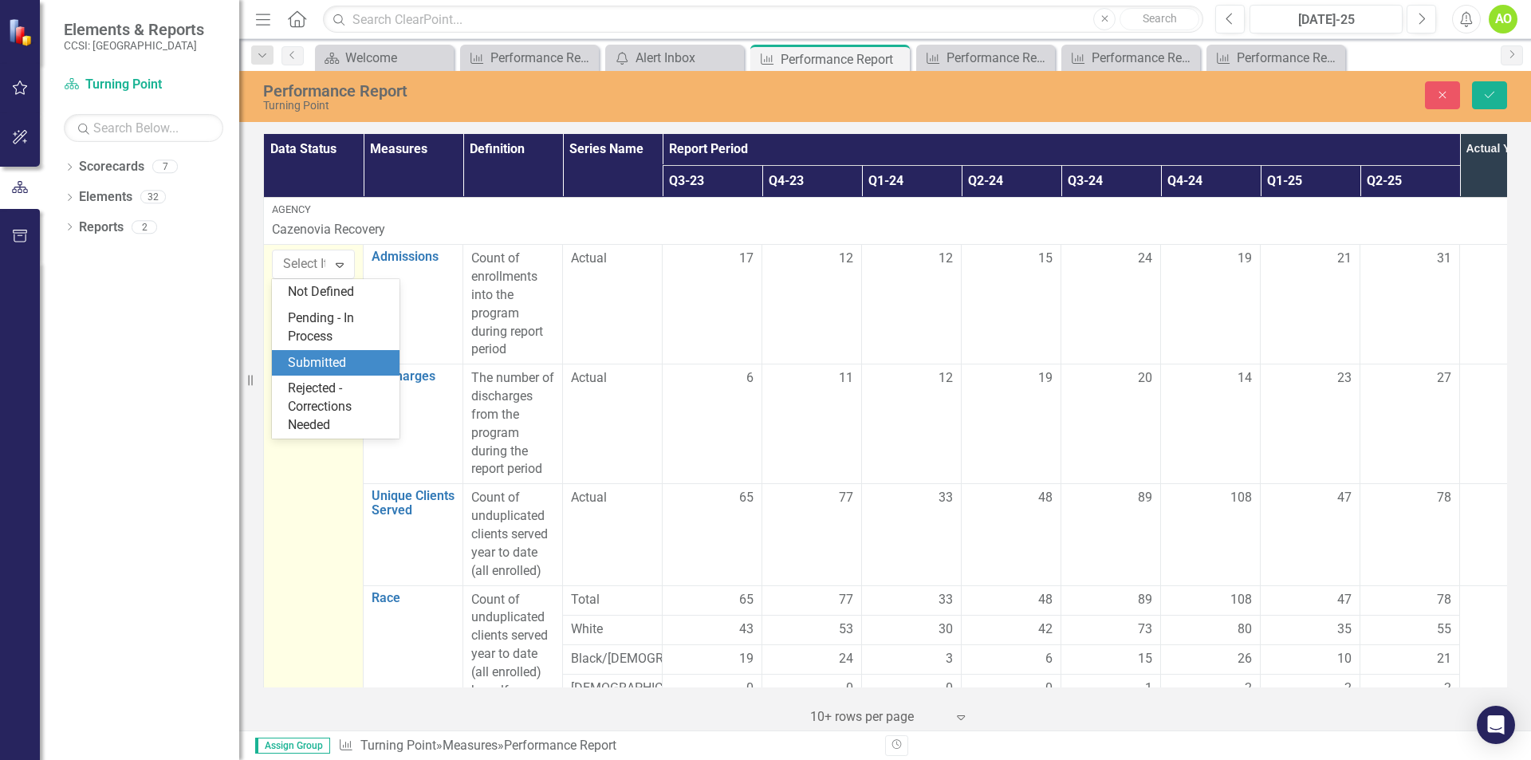
click at [337, 360] on div "Submitted" at bounding box center [339, 363] width 102 height 18
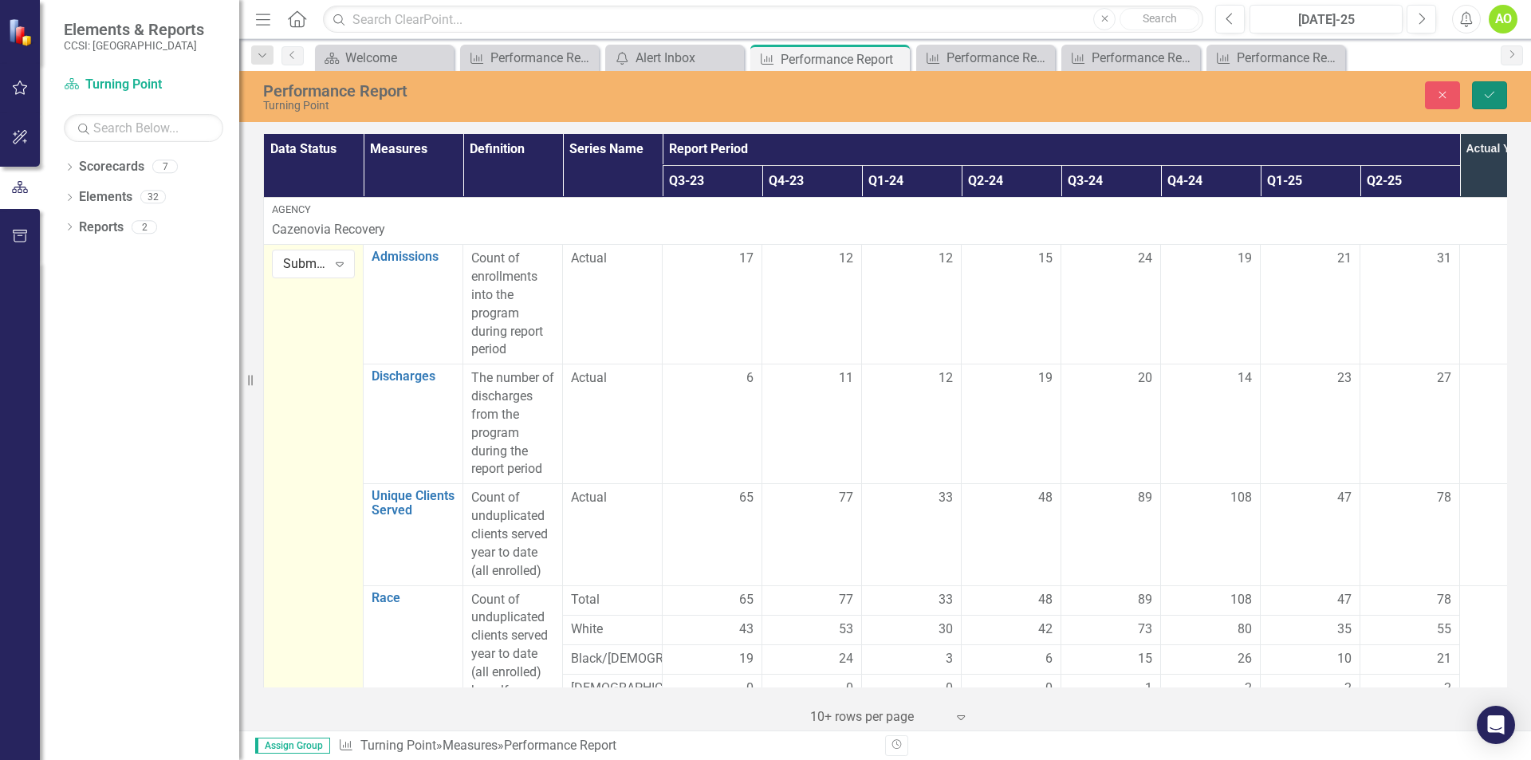
click at [1491, 91] on icon "Save" at bounding box center [1489, 94] width 14 height 11
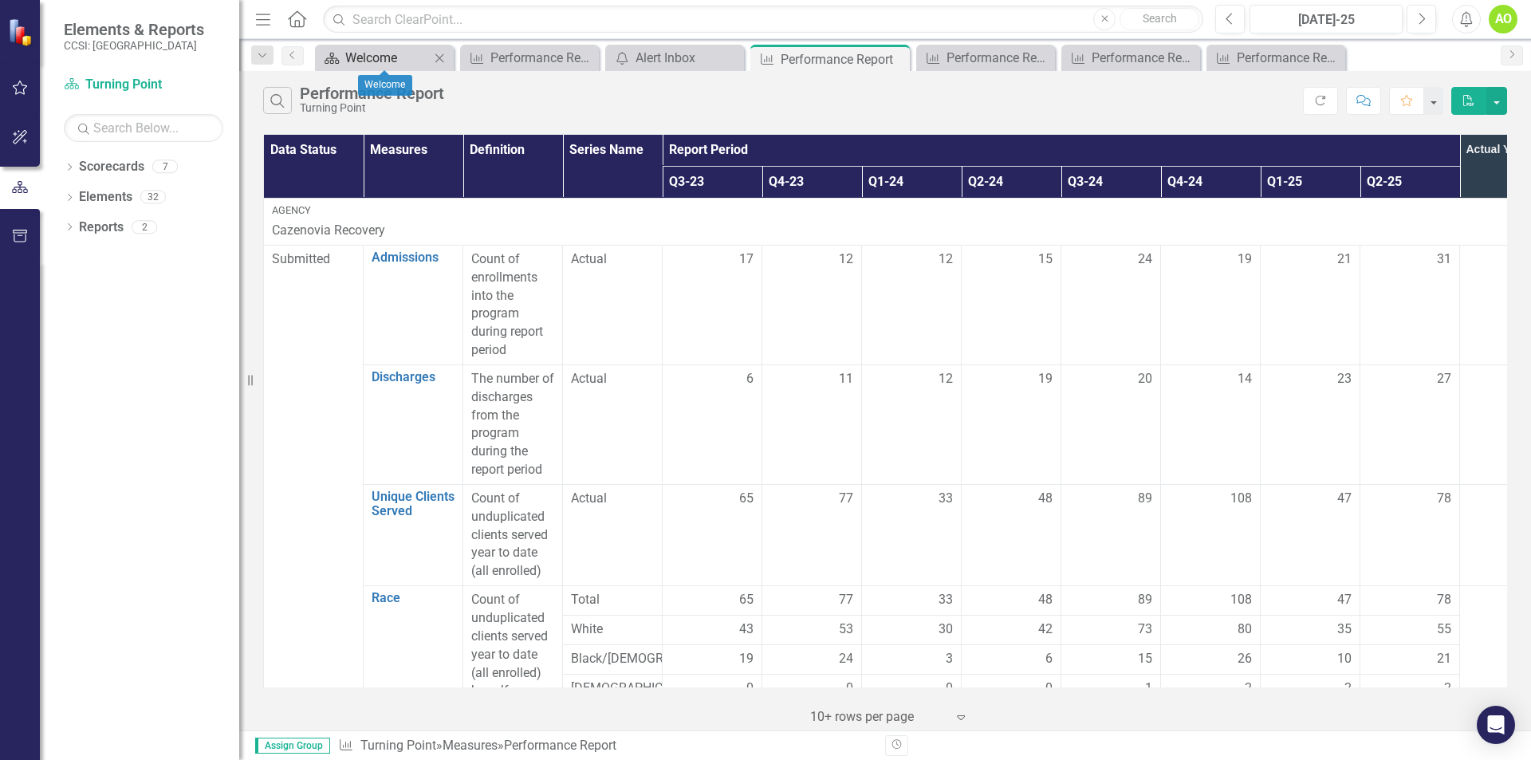
click at [388, 59] on div "Welcome" at bounding box center [387, 58] width 85 height 20
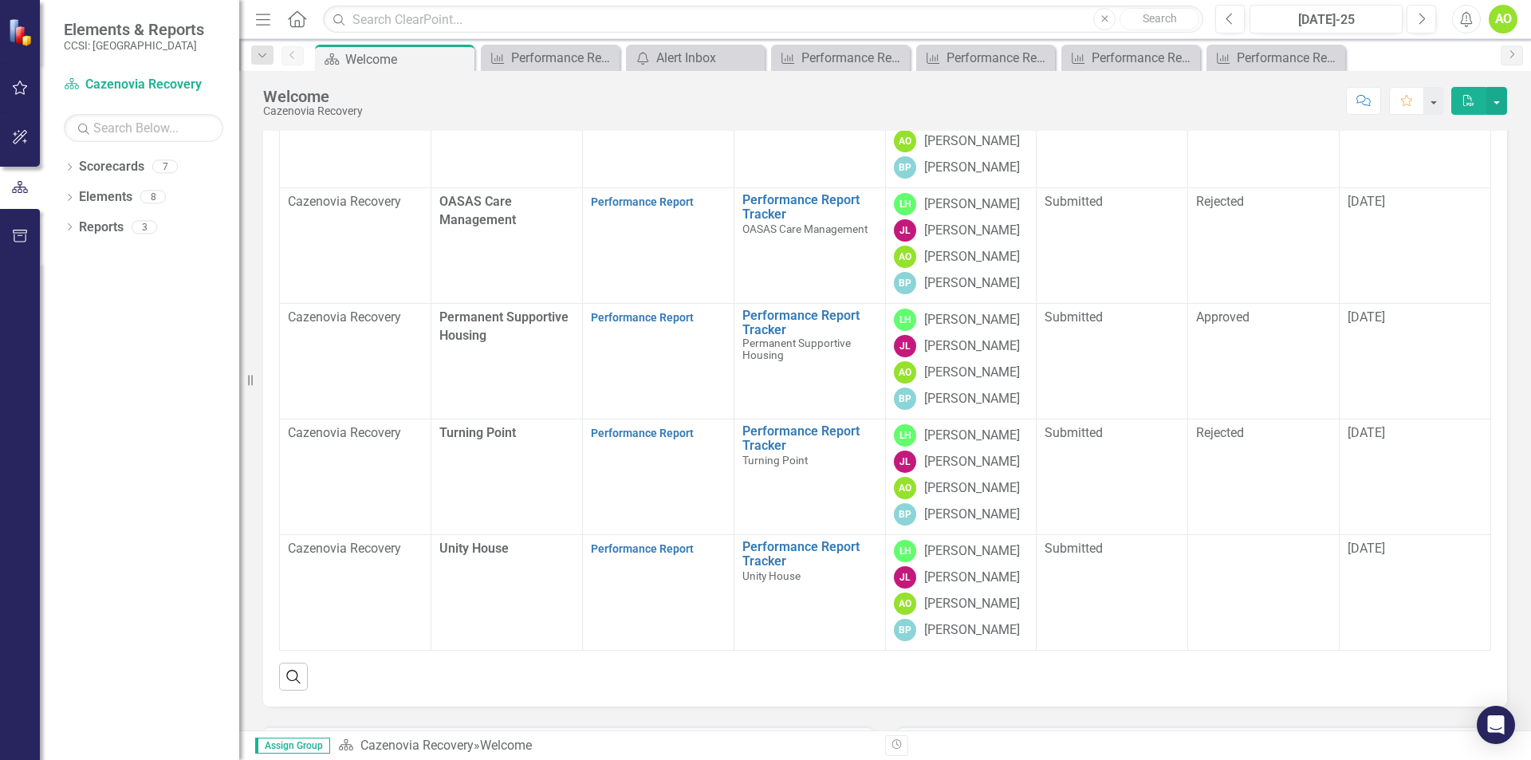
scroll to position [239, 0]
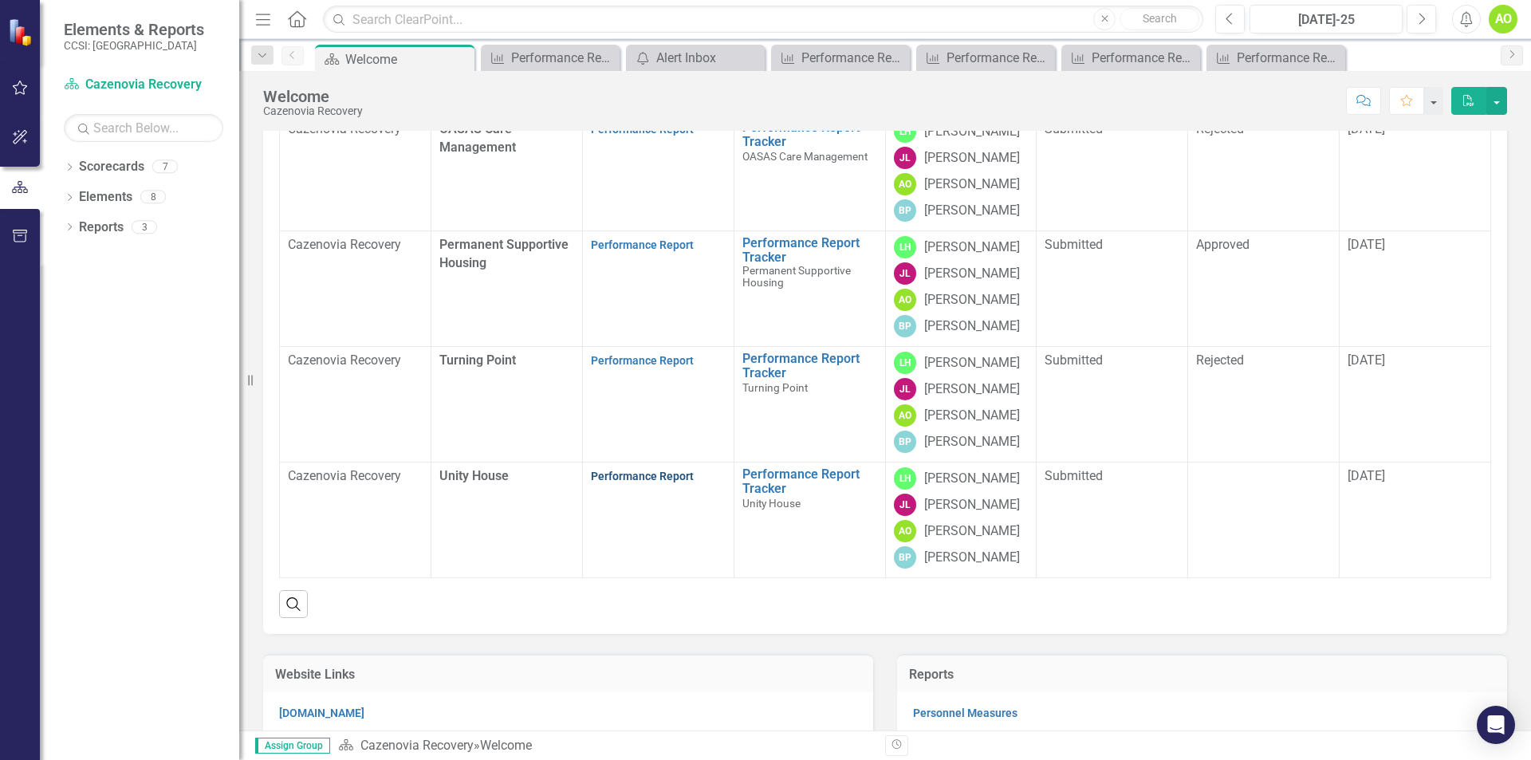
click at [636, 482] on link "Performance Report" at bounding box center [642, 476] width 103 height 13
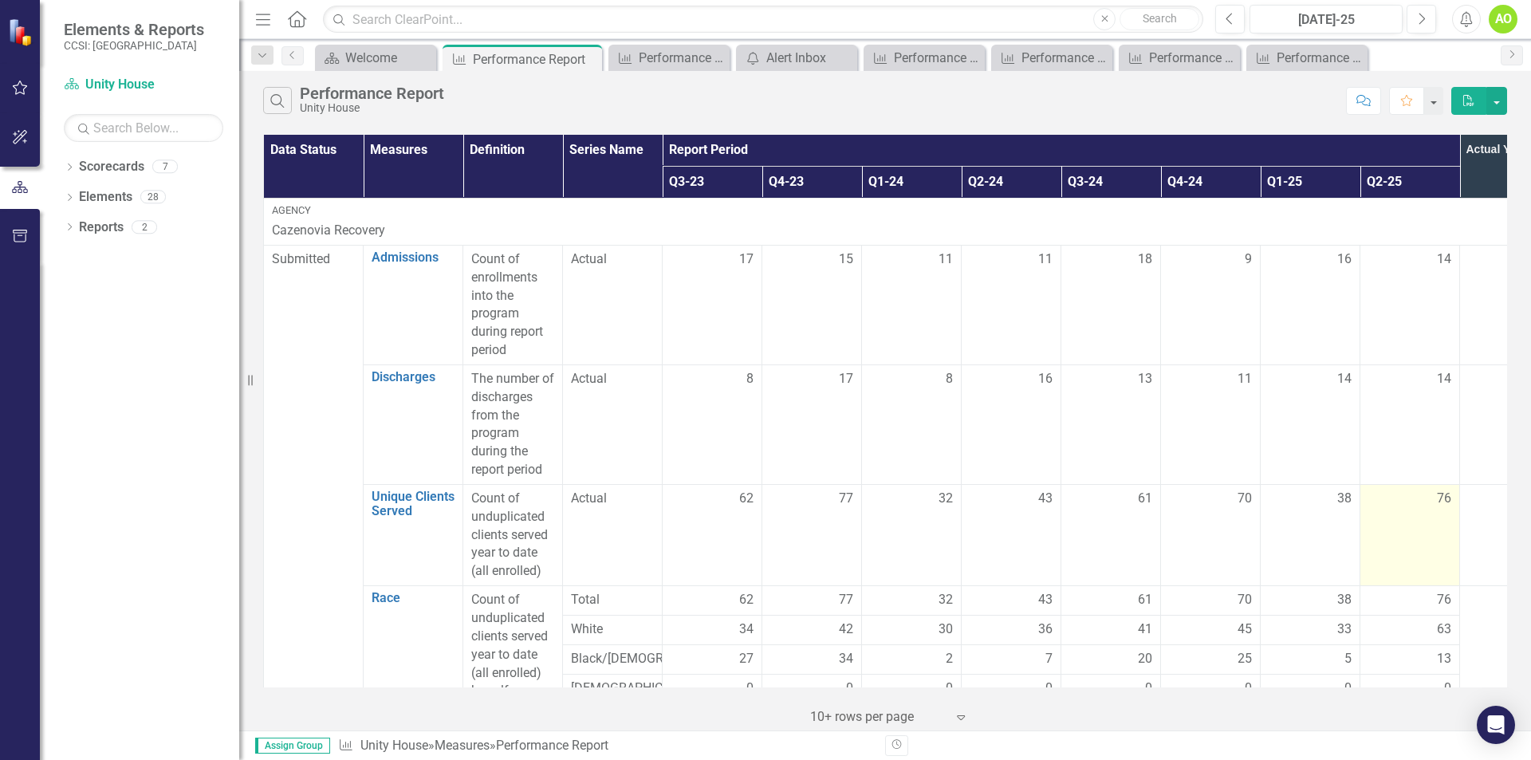
click at [1424, 506] on div "76" at bounding box center [1409, 499] width 83 height 18
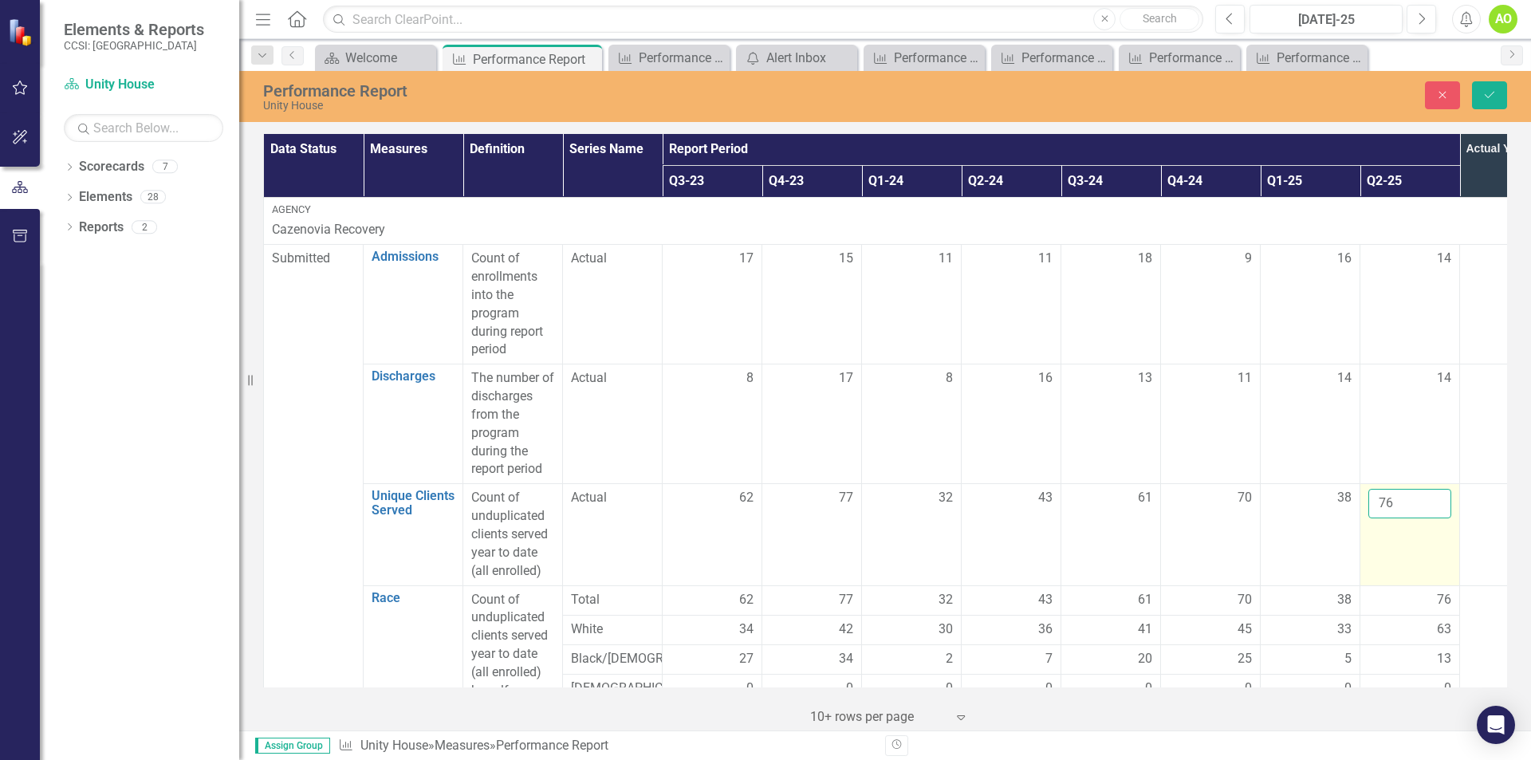
click at [1382, 505] on input "76" at bounding box center [1409, 504] width 83 height 30
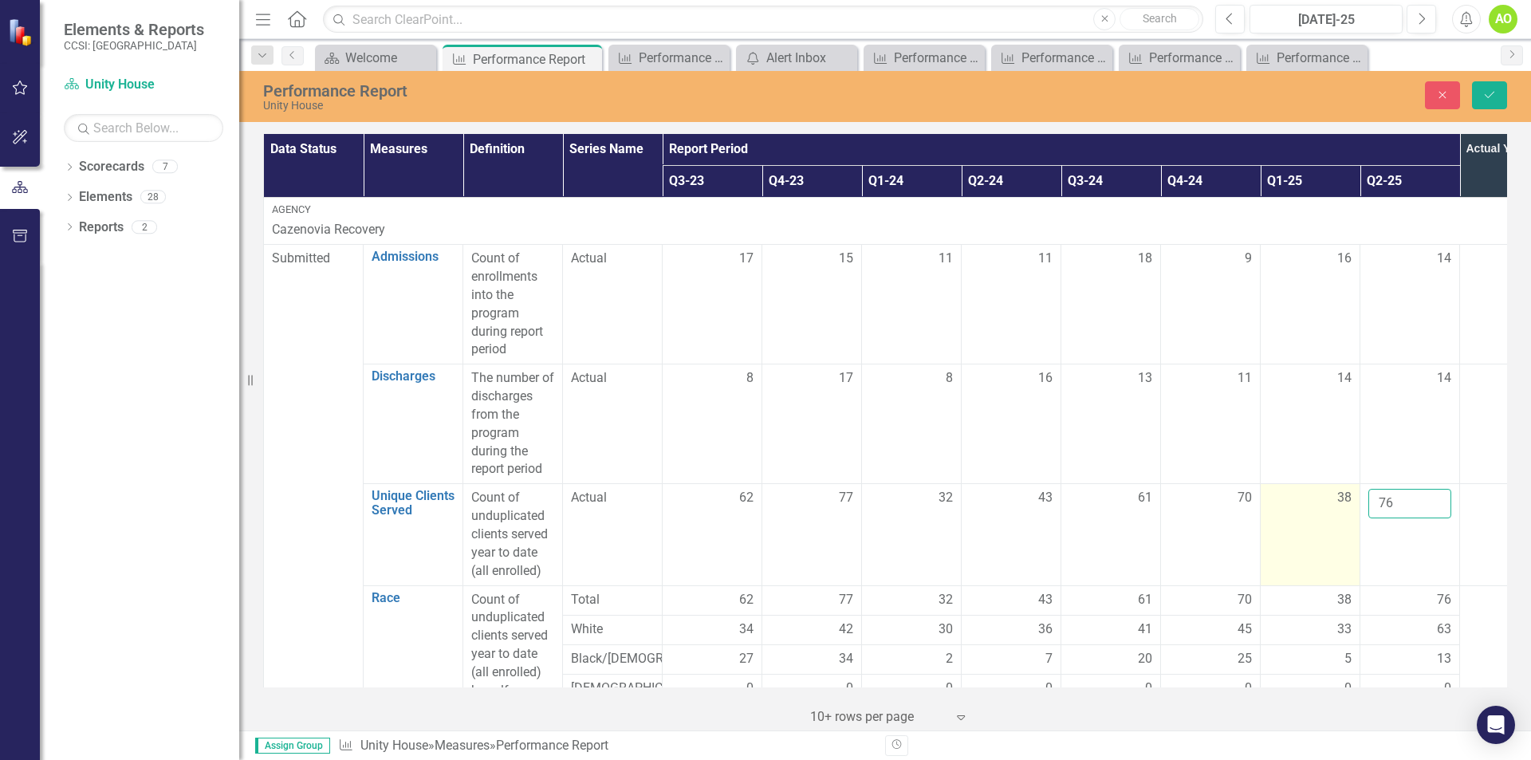
type input "6"
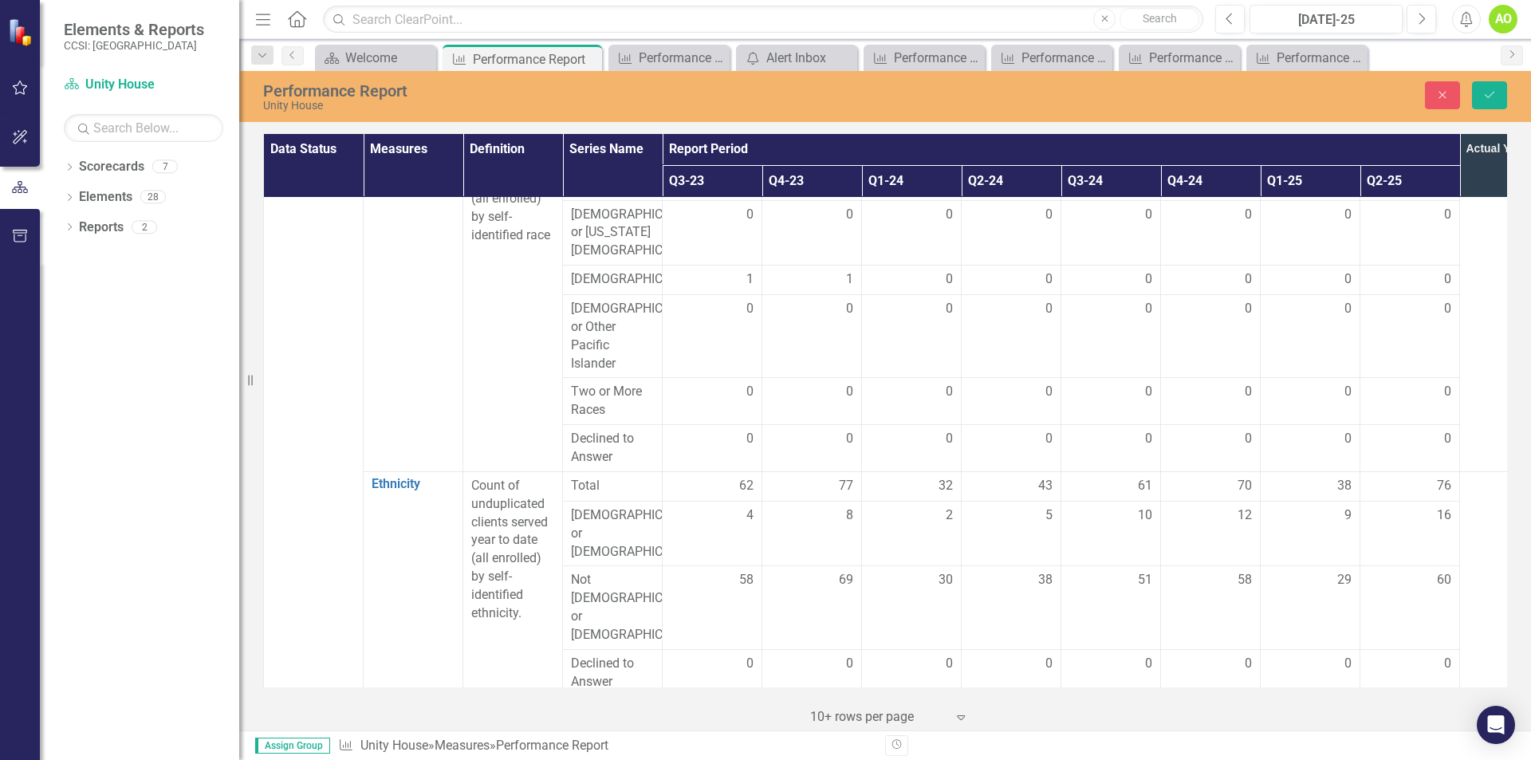
scroll to position [75, 0]
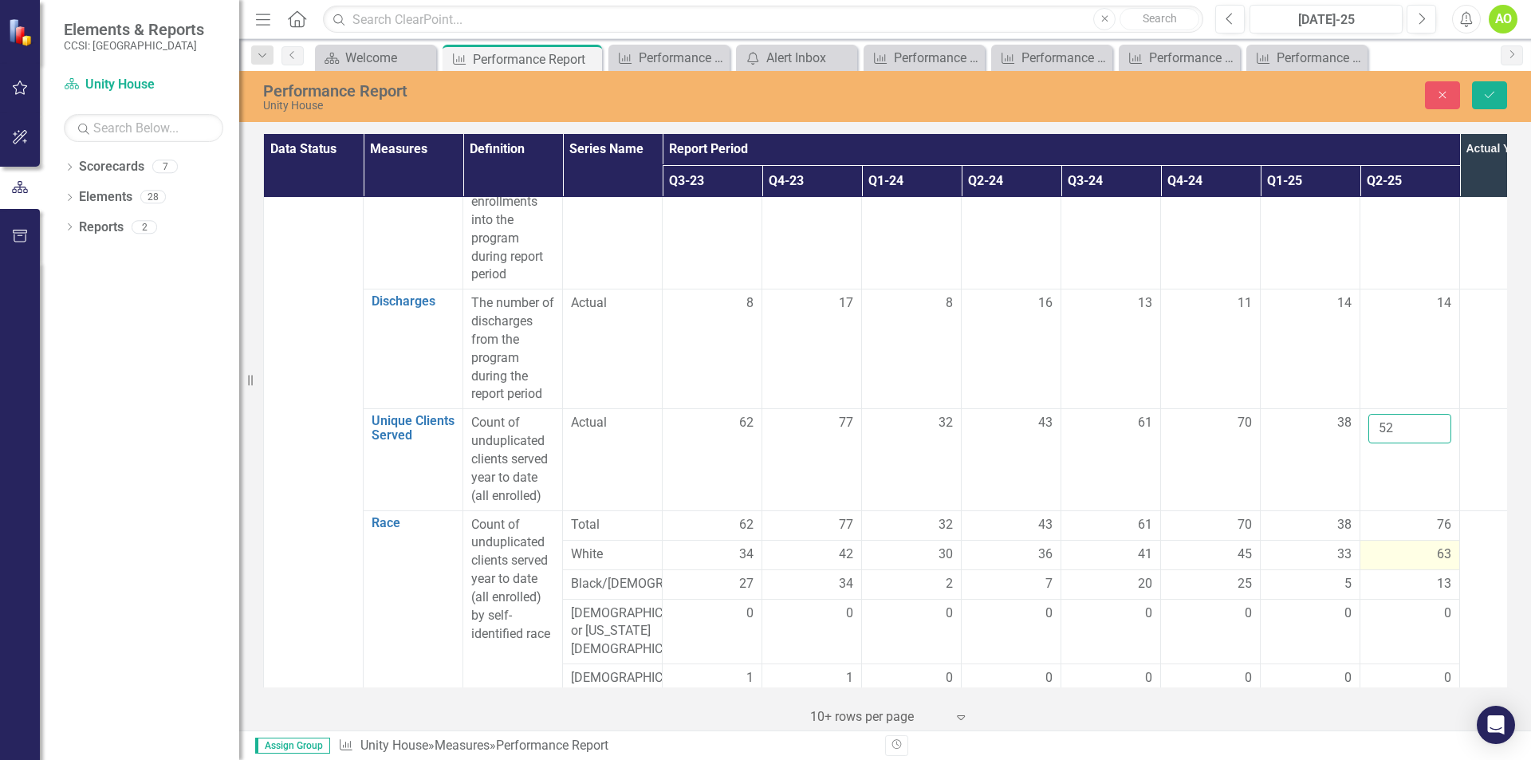
type input "52"
click at [1431, 554] on div "63" at bounding box center [1409, 554] width 83 height 18
click at [1381, 557] on input "63" at bounding box center [1409, 560] width 83 height 30
type input "3"
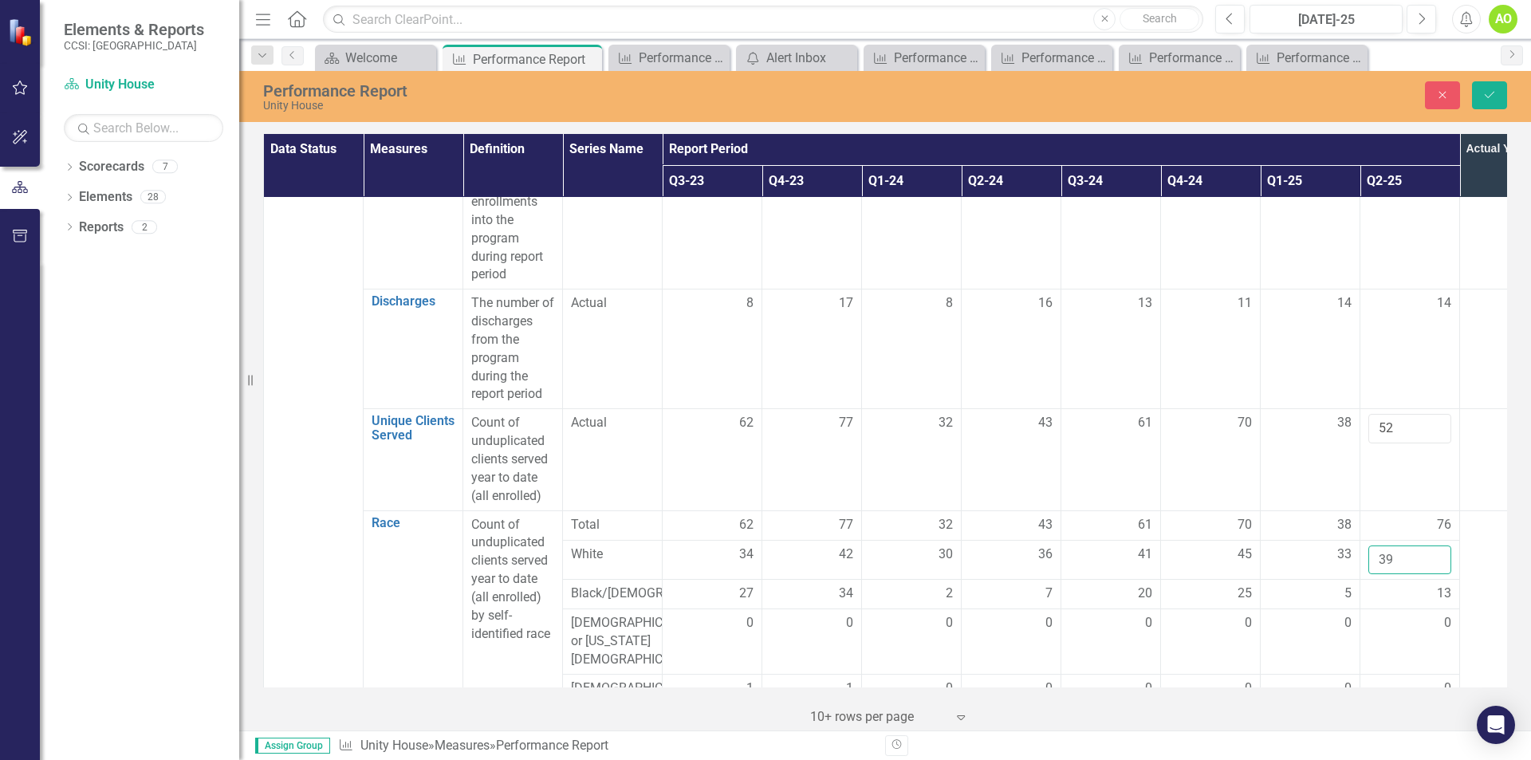
type input "39"
click at [1486, 548] on td at bounding box center [1510, 695] width 100 height 370
click at [1486, 96] on icon "Save" at bounding box center [1489, 94] width 14 height 11
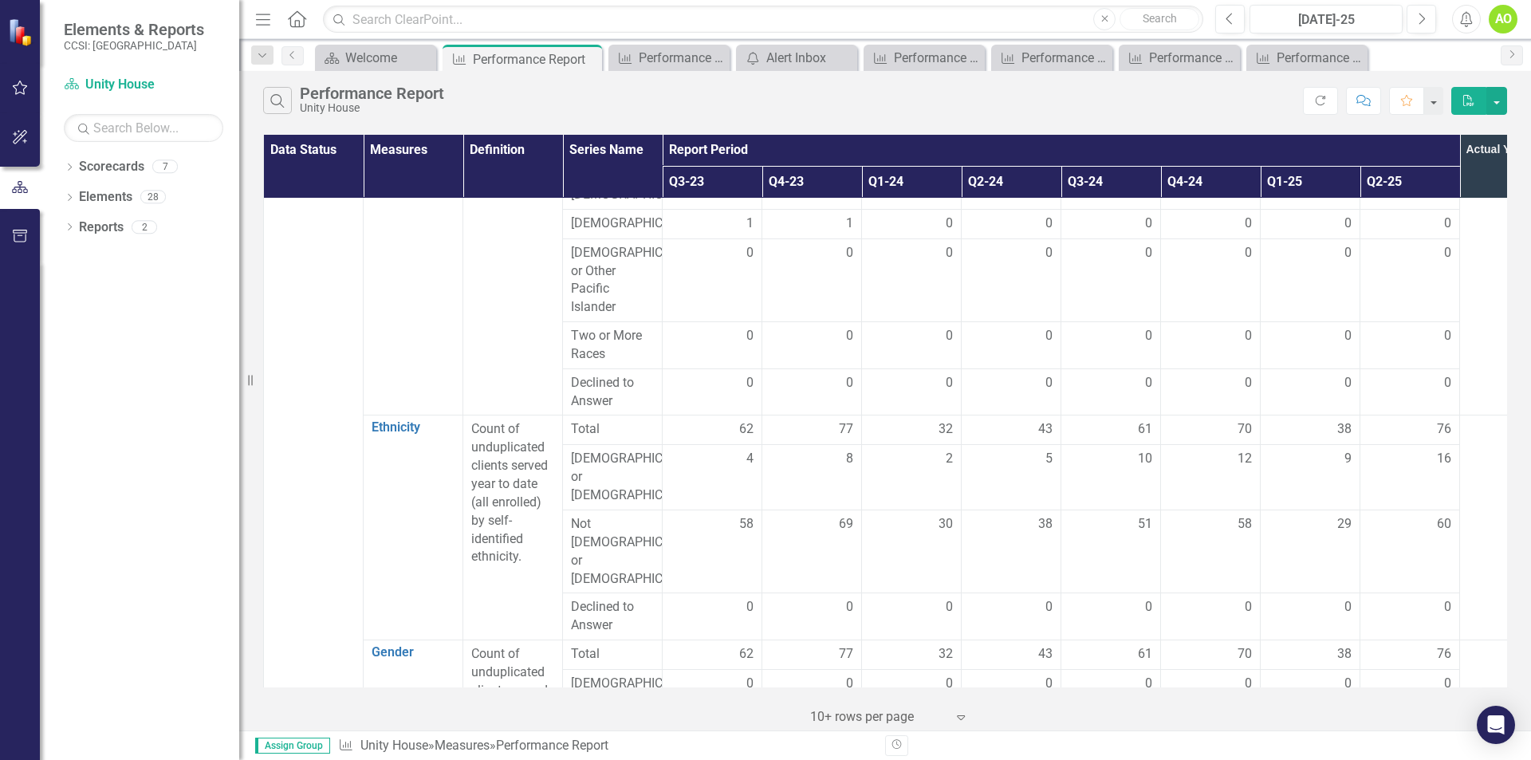
scroll to position [558, 0]
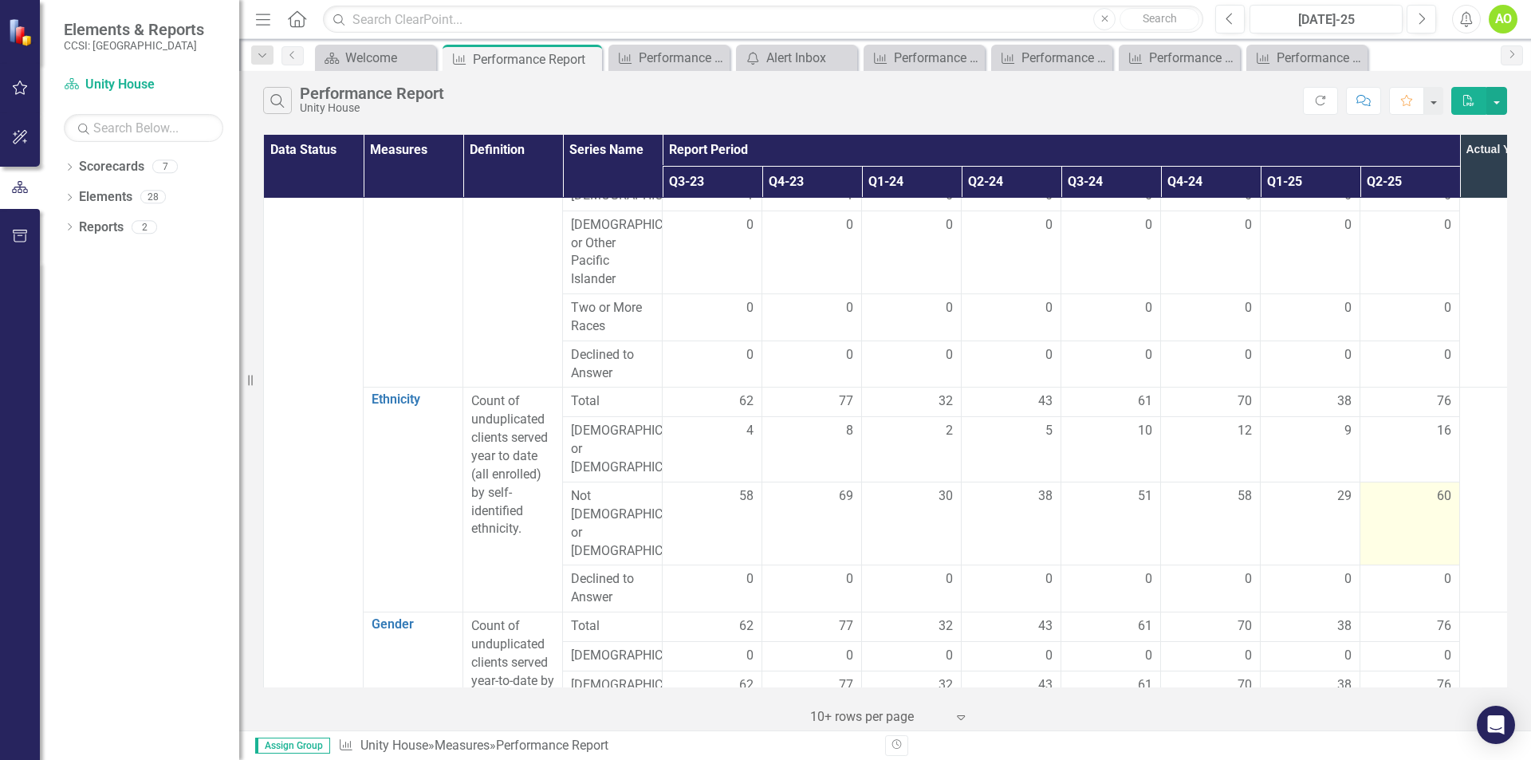
click at [1435, 498] on div "60" at bounding box center [1409, 496] width 83 height 18
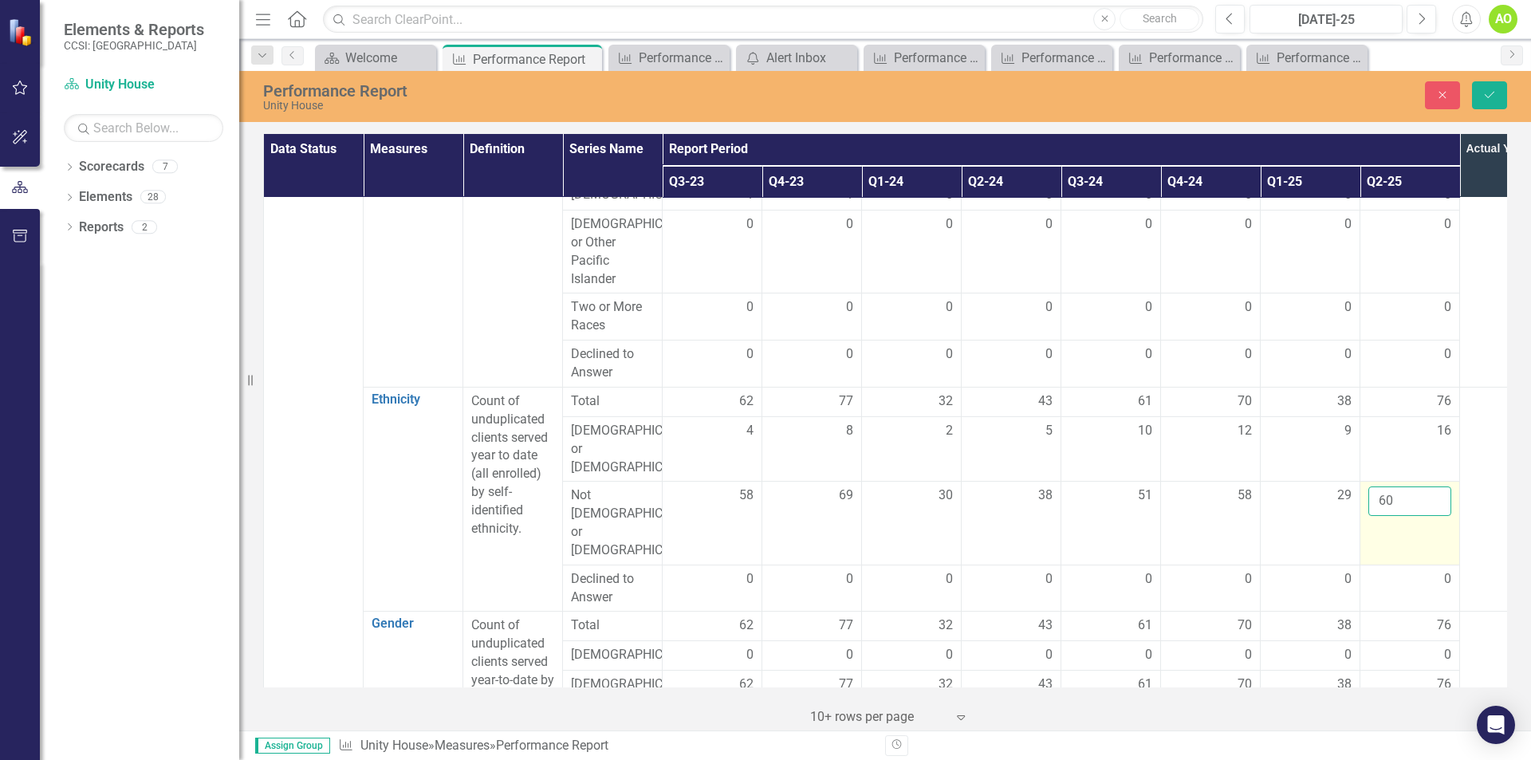
click at [1381, 496] on input "60" at bounding box center [1409, 501] width 83 height 30
type input "0"
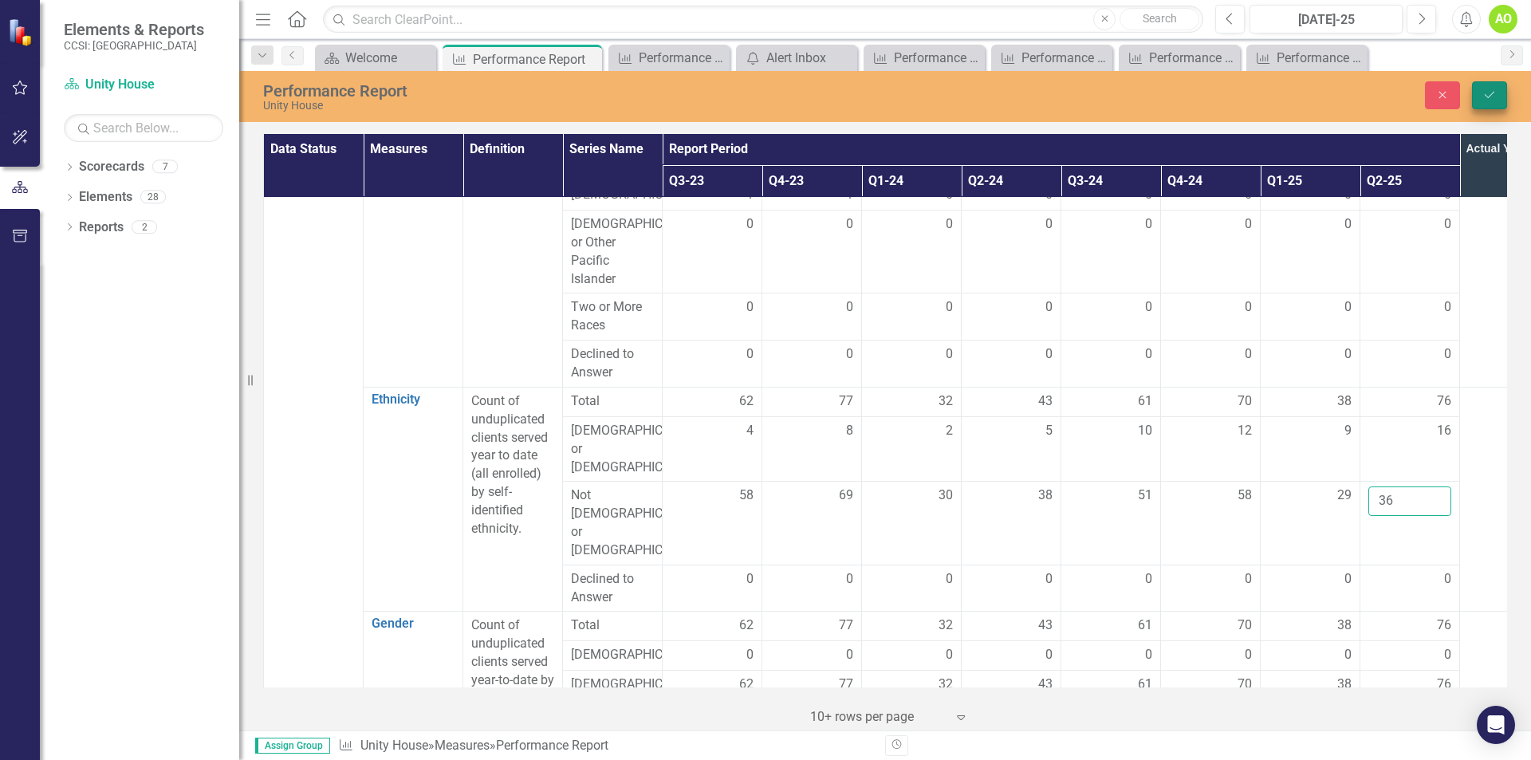
type input "36"
click at [1497, 88] on button "Save" at bounding box center [1489, 95] width 35 height 28
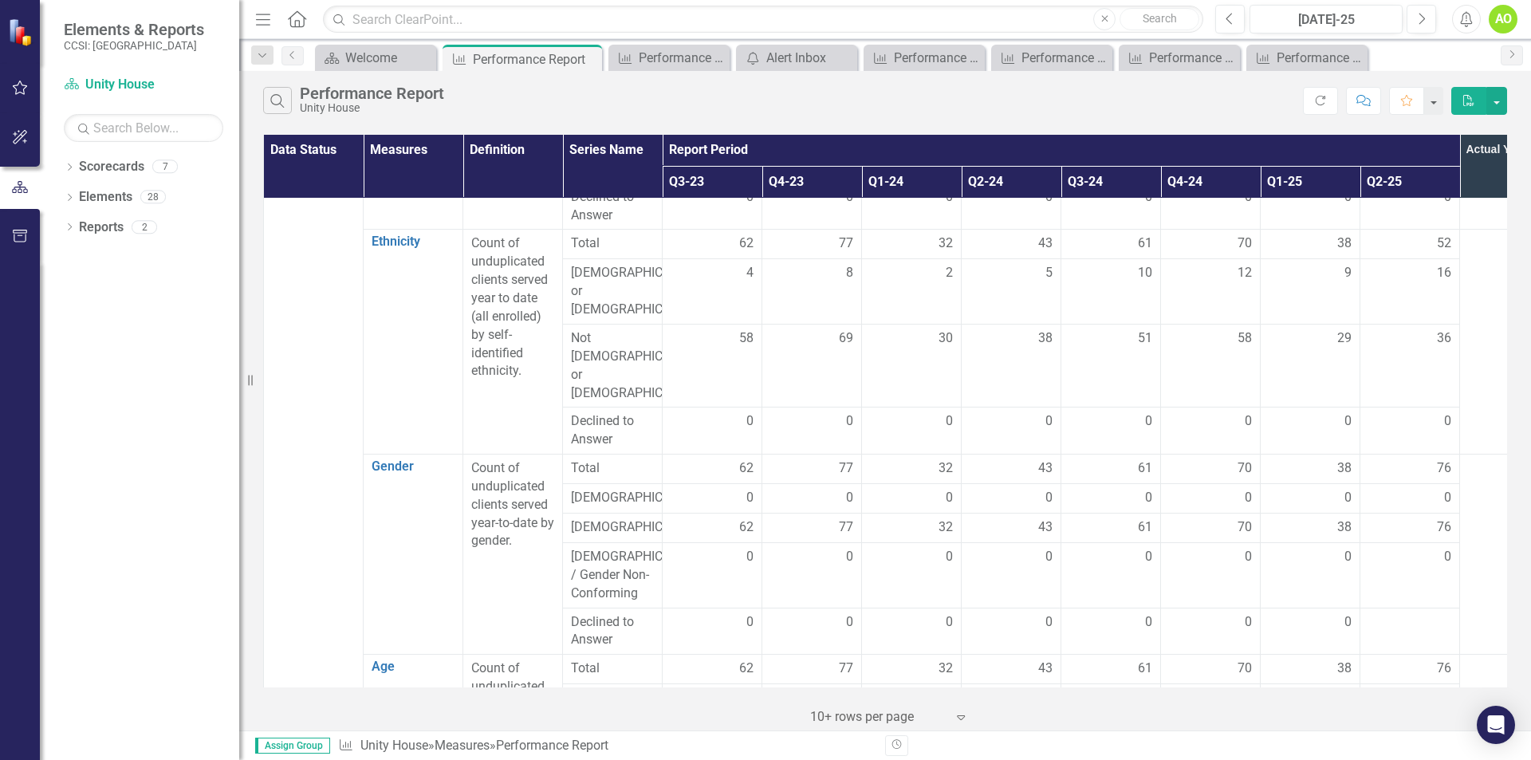
scroll to position [718, 0]
click at [1437, 517] on span "76" at bounding box center [1444, 526] width 14 height 18
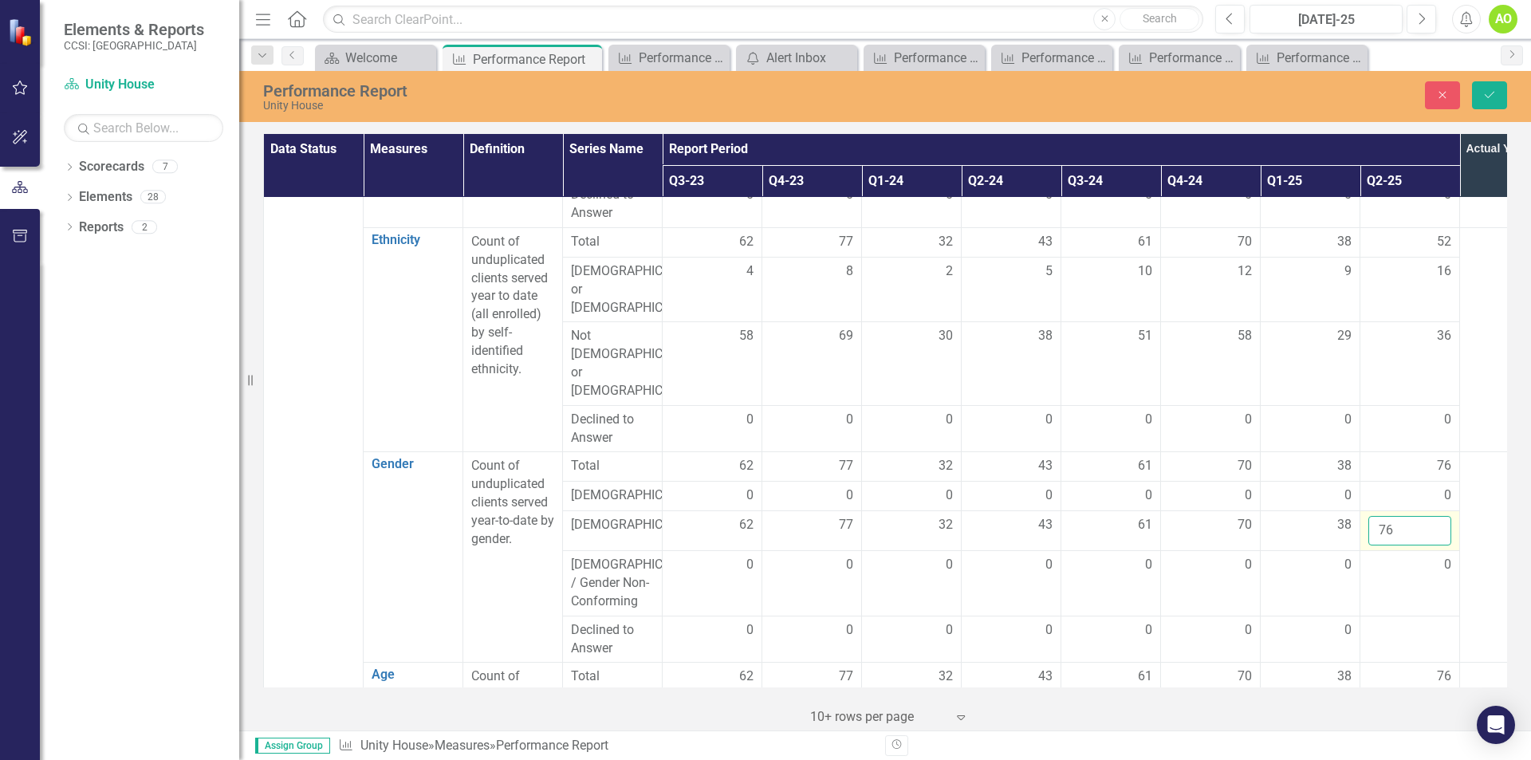
click at [1378, 516] on input "76" at bounding box center [1409, 531] width 83 height 30
type input "6"
type input "52"
click at [1484, 542] on td at bounding box center [1510, 557] width 100 height 210
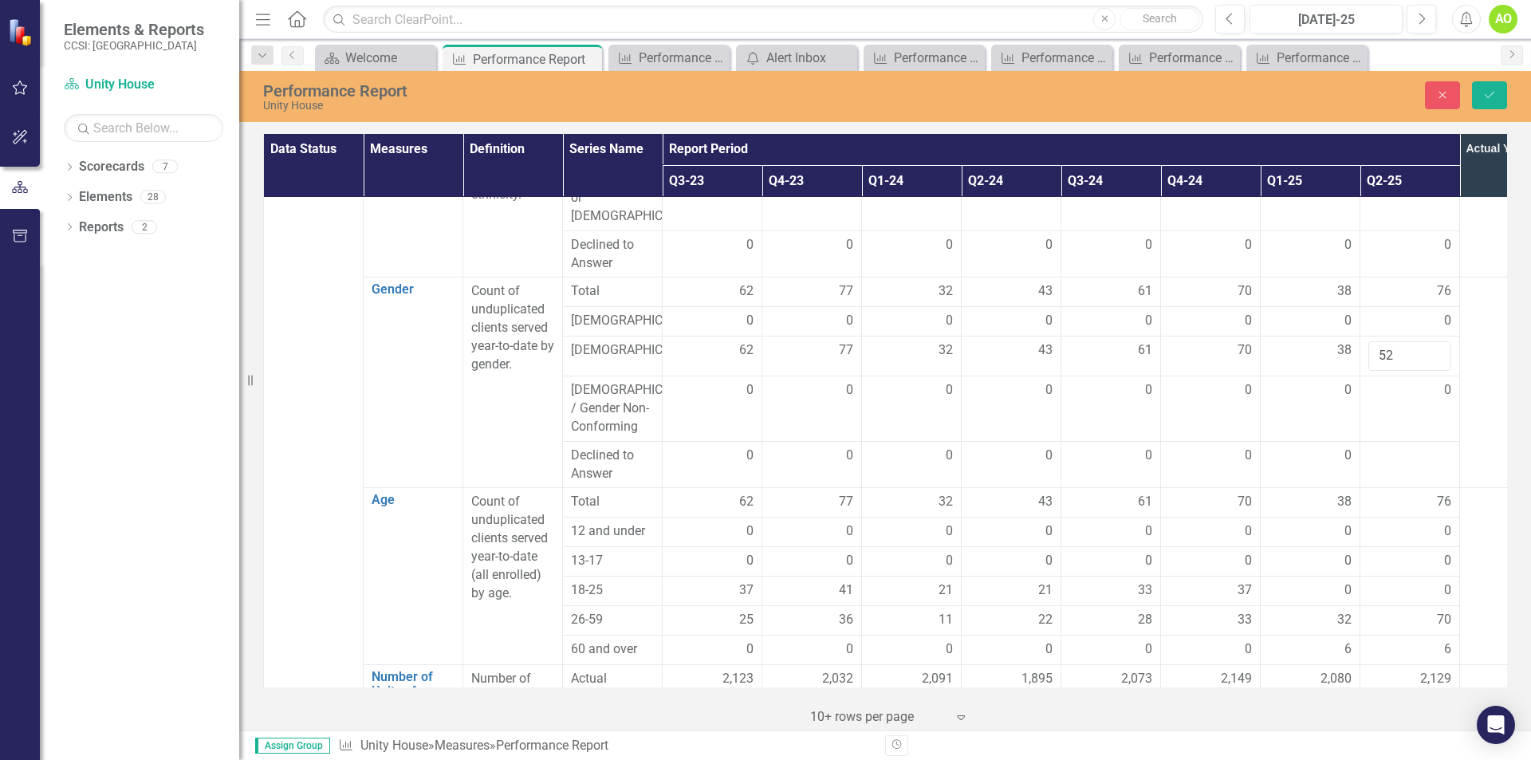
scroll to position [957, 0]
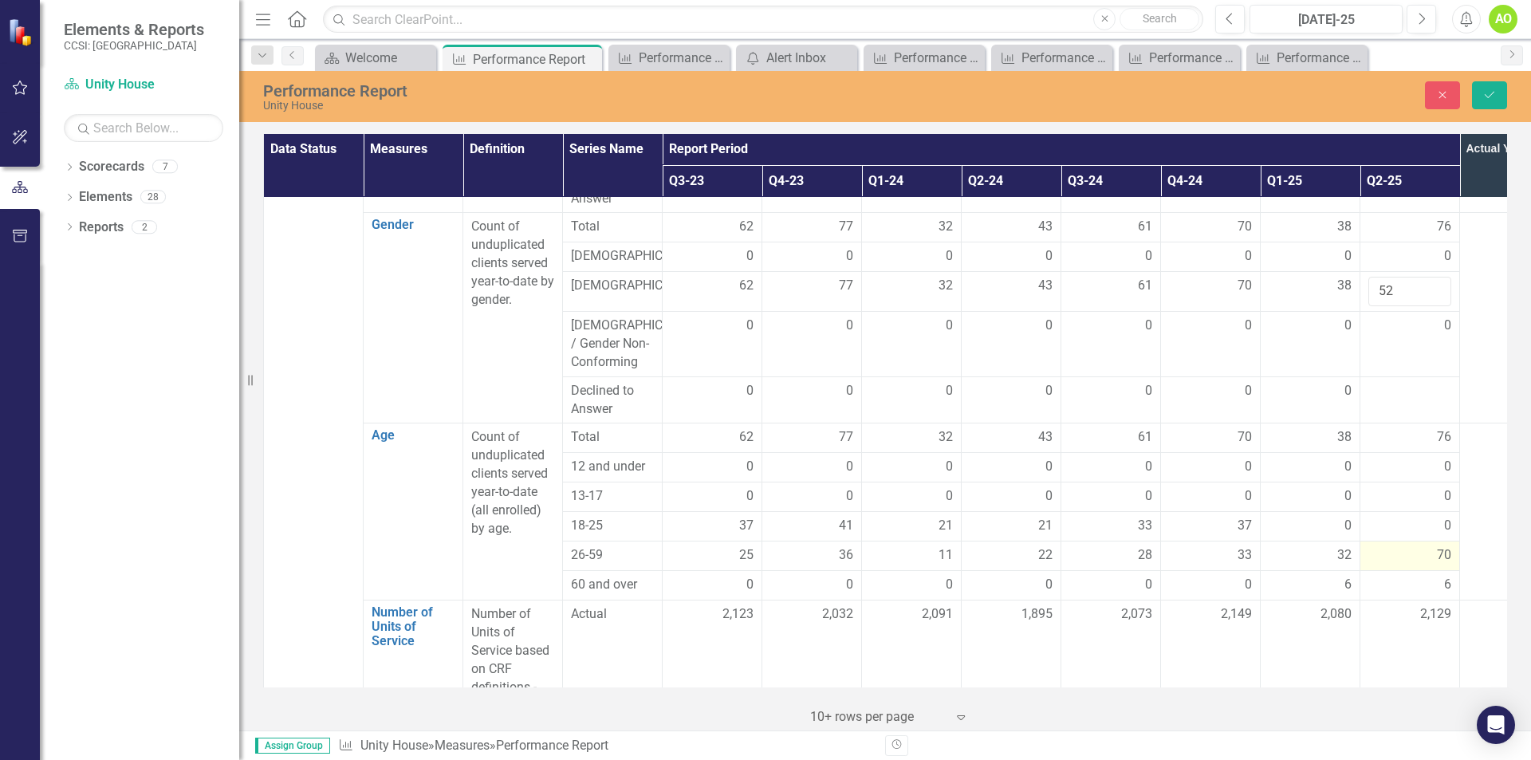
click at [1434, 546] on div "70" at bounding box center [1409, 555] width 83 height 18
click at [1377, 546] on input "70" at bounding box center [1409, 561] width 83 height 30
type input "0"
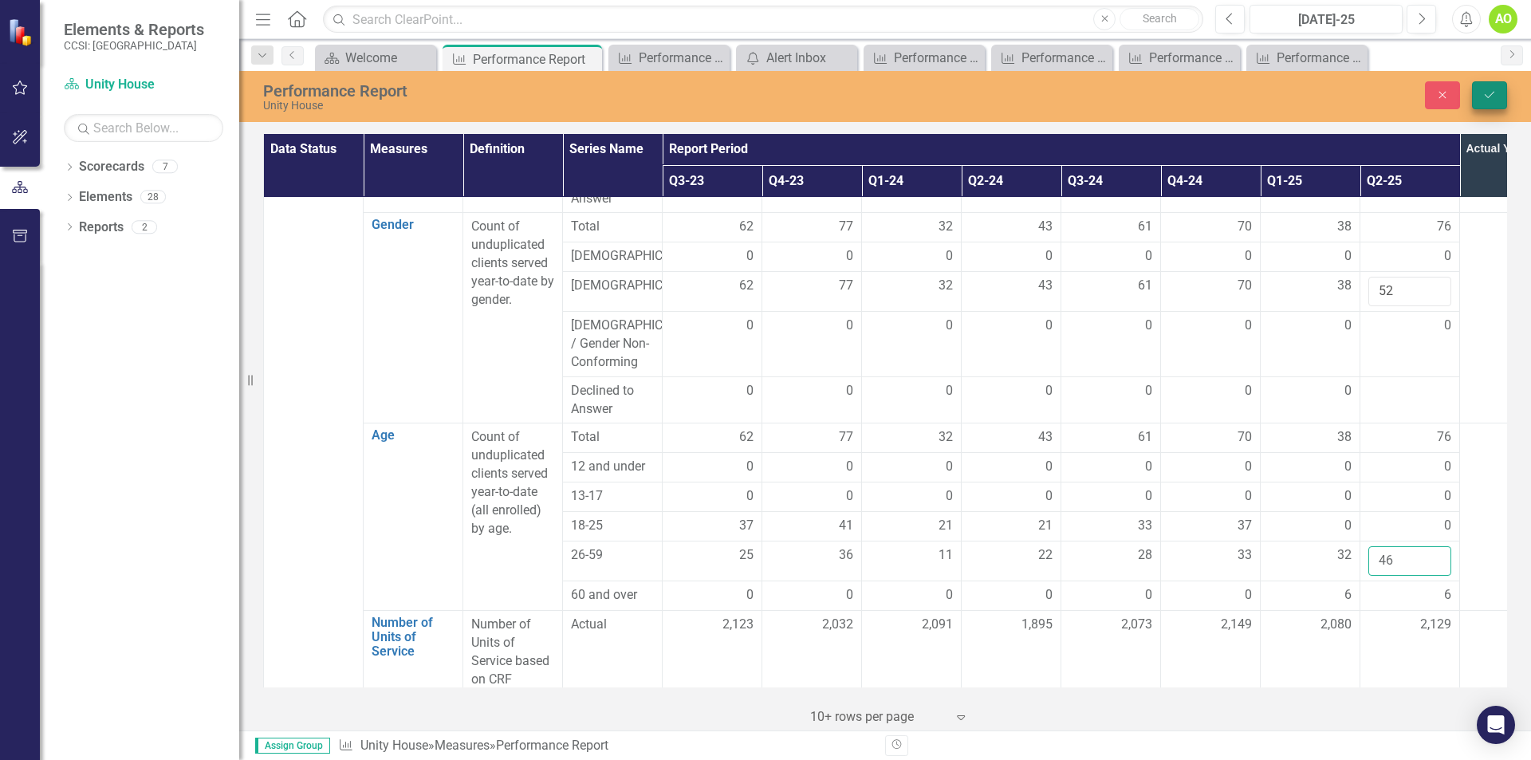
type input "46"
click at [1493, 89] on icon "Save" at bounding box center [1489, 94] width 14 height 11
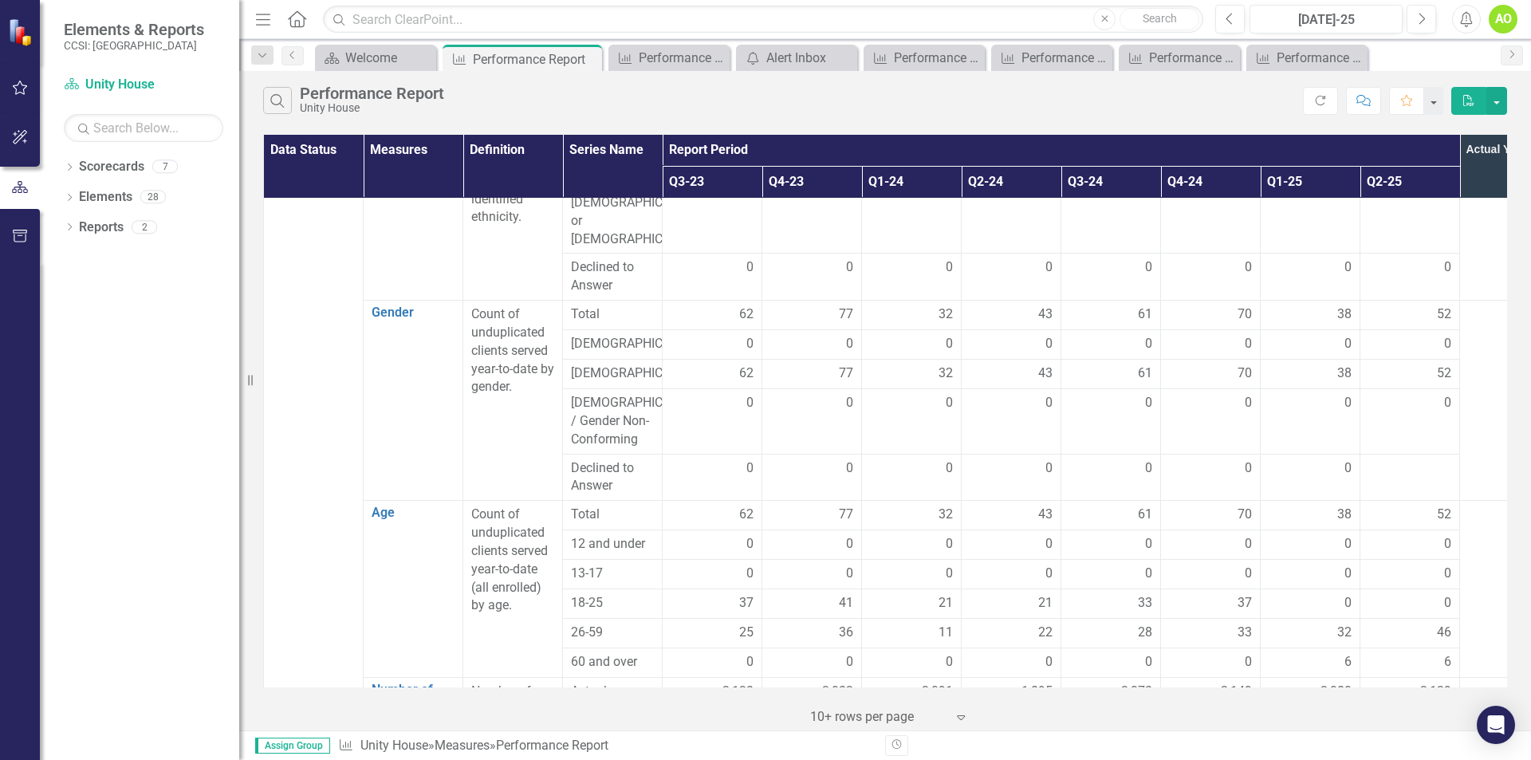
scroll to position [0, 0]
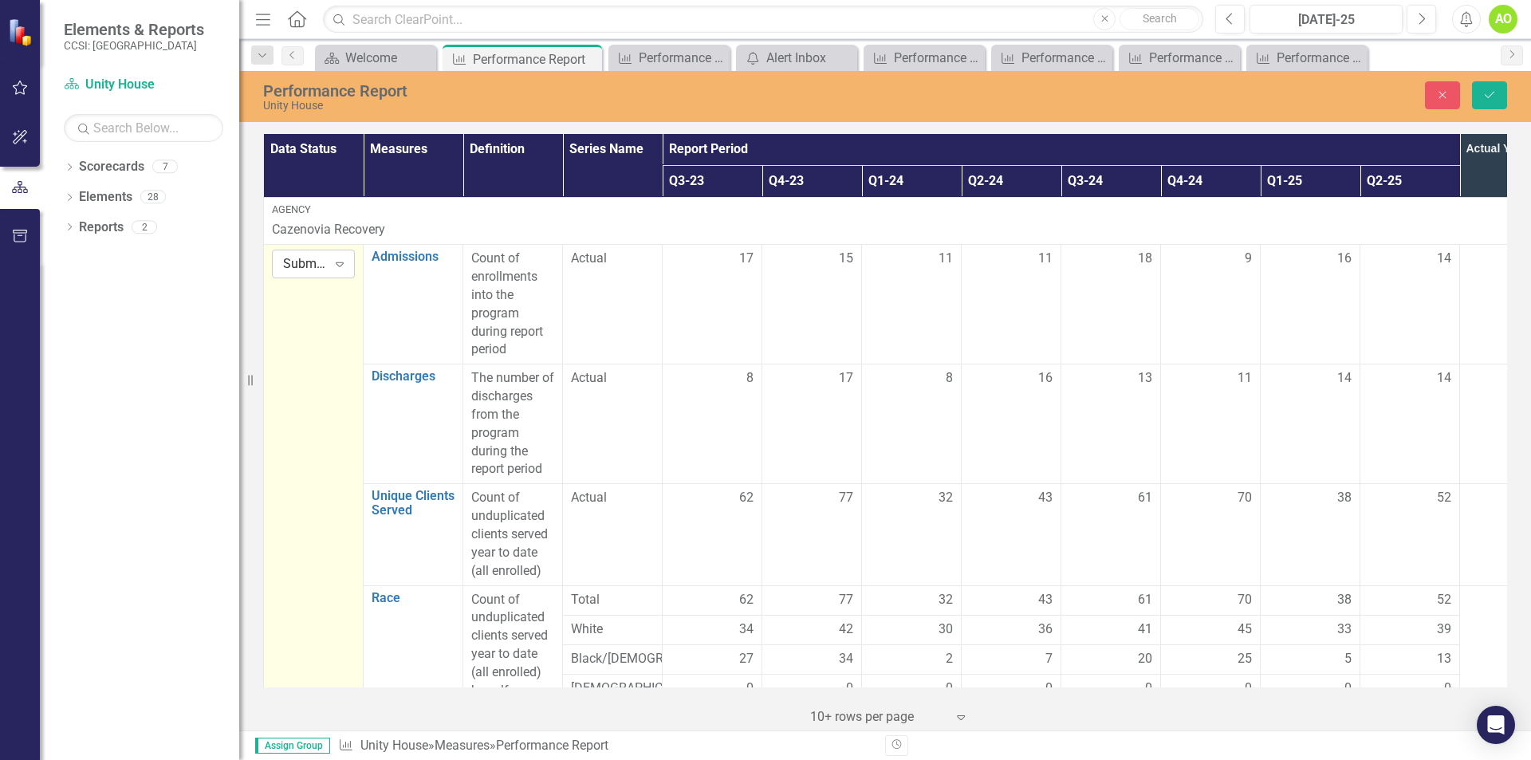
click at [338, 266] on icon "Expand" at bounding box center [340, 264] width 16 height 13
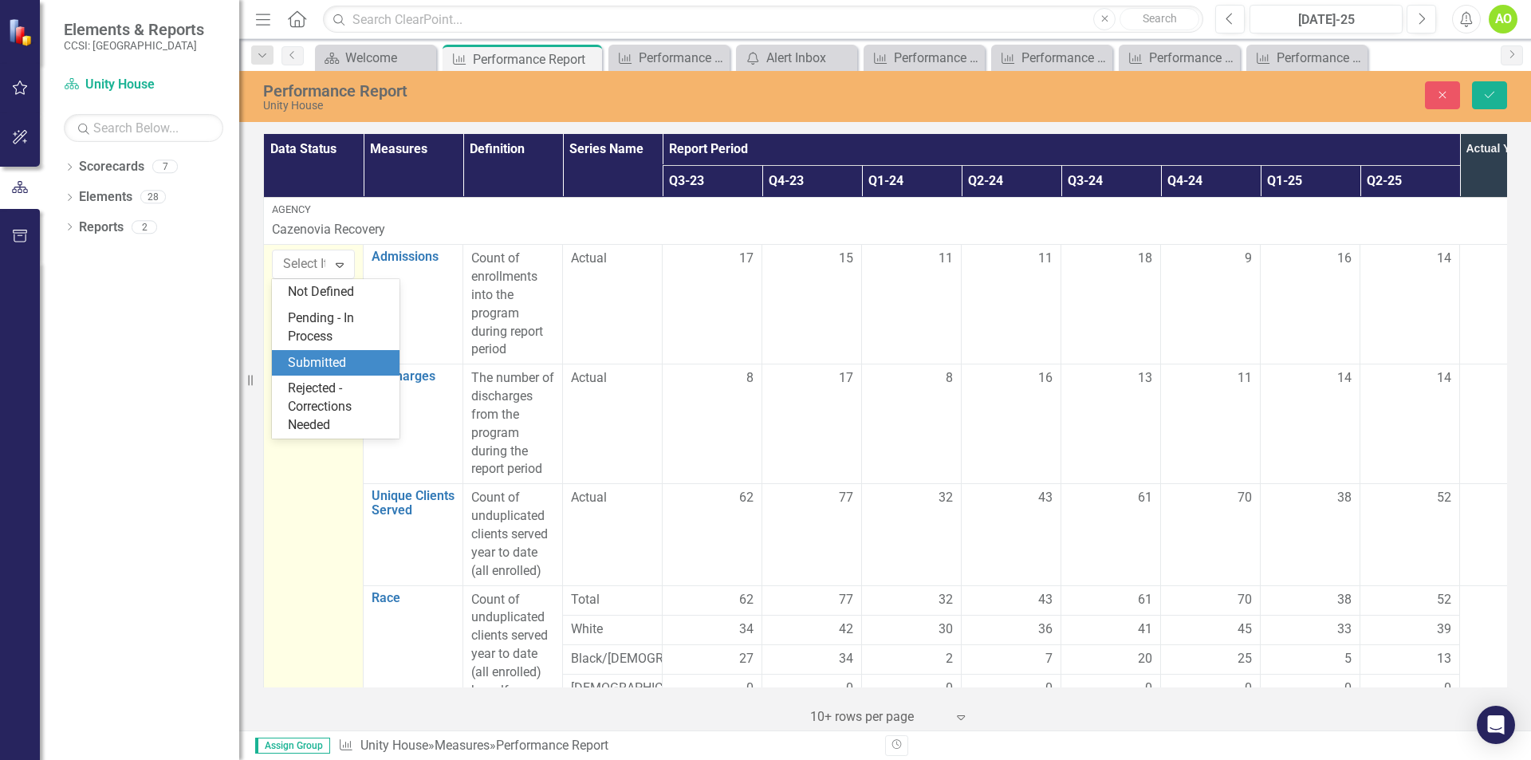
click at [338, 357] on div "Submitted" at bounding box center [339, 363] width 102 height 18
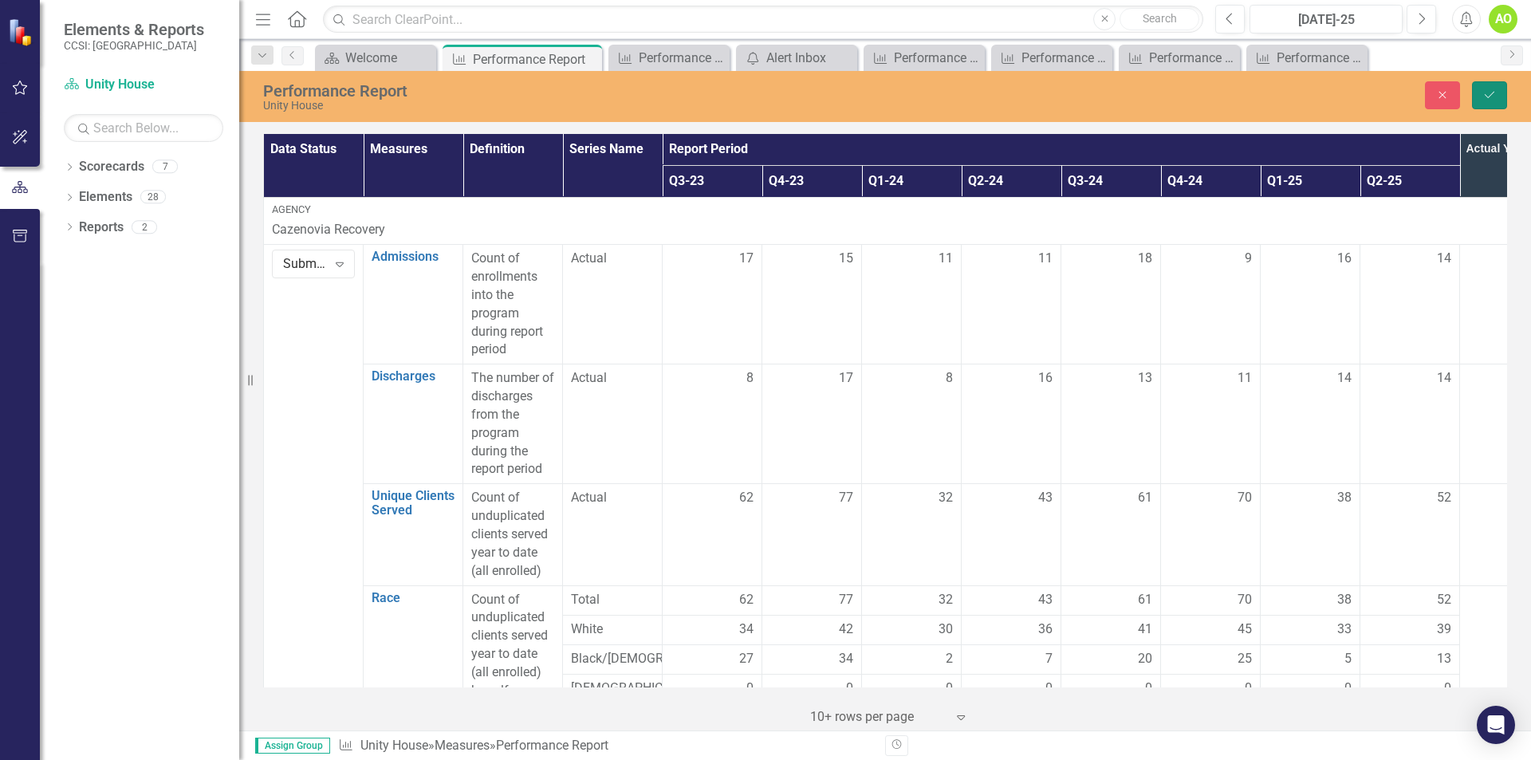
click at [1488, 98] on icon "Save" at bounding box center [1489, 94] width 14 height 11
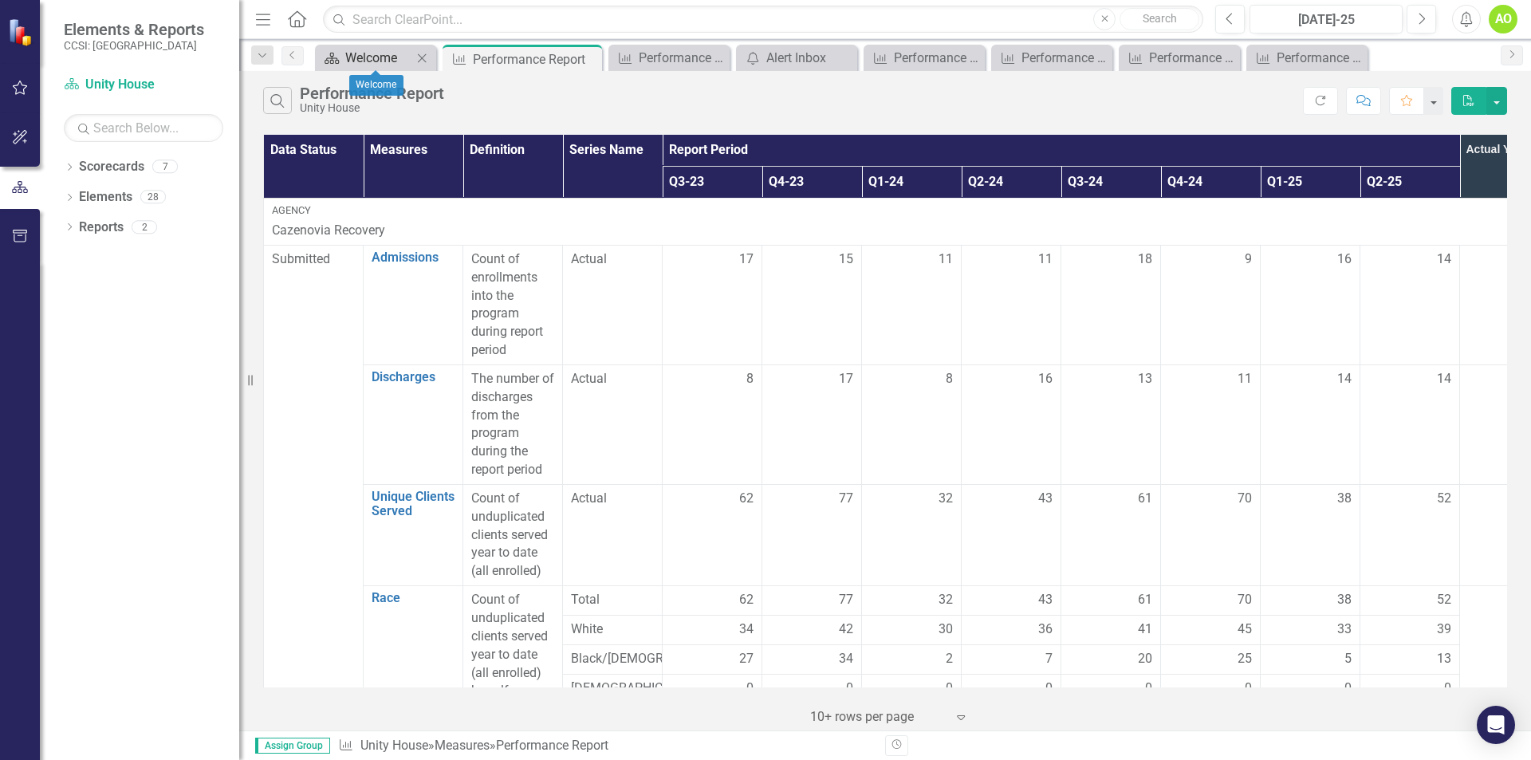
click at [369, 53] on div "Welcome" at bounding box center [378, 58] width 67 height 20
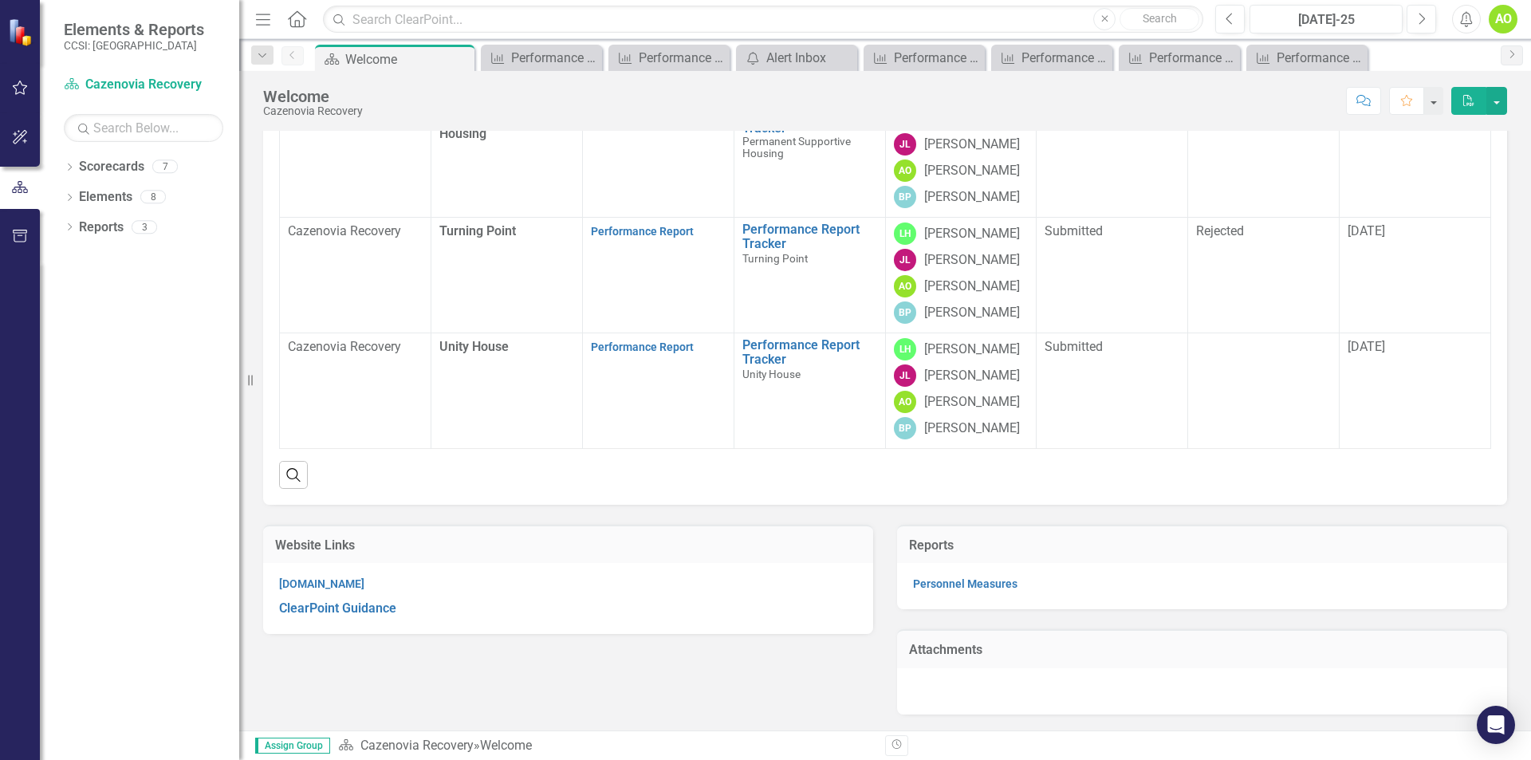
scroll to position [447, 0]
